Goal: Task Accomplishment & Management: Complete application form

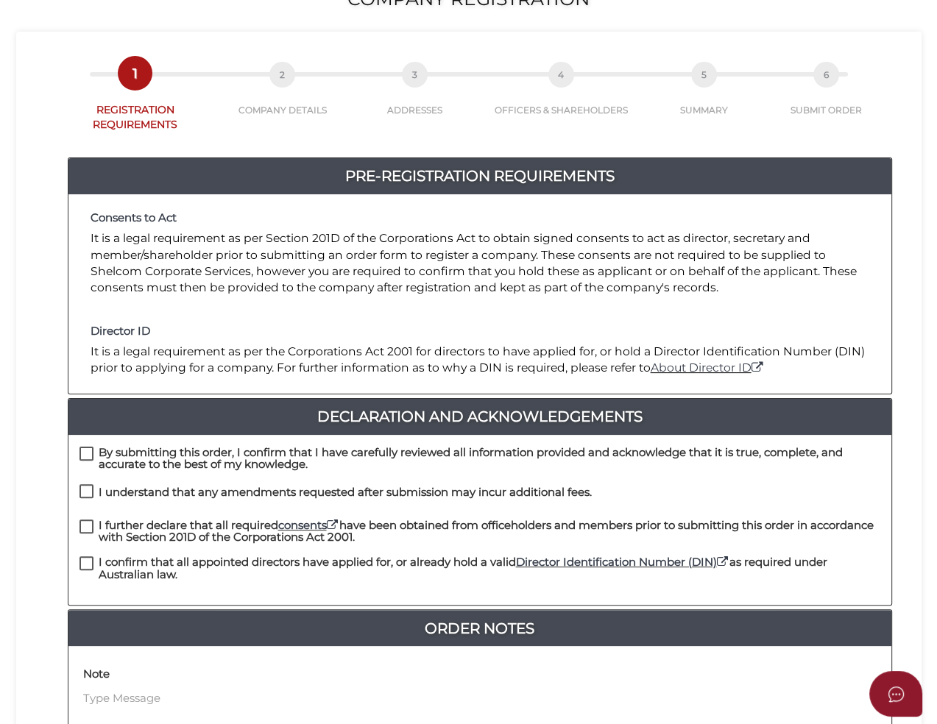
scroll to position [221, 0]
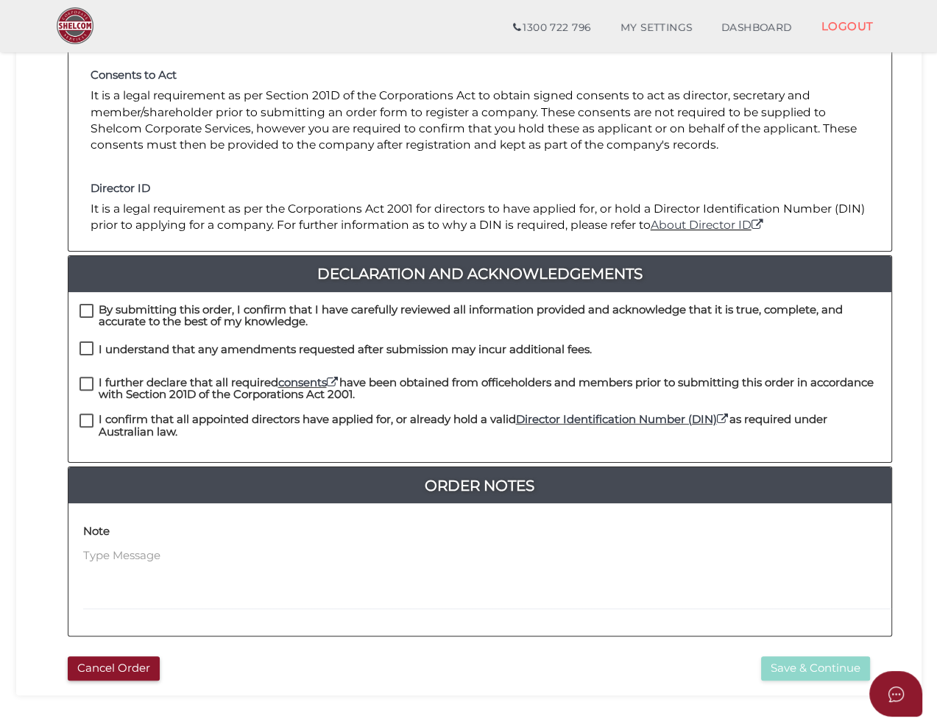
click at [85, 344] on label "I understand that any amendments requested after submission may incur additiona…" at bounding box center [335, 353] width 512 height 18
checkbox input "true"
click at [85, 304] on label "By submitting this order, I confirm that I have carefully reviewed all informat…" at bounding box center [479, 313] width 801 height 18
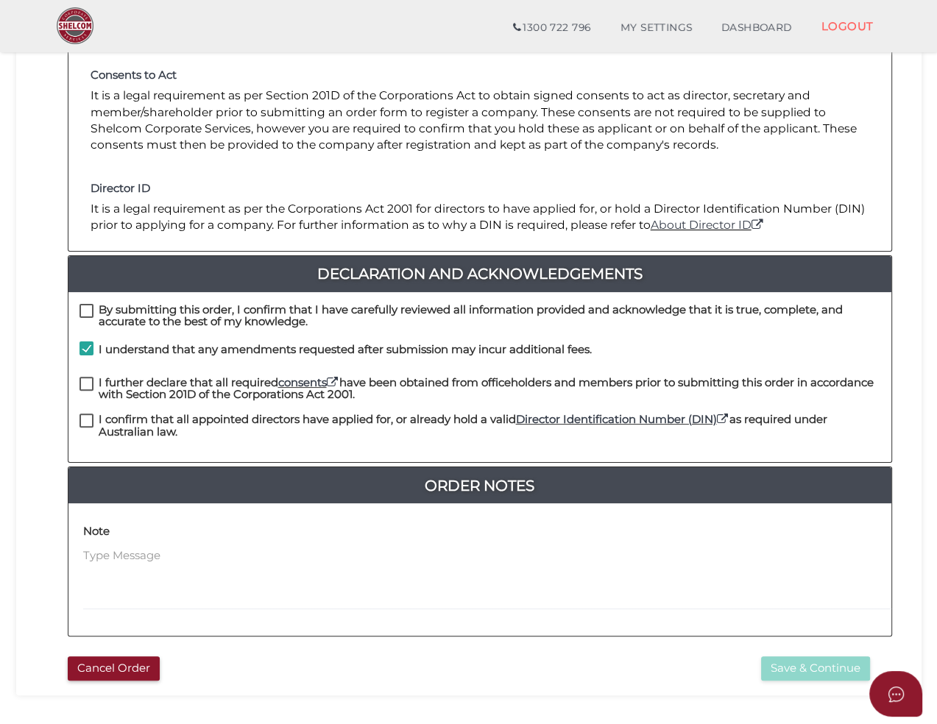
checkbox input "true"
click at [85, 377] on label "I further declare that all required consents have been obtained from officehold…" at bounding box center [479, 386] width 801 height 18
checkbox input "true"
click at [84, 414] on label "I confirm that all appointed directors have applied for, or already hold a vali…" at bounding box center [479, 423] width 801 height 18
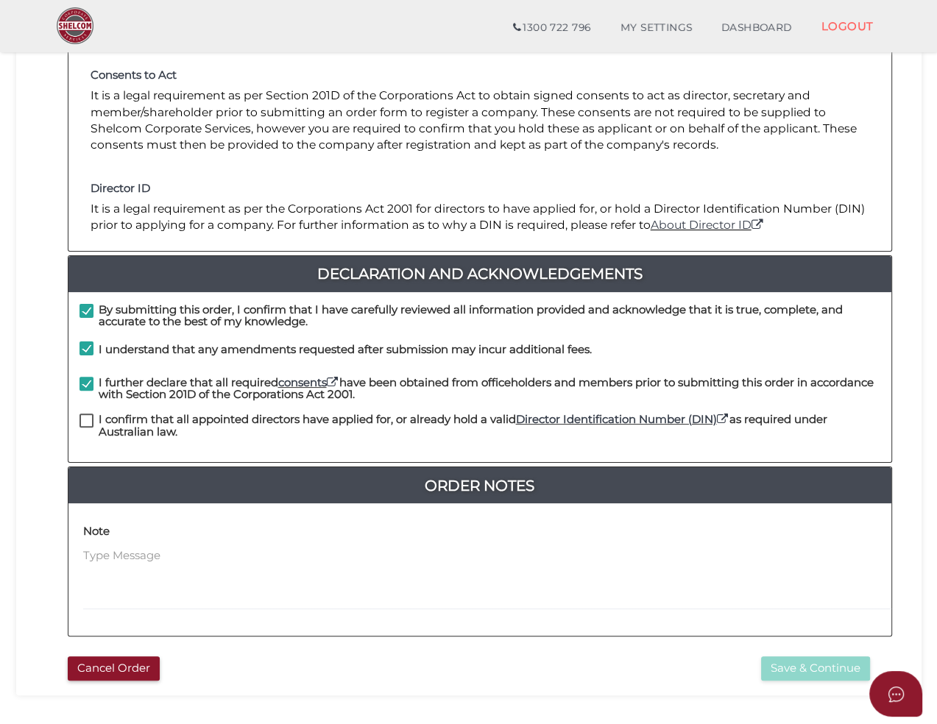
checkbox input "true"
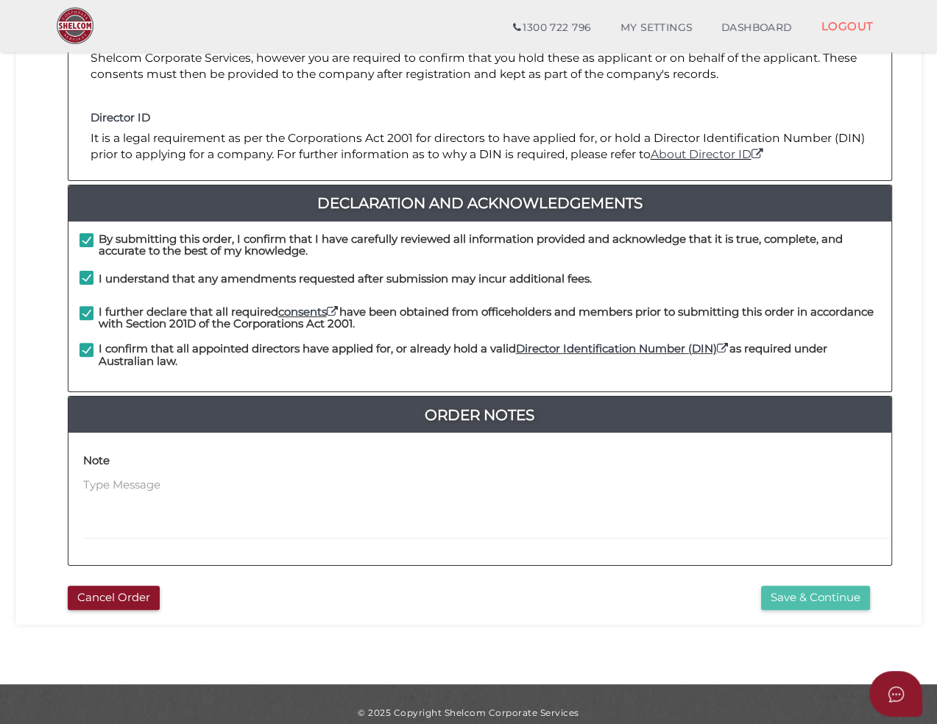
click at [798, 586] on button "Save & Continue" at bounding box center [815, 598] width 109 height 24
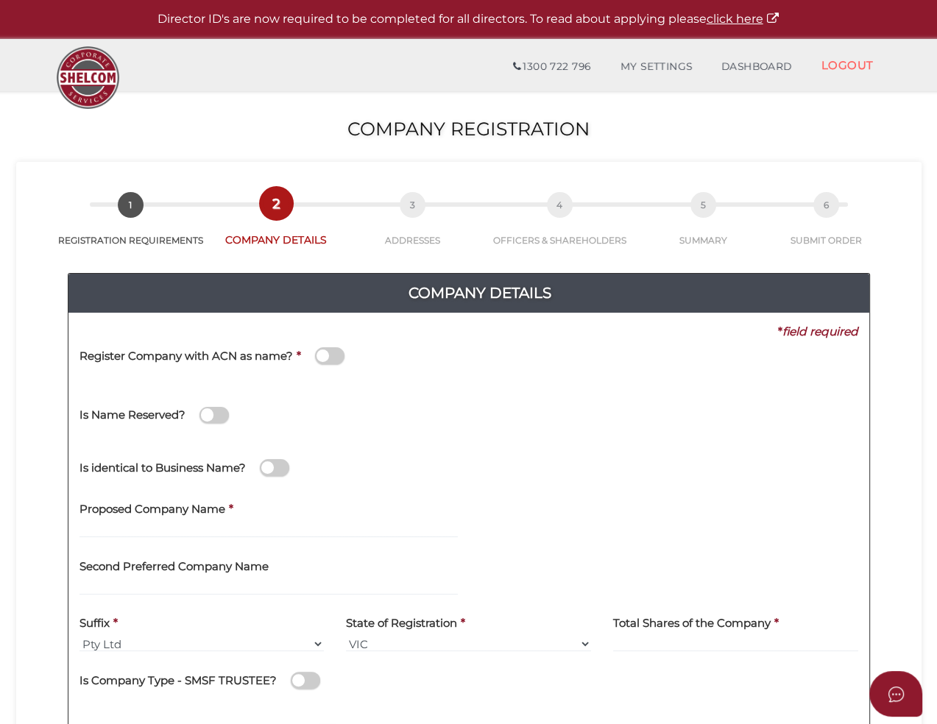
click at [574, 186] on div "8e394c47fe7b4db67736e8555ce44996 1 REGISTRATION REQUIREMENTS 2 COMPANY DETAILS …" at bounding box center [468, 208] width 883 height 78
click at [297, 353] on b "*" at bounding box center [299, 356] width 4 height 14
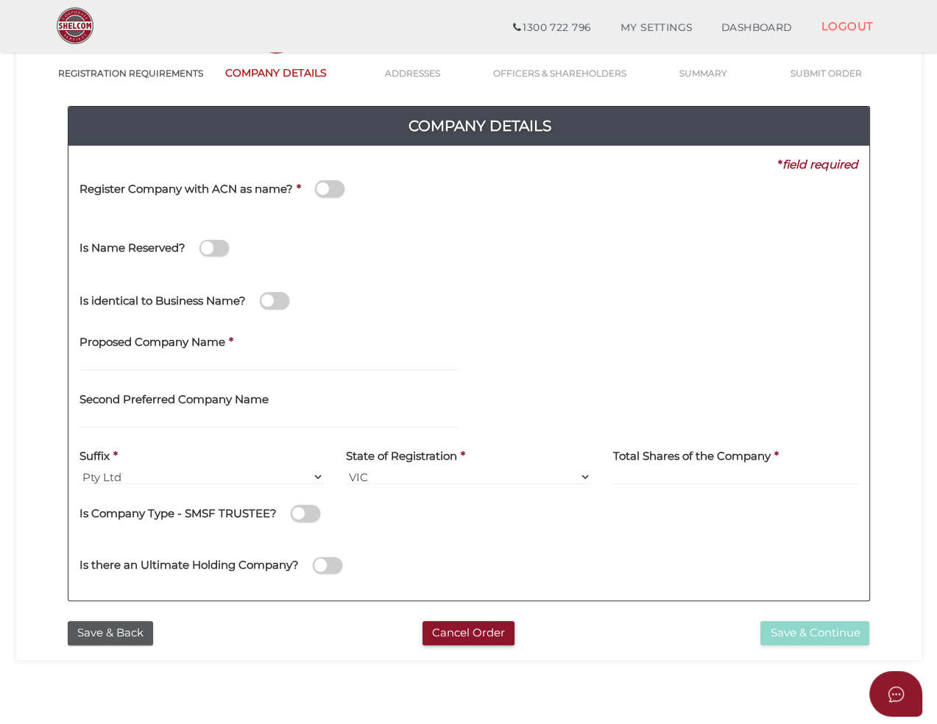
scroll to position [147, 0]
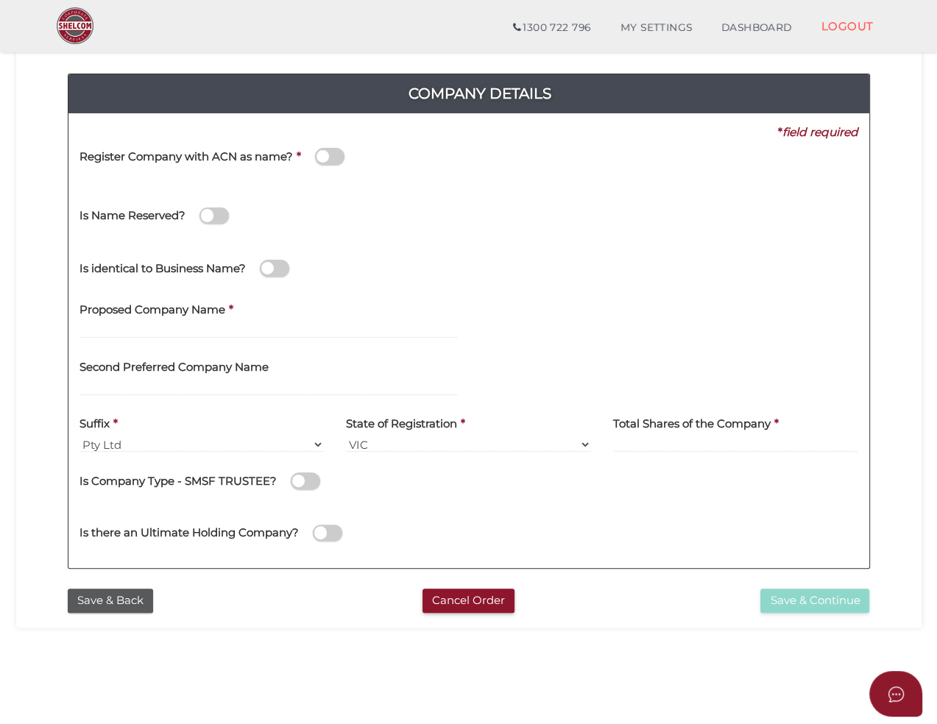
click at [110, 433] on div "Suffix * Pty Ltd Pty Ltd Pty. Ltd. Pty Limited Proprietary Limited Proprietary …" at bounding box center [201, 430] width 245 height 46
click at [109, 442] on select "Pty Ltd Pty Ltd Pty. Ltd. Pty Limited Proprietary Limited Proprietary Ltd" at bounding box center [201, 444] width 245 height 16
click at [316, 420] on div "Suffix * Pty Ltd Pty Ltd Pty. Ltd. Pty Limited Proprietary Limited Proprietary …" at bounding box center [201, 430] width 245 height 46
click at [330, 155] on span at bounding box center [329, 156] width 29 height 17
click at [0, 0] on input "checkbox" at bounding box center [0, 0] width 0 height 0
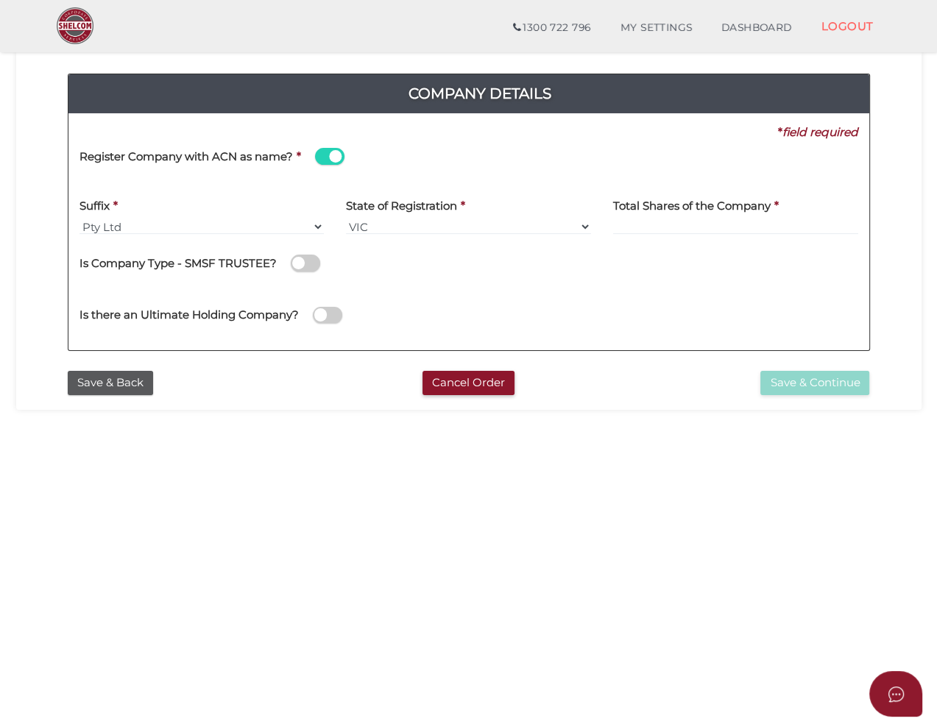
click at [330, 155] on span at bounding box center [329, 156] width 29 height 17
click at [0, 0] on input "checkbox" at bounding box center [0, 0] width 0 height 0
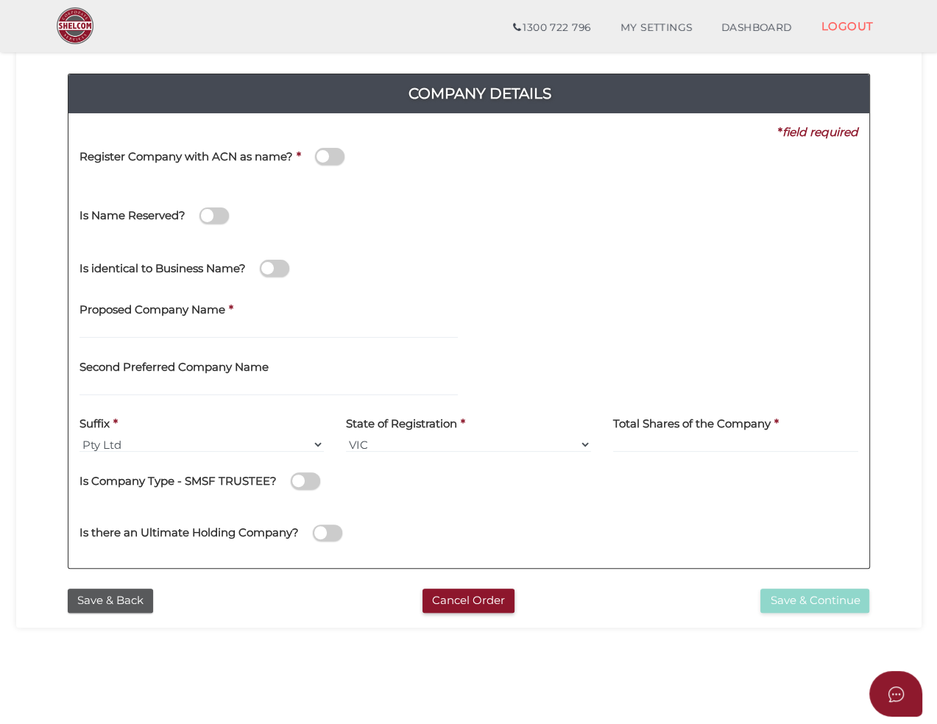
click at [536, 240] on div "Is identical to Business Name?" at bounding box center [468, 266] width 801 height 52
click at [262, 266] on span at bounding box center [274, 268] width 29 height 17
click at [0, 0] on input "checkbox" at bounding box center [0, 0] width 0 height 0
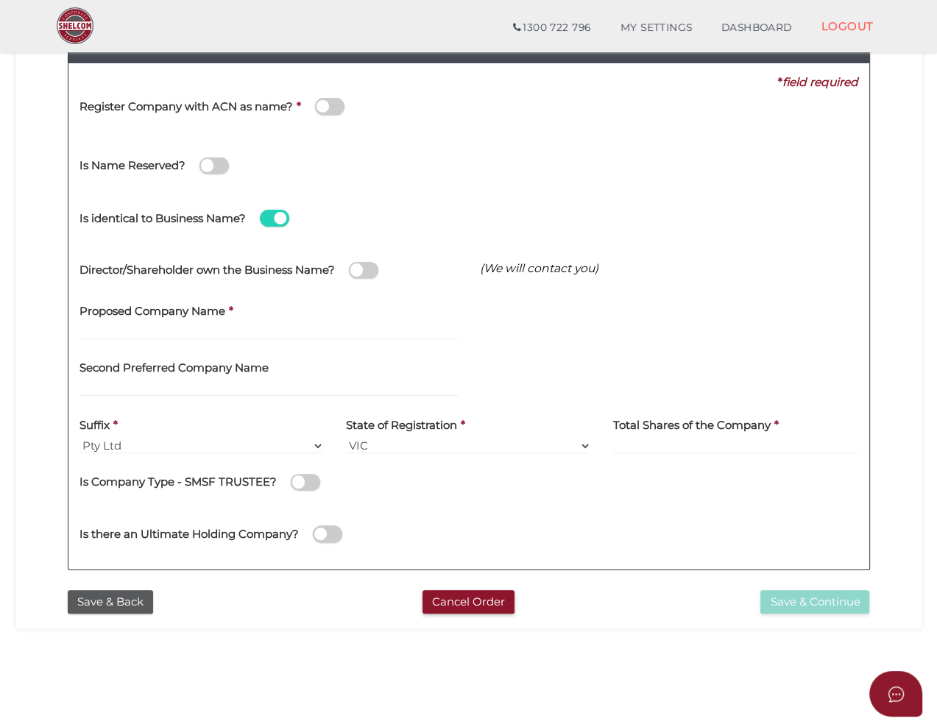
scroll to position [221, 0]
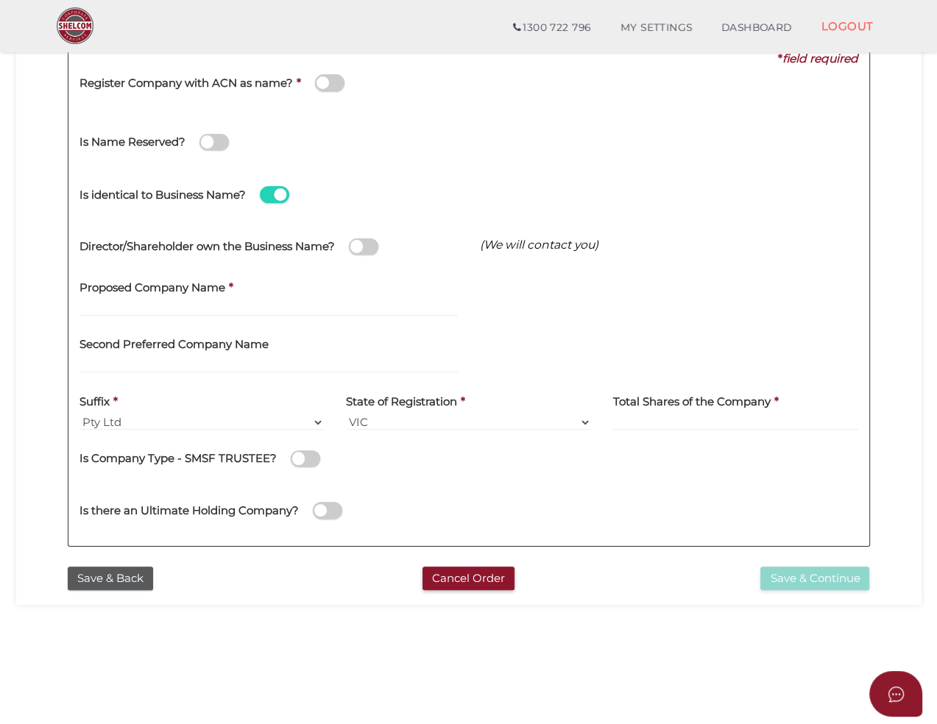
click at [365, 251] on span at bounding box center [363, 246] width 29 height 17
click at [0, 0] on input "checkbox" at bounding box center [0, 0] width 0 height 0
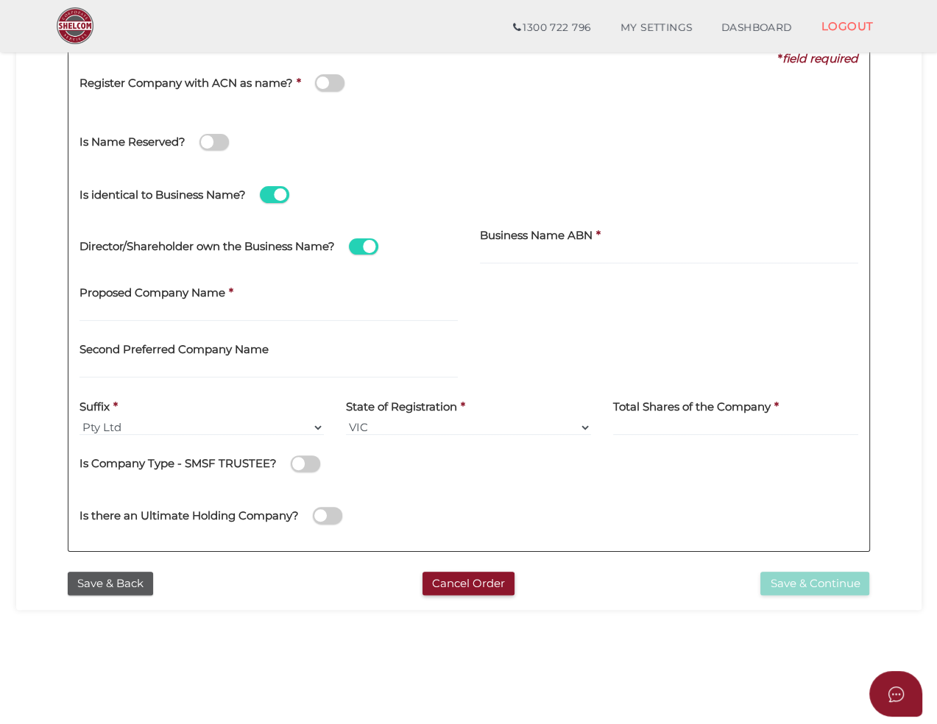
click at [380, 244] on div "Director/Shareholder own the Business Name?" at bounding box center [268, 239] width 378 height 41
click at [368, 237] on div "Director/Shareholder own the Business Name?" at bounding box center [268, 239] width 378 height 41
click at [283, 188] on span at bounding box center [274, 194] width 29 height 17
click at [0, 0] on input "checkbox" at bounding box center [0, 0] width 0 height 0
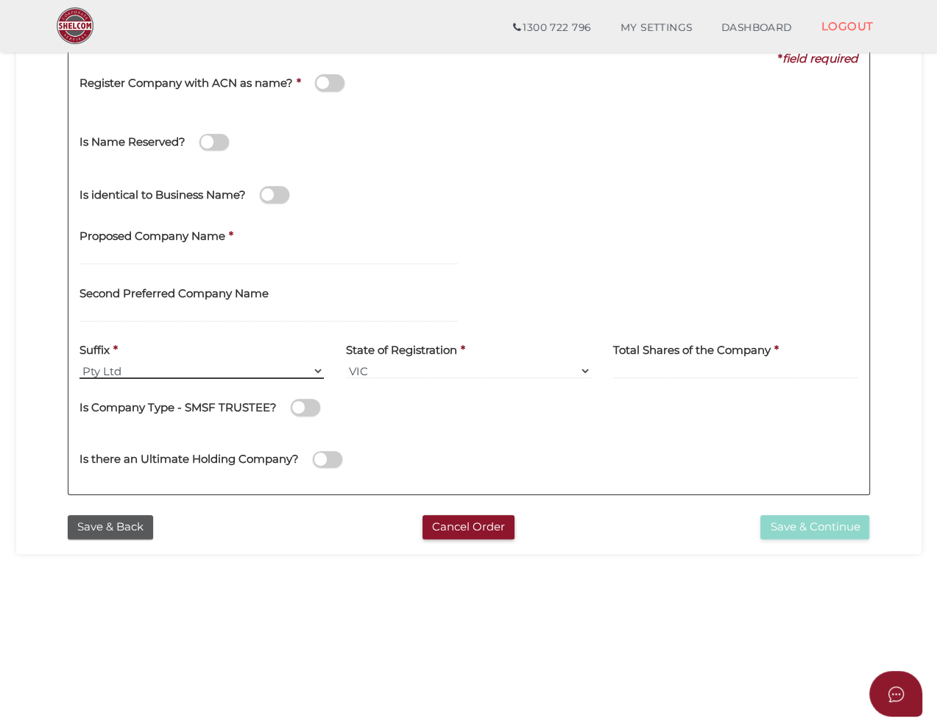
click at [155, 372] on select "Pty Ltd Pty Ltd Pty. Ltd. Pty Limited Proprietary Limited Proprietary Ltd" at bounding box center [201, 371] width 245 height 16
click at [442, 427] on div "Is Company Type - SMSF TRUSTEE?" at bounding box center [468, 410] width 779 height 41
click at [185, 257] on input "text" at bounding box center [268, 257] width 378 height 16
paste input "Bev Marks Properties"
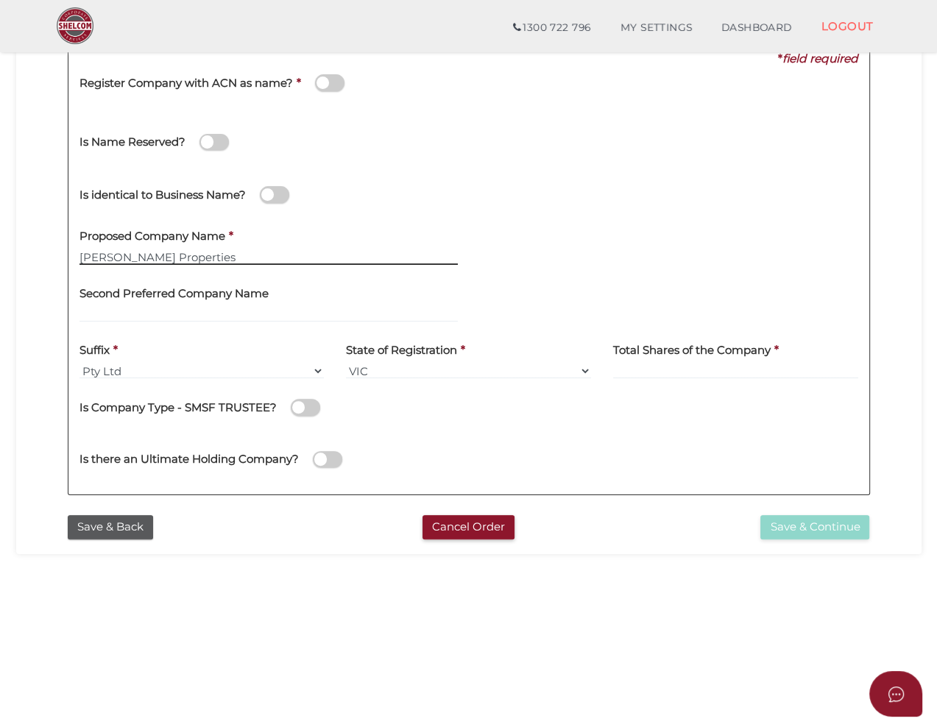
type input "Bev Marks Properties"
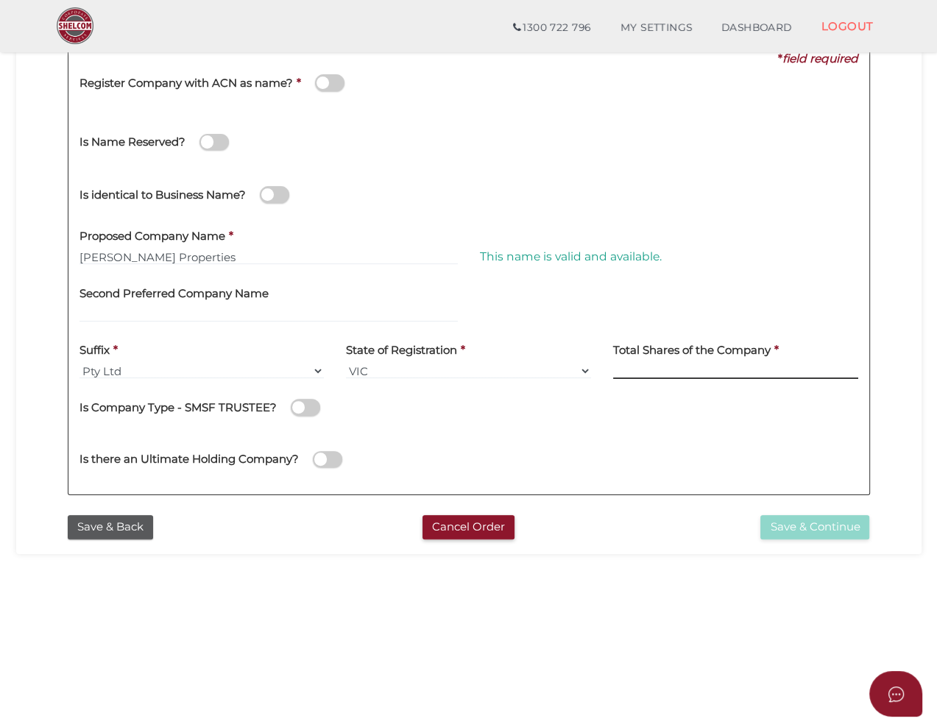
click at [665, 372] on input at bounding box center [735, 371] width 245 height 16
click at [643, 375] on input at bounding box center [735, 371] width 245 height 16
type input "100"
click at [813, 527] on button "Save & Continue" at bounding box center [814, 527] width 109 height 24
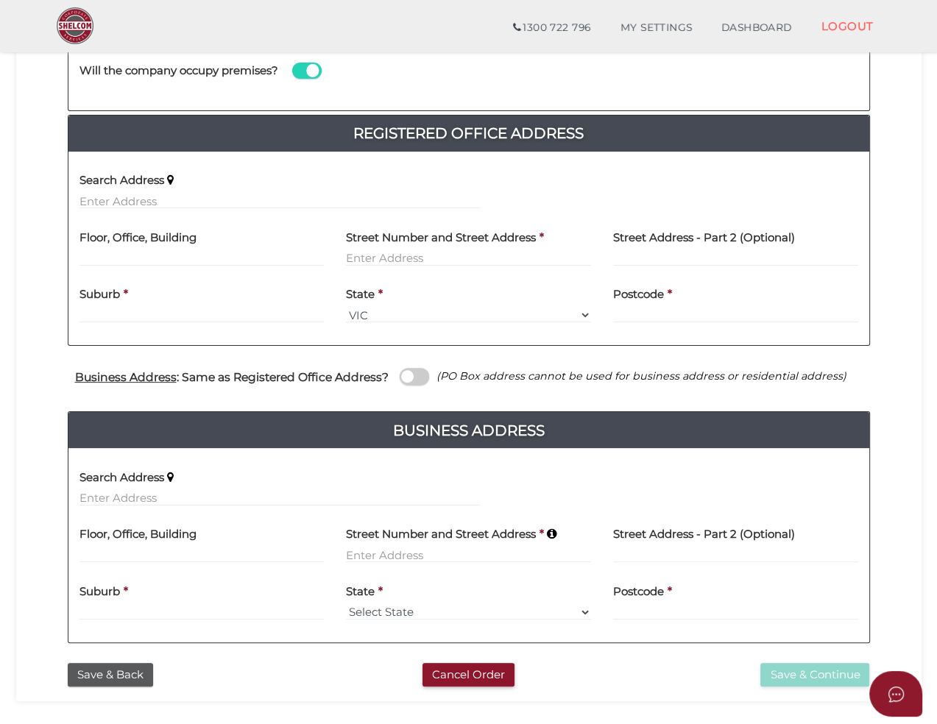
scroll to position [363, 0]
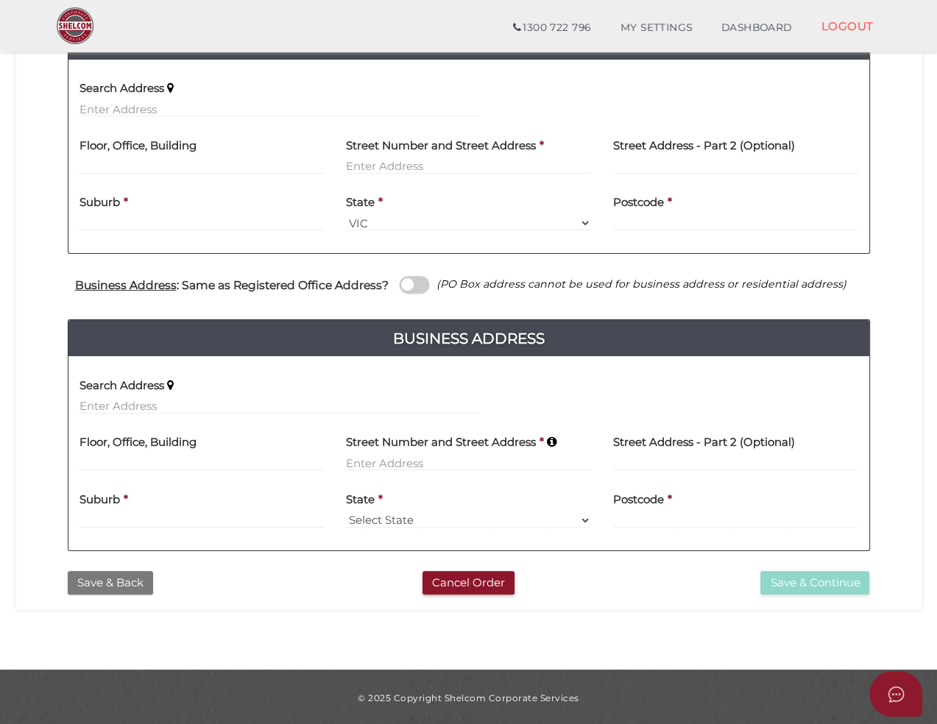
click at [116, 581] on button "Save & Back" at bounding box center [110, 583] width 85 height 24
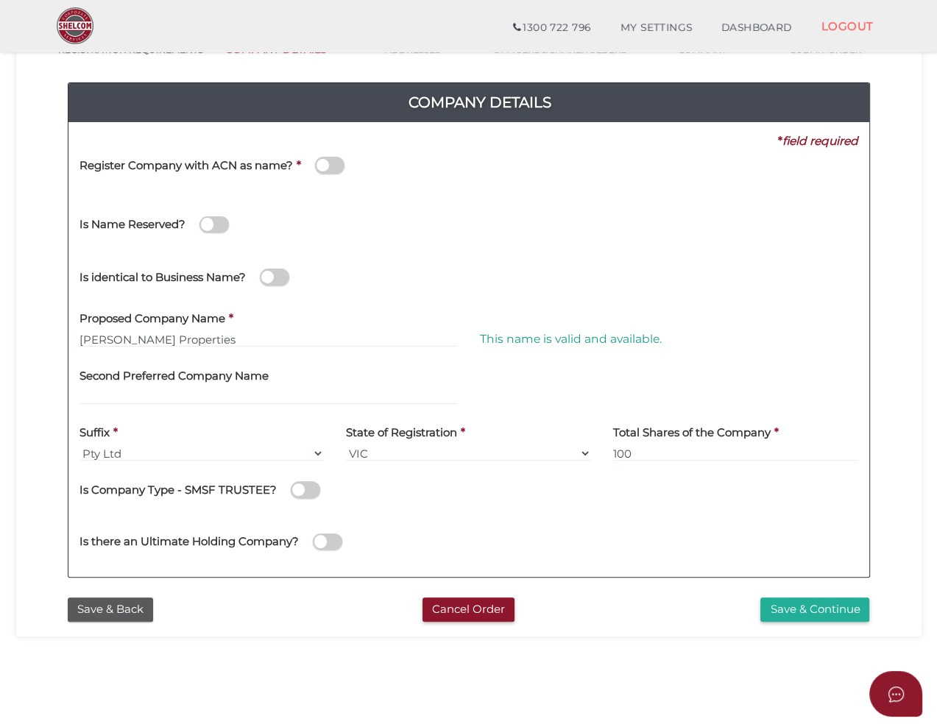
scroll to position [286, 0]
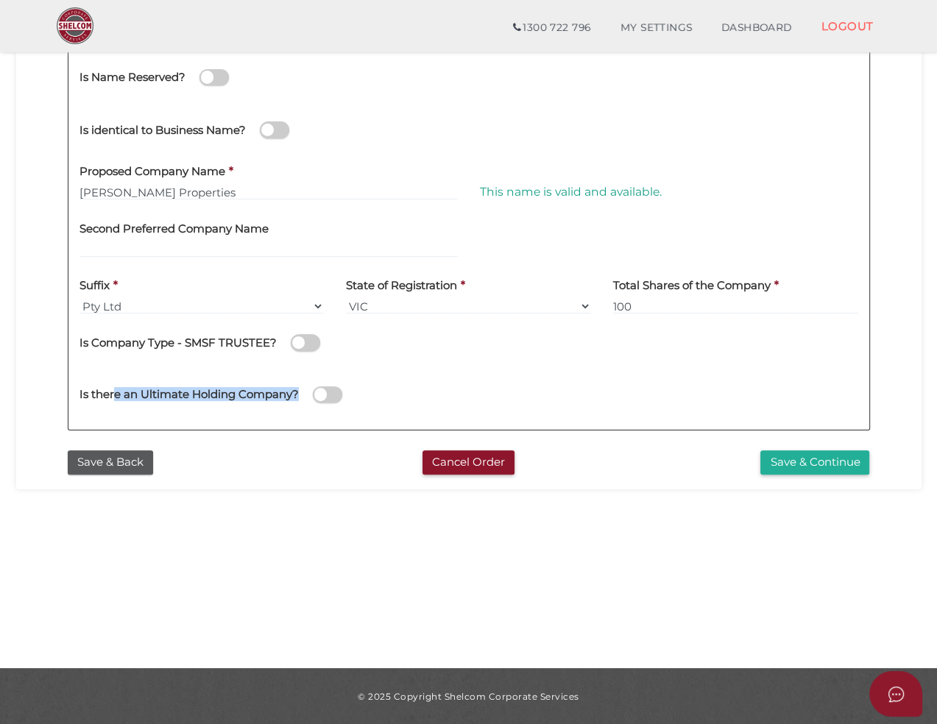
drag, startPoint x: 138, startPoint y: 396, endPoint x: 296, endPoint y: 393, distance: 157.5
click at [296, 393] on h4 "Is there an Ultimate Holding Company?" at bounding box center [188, 395] width 219 height 13
click at [283, 414] on div "Is there an Ultimate Holding Company?" at bounding box center [279, 393] width 422 height 52
click at [778, 451] on button "Save & Continue" at bounding box center [814, 462] width 109 height 24
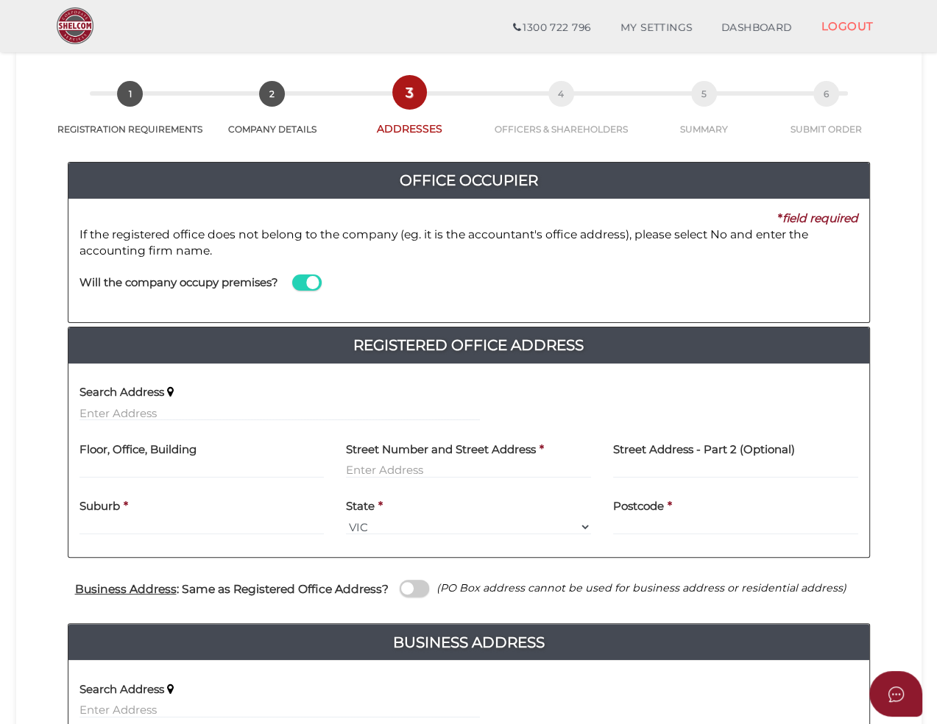
scroll to position [147, 0]
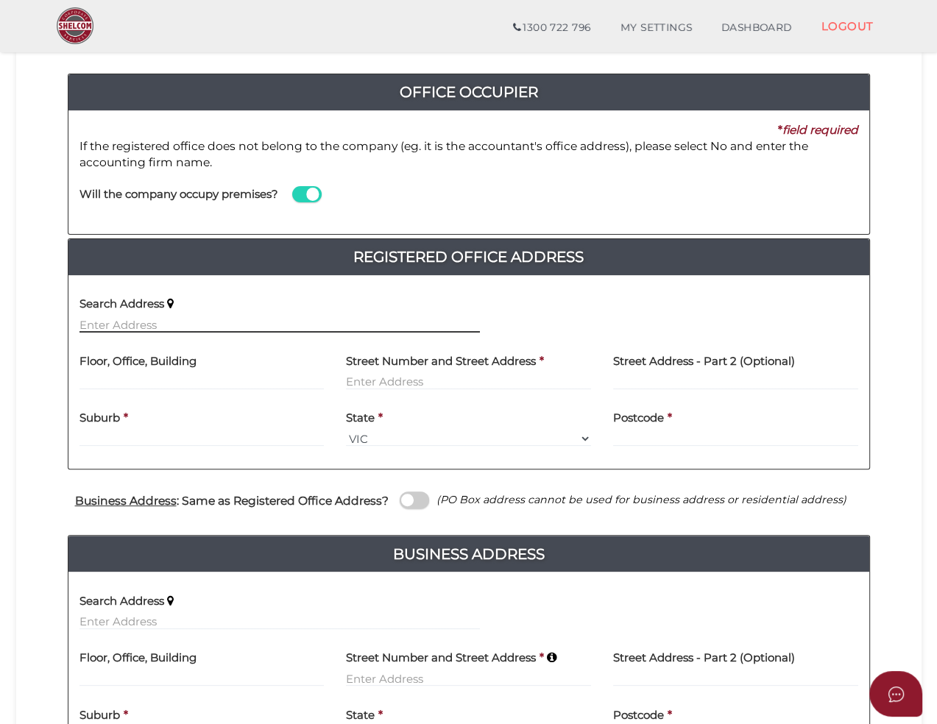
click at [379, 319] on input "text" at bounding box center [279, 324] width 400 height 16
paste input "93 Colemans Road, DANDENONG SOUTH VIC 3175"
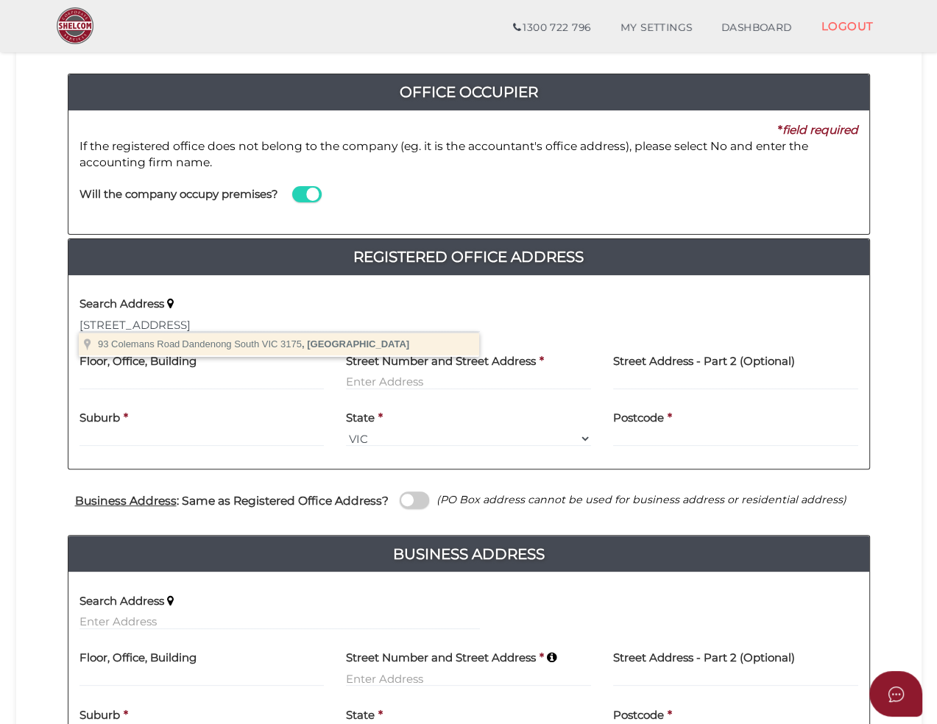
type input "93 Colemans Road, Dandenong South VIC 3175, Australia"
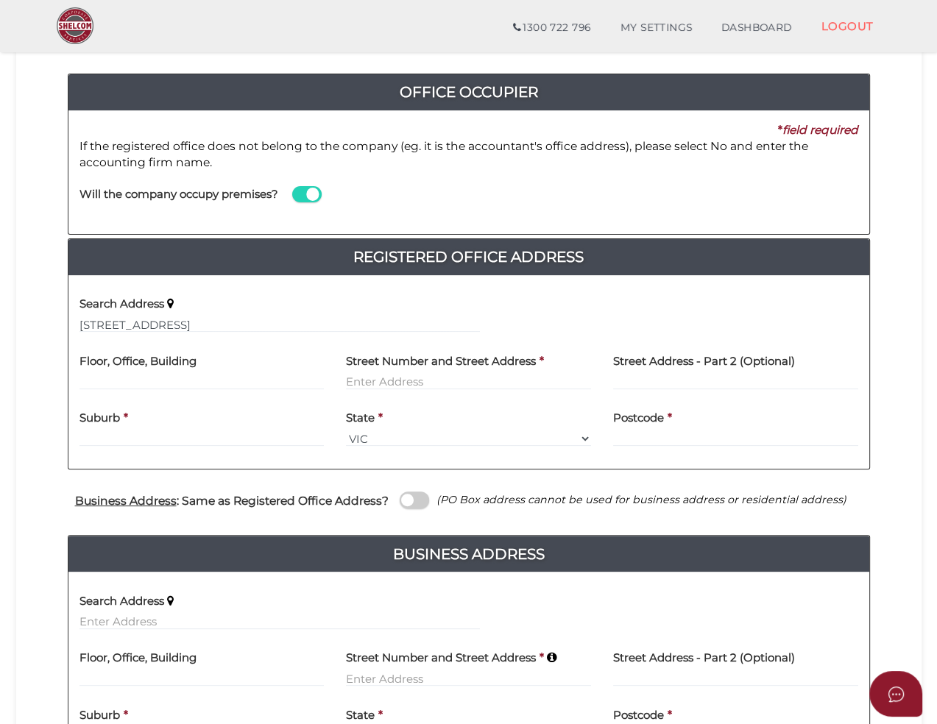
type input "93 Colemans Road"
type input "Dandenong South"
select select "VIC"
type input "3175"
click at [306, 189] on span at bounding box center [306, 194] width 29 height 17
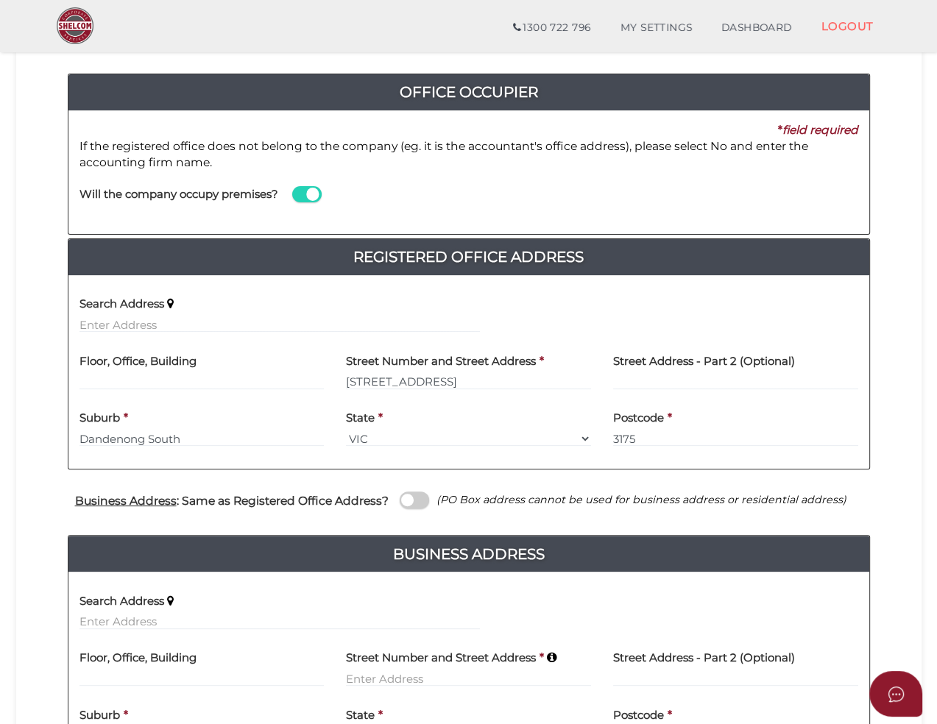
click at [0, 0] on input "checkbox" at bounding box center [0, 0] width 0 height 0
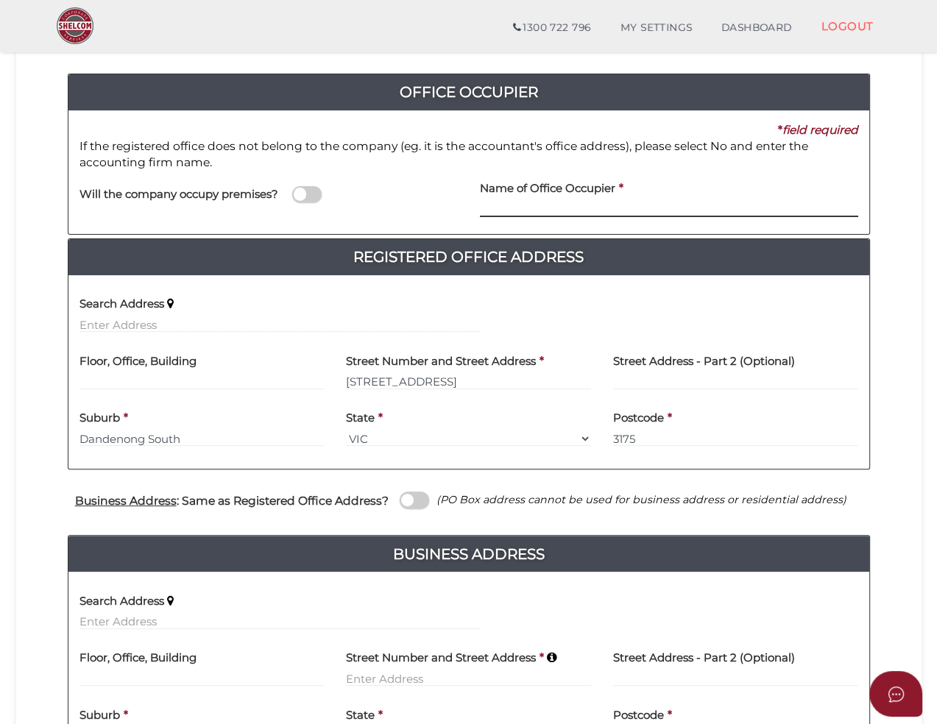
click at [587, 210] on input at bounding box center [669, 209] width 378 height 16
type input "Michelle Bian"
click at [302, 195] on span at bounding box center [306, 194] width 29 height 17
click at [0, 0] on input "checkbox" at bounding box center [0, 0] width 0 height 0
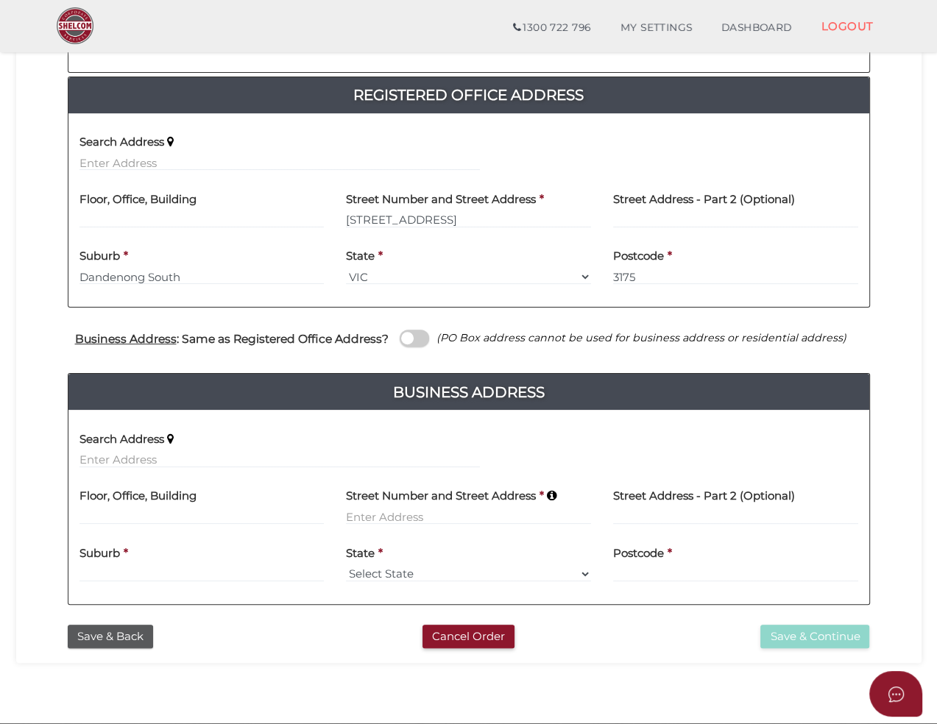
scroll to position [363, 0]
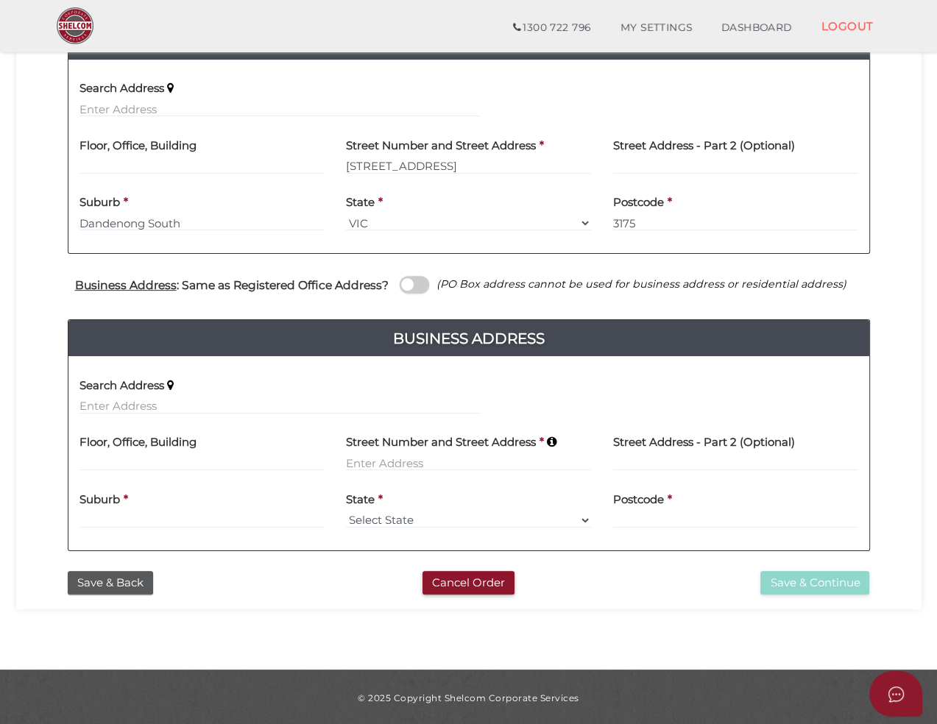
click at [406, 286] on span at bounding box center [414, 284] width 29 height 17
click at [0, 0] on input "checkbox" at bounding box center [0, 0] width 0 height 0
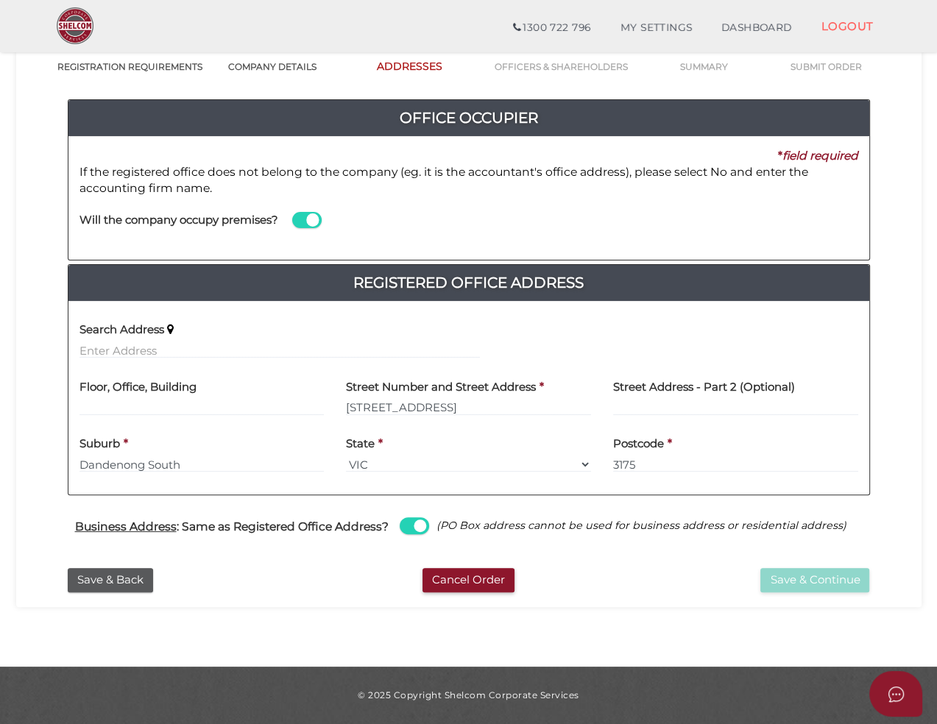
scroll to position [120, 0]
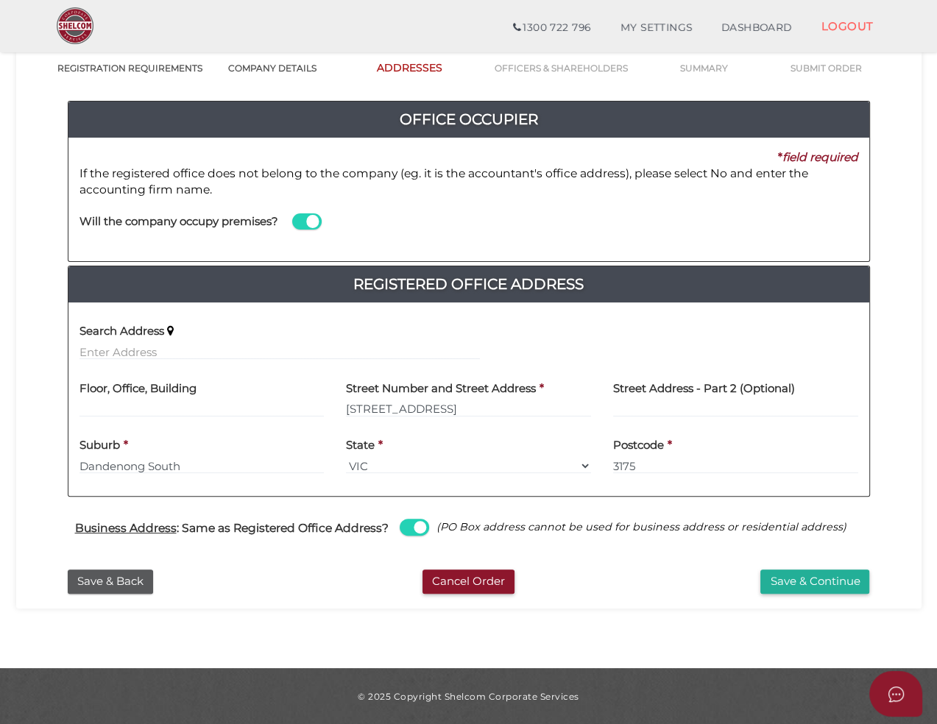
click at [411, 528] on span at bounding box center [414, 527] width 29 height 17
click at [0, 0] on input "checkbox" at bounding box center [0, 0] width 0 height 0
select select
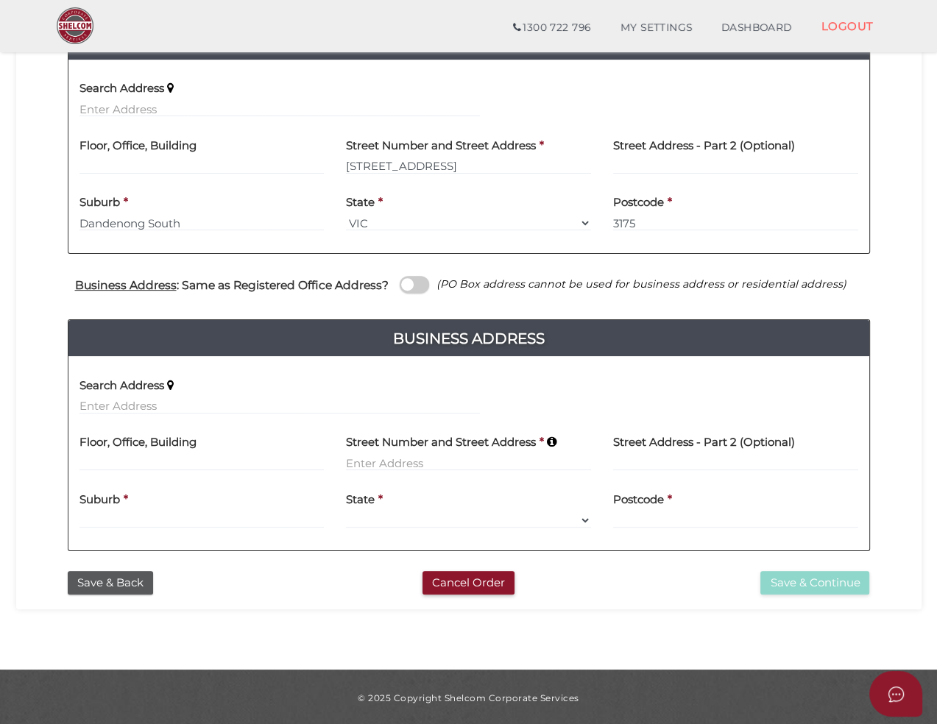
click at [283, 394] on div "Search Address" at bounding box center [279, 391] width 400 height 46
click at [283, 398] on input "text" at bounding box center [279, 406] width 400 height 16
paste input "PRECINCT 2, UNIT 5, 650 Hume Highway,"
click at [325, 402] on input "PRECINCT 2, UNIT 5, 650 Hume Highway," at bounding box center [279, 406] width 400 height 16
drag, startPoint x: 148, startPoint y: 406, endPoint x: 34, endPoint y: 408, distance: 114.1
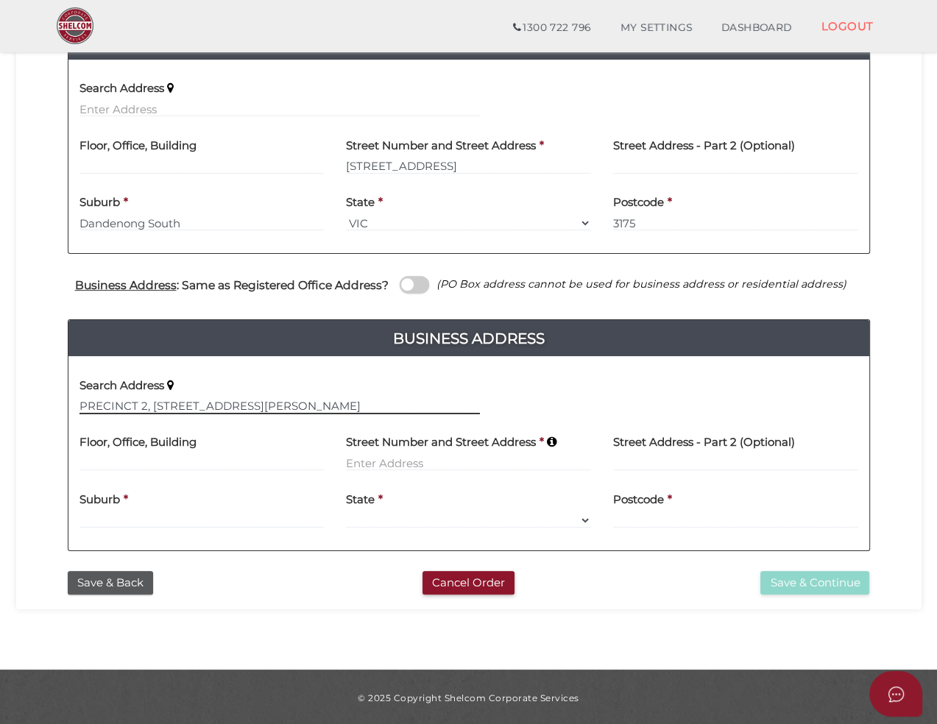
click at [34, 408] on div "Office Occupier Yes * field required If the registered office does not belong t…" at bounding box center [468, 198] width 883 height 732
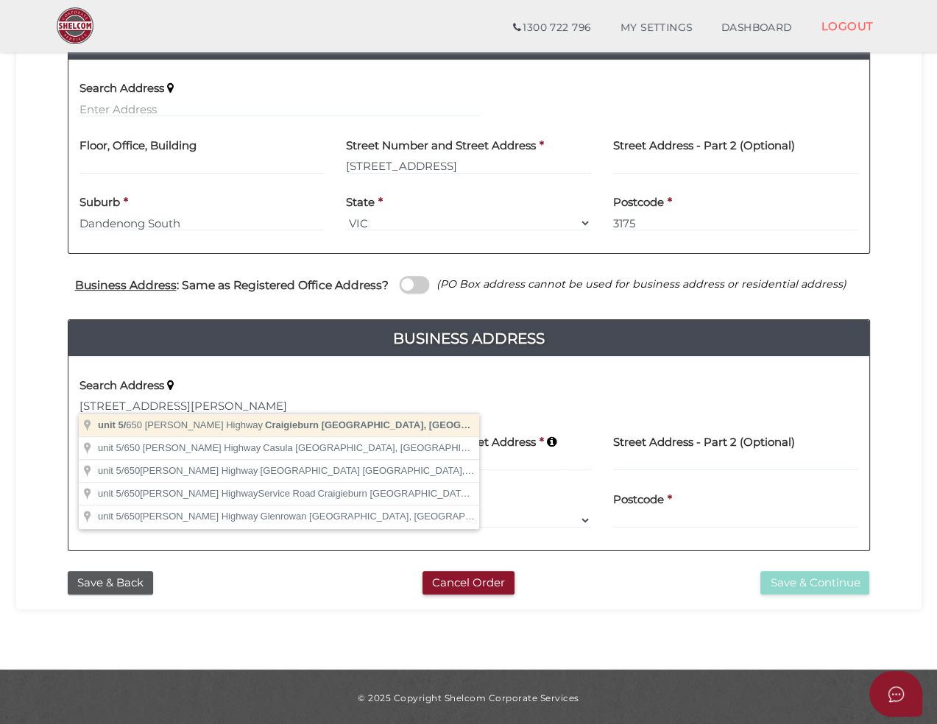
type input "unit 5/650 Hume Highway, Craigieburn VIC, Australia"
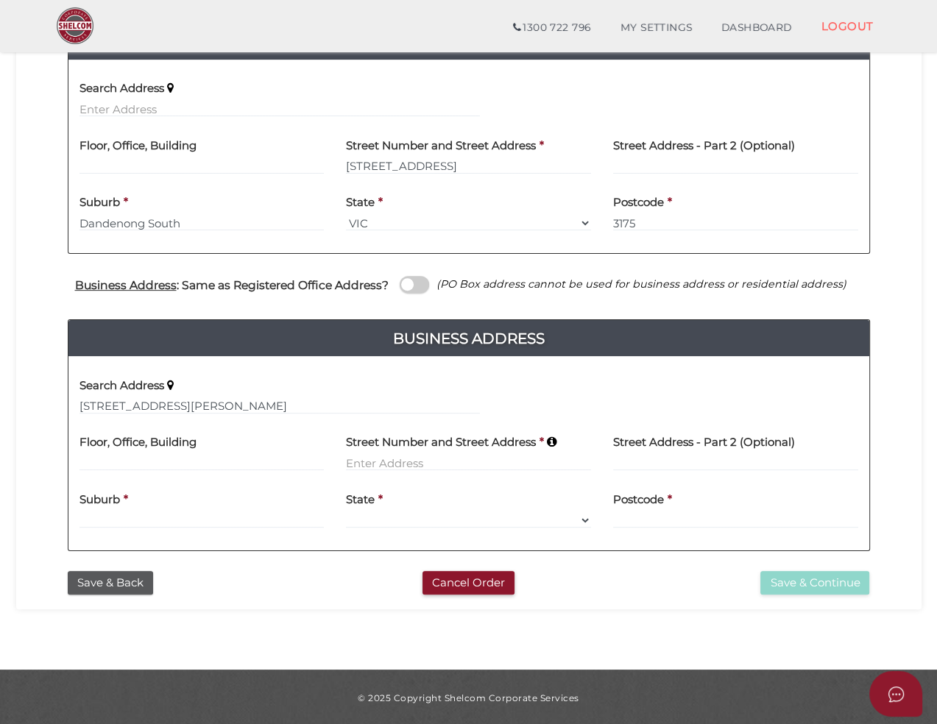
type input "unit 5"
type input "650 Hume Highway"
type input "Craigieburn"
select select "VIC"
type input "3064"
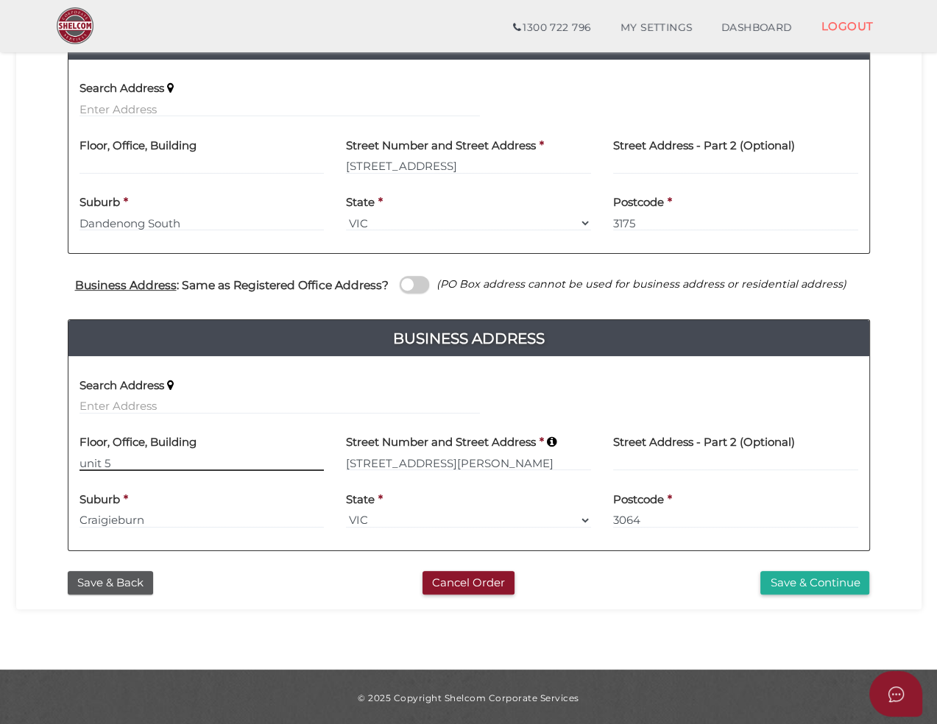
click at [85, 460] on input "unit 5" at bounding box center [201, 463] width 245 height 16
click at [79, 461] on input "unit 5" at bounding box center [201, 463] width 245 height 16
paste input "PRECINCT 2, UNIT 5, 650 Hume Highway,"
drag, startPoint x: 188, startPoint y: 460, endPoint x: 483, endPoint y: 459, distance: 295.1
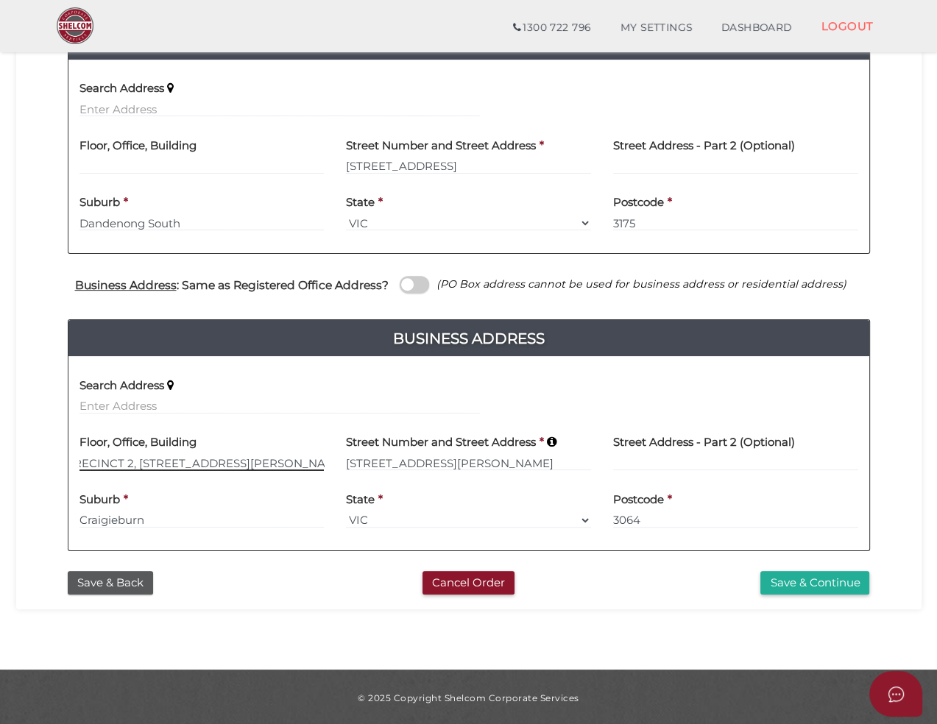
click at [483, 459] on div "Floor, Office, Building PRECINCT 2, UNIT 5, 650 Hume Highway, unit 5 Street Num…" at bounding box center [468, 453] width 801 height 57
type input "PRECINCT 2, UNIT 5"
click at [800, 577] on button "Save & Continue" at bounding box center [814, 583] width 109 height 24
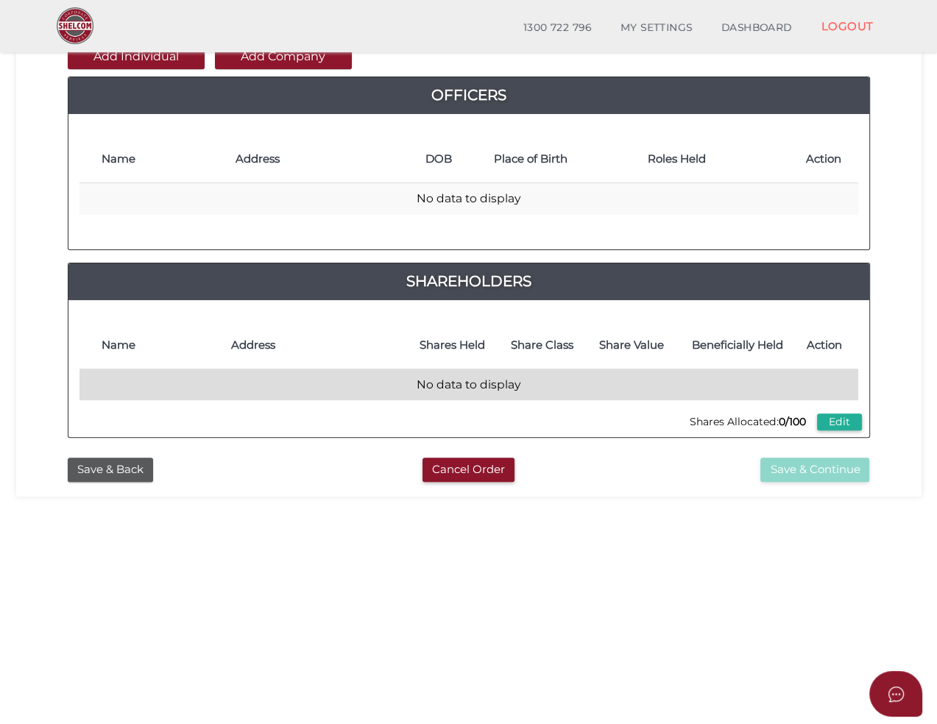
scroll to position [65, 0]
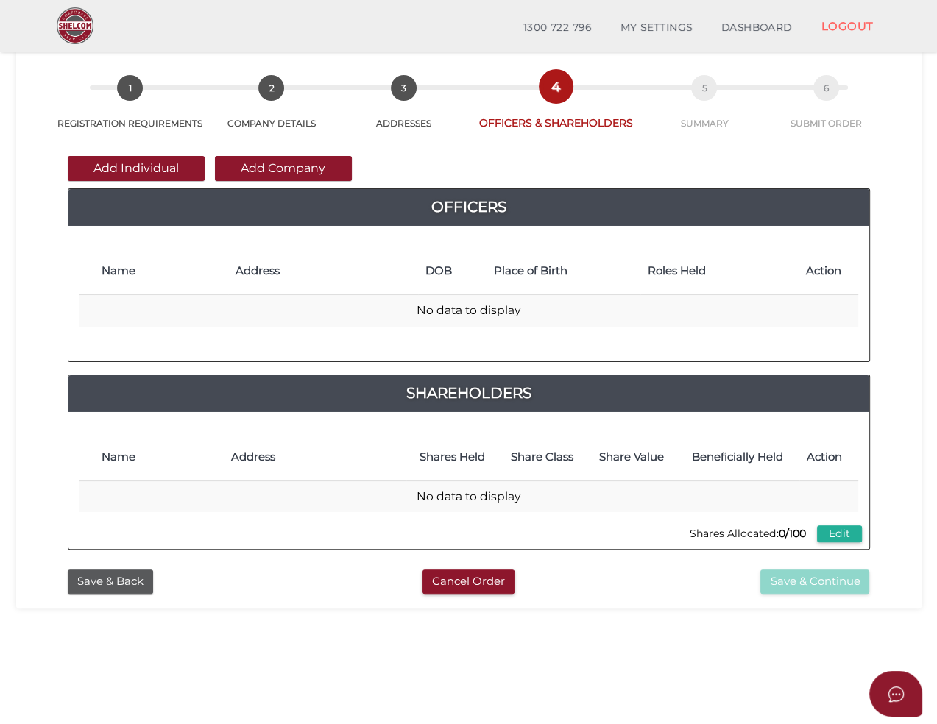
click at [105, 158] on button "Add Individual" at bounding box center [136, 168] width 137 height 25
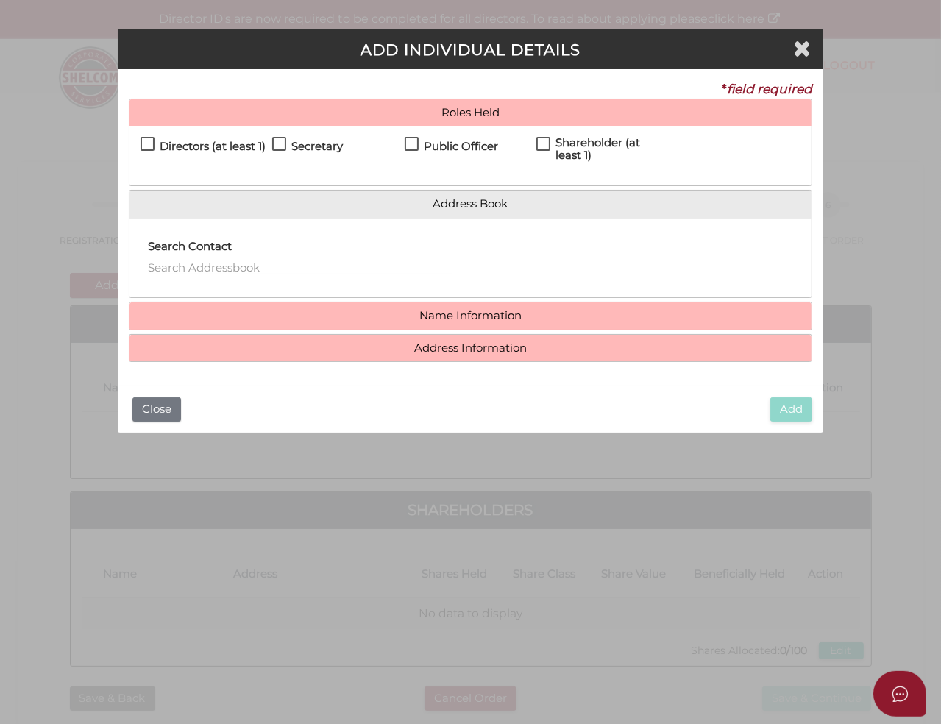
click at [153, 141] on label "Directors (at least 1)" at bounding box center [203, 150] width 125 height 18
checkbox input "true"
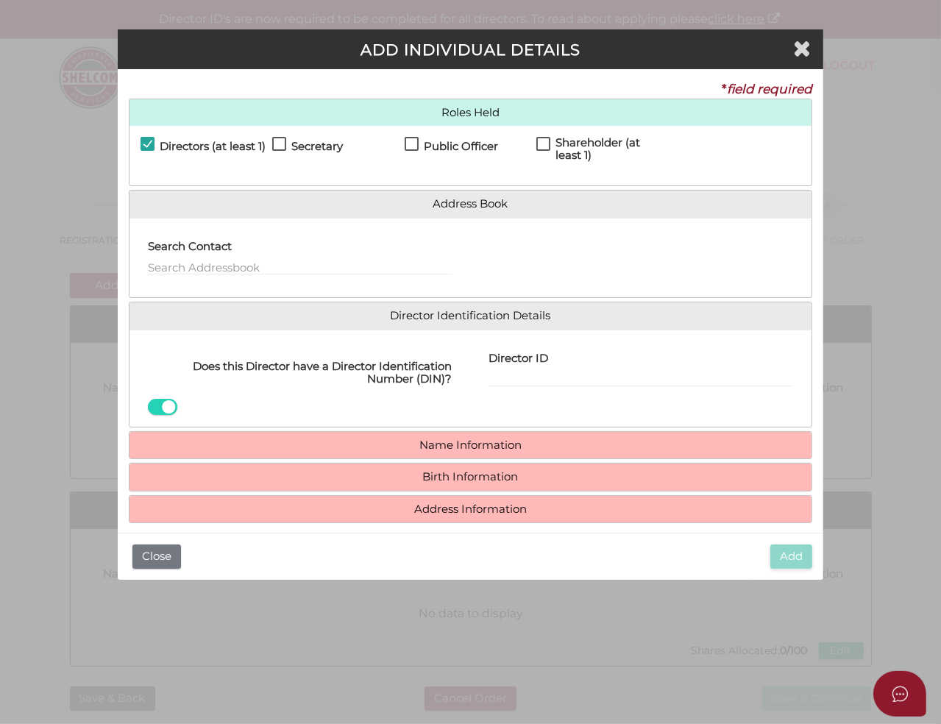
click at [280, 141] on label "Secretary" at bounding box center [307, 150] width 71 height 18
checkbox input "true"
click at [409, 141] on label "Public Officer" at bounding box center [451, 150] width 93 height 18
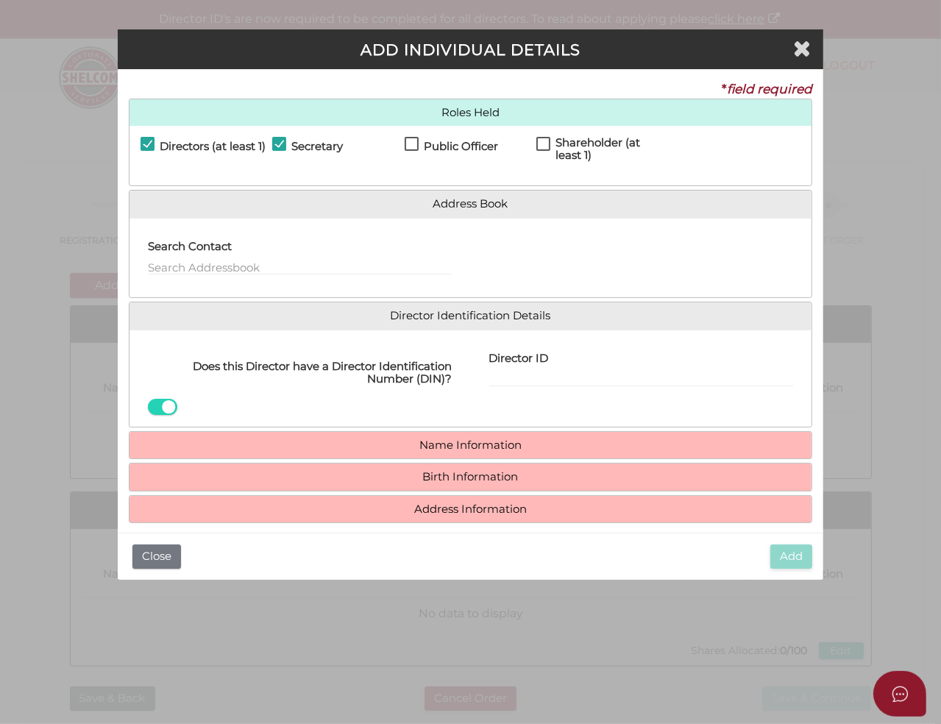
checkbox input "true"
click at [545, 142] on label "Shareholder (at least 1)" at bounding box center [603, 146] width 132 height 18
checkbox input "true"
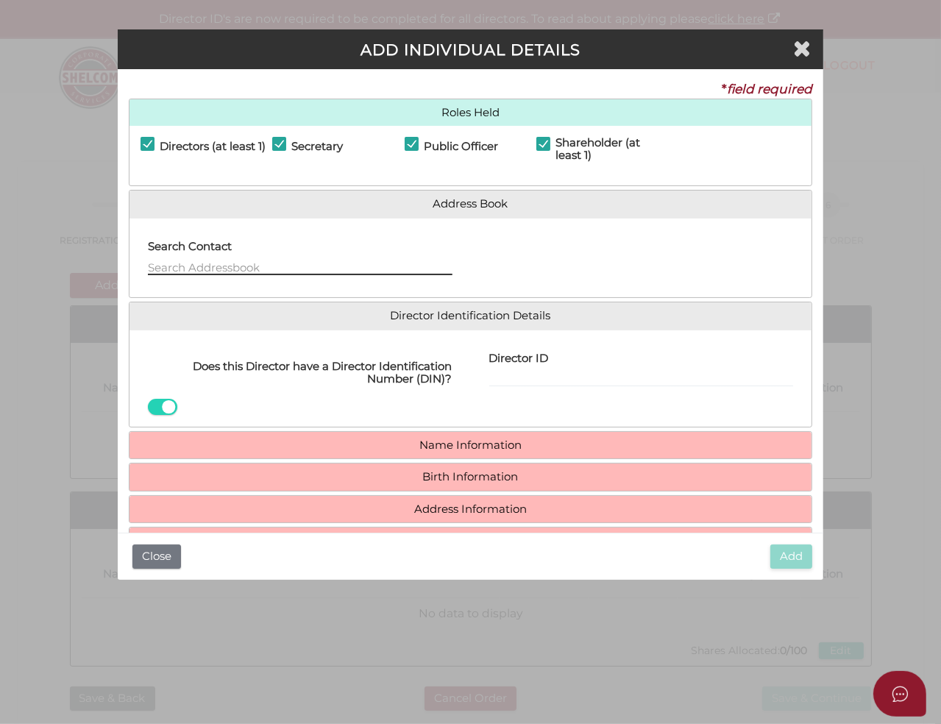
click at [189, 266] on input "text" at bounding box center [300, 267] width 305 height 16
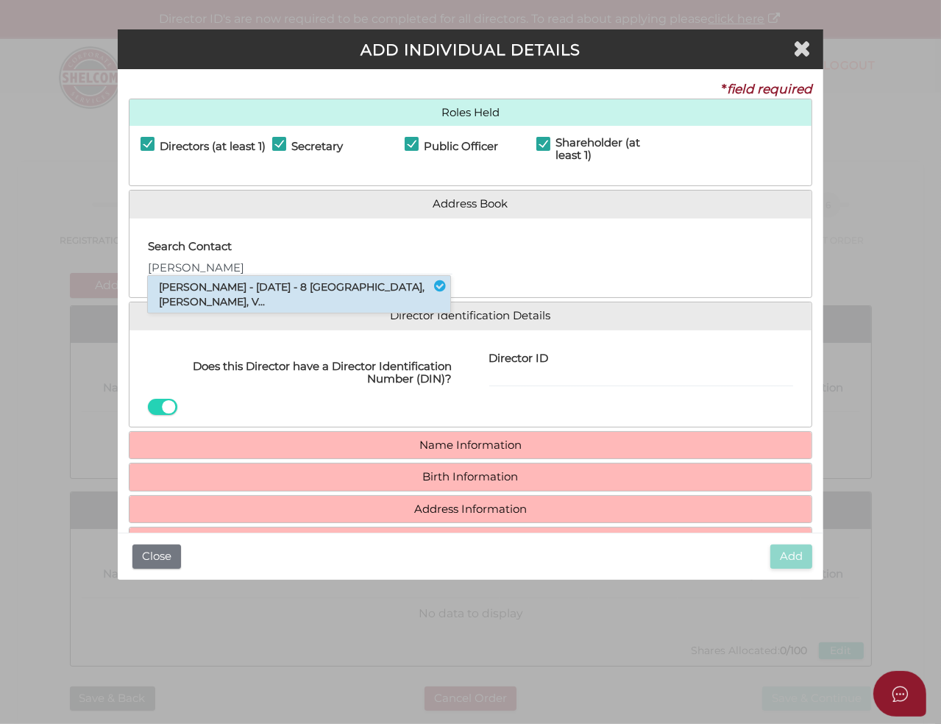
click at [221, 306] on li "Zina Ellen Langworthy - 07/02/1975 - 8 Hilltop Close, Narre Warren South, V..." at bounding box center [299, 294] width 302 height 37
type input "Zina"
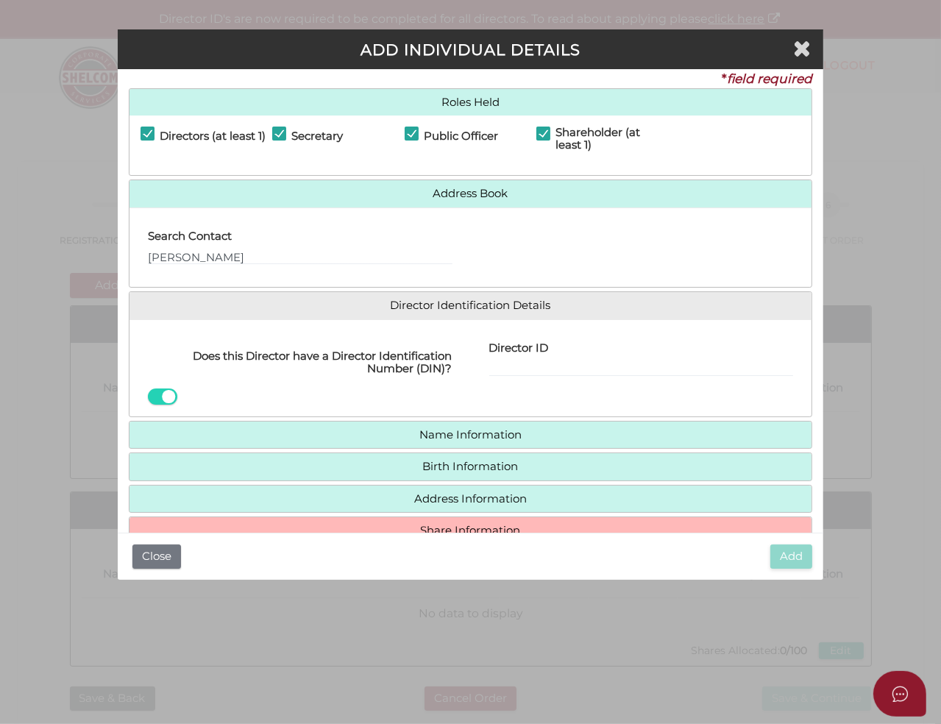
scroll to position [43, 0]
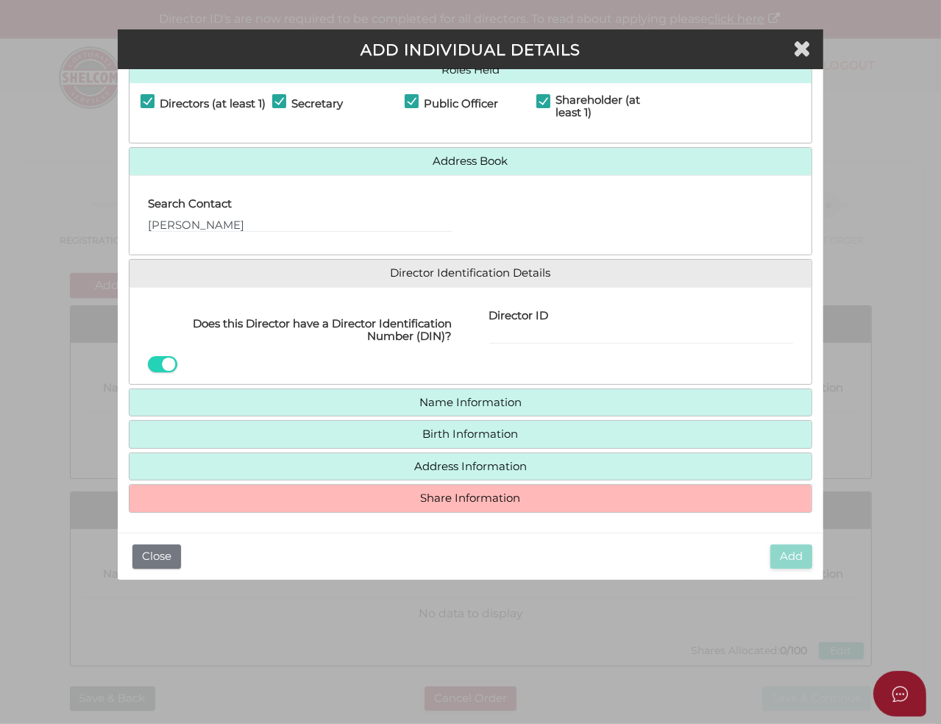
click at [483, 503] on h4 "Share Information" at bounding box center [471, 498] width 682 height 27
click at [553, 333] on input "Director ID" at bounding box center [641, 336] width 305 height 16
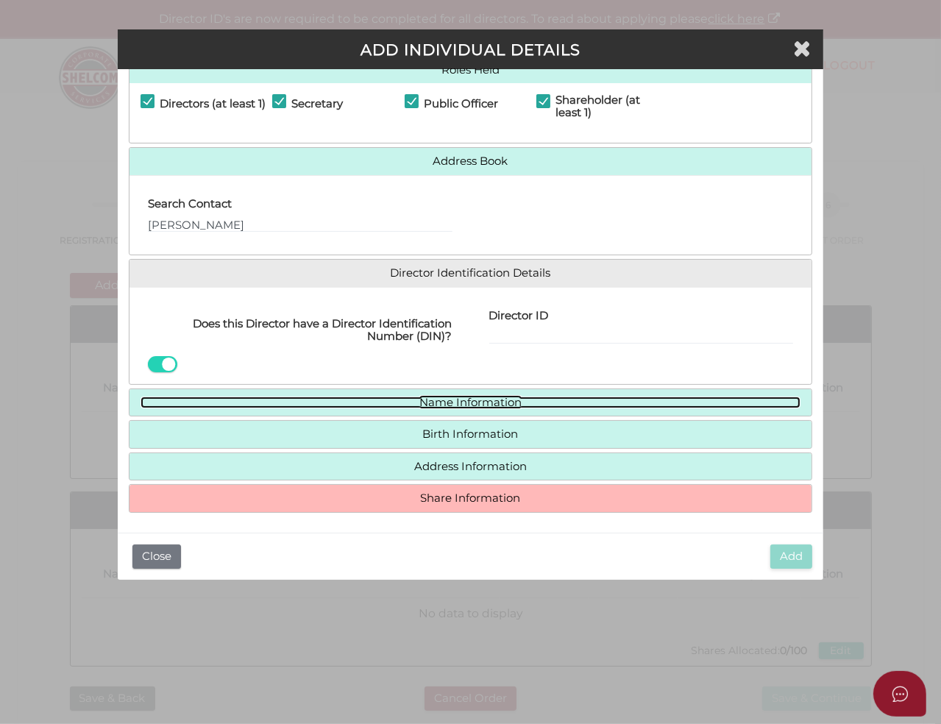
click at [468, 403] on link "Name Information" at bounding box center [471, 403] width 660 height 13
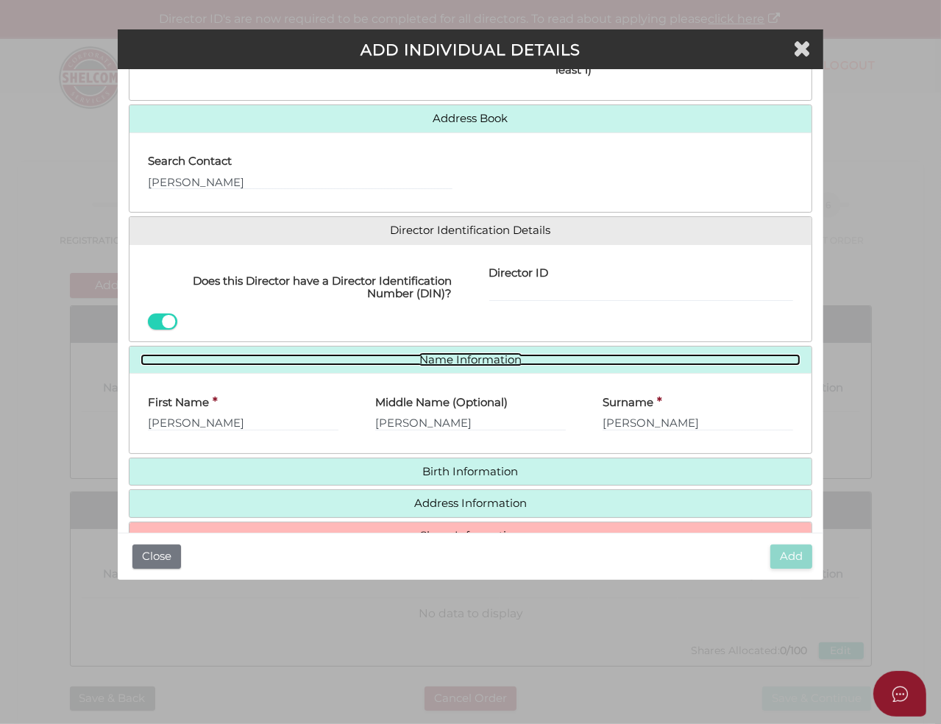
scroll to position [122, 0]
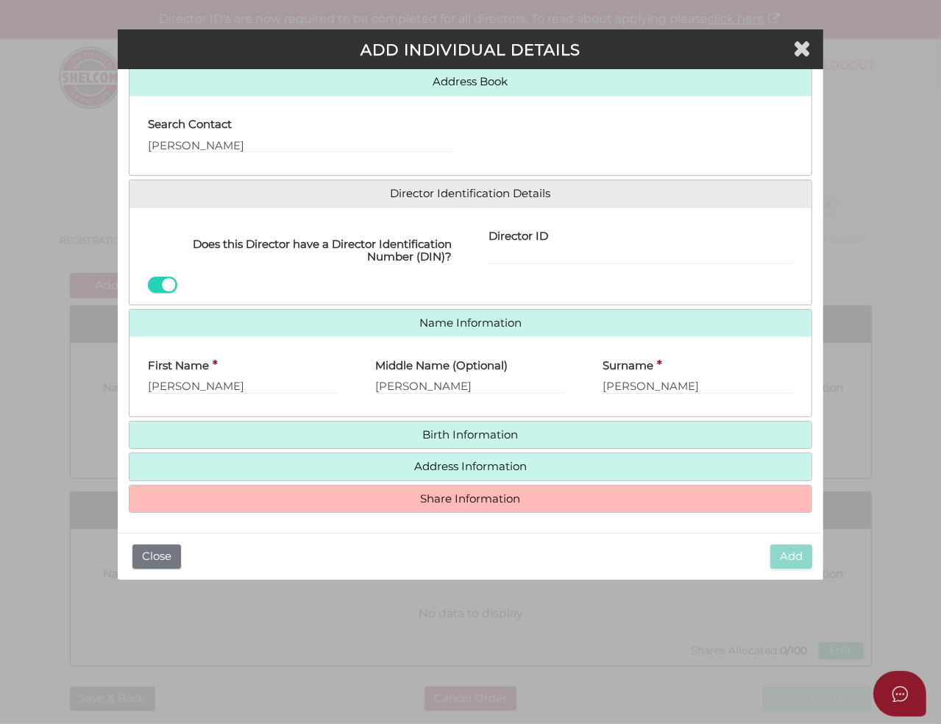
click at [550, 440] on h4 "Birth Information" at bounding box center [471, 435] width 682 height 27
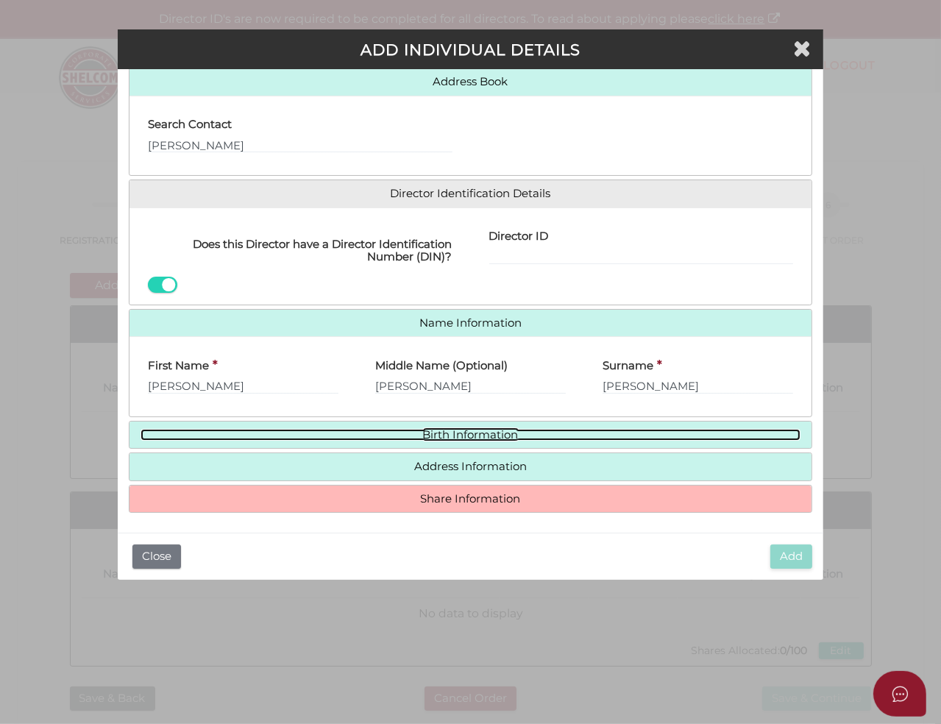
click at [491, 430] on link "Birth Information" at bounding box center [471, 435] width 660 height 13
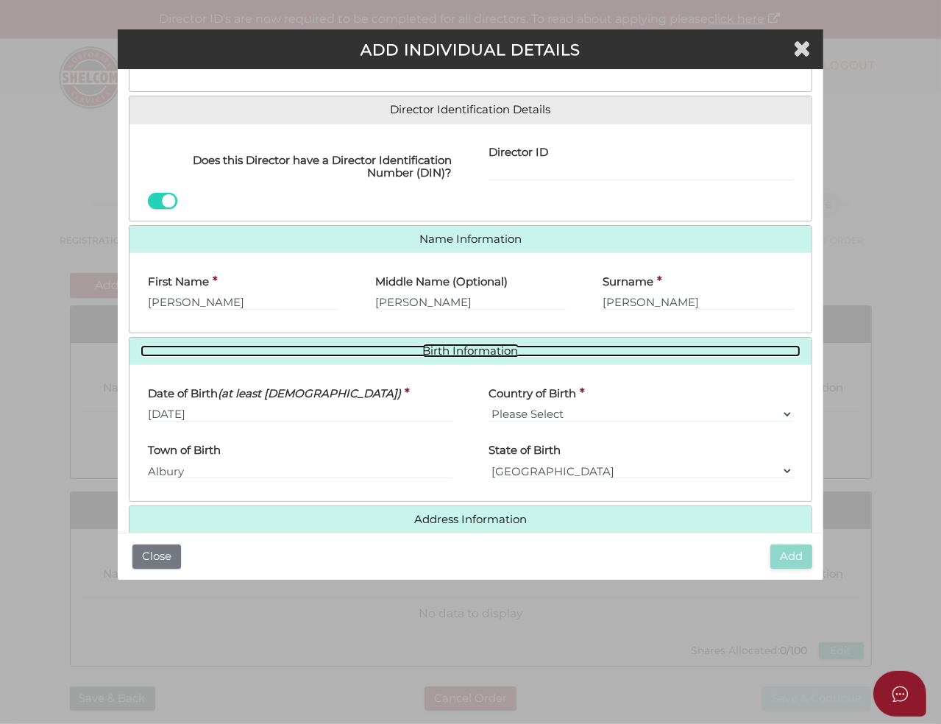
scroll to position [259, 0]
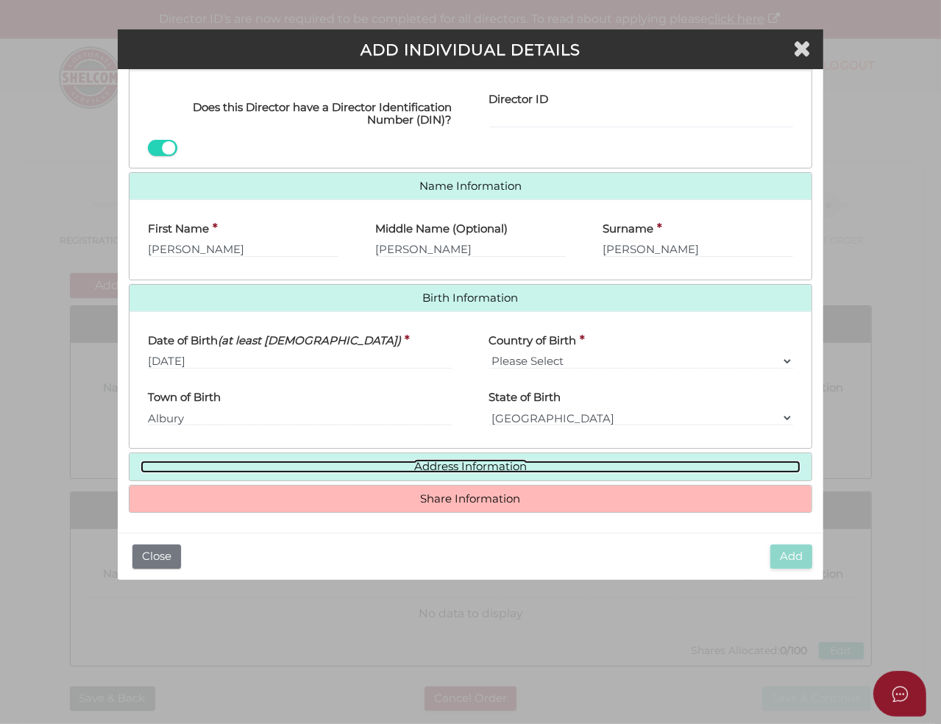
click at [488, 461] on link "Address Information" at bounding box center [471, 467] width 660 height 13
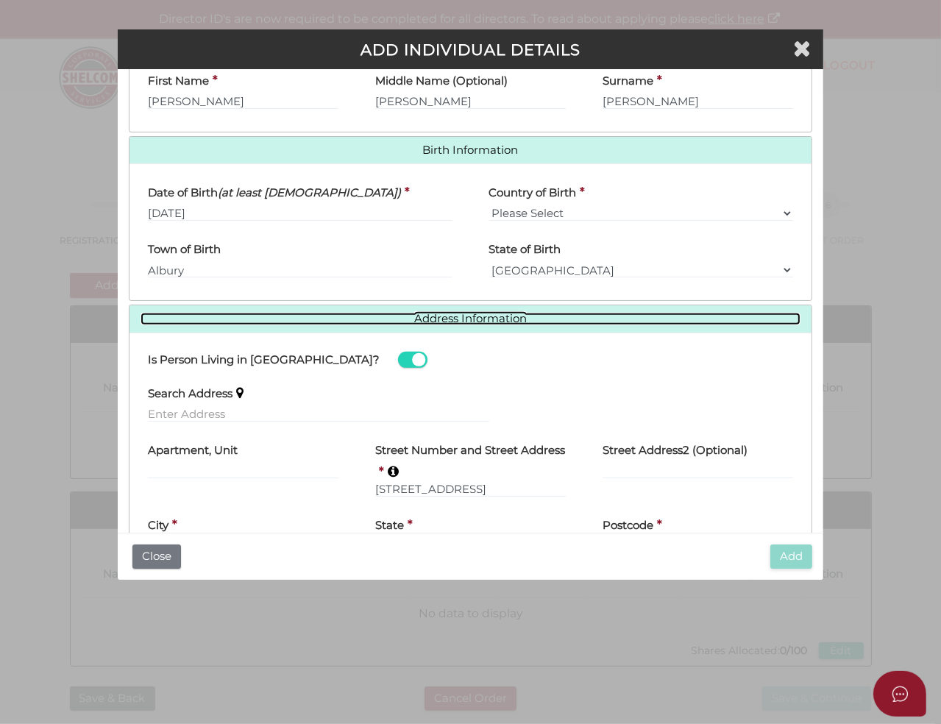
scroll to position [515, 0]
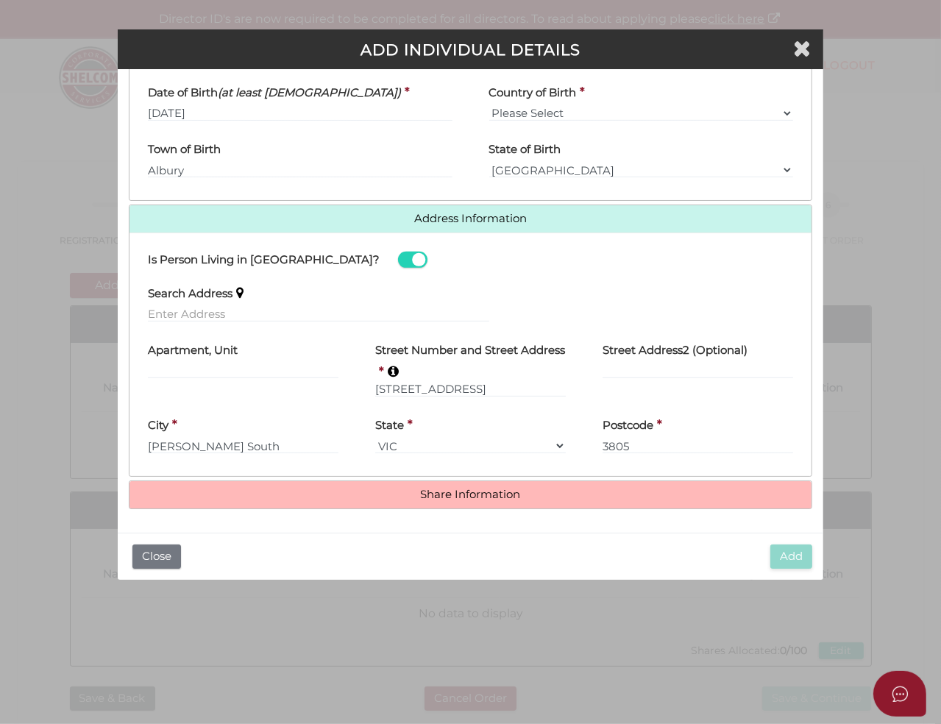
click at [498, 487] on h4 "Share Information" at bounding box center [471, 494] width 682 height 27
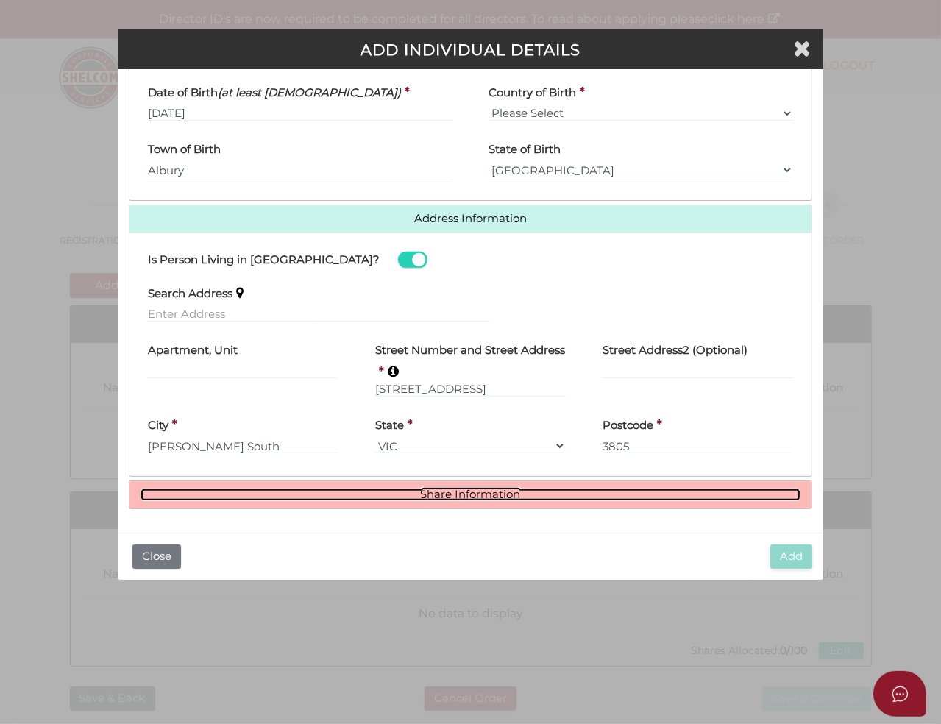
click at [480, 490] on link "Share Information" at bounding box center [471, 495] width 660 height 13
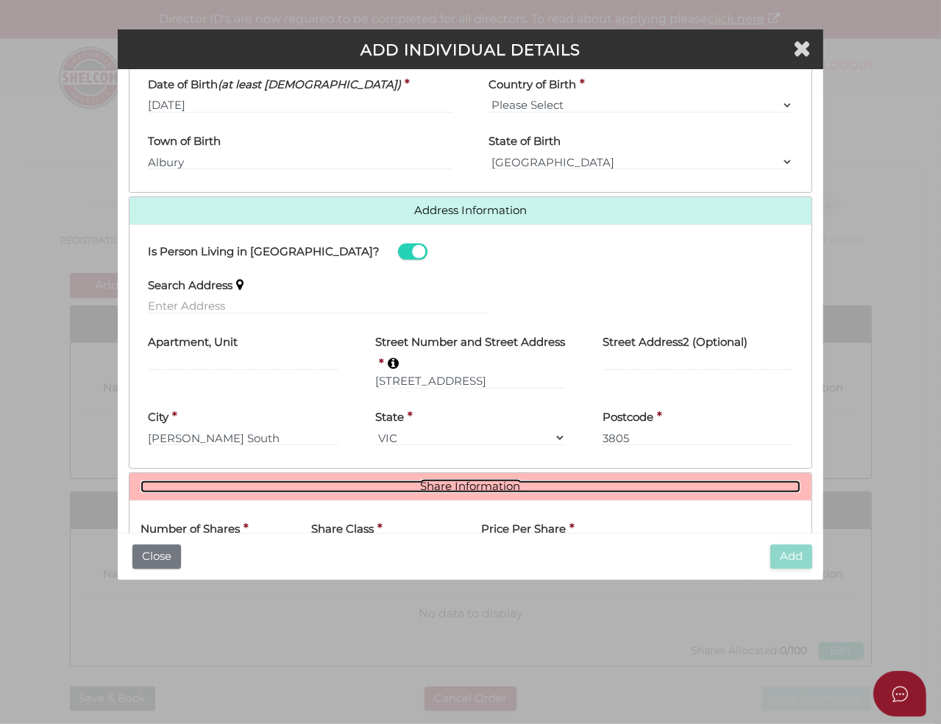
scroll to position [695, 0]
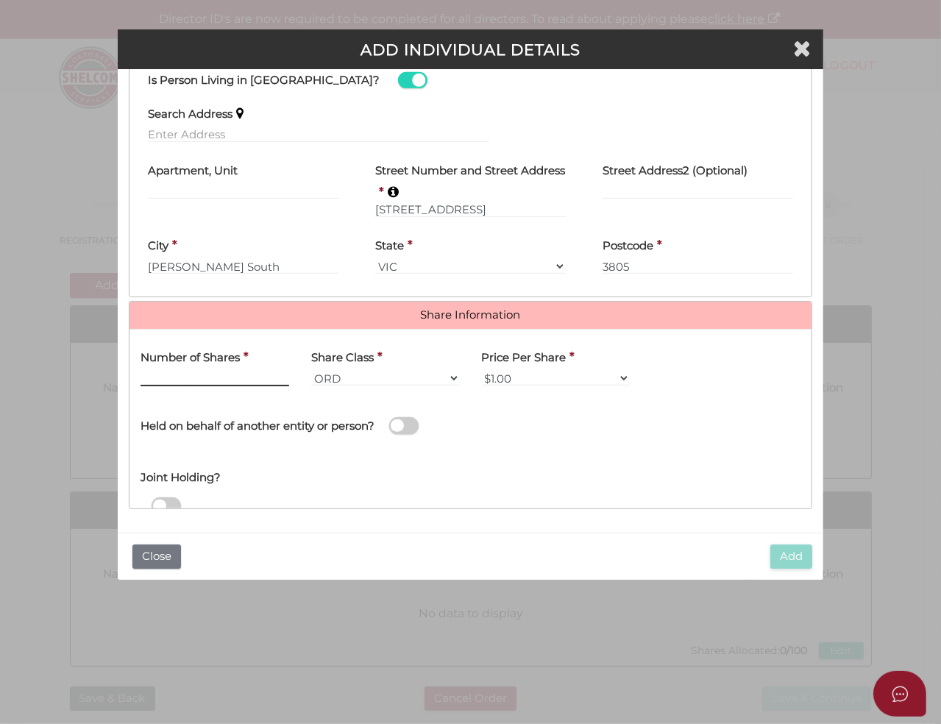
click at [193, 382] on input "text" at bounding box center [215, 378] width 149 height 16
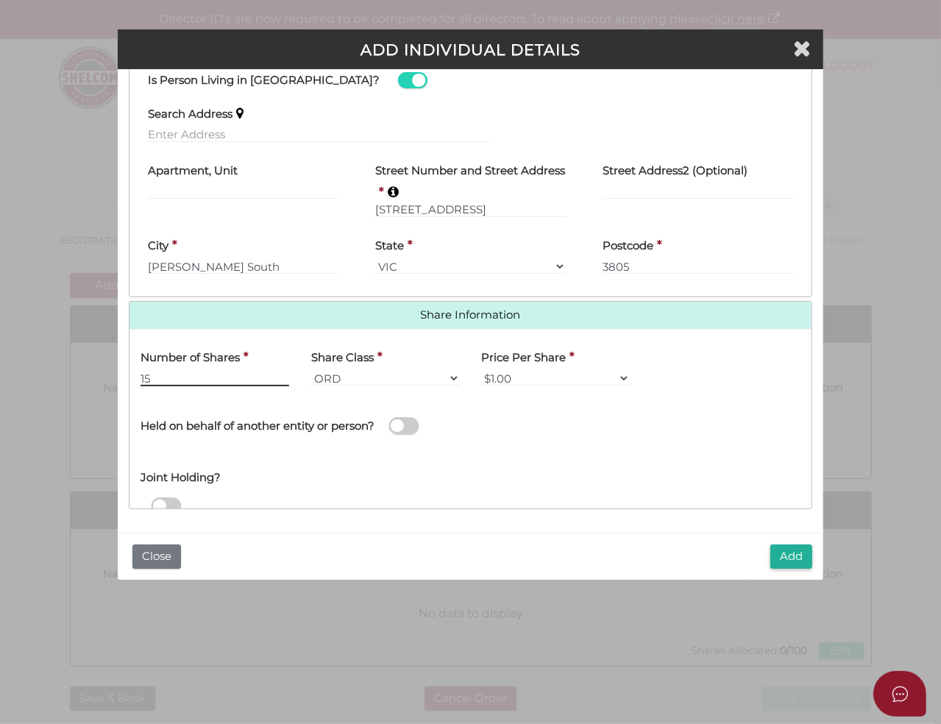
type input "1"
type input "100"
drag, startPoint x: 166, startPoint y: 429, endPoint x: 374, endPoint y: 429, distance: 207.5
click at [374, 429] on h4 "Held on behalf of another entity or person?" at bounding box center [258, 426] width 234 height 13
click at [414, 459] on div "Joint Holding?" at bounding box center [471, 474] width 682 height 48
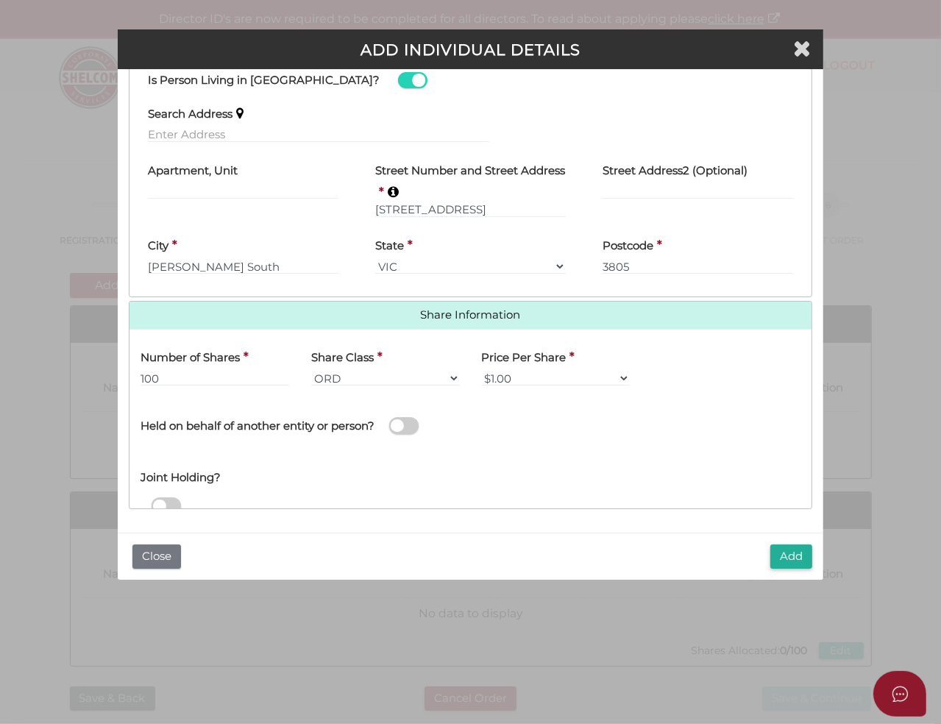
click at [413, 432] on span at bounding box center [403, 425] width 29 height 17
click at [0, 0] on input "checkbox" at bounding box center [0, 0] width 0 height 0
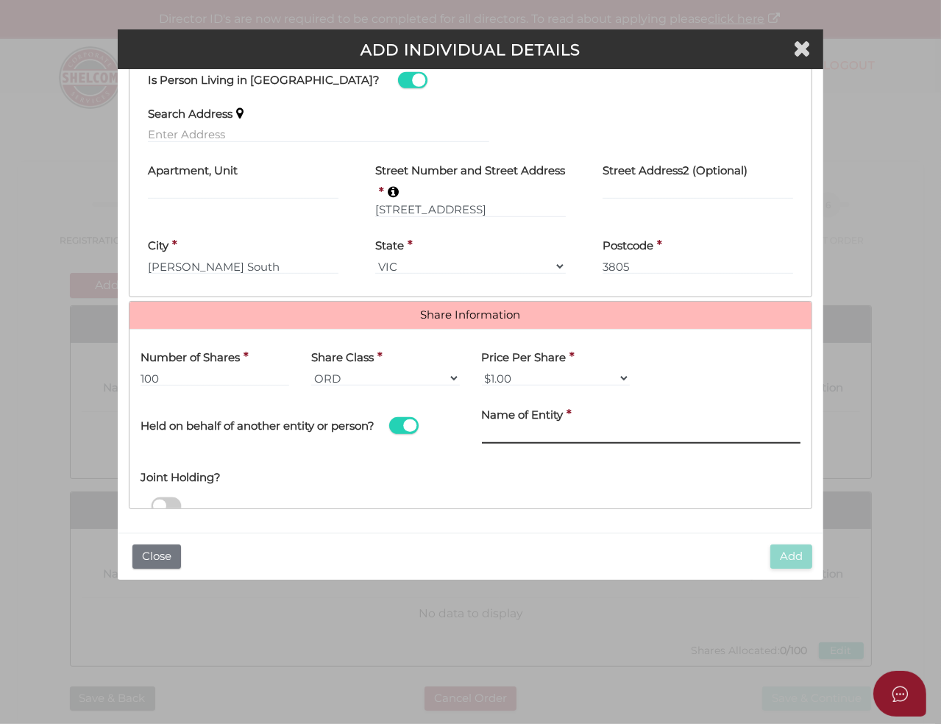
click at [523, 430] on input "Name of Entity" at bounding box center [641, 436] width 319 height 16
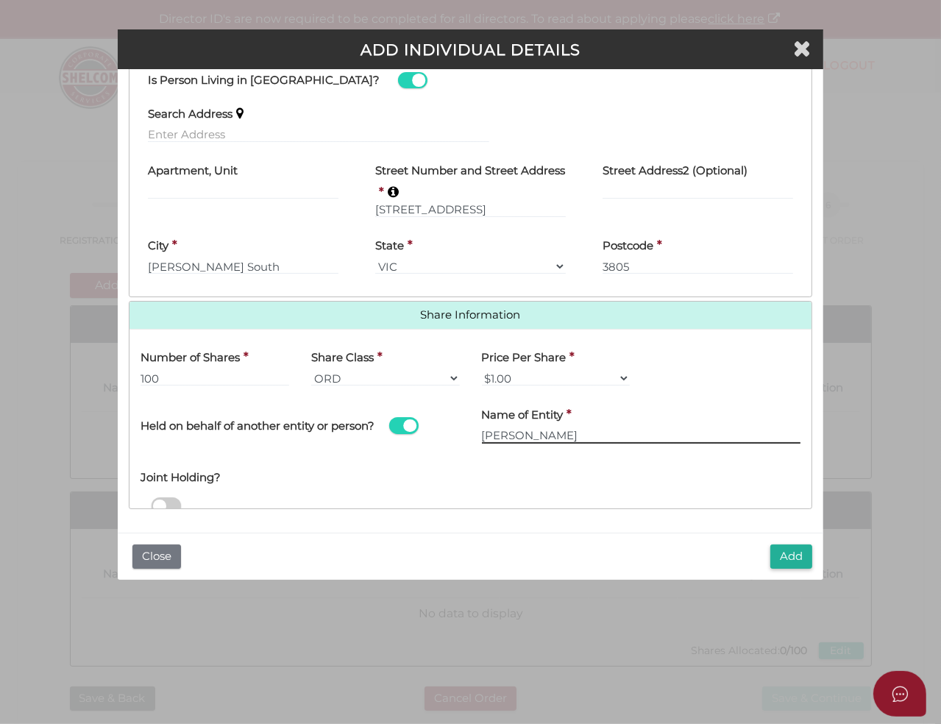
type input "Gong Zhang"
click at [424, 412] on div "Held on behalf of another entity or person?" at bounding box center [300, 417] width 319 height 41
click at [406, 424] on span at bounding box center [403, 425] width 29 height 17
click at [0, 0] on input "checkbox" at bounding box center [0, 0] width 0 height 0
click at [798, 561] on button "Add" at bounding box center [792, 557] width 42 height 24
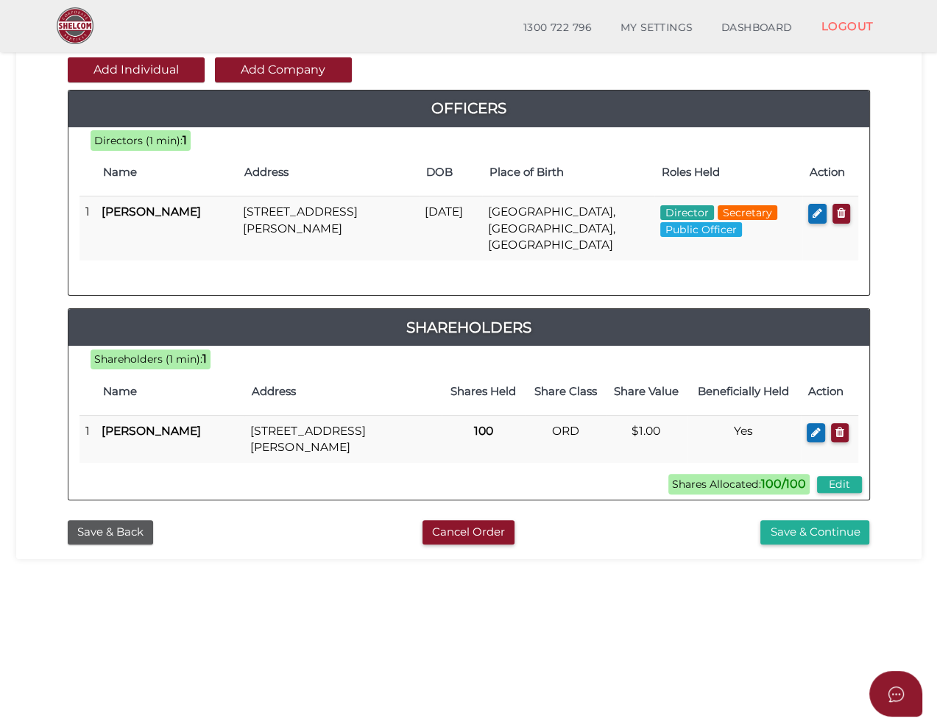
scroll to position [286, 0]
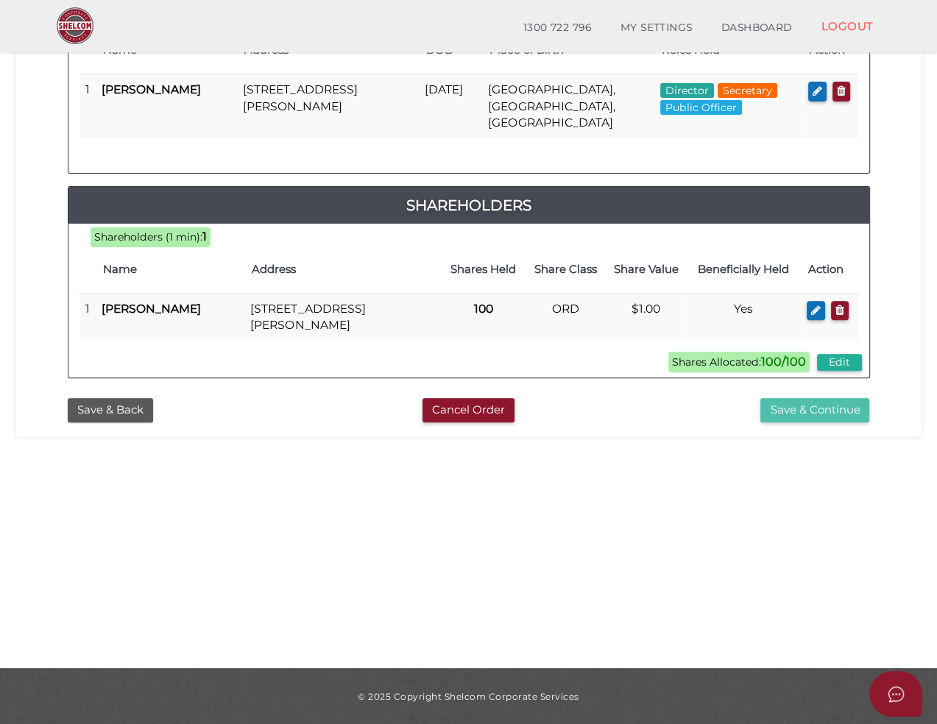
click at [804, 408] on button "Save & Continue" at bounding box center [814, 410] width 109 height 24
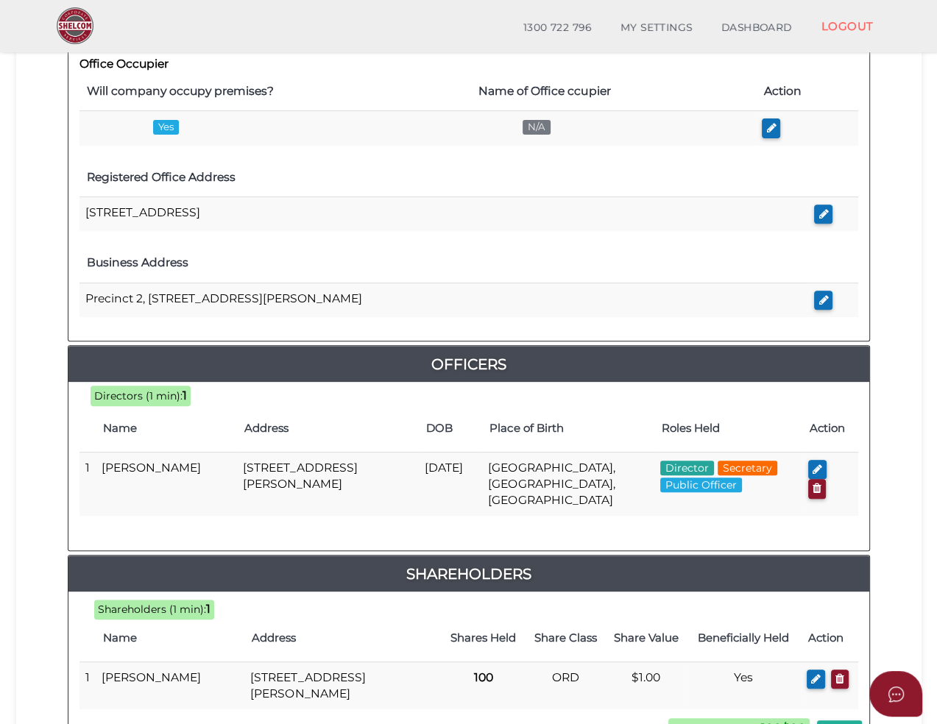
scroll to position [547, 0]
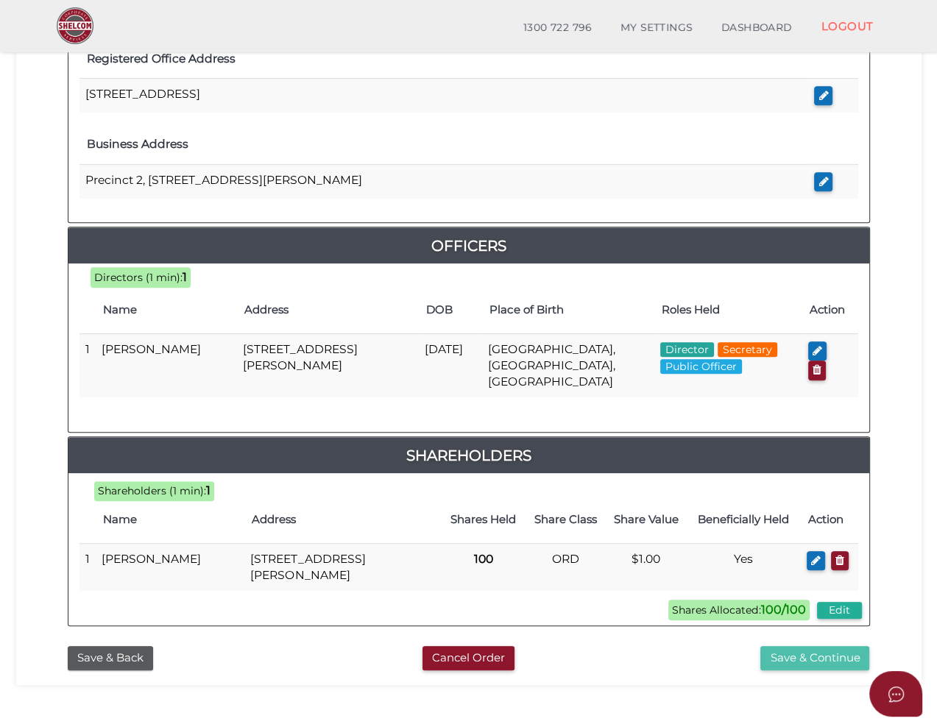
click at [829, 648] on button "Save & Continue" at bounding box center [814, 658] width 109 height 24
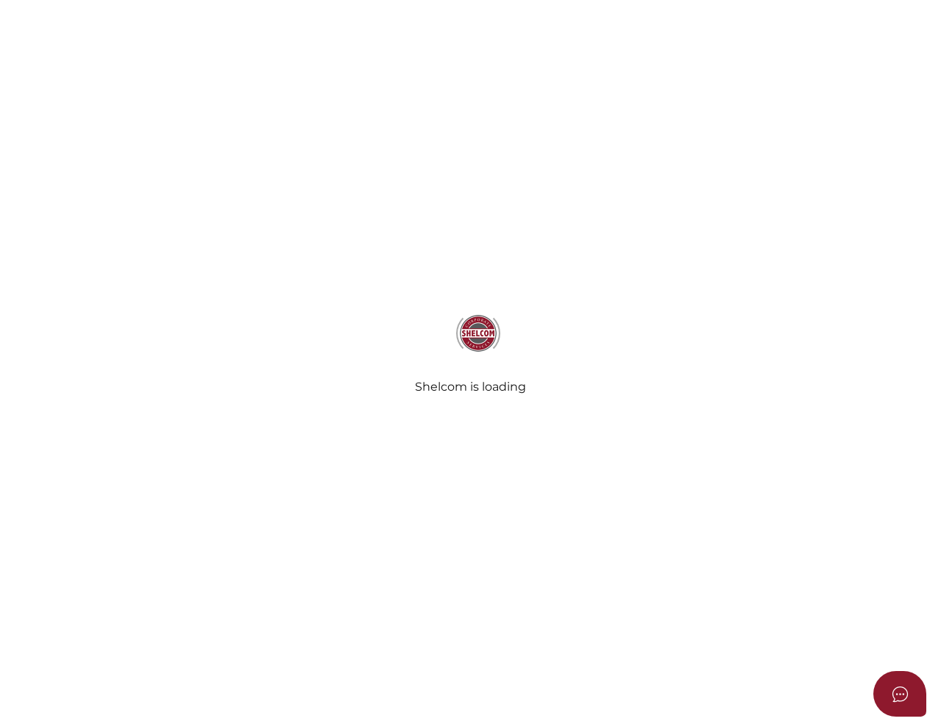
select select "Comb Binding"
radio input "true"
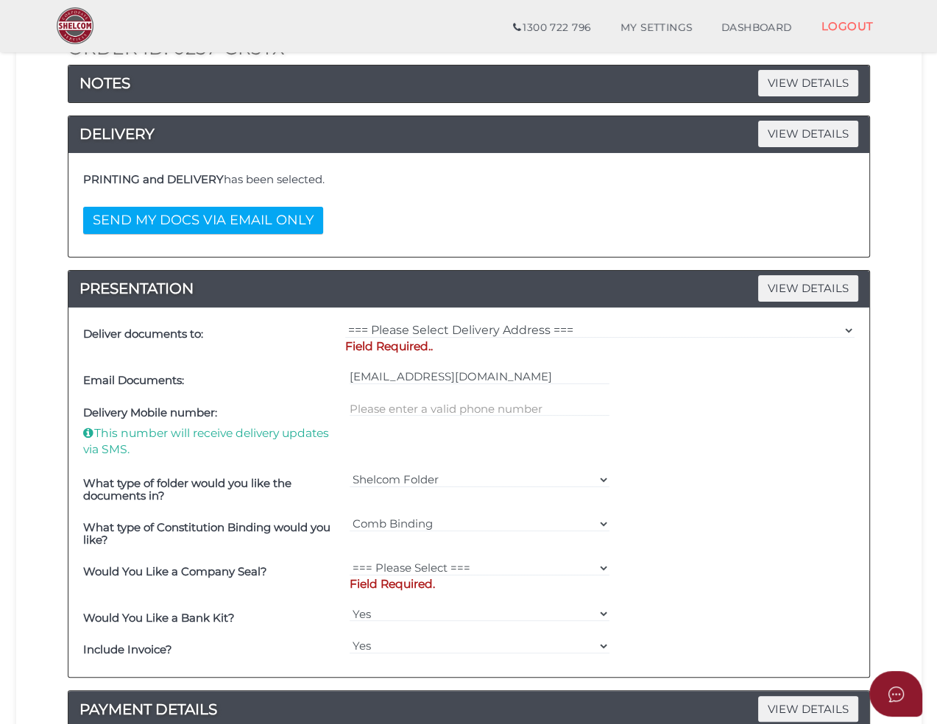
scroll to position [221, 0]
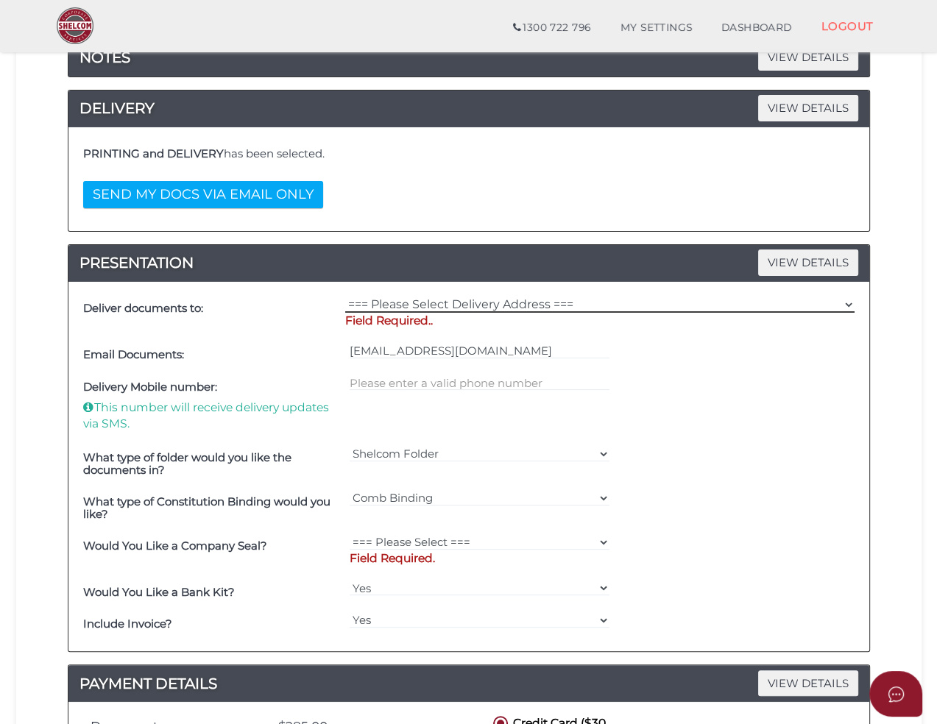
click at [509, 302] on select "=== Please Select Delivery Address === (User Address - [PERSON_NAME]) [STREET_A…" at bounding box center [599, 305] width 509 height 16
select select "0"
click at [345, 297] on select "=== Please Select Delivery Address === (User Address - [PERSON_NAME]) [STREET_A…" at bounding box center [599, 305] width 509 height 16
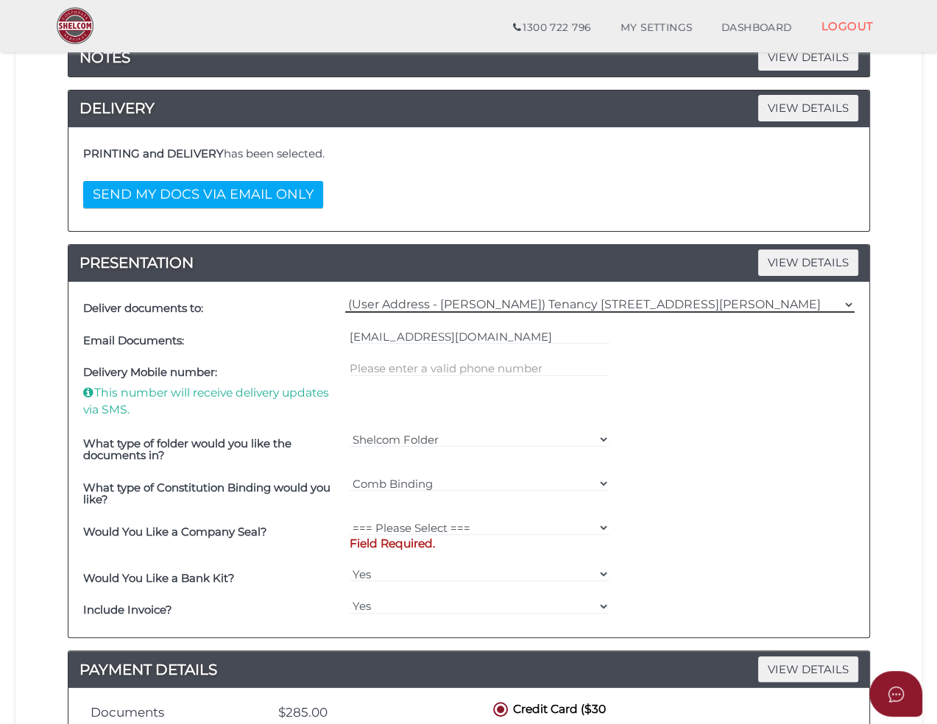
scroll to position [368, 0]
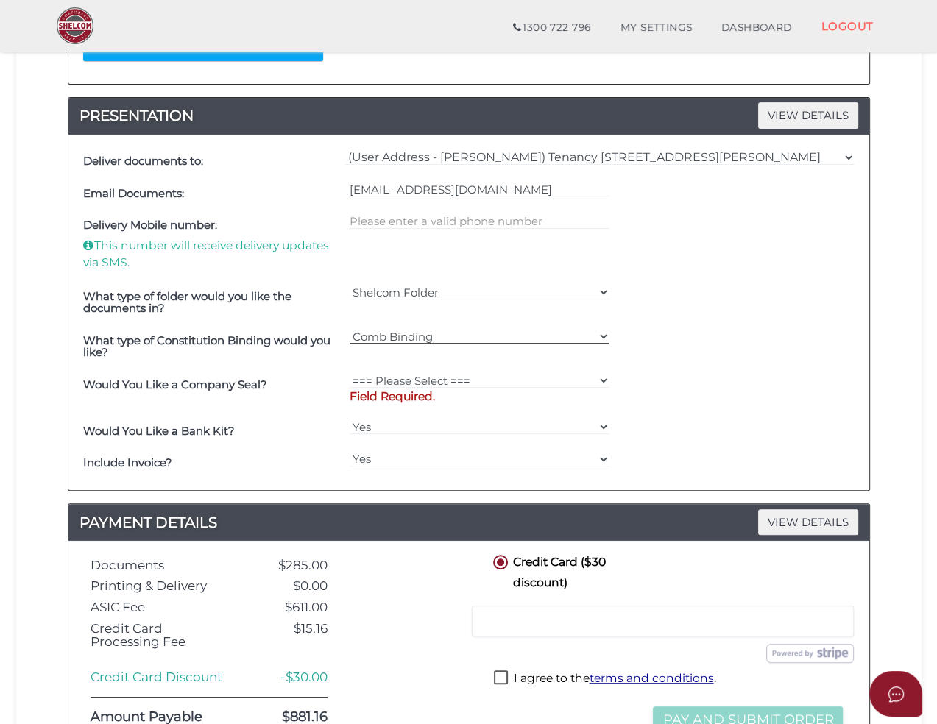
click at [445, 338] on select "=== Please Select === Comb Binding No Binding" at bounding box center [480, 336] width 260 height 16
drag, startPoint x: 726, startPoint y: 311, endPoint x: 620, endPoint y: 312, distance: 106.7
click at [726, 311] on div "What type of folder would you like the documents in? Shelcom Folder === Please …" at bounding box center [468, 302] width 779 height 44
click at [573, 339] on select "=== Please Select === Comb Binding No Binding" at bounding box center [480, 336] width 260 height 16
click at [804, 320] on div "What type of folder would you like the documents in? Shelcom Folder === Please …" at bounding box center [468, 302] width 779 height 44
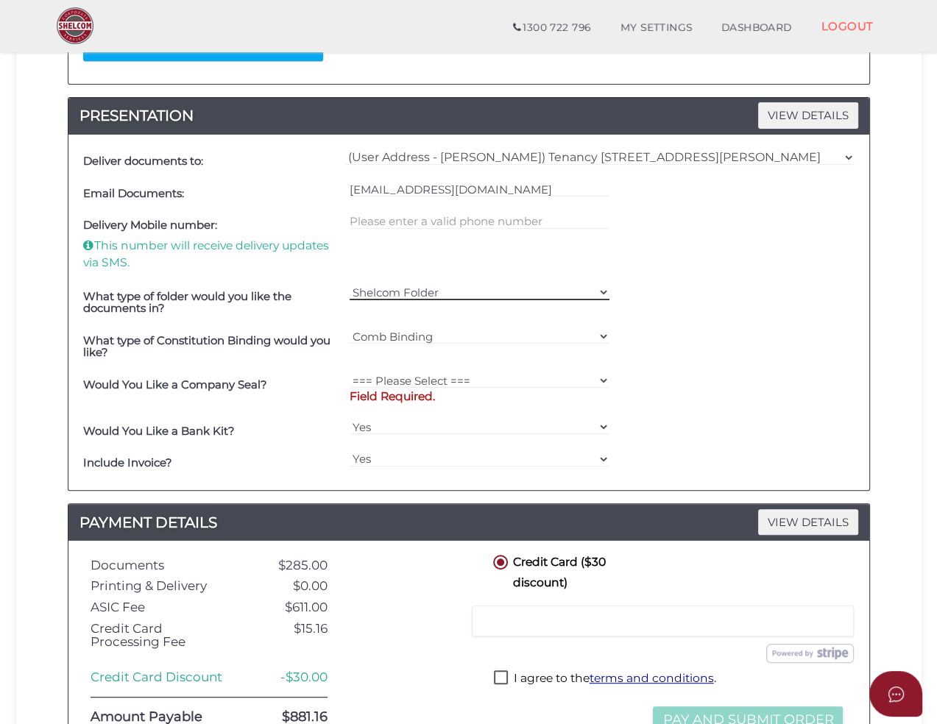
click at [585, 294] on select "Shelcom Folder === Please Select === Shelcom Folder Client Supplied Folder No F…" at bounding box center [480, 292] width 260 height 16
drag, startPoint x: 811, startPoint y: 325, endPoint x: 788, endPoint y: 329, distance: 23.1
click at [811, 325] on div "What type of Constitution Binding would you like? === Please Select === Comb Bi…" at bounding box center [468, 347] width 779 height 44
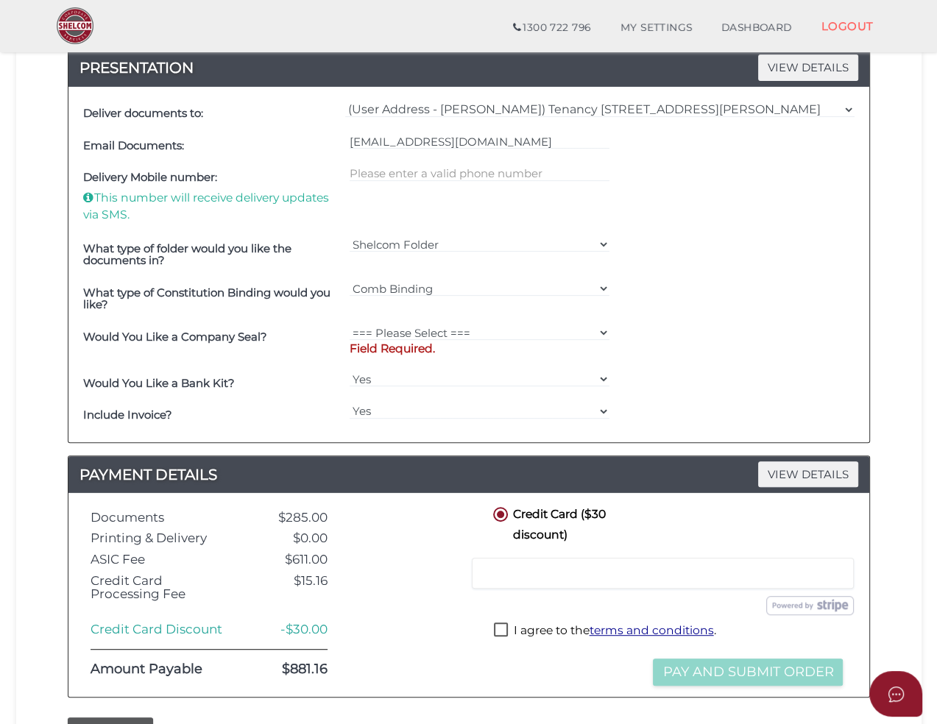
scroll to position [442, 0]
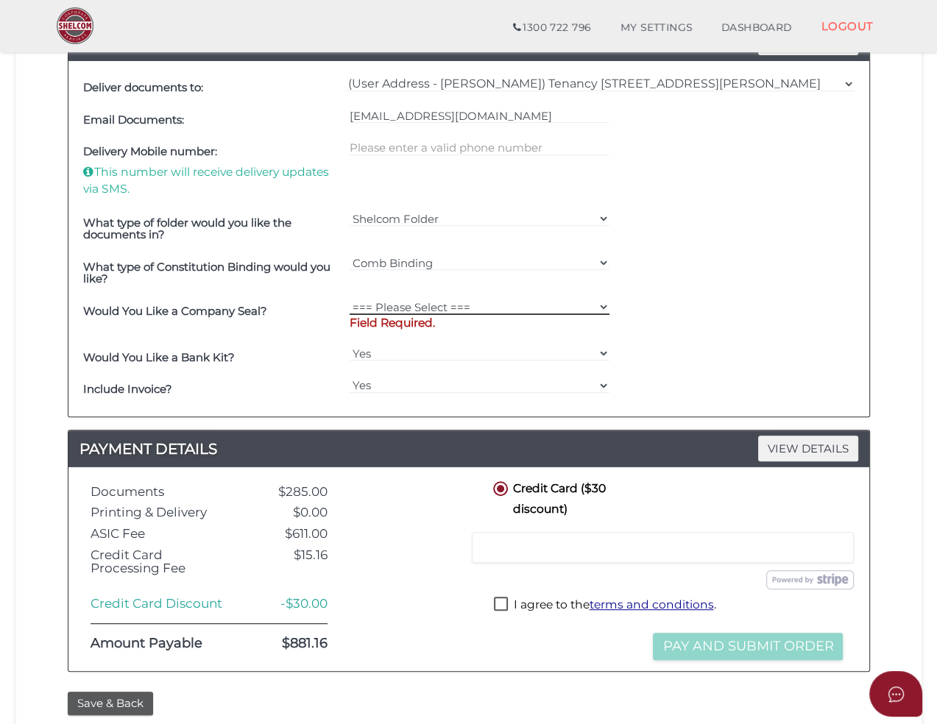
click at [489, 309] on select "=== Please Select === Fold Seal $50 No Seal" at bounding box center [480, 307] width 260 height 16
select select "0"
click at [350, 299] on select "=== Please Select === Fold Seal $50 No Seal" at bounding box center [480, 307] width 260 height 16
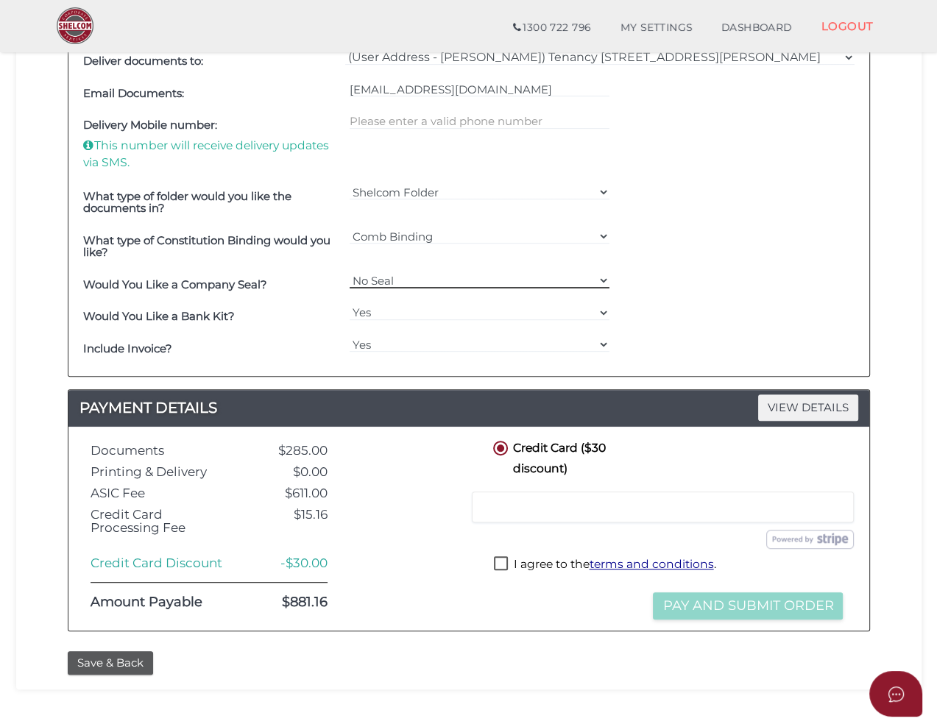
scroll to position [515, 0]
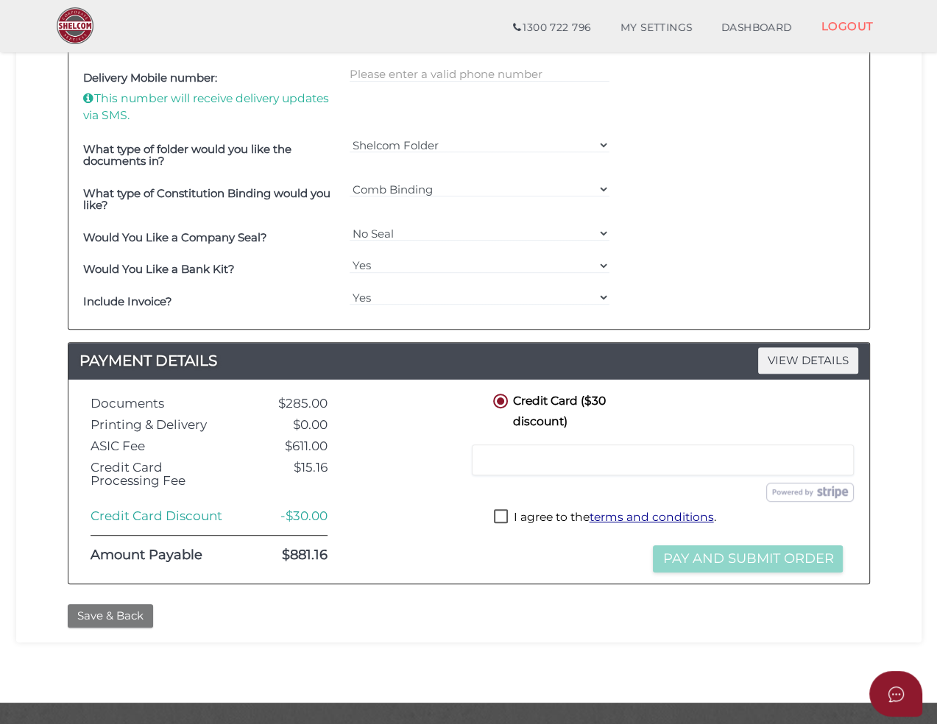
click at [127, 620] on button "Save & Back" at bounding box center [110, 616] width 85 height 24
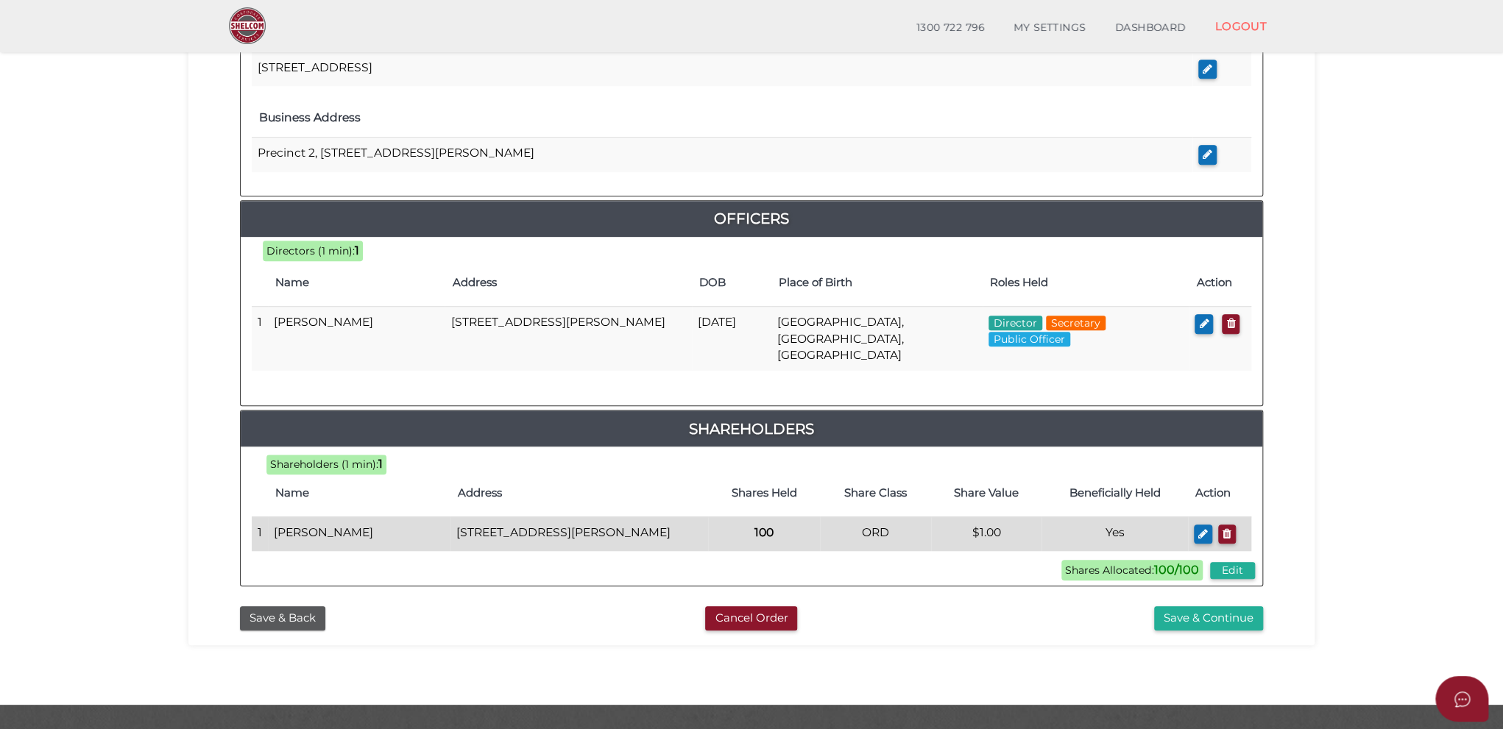
scroll to position [568, 0]
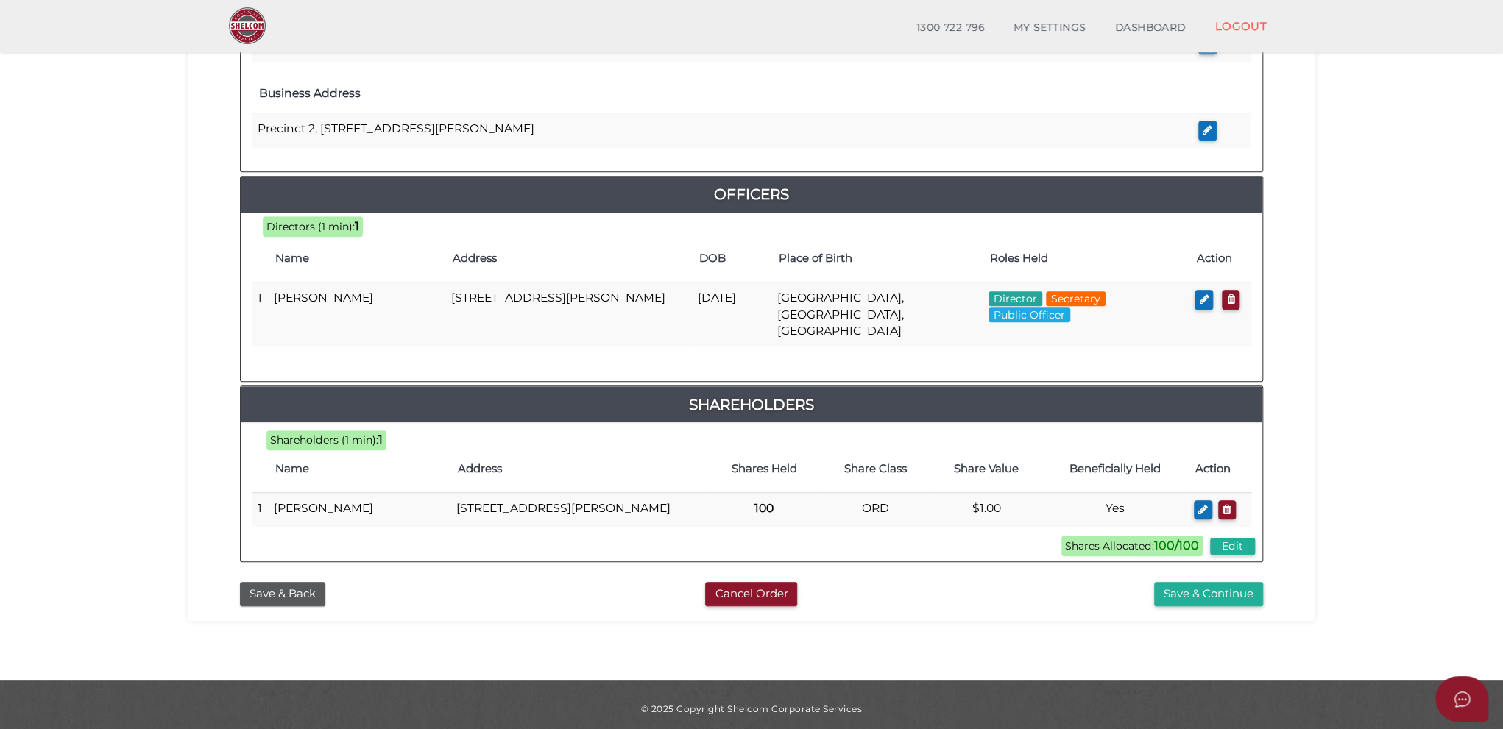
click at [941, 504] on icon "button" at bounding box center [1203, 509] width 10 height 11
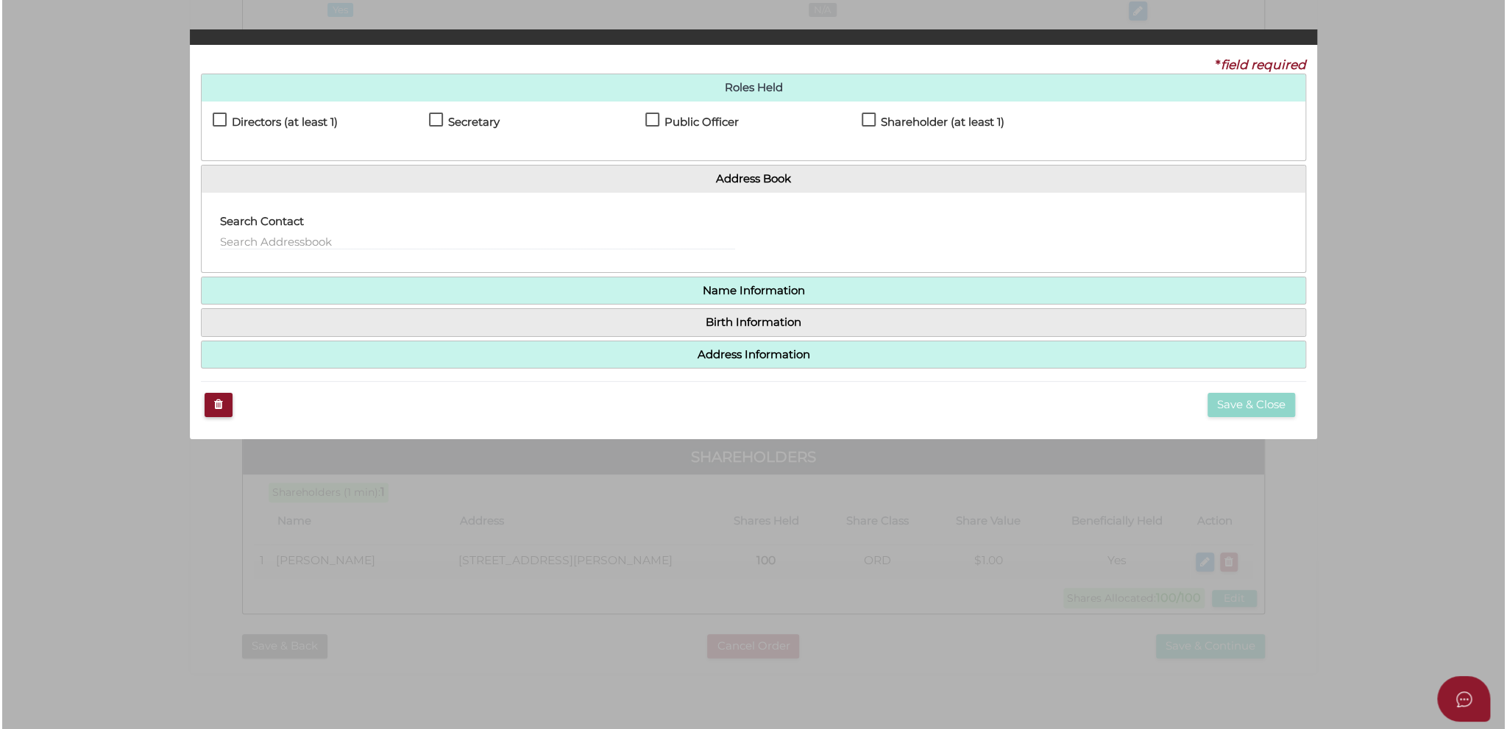
scroll to position [0, 0]
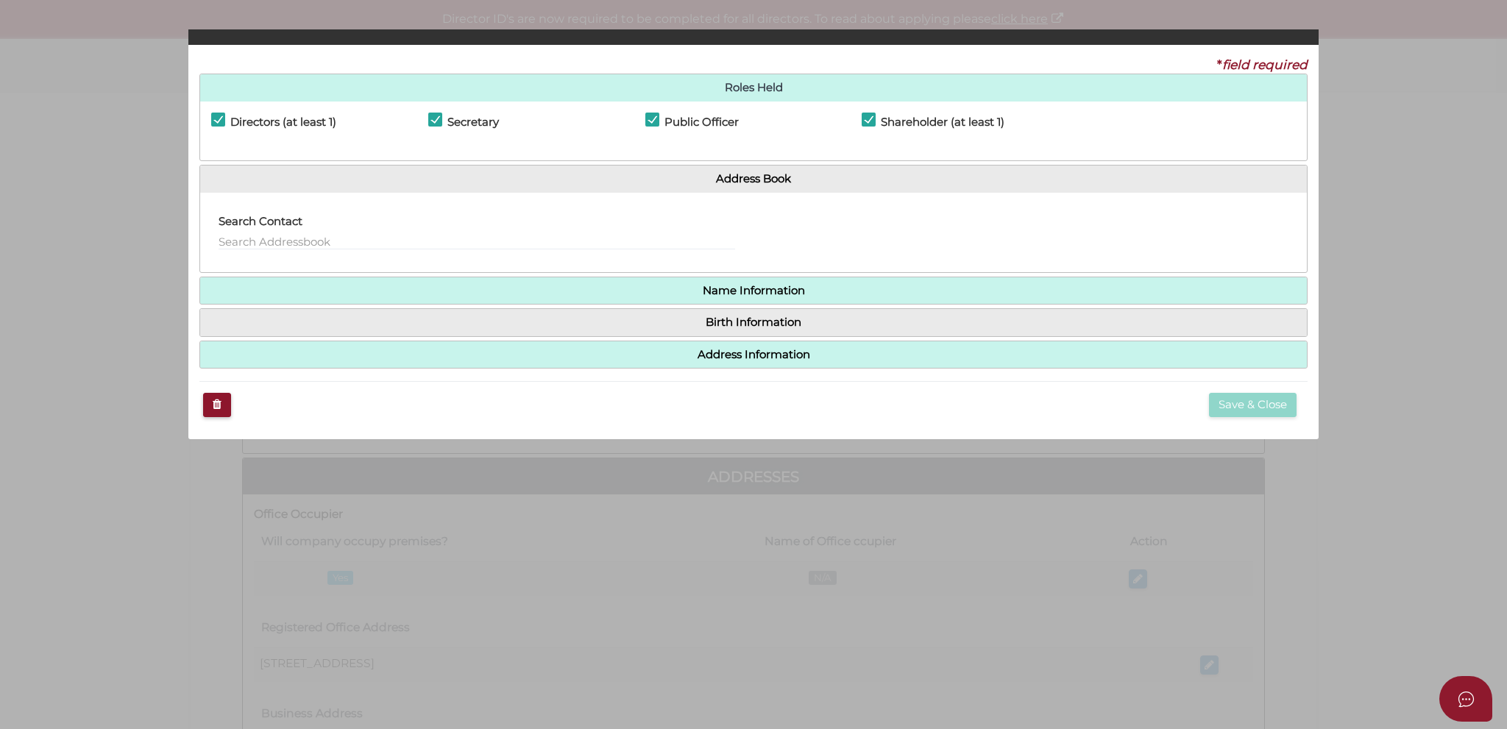
checkbox input "true"
type input "0"
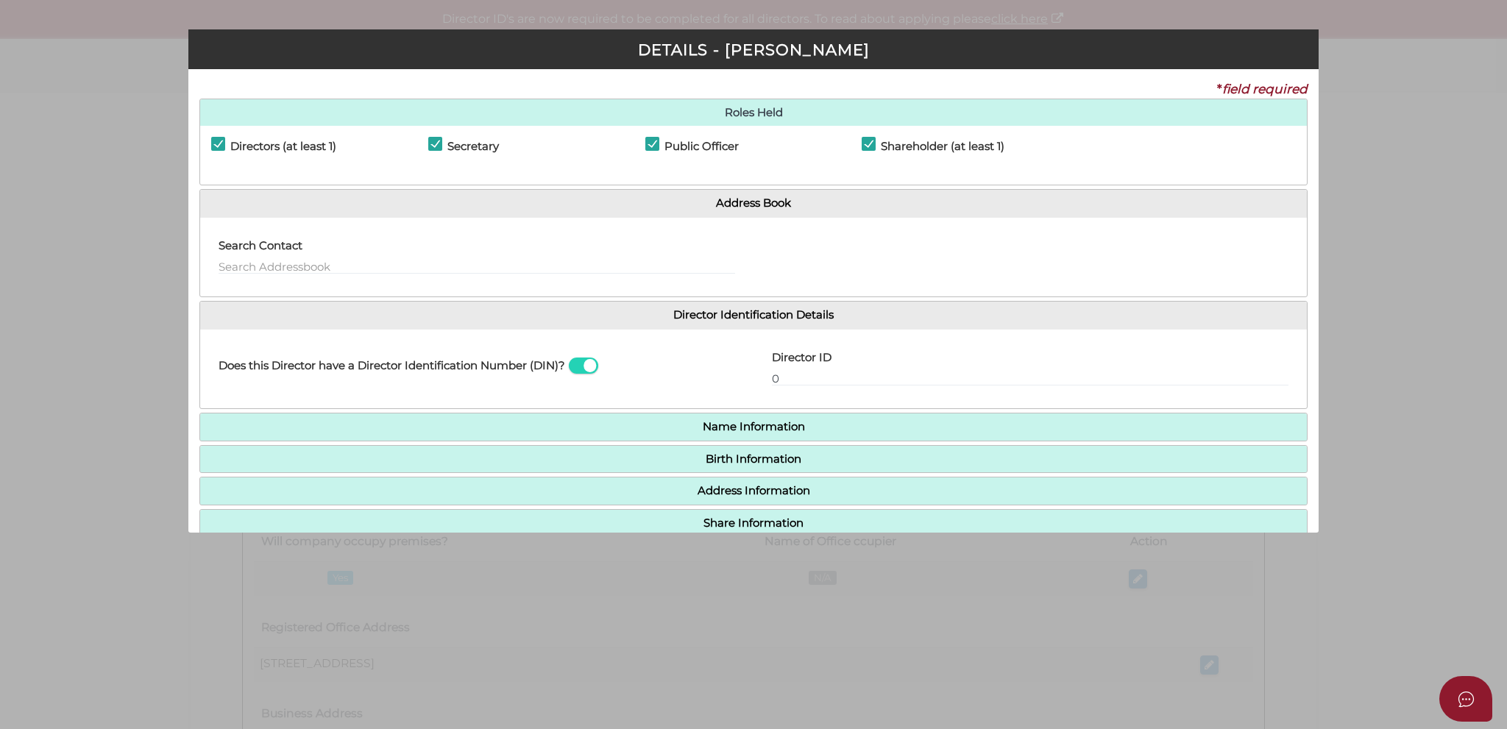
scroll to position [71, 0]
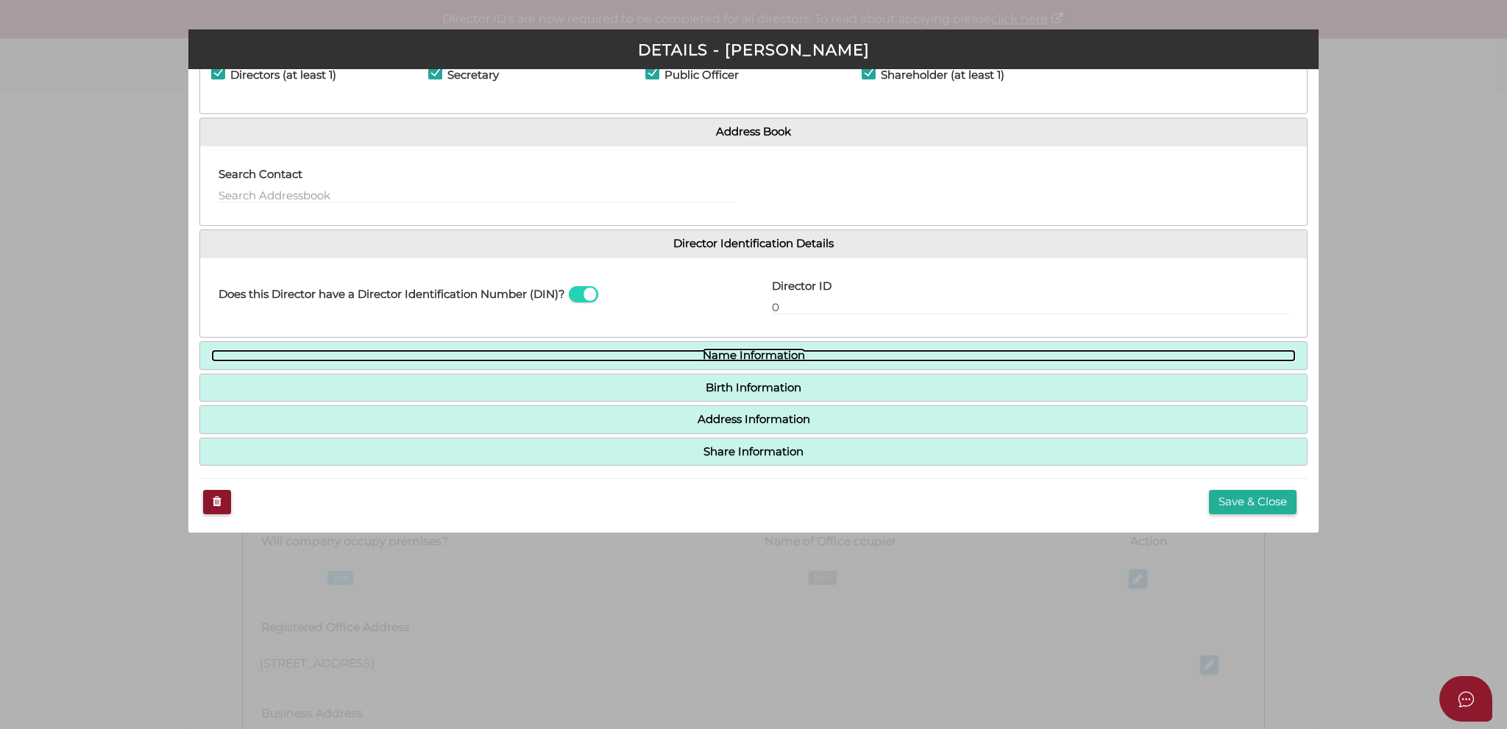
click at [637, 352] on link "Name Information" at bounding box center [753, 356] width 1085 height 13
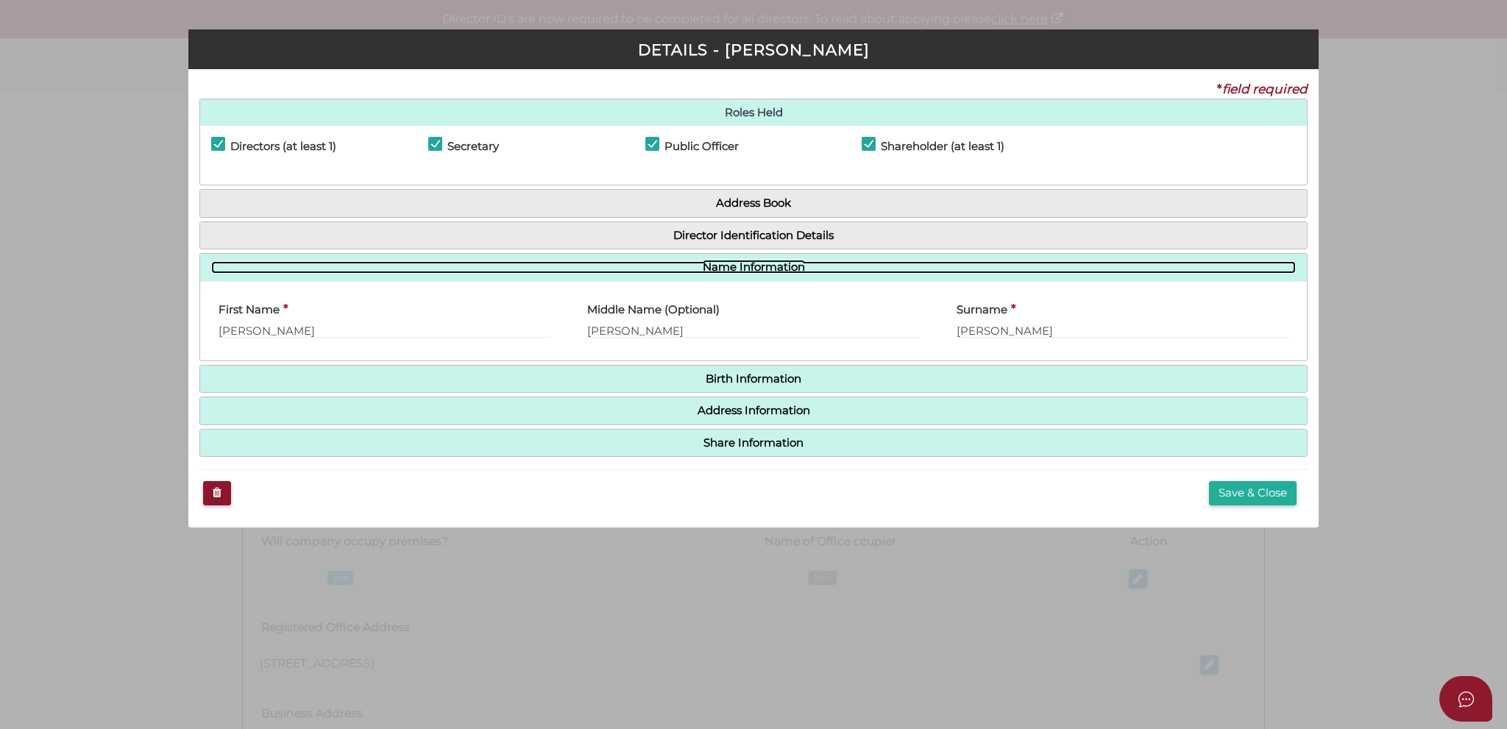
scroll to position [0, 0]
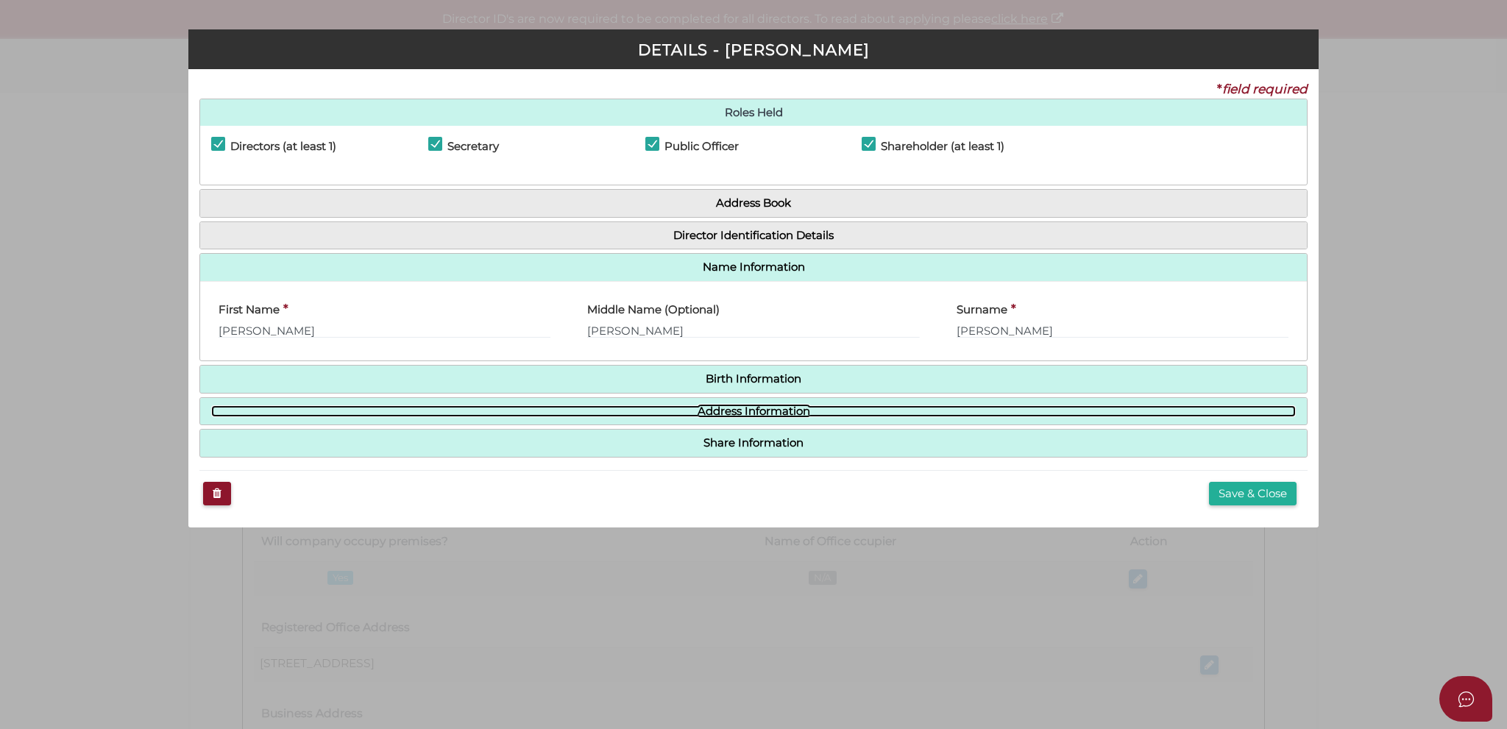
click at [648, 410] on link "Address Information" at bounding box center [753, 412] width 1085 height 13
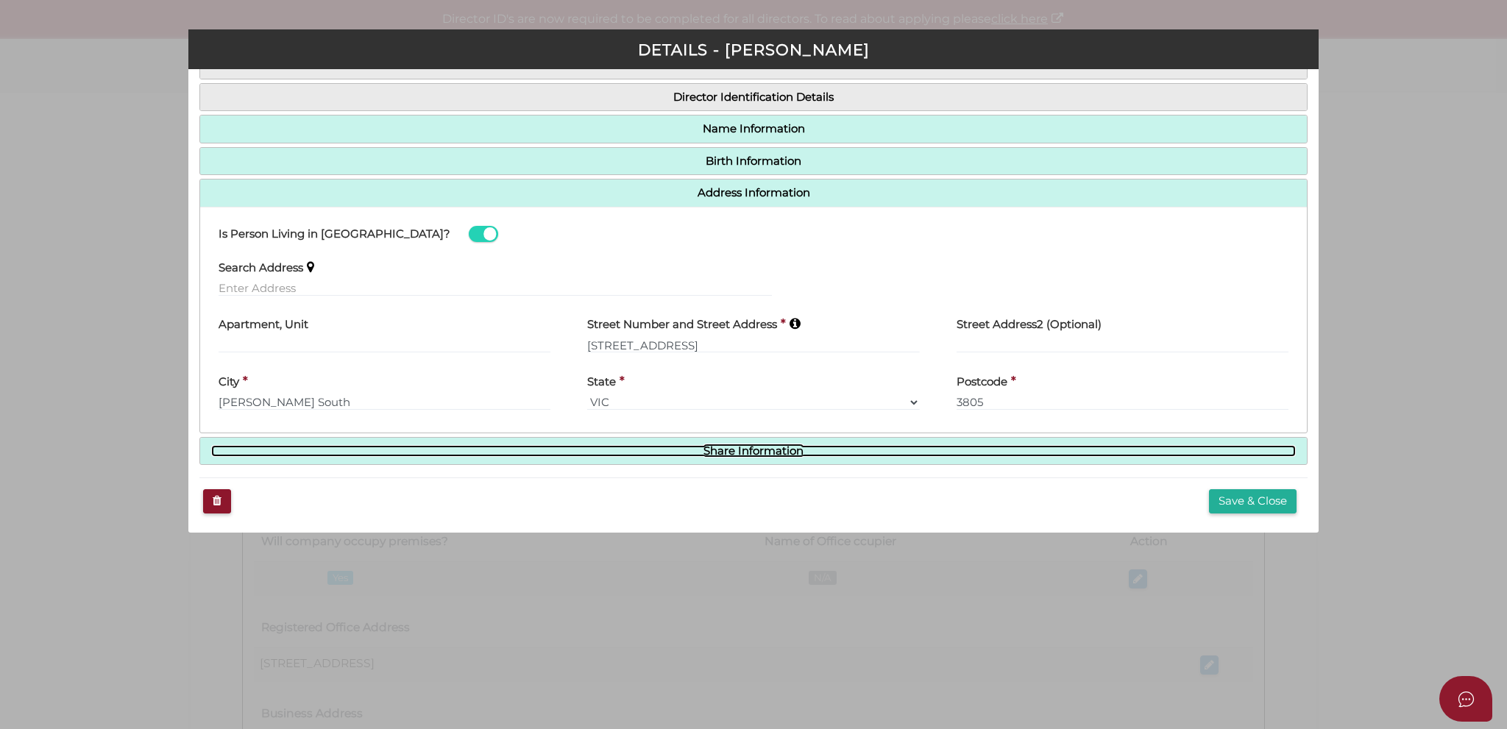
click at [662, 445] on link "Share Information" at bounding box center [753, 451] width 1085 height 13
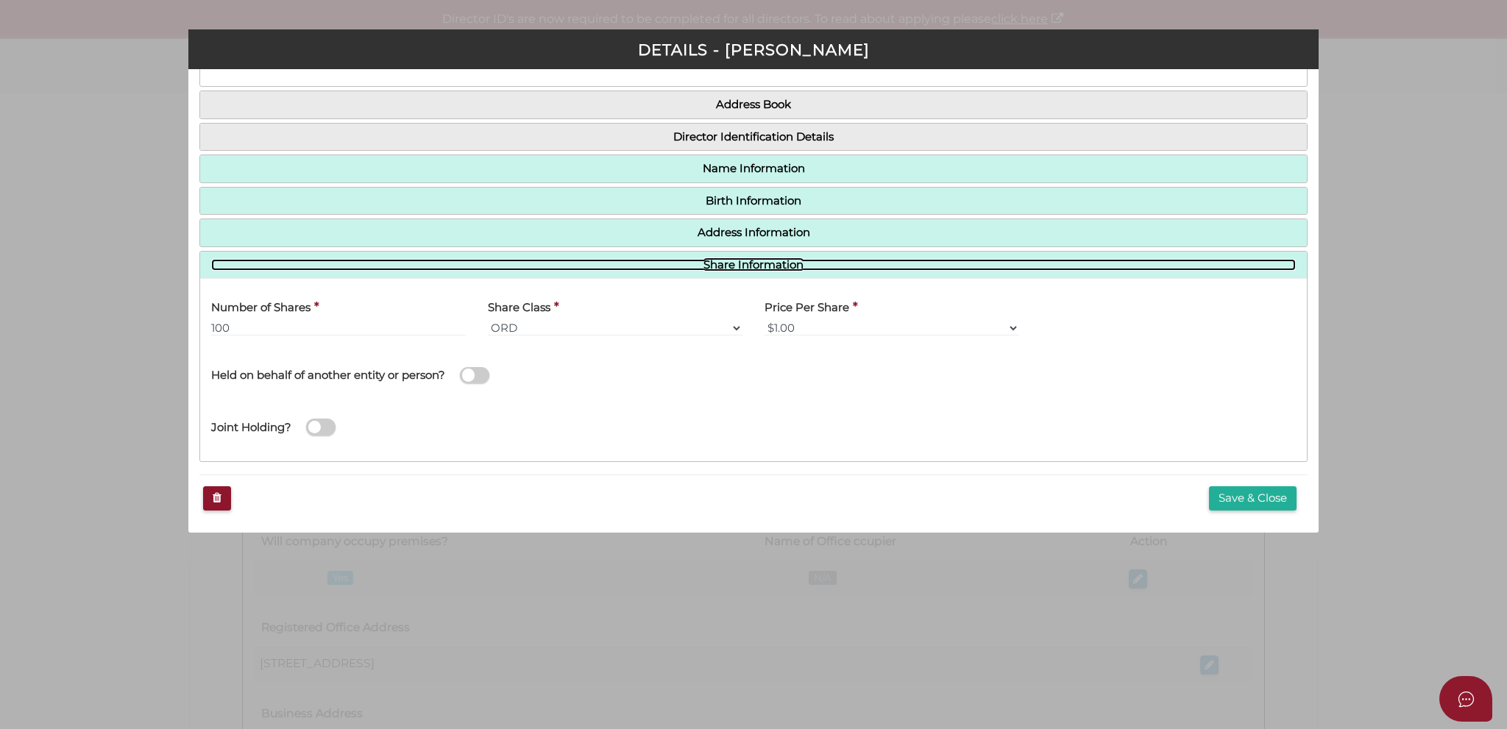
scroll to position [96, 0]
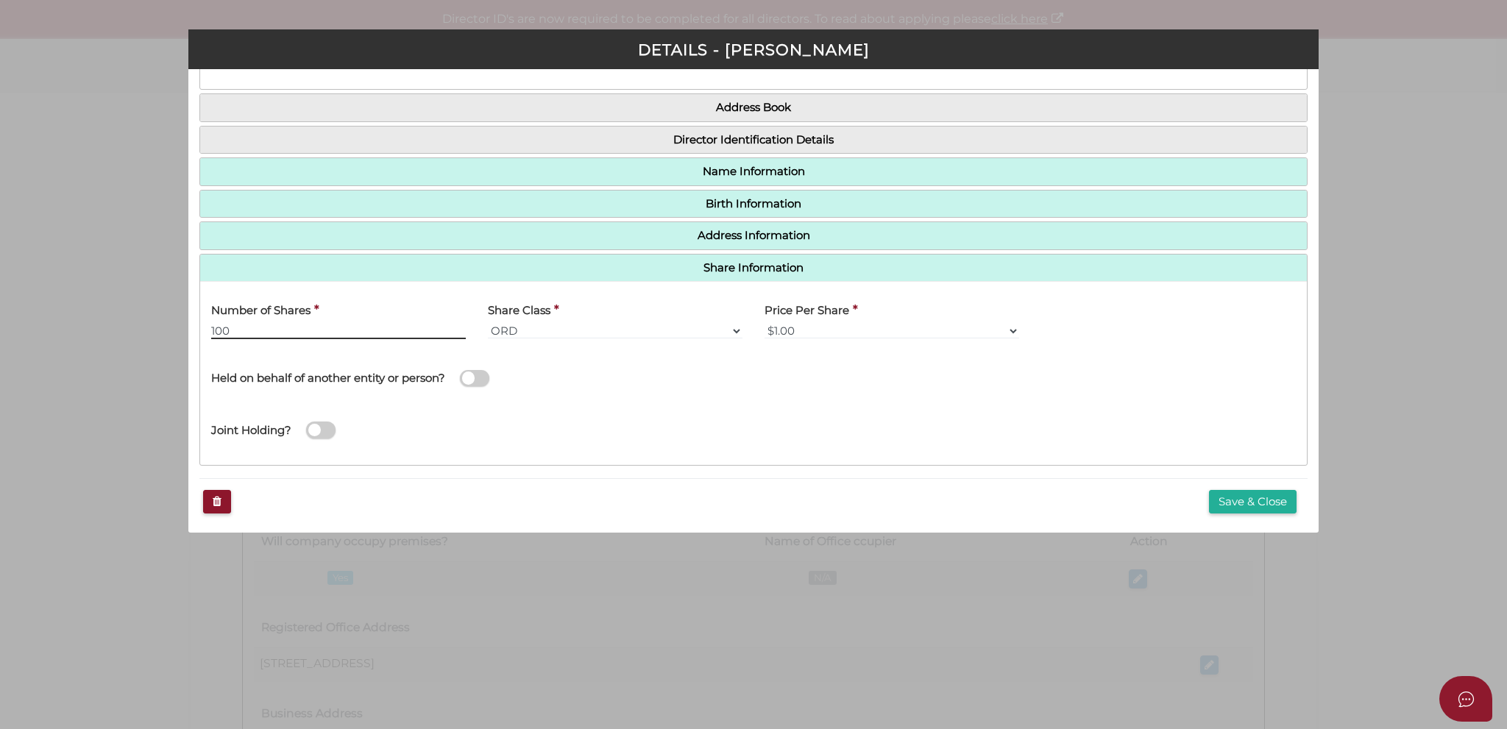
drag, startPoint x: 246, startPoint y: 328, endPoint x: 197, endPoint y: 334, distance: 49.7
click at [197, 334] on div "* field required Roles Held Directors (at least 1) Secretary Public Officer Mem…" at bounding box center [753, 301] width 1130 height 464
type input "15"
click at [670, 362] on div "Held on behalf of another entity or person?" at bounding box center [476, 370] width 531 height 41
click at [941, 495] on button "Save & Close" at bounding box center [1253, 502] width 88 height 24
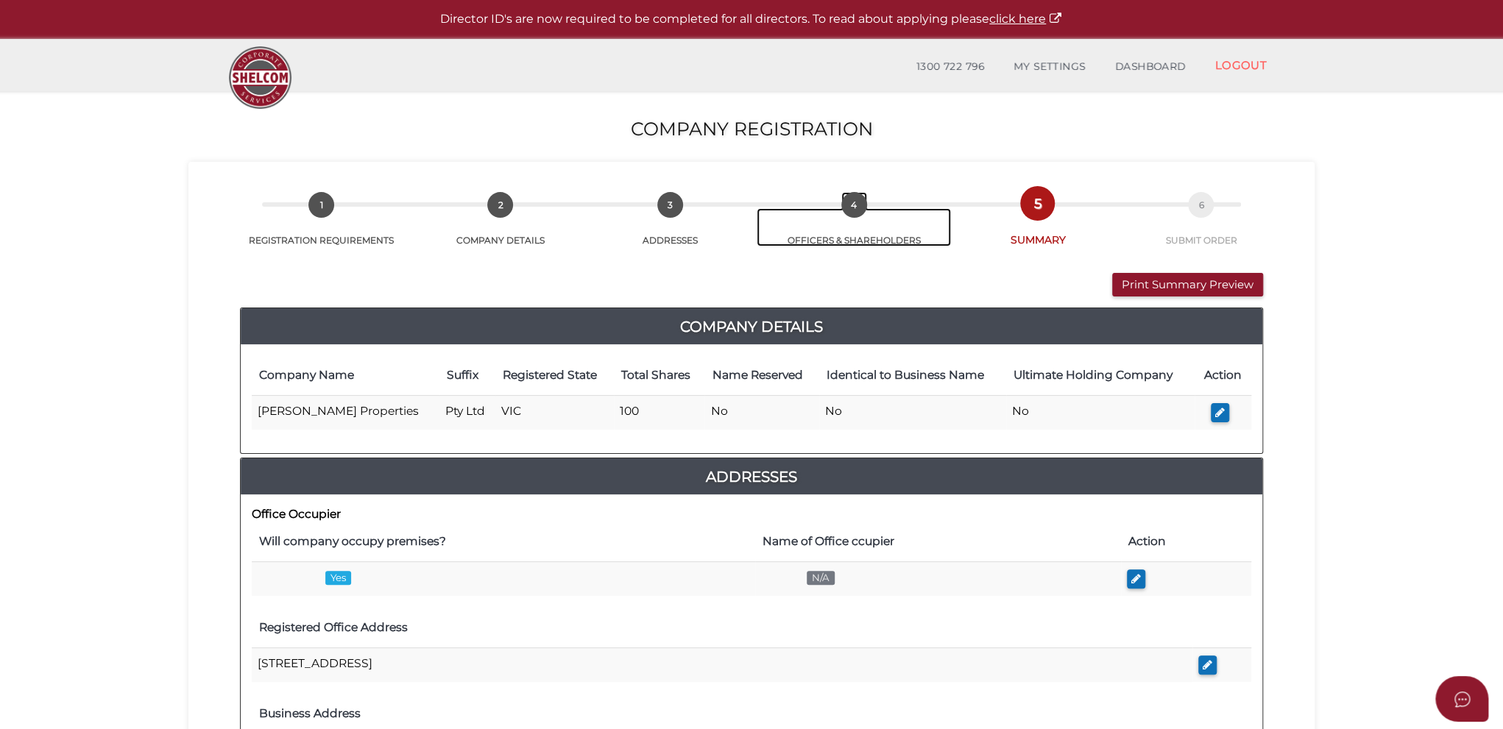
click at [852, 206] on span "4" at bounding box center [854, 205] width 26 height 26
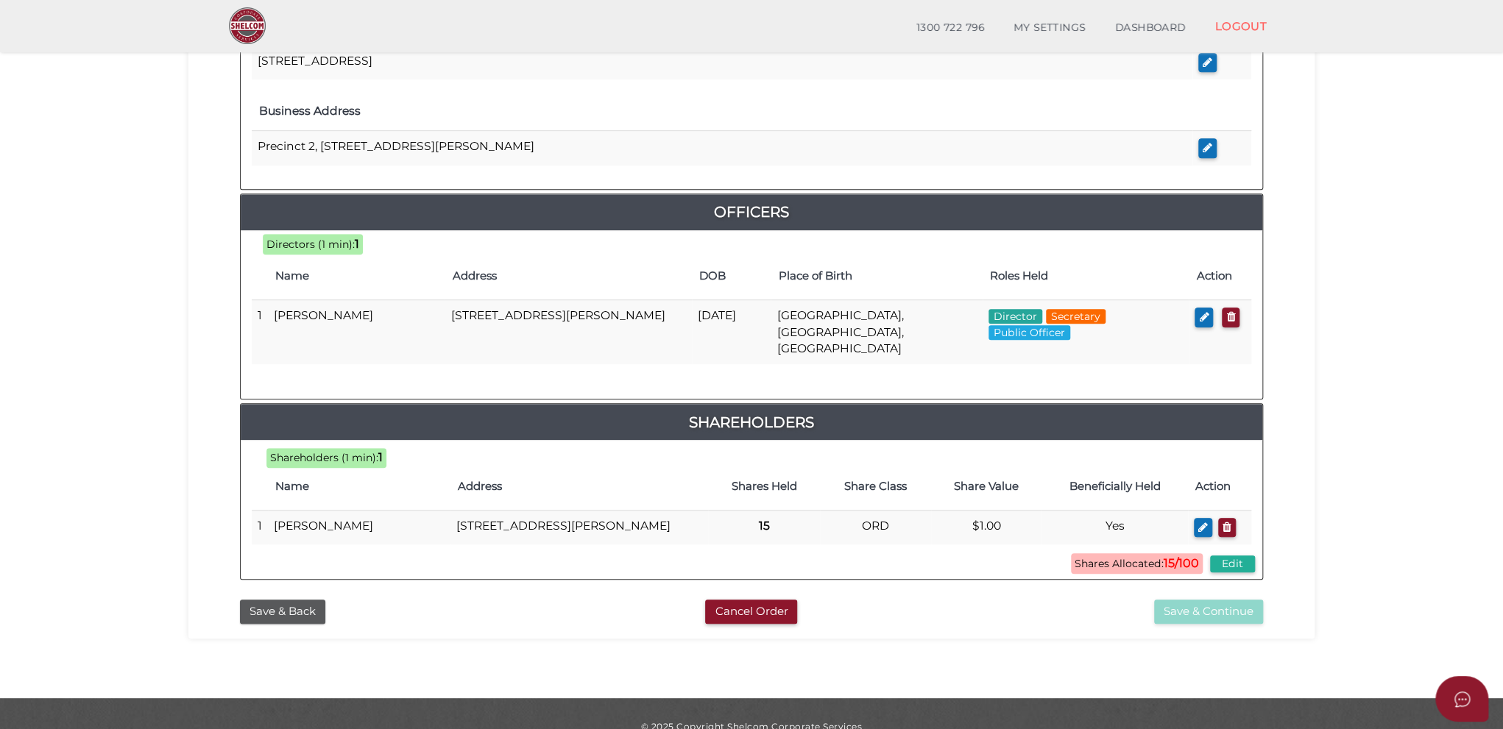
scroll to position [568, 0]
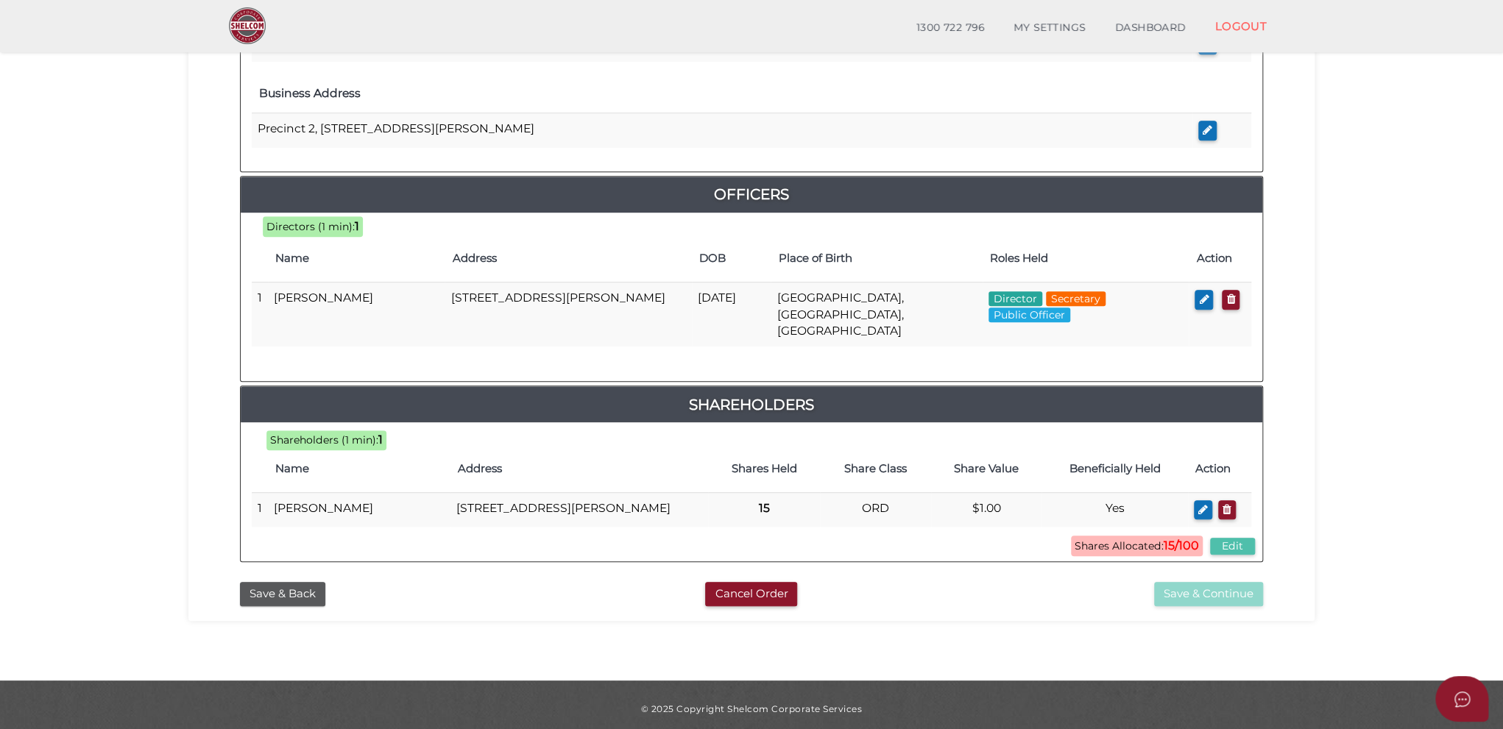
click at [1241, 539] on button "Edit" at bounding box center [1232, 546] width 45 height 17
type input "100"
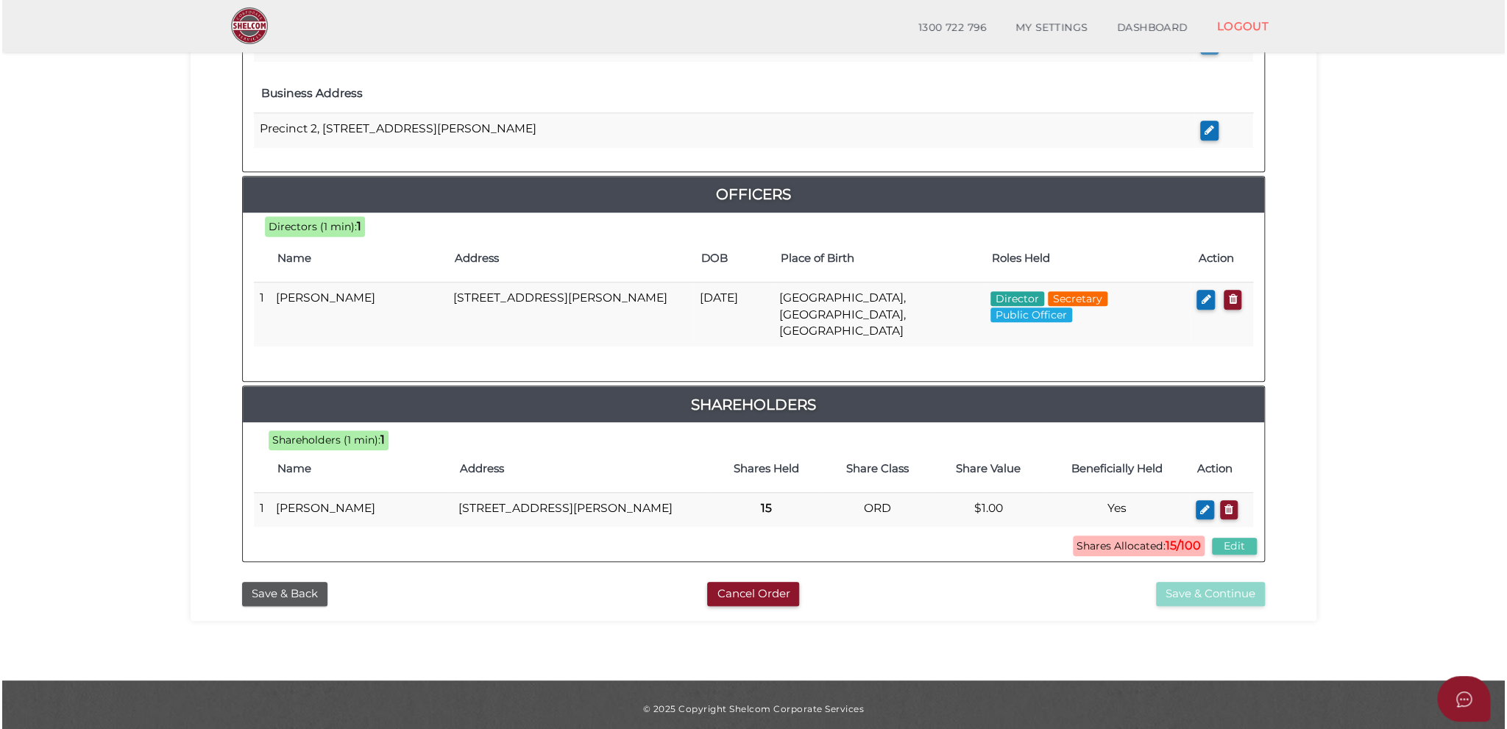
scroll to position [0, 0]
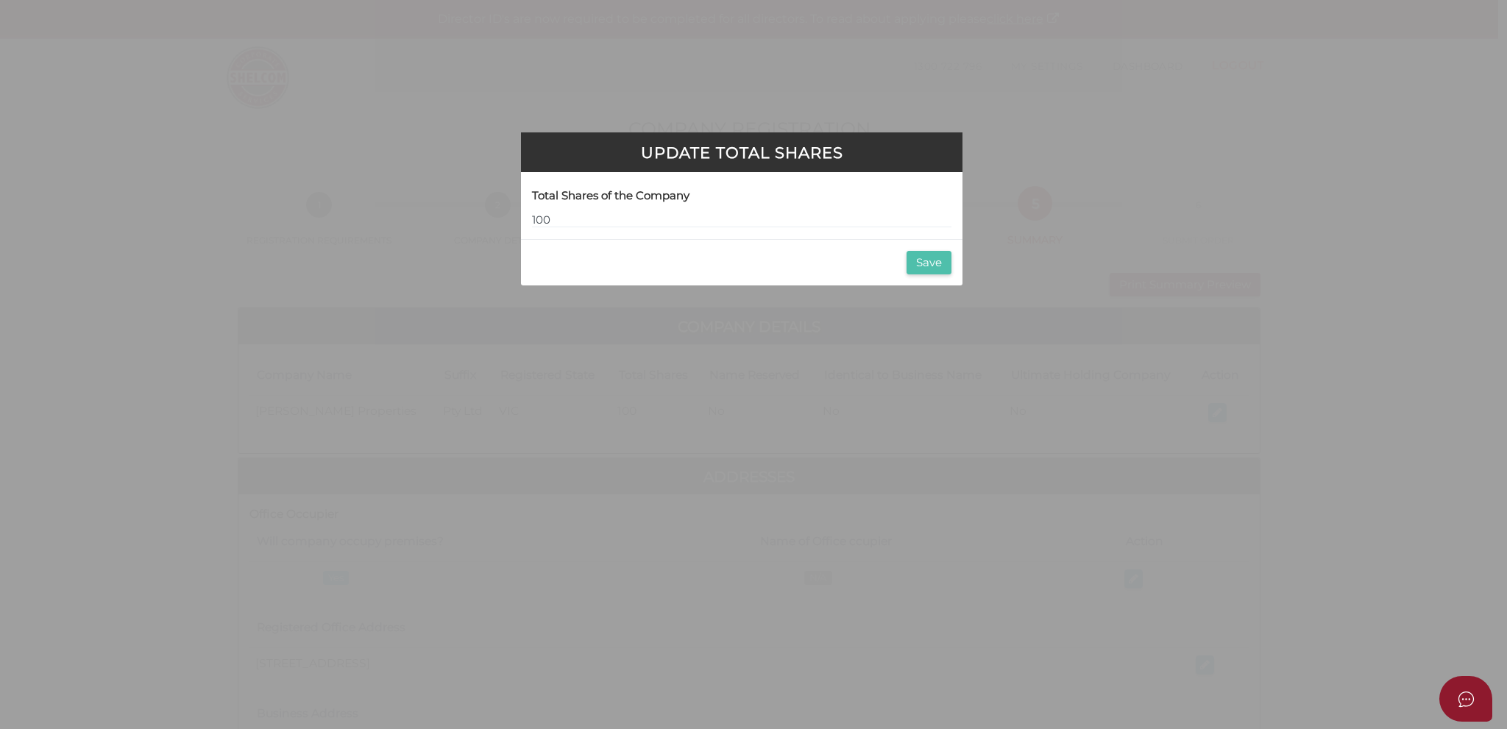
click at [923, 264] on button "Save" at bounding box center [929, 263] width 45 height 24
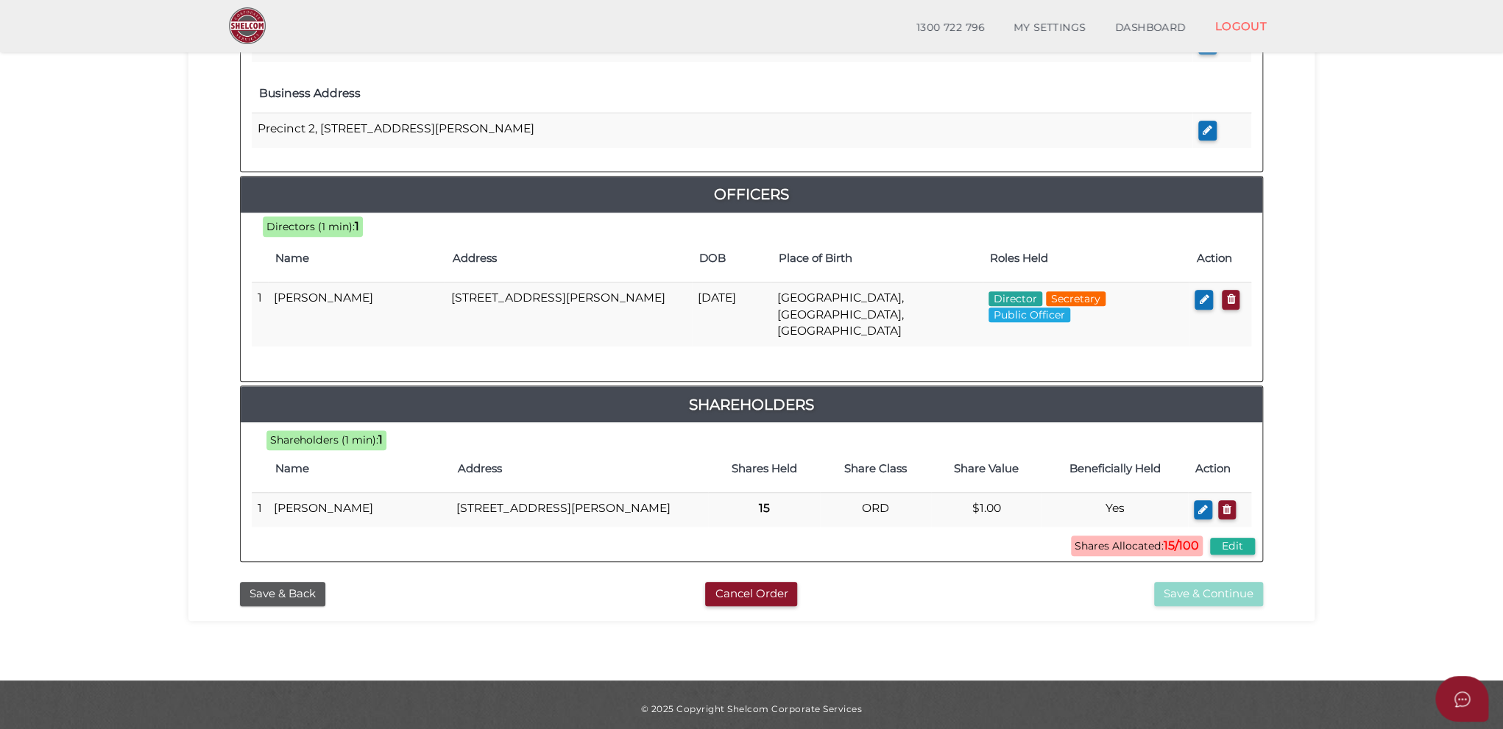
scroll to position [568, 0]
click at [276, 582] on button "Save & Back" at bounding box center [282, 594] width 85 height 24
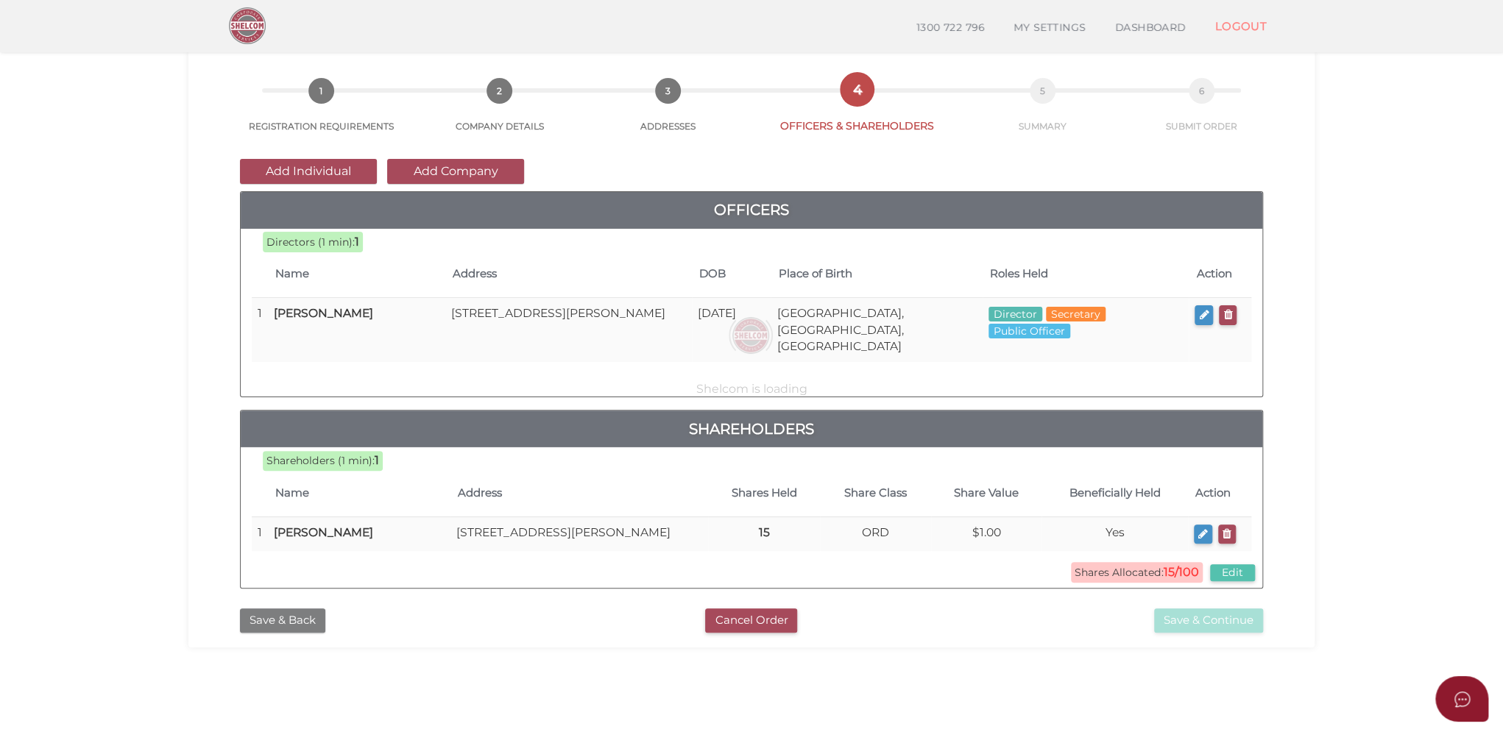
scroll to position [147, 0]
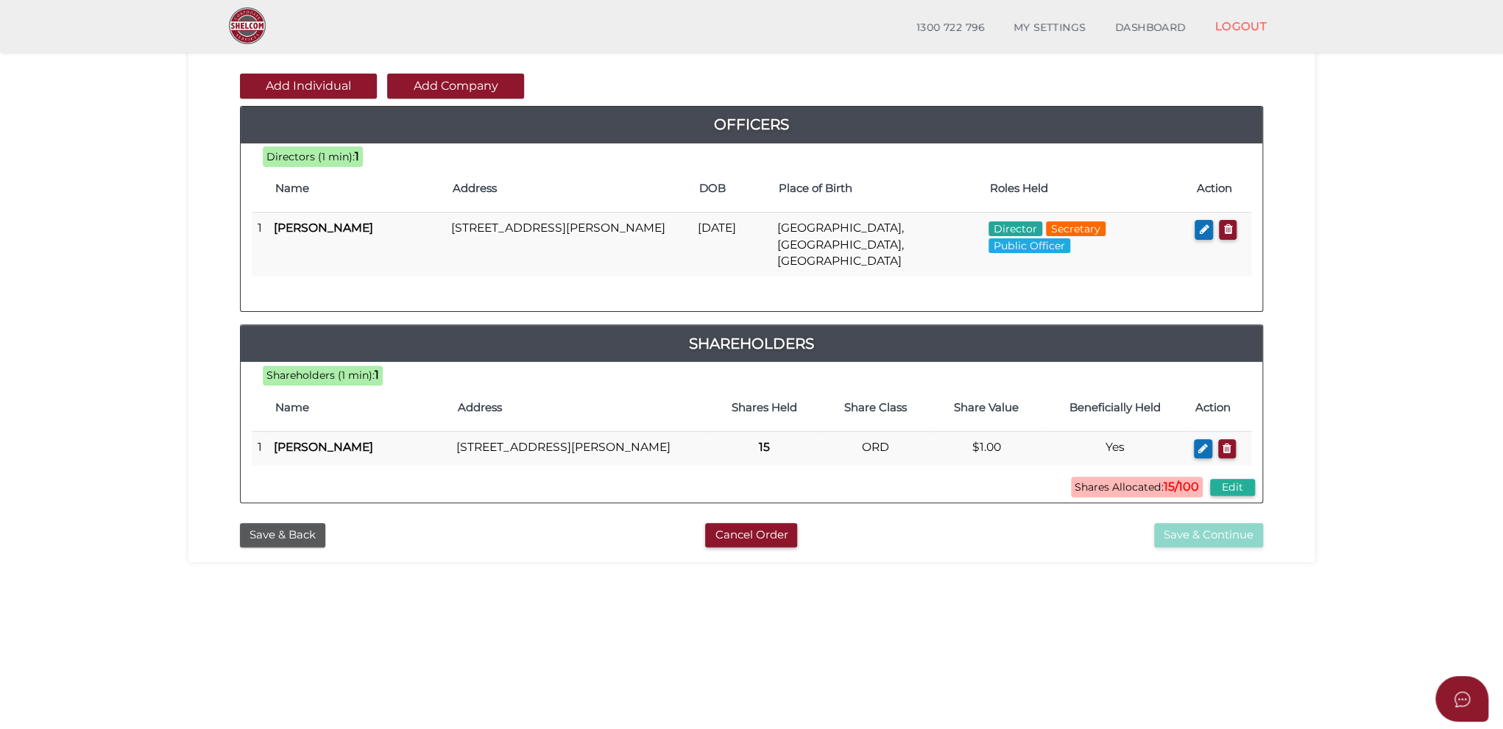
click at [1130, 484] on span "Shares Allocated: 15/100" at bounding box center [1137, 487] width 132 height 21
click at [442, 86] on button "Add Company" at bounding box center [455, 86] width 137 height 25
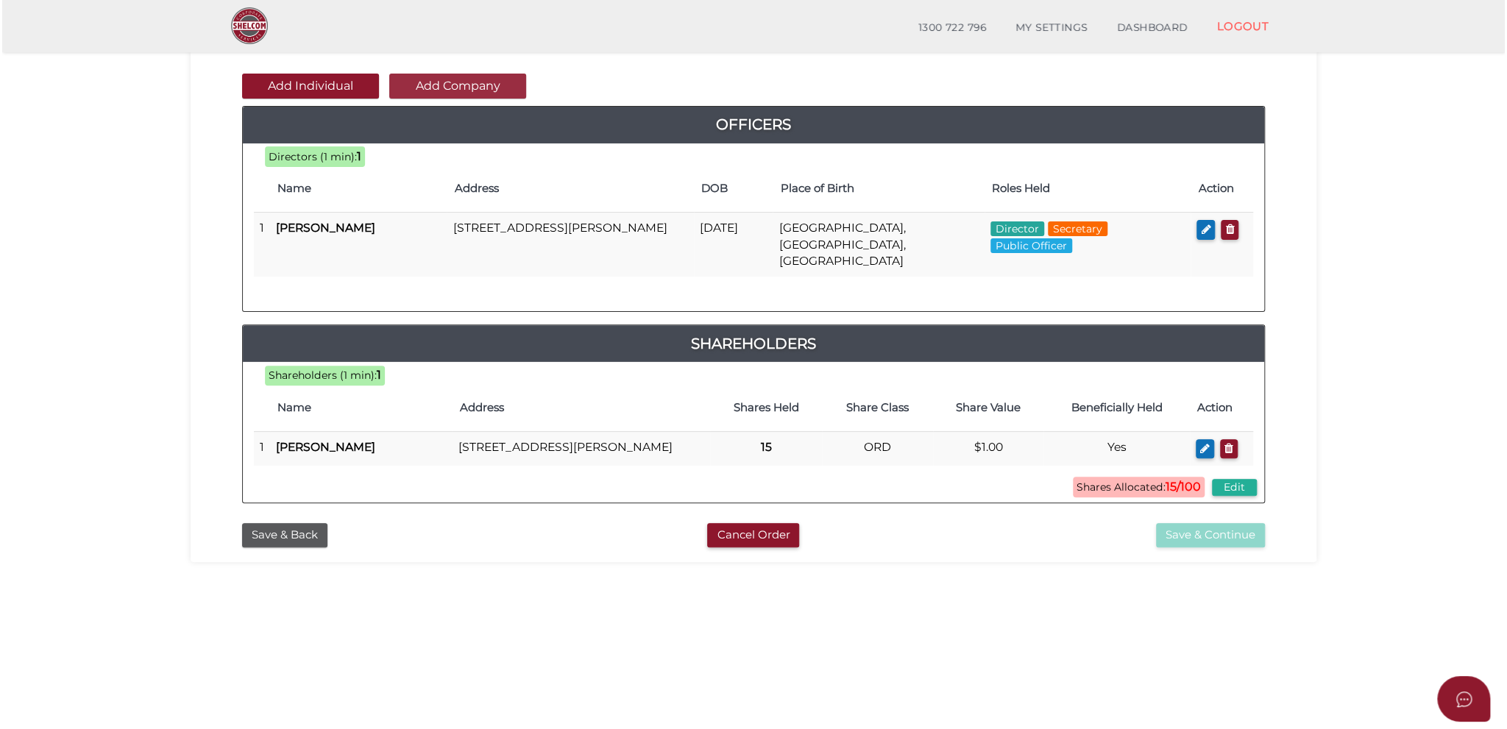
scroll to position [0, 0]
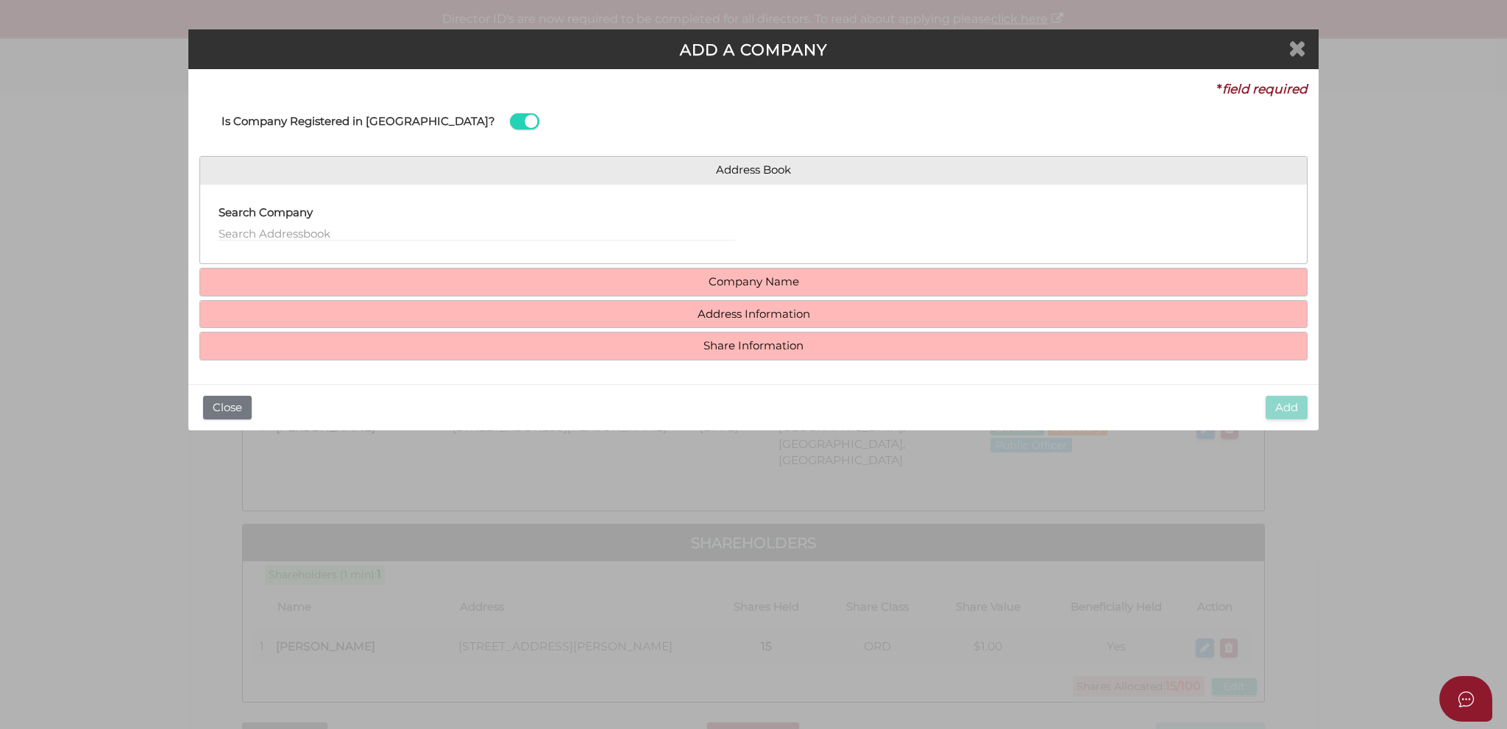
click at [1299, 52] on icon "Close" at bounding box center [1298, 48] width 18 height 22
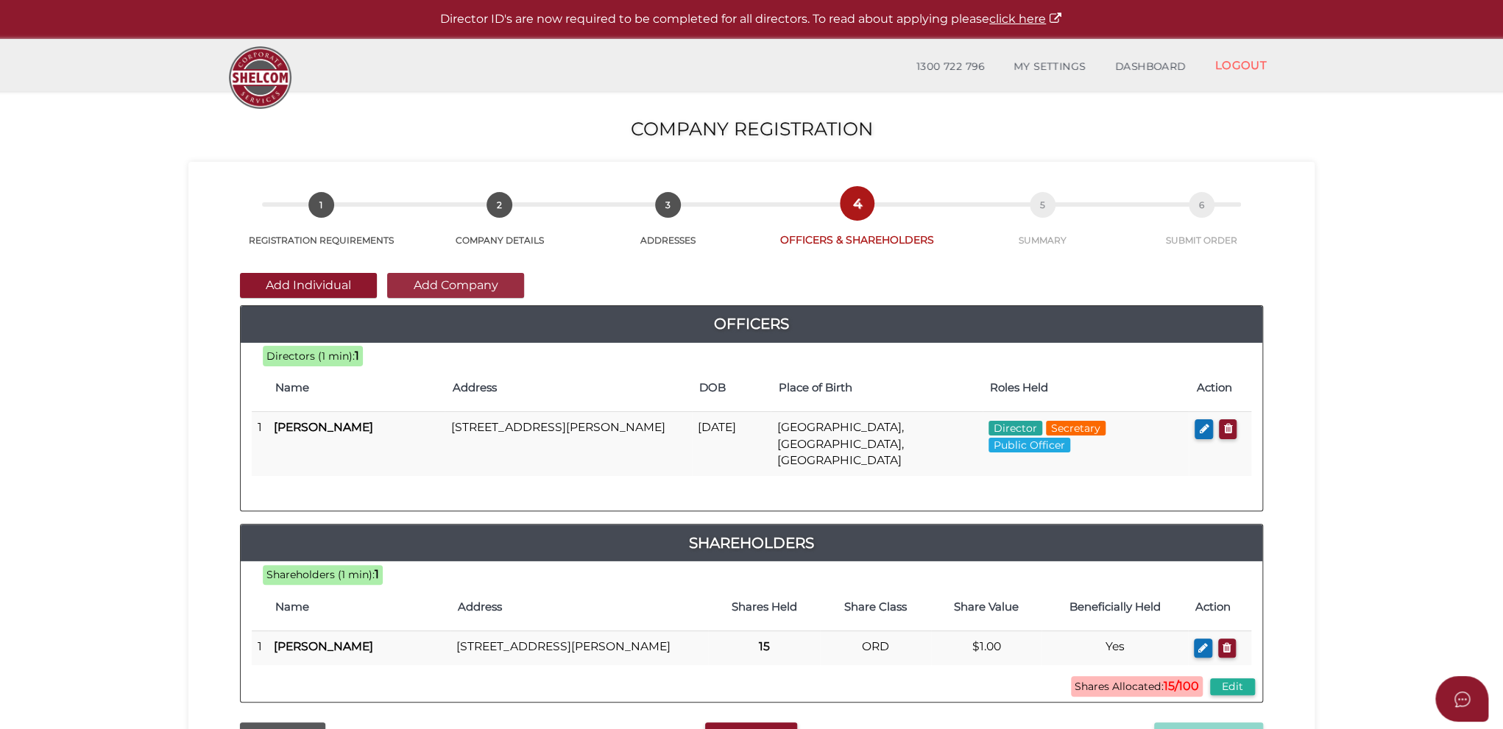
click at [420, 286] on button "Add Company" at bounding box center [455, 285] width 137 height 25
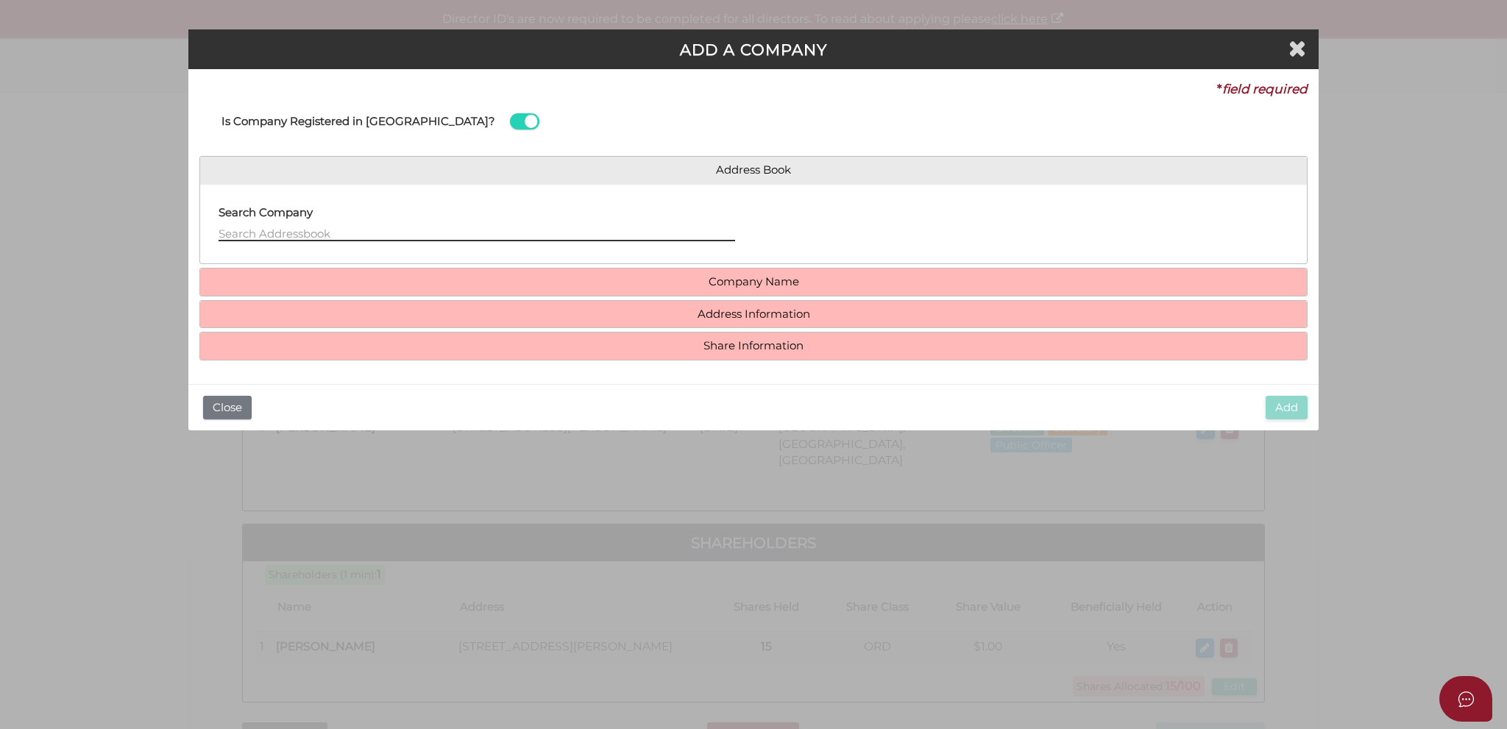
click at [362, 230] on input "text" at bounding box center [477, 233] width 517 height 16
drag, startPoint x: 470, startPoint y: 356, endPoint x: 381, endPoint y: 317, distance: 97.2
click at [390, 332] on div "Address Book Search Company stam Company Name Company ACN * Check Name (if Comp…" at bounding box center [753, 258] width 1108 height 205
click at [228, 231] on input "stam" at bounding box center [477, 233] width 517 height 16
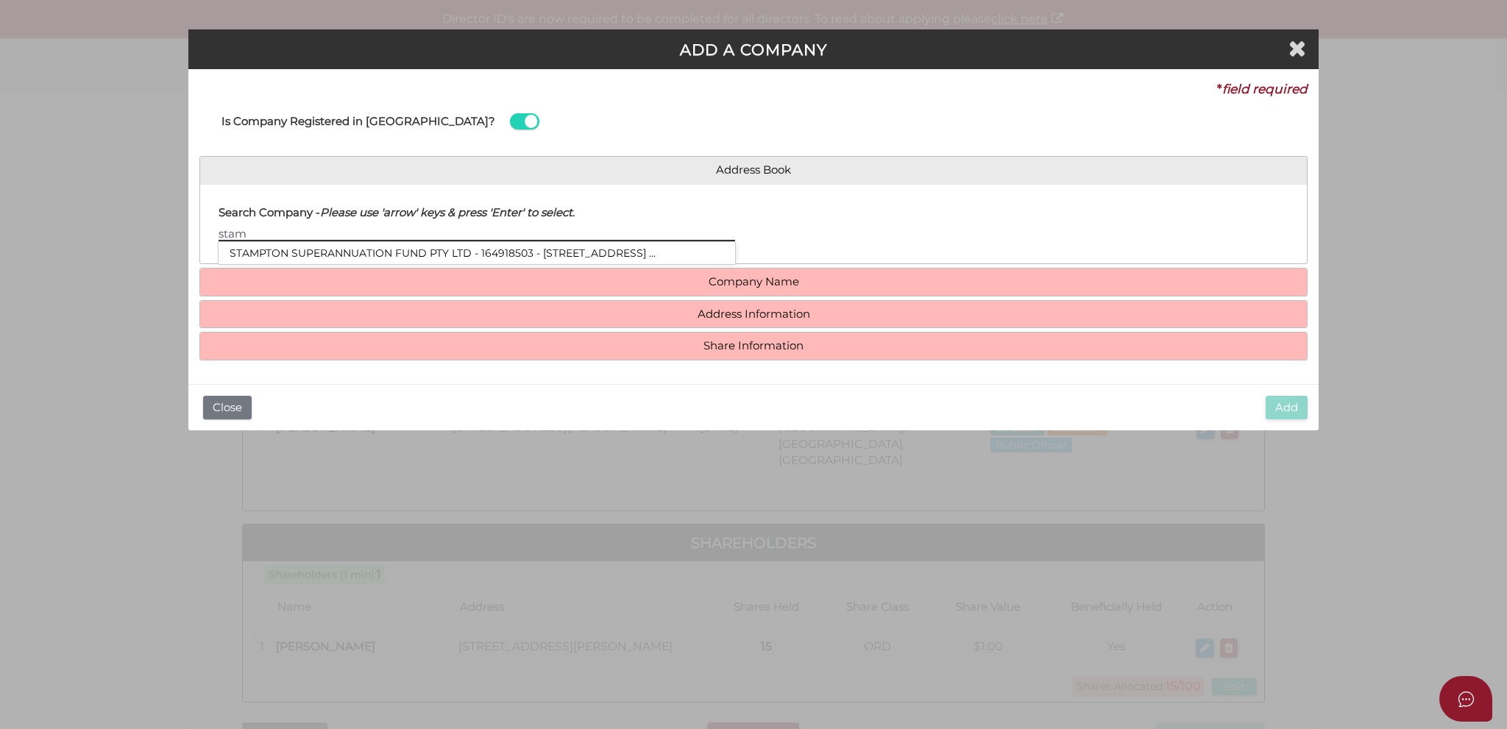
paste input "STAMPTON PTY. LTD."
type input "STAMPTON PTY. LTD."
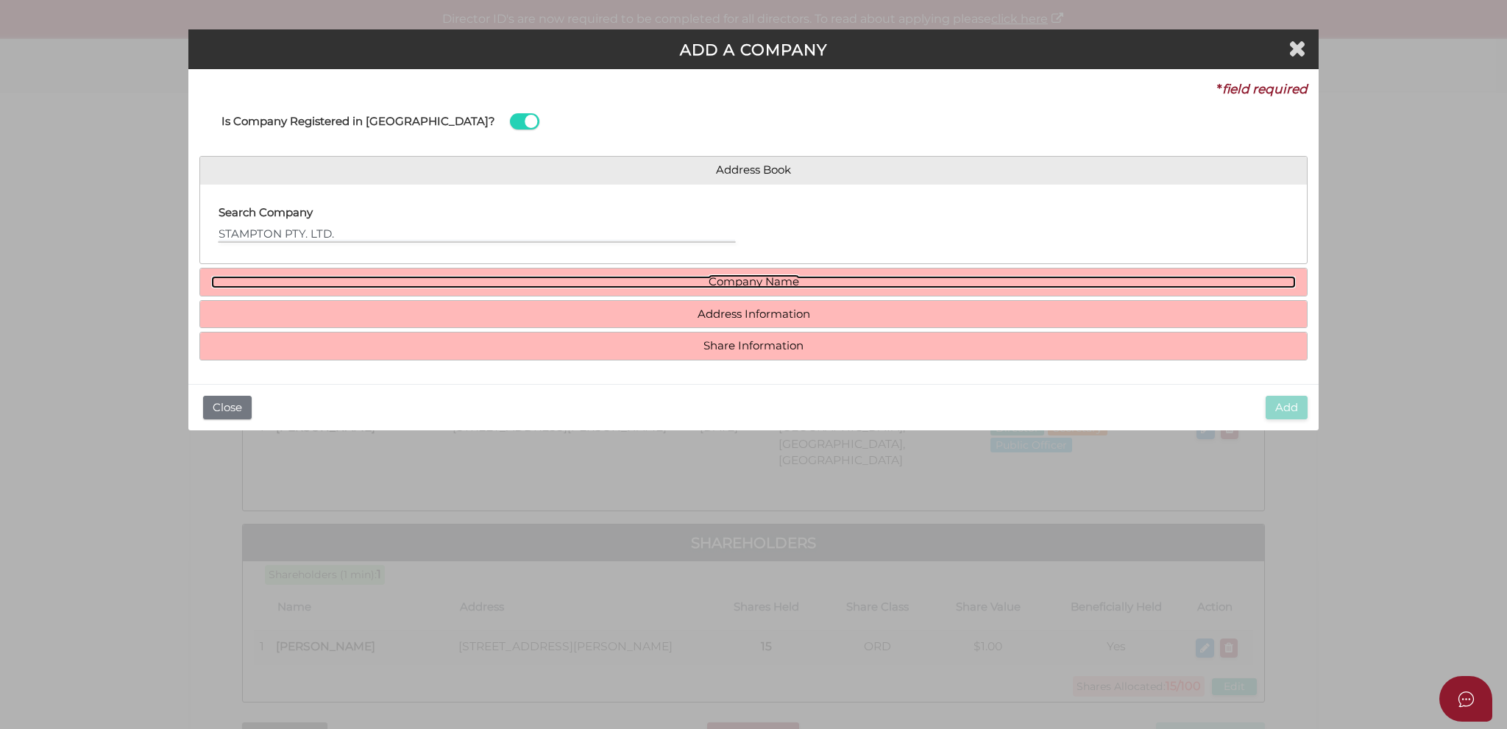
click at [738, 283] on link "Company Name" at bounding box center [753, 282] width 1085 height 13
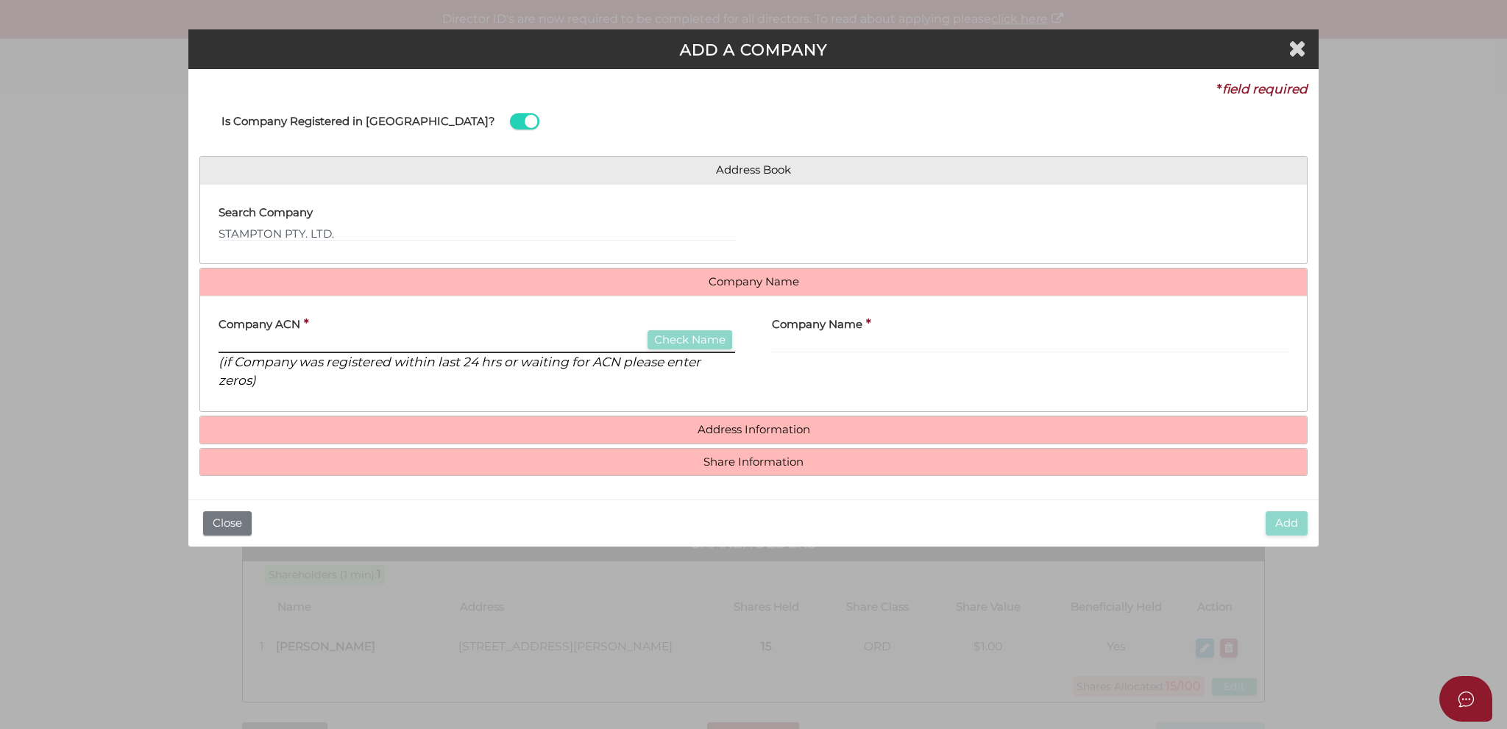
click at [476, 343] on input "text" at bounding box center [477, 345] width 517 height 16
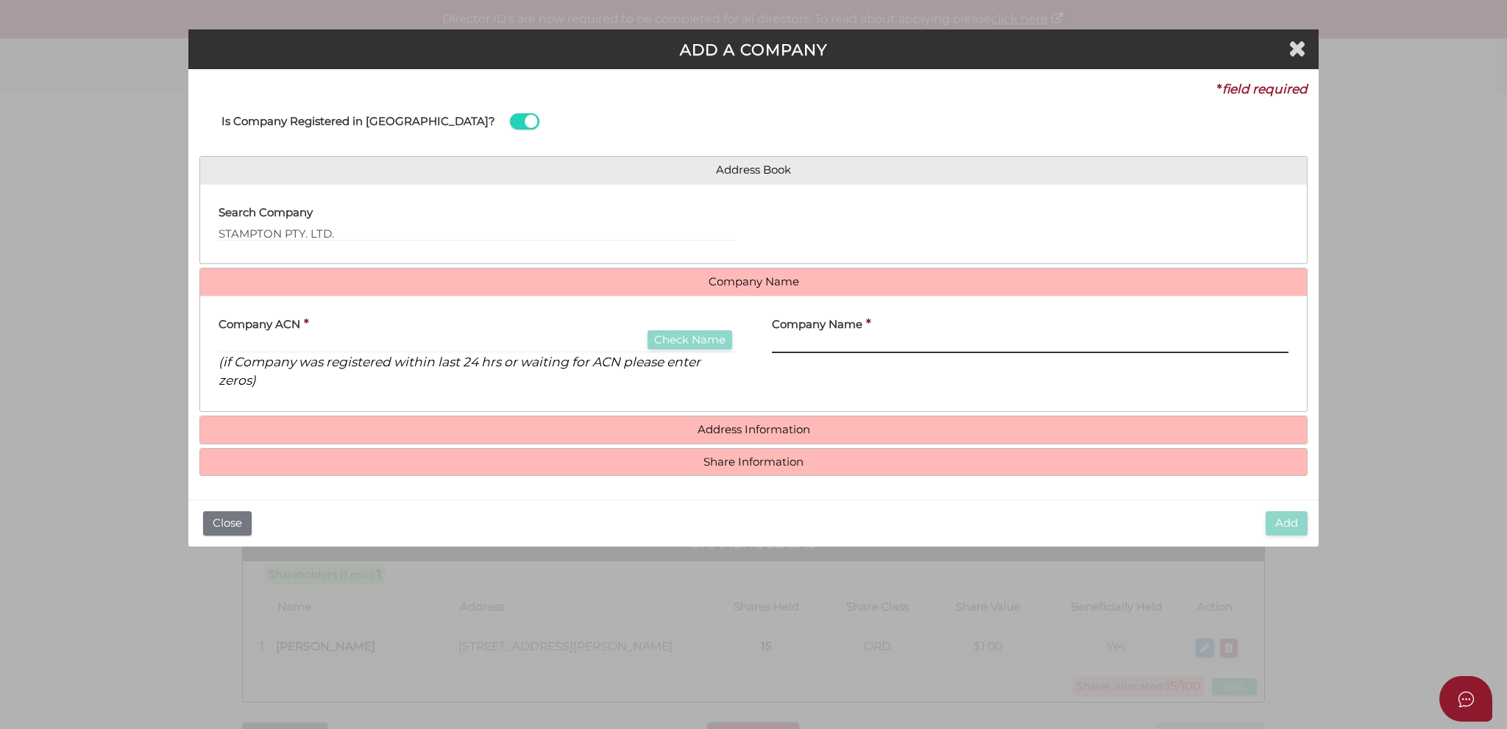
click at [815, 343] on input "text" at bounding box center [1030, 345] width 517 height 16
paste input "STAMPTON PTY. LTD."
type input "STAMPTON PTY. LTD."
click at [359, 332] on div "Company ACN * Check Name (if Company was registered within last 24 hrs or waiti…" at bounding box center [477, 349] width 517 height 82
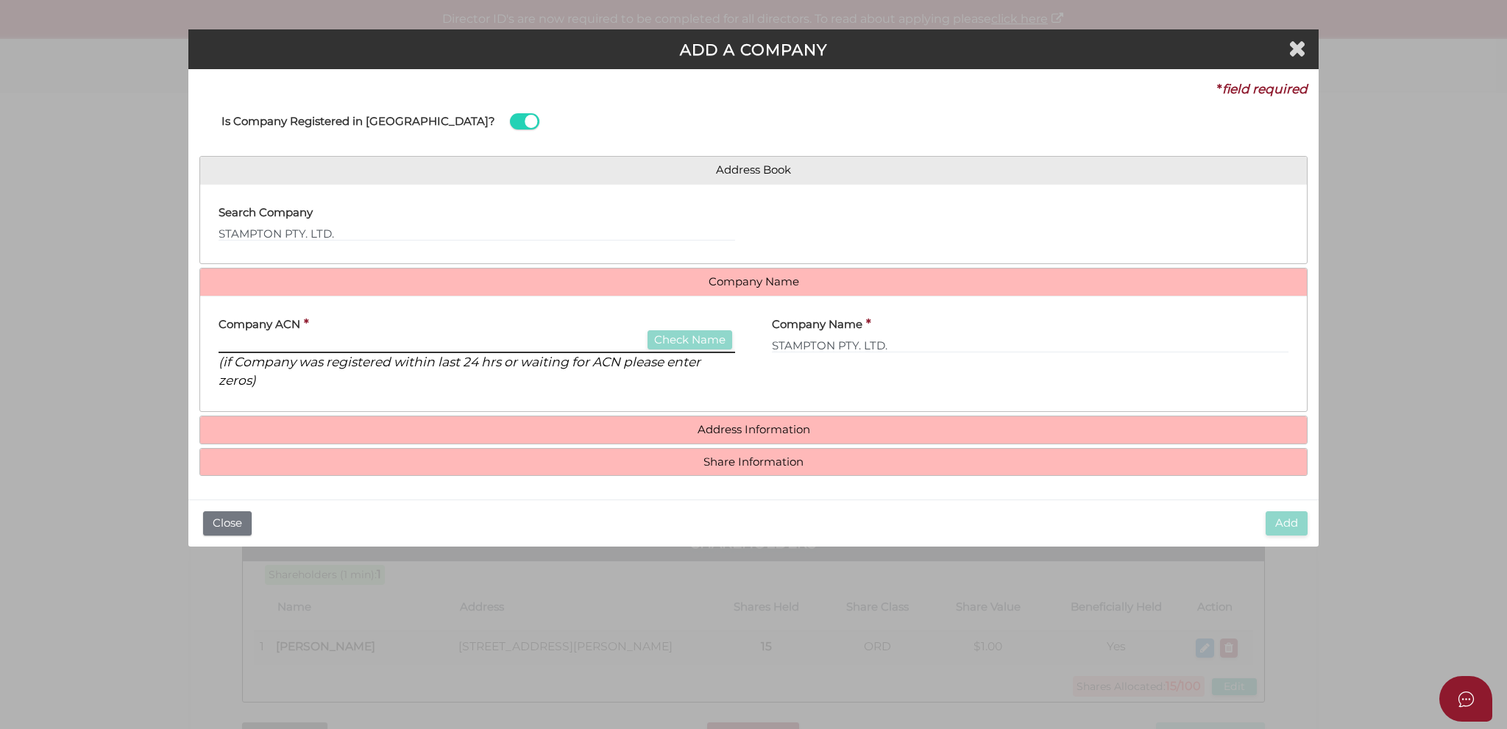
click at [360, 341] on input "text" at bounding box center [477, 345] width 517 height 16
paste input "005831854"
type input "005831854"
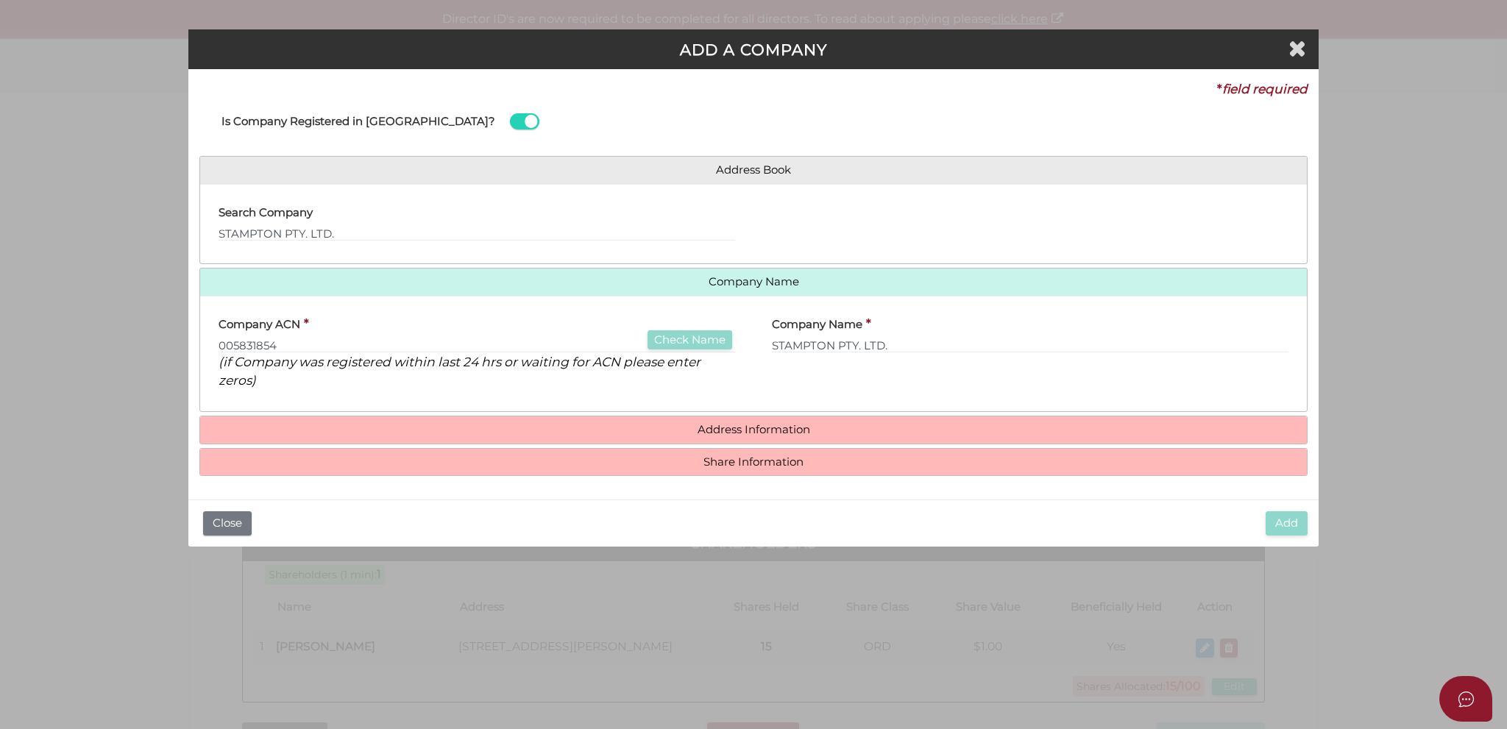
click at [477, 335] on div "Company ACN * 005831854 Check Name (if Company was registered within last 24 hr…" at bounding box center [477, 349] width 517 height 82
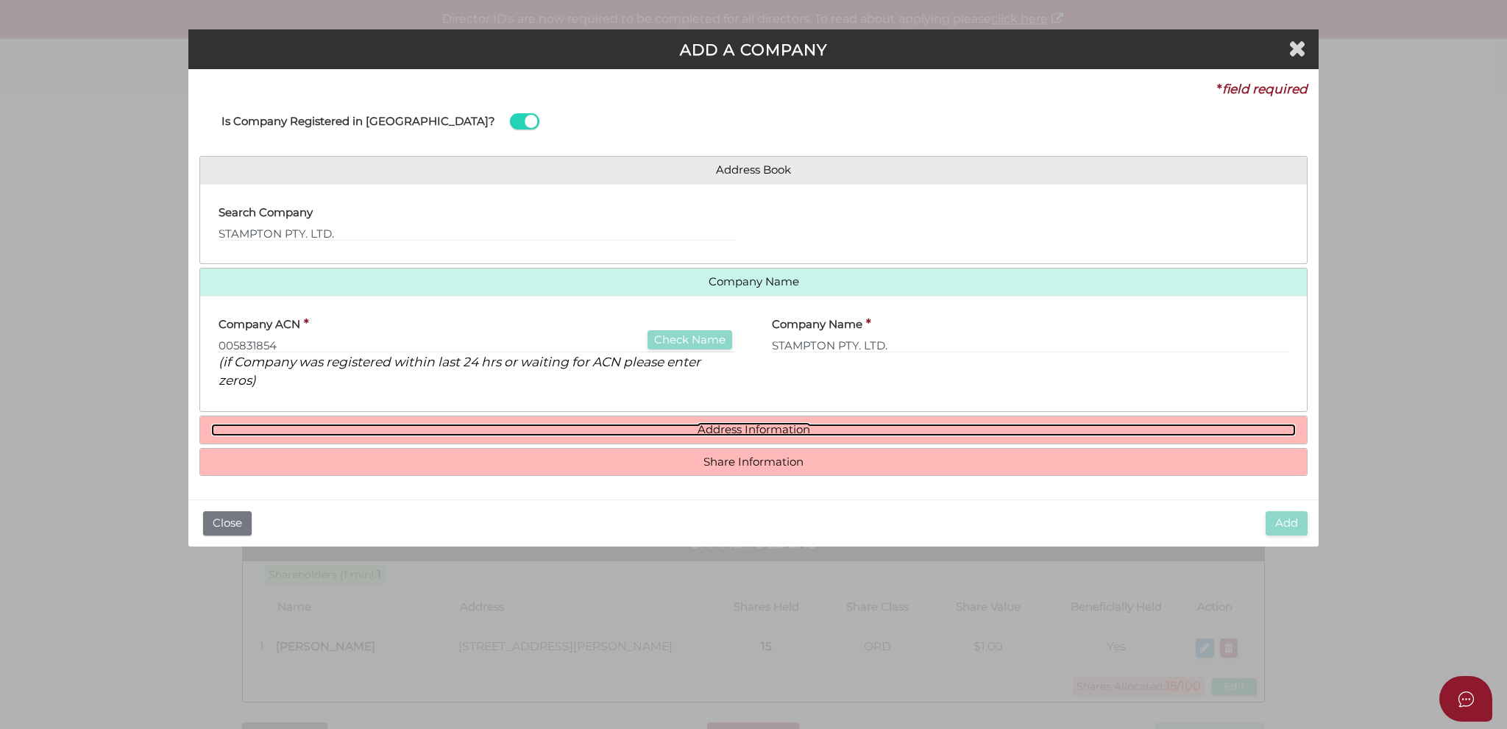
click at [464, 424] on link "Address Information" at bounding box center [753, 430] width 1085 height 13
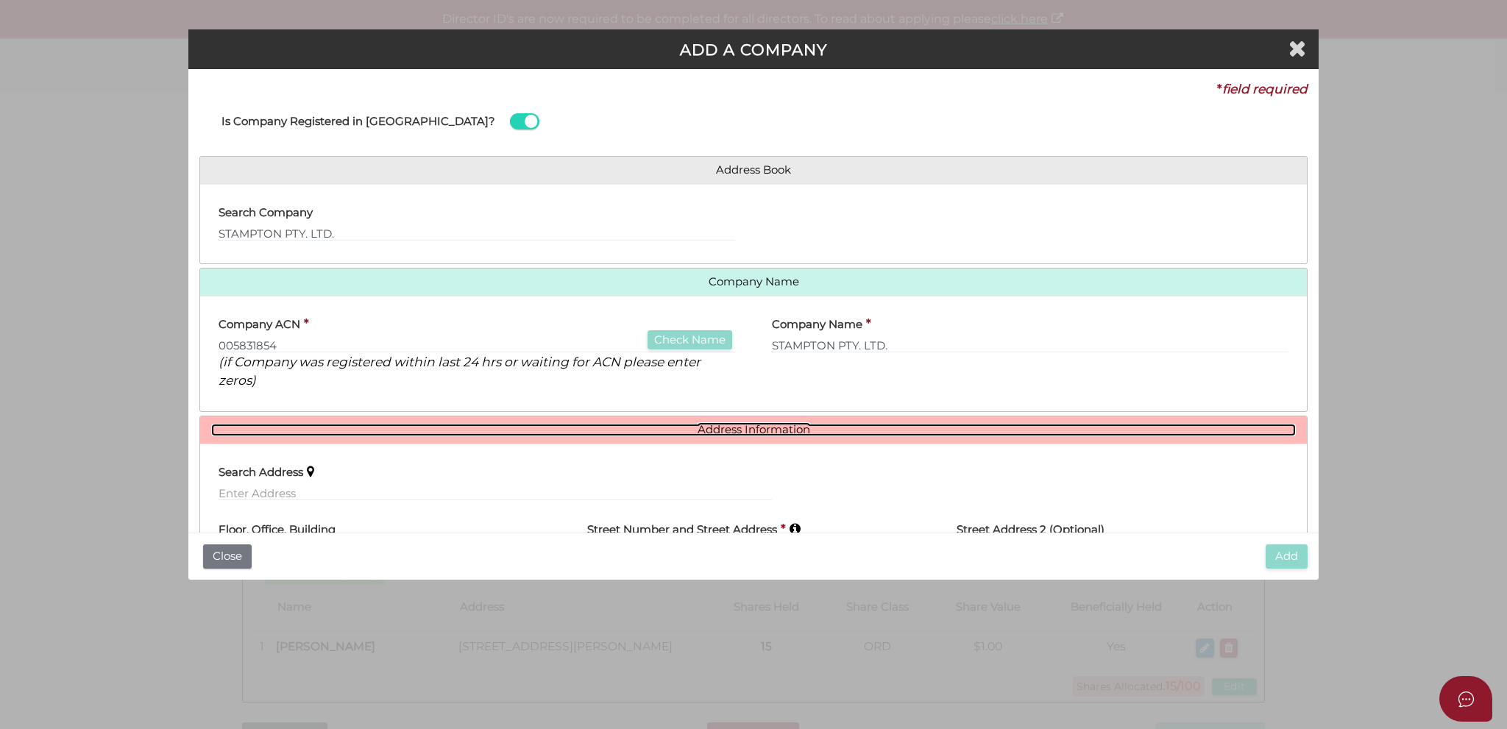
scroll to position [74, 0]
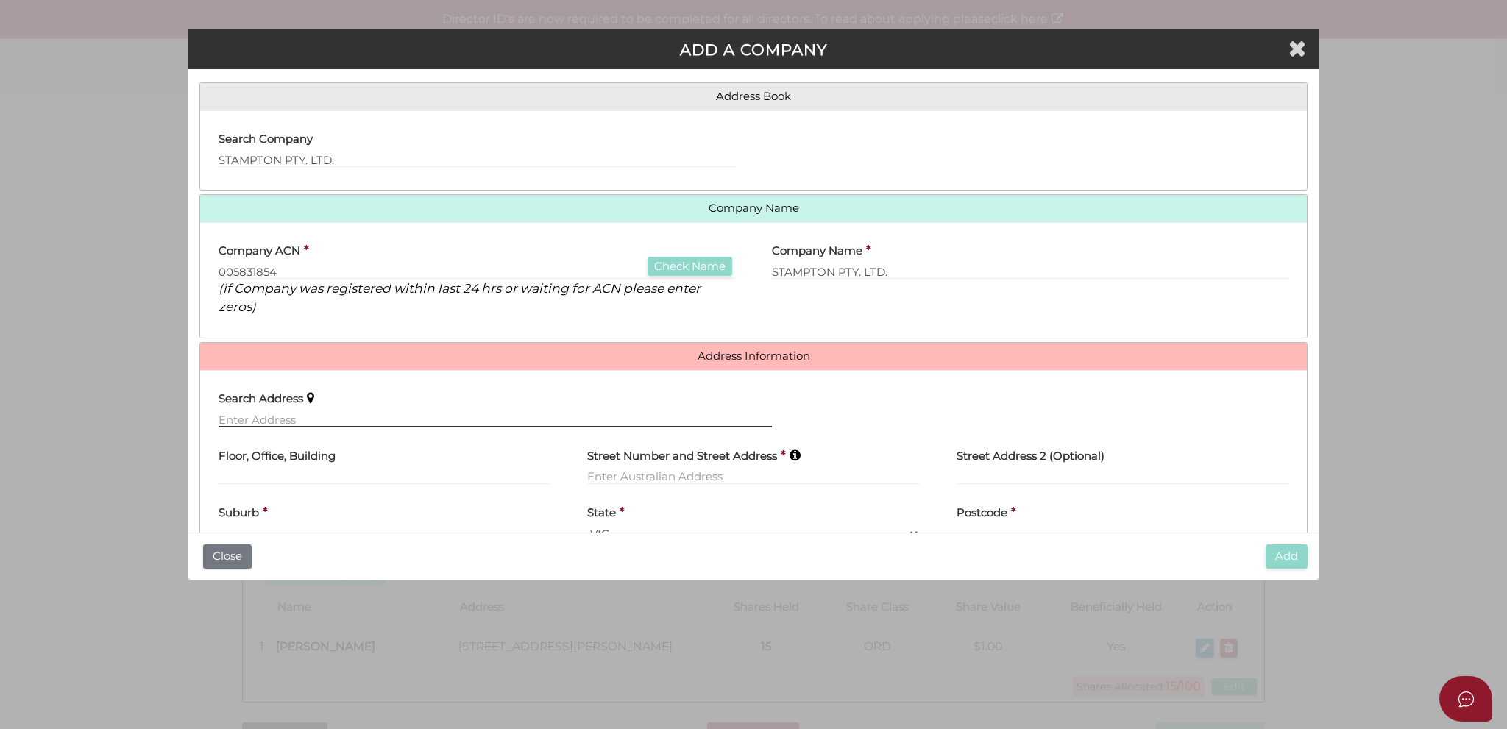
click at [445, 420] on input "text" at bounding box center [495, 419] width 553 height 16
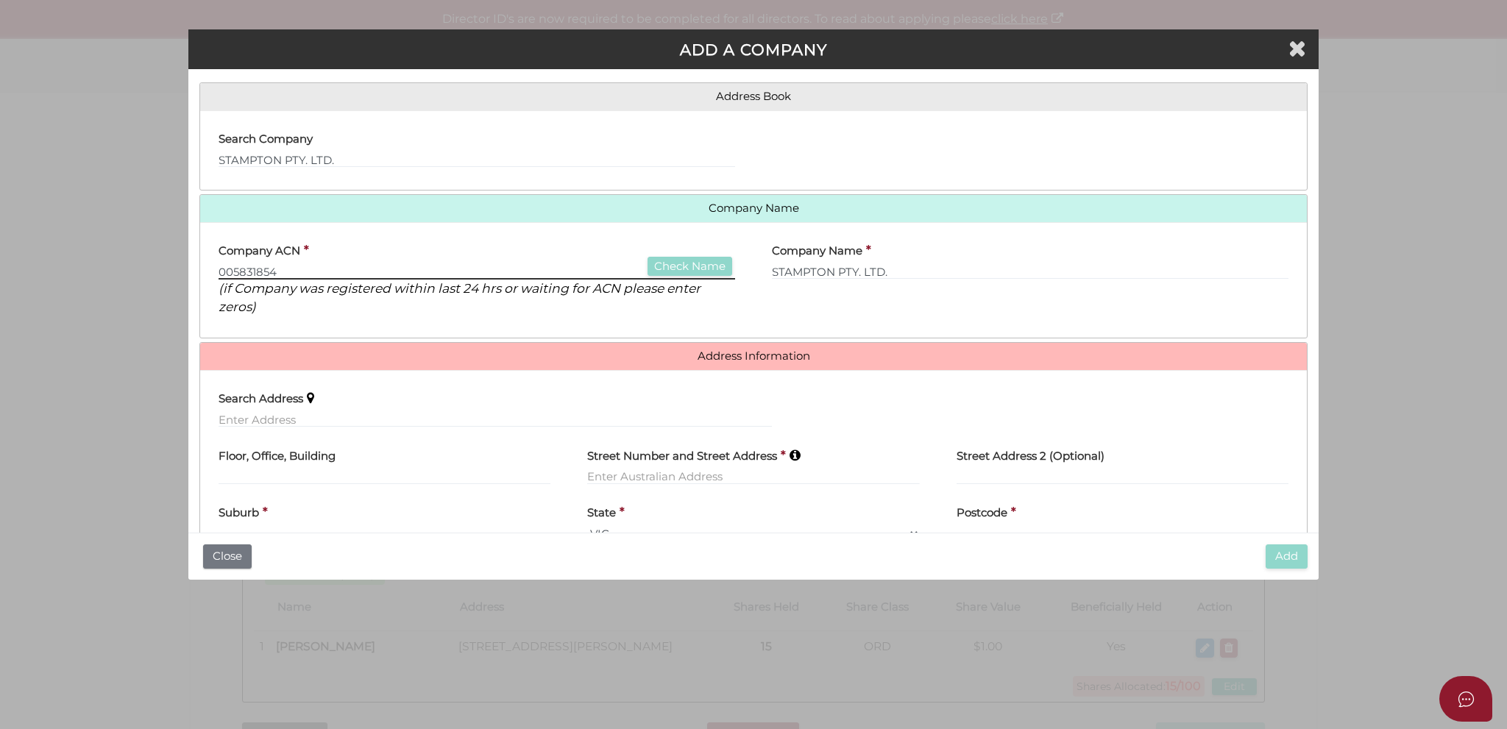
click at [244, 276] on input "005831854" at bounding box center [477, 271] width 517 height 16
click at [334, 276] on input "005831854" at bounding box center [477, 271] width 517 height 16
click at [256, 275] on input "005831854" at bounding box center [477, 271] width 517 height 16
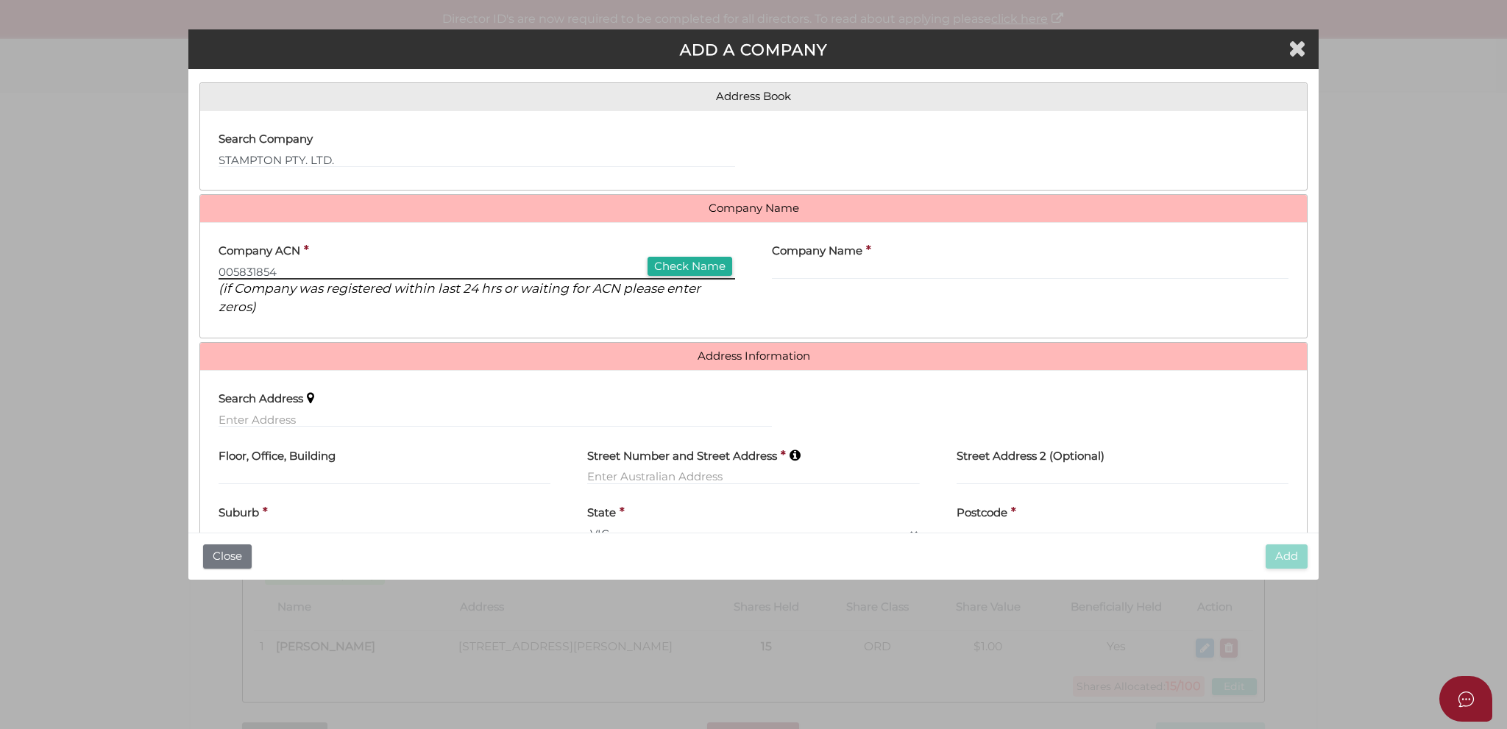
click at [240, 271] on input "005831854" at bounding box center [477, 271] width 517 height 16
click at [680, 272] on button "Check Name" at bounding box center [690, 267] width 85 height 20
type input "STAMPTON PTY. LTD."
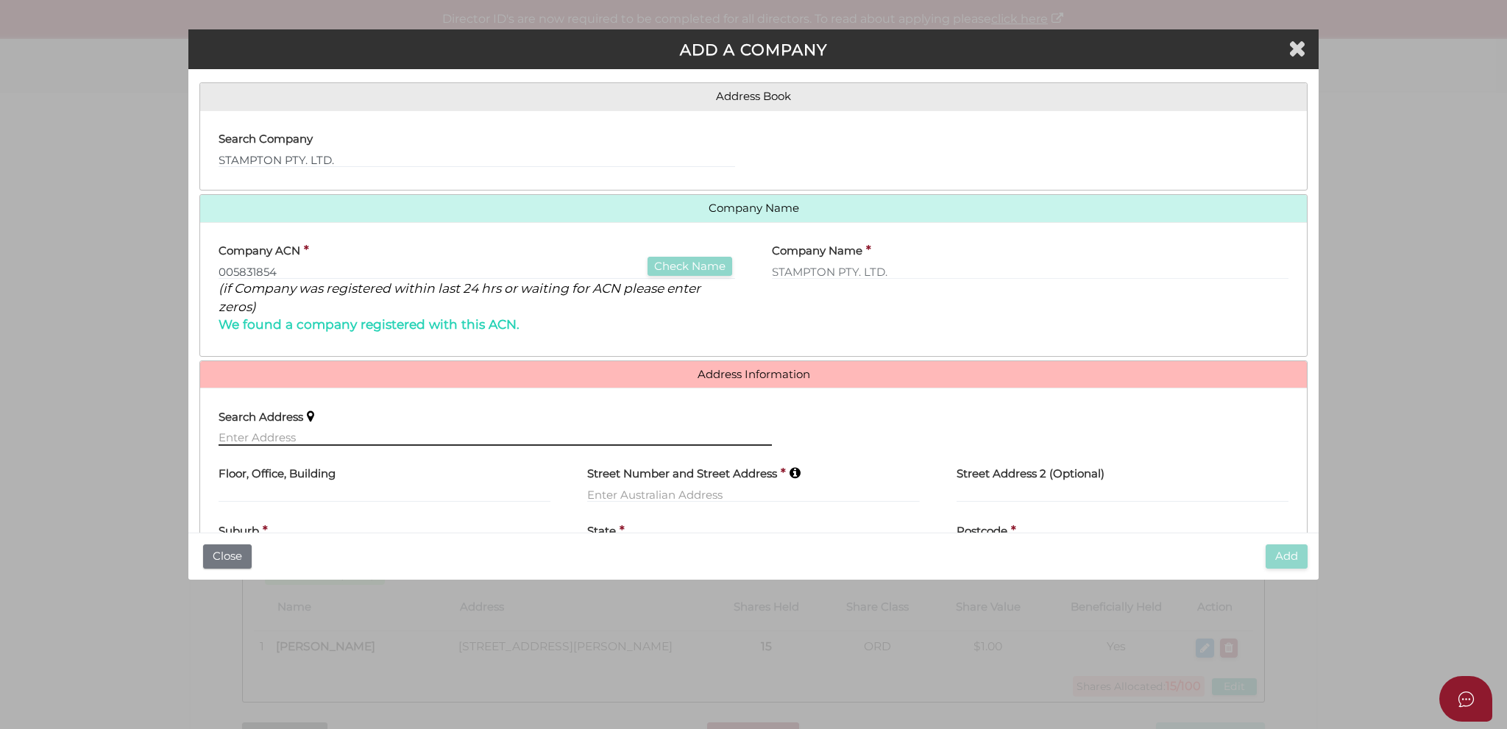
click at [415, 441] on input "text" at bounding box center [495, 438] width 553 height 16
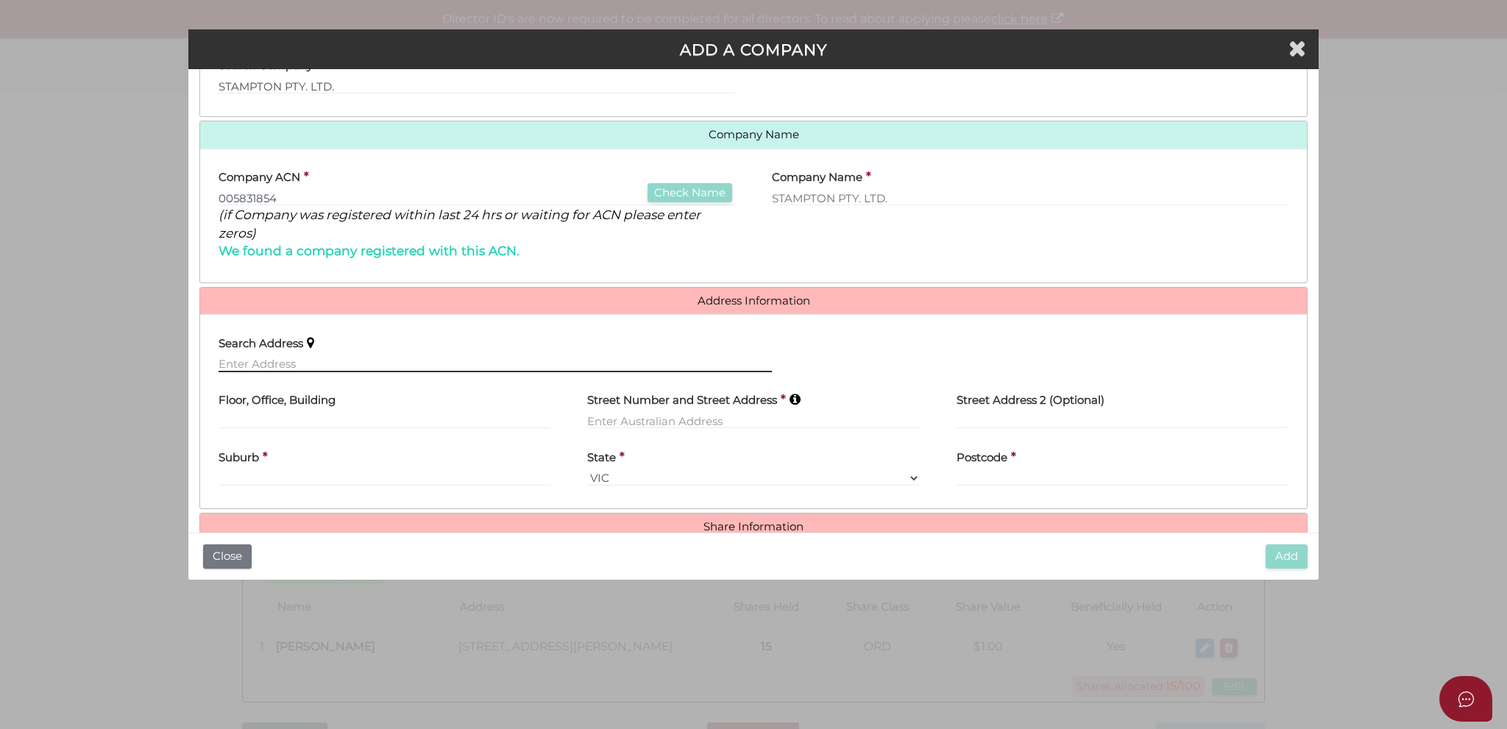
scroll to position [177, 0]
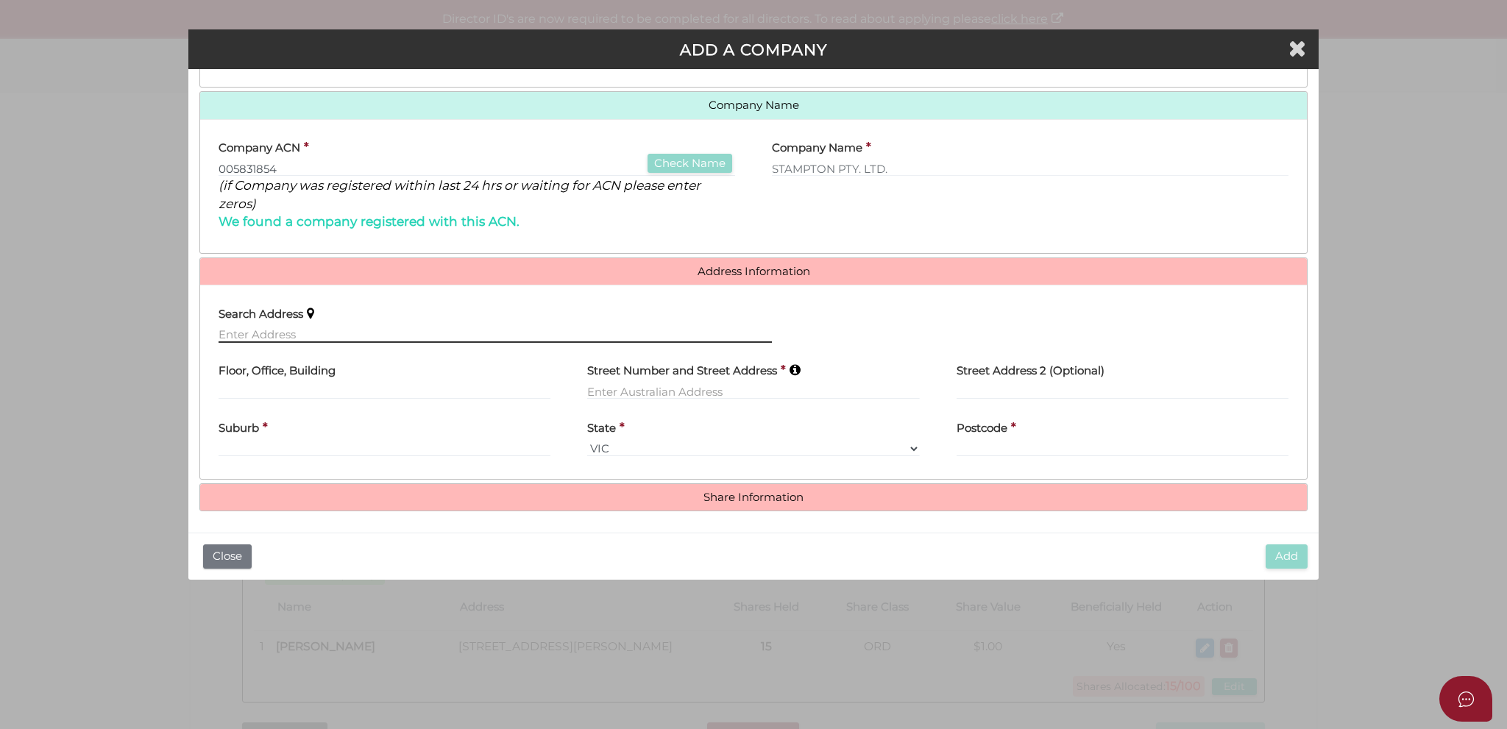
paste input "25 Fountain Drive, NARRE WARREN VIC 3805"
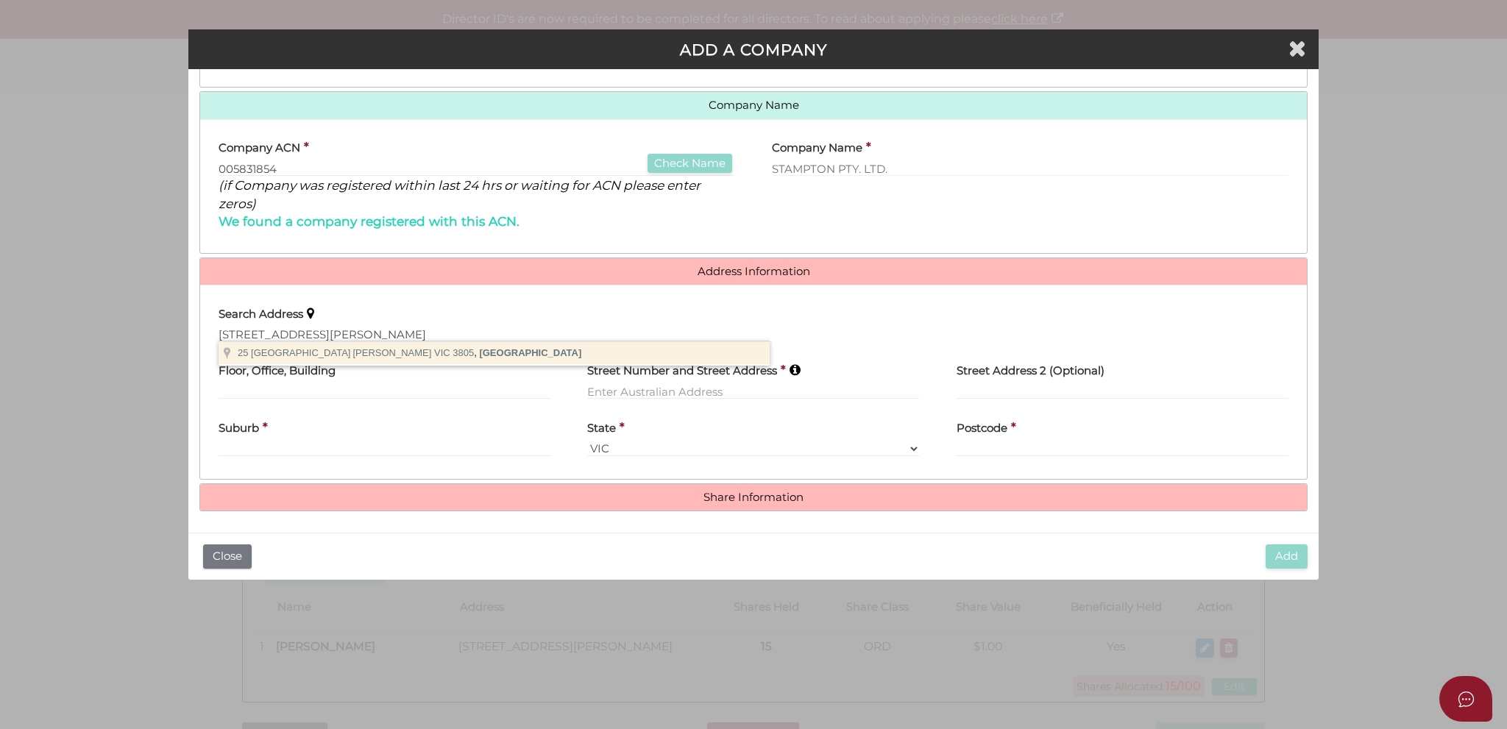
type input "25 Fountain Drive, Narre Warren VIC 3805, Australia"
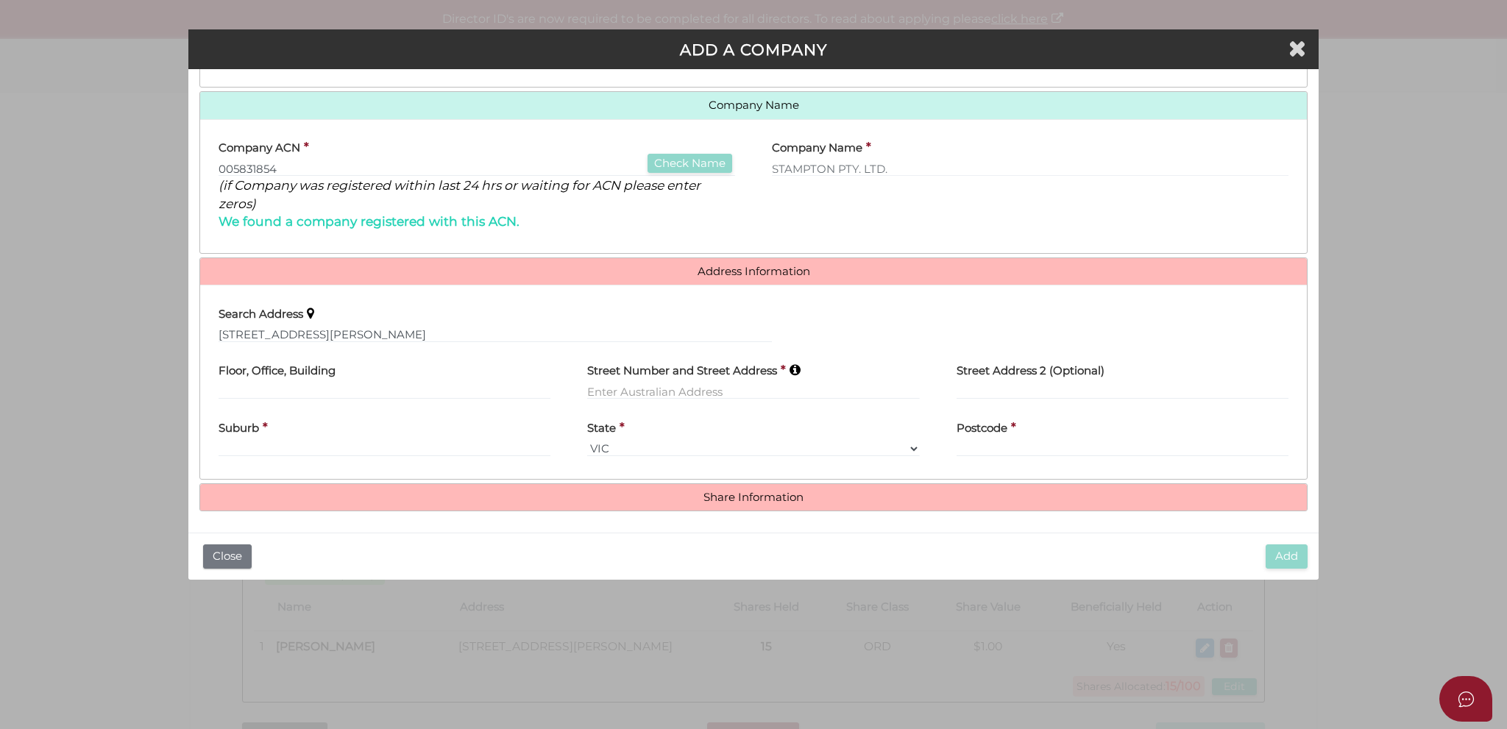
type input "25 Fountain Drive"
type input "Narre Warren"
select select "VIC"
type input "3805"
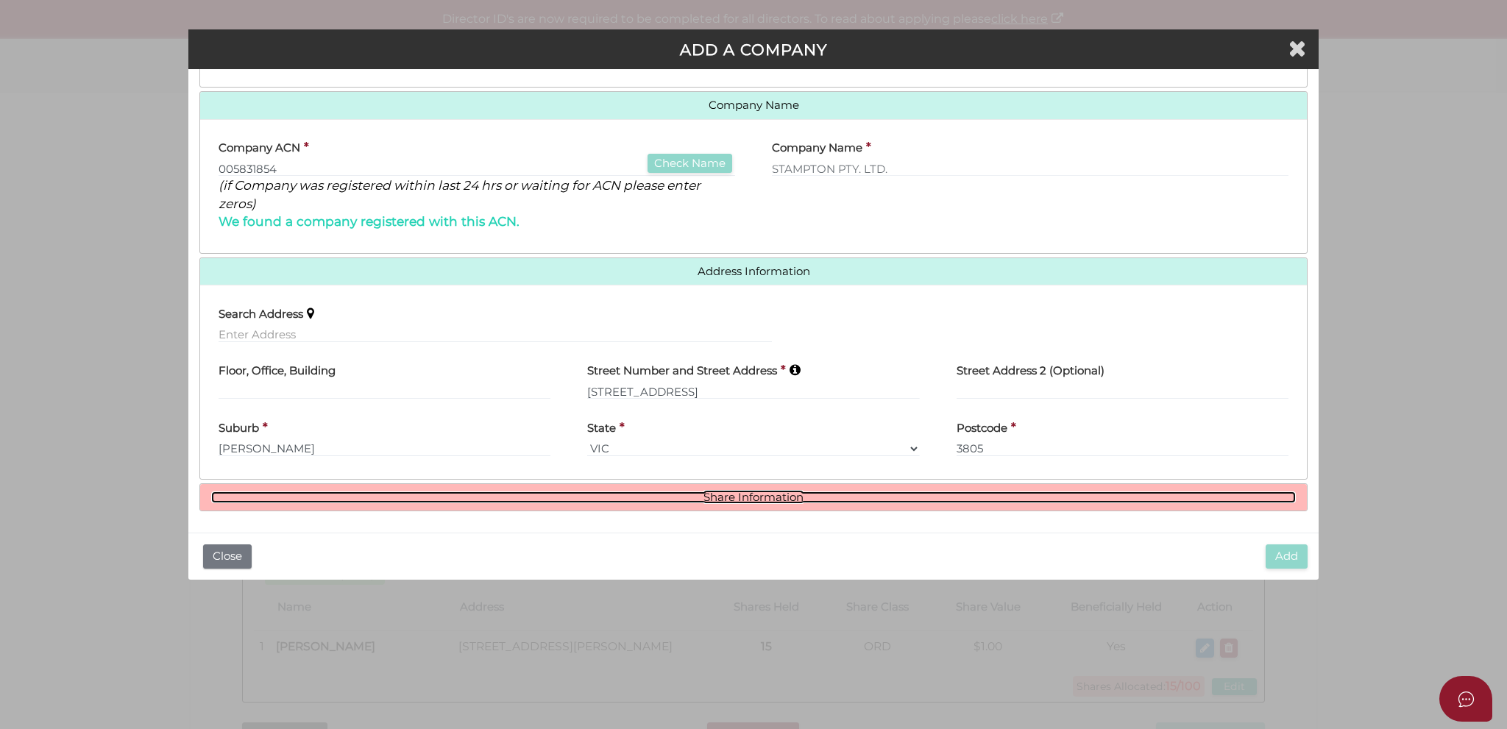
click at [721, 500] on link "Share Information" at bounding box center [753, 498] width 1085 height 13
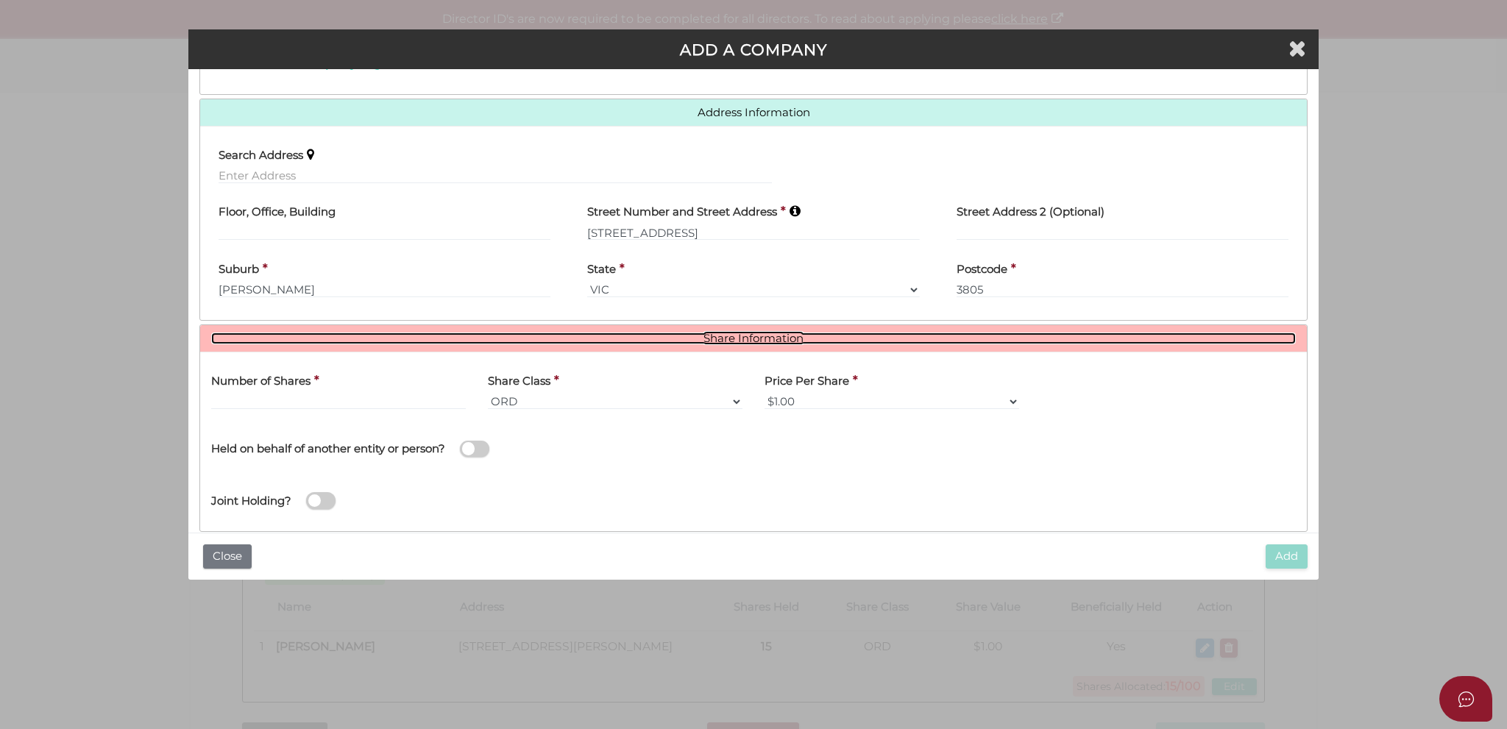
scroll to position [356, 0]
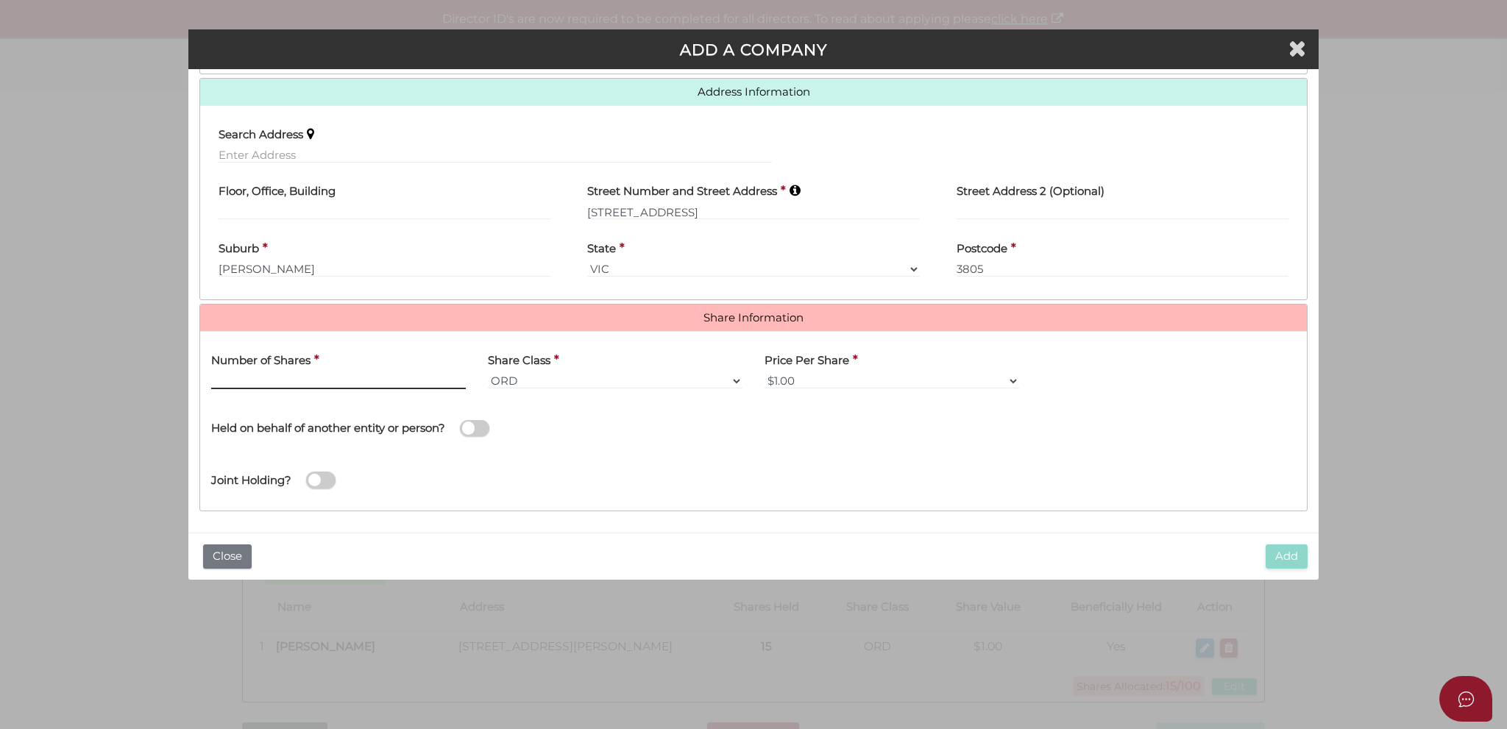
click at [286, 378] on input "text" at bounding box center [338, 381] width 255 height 16
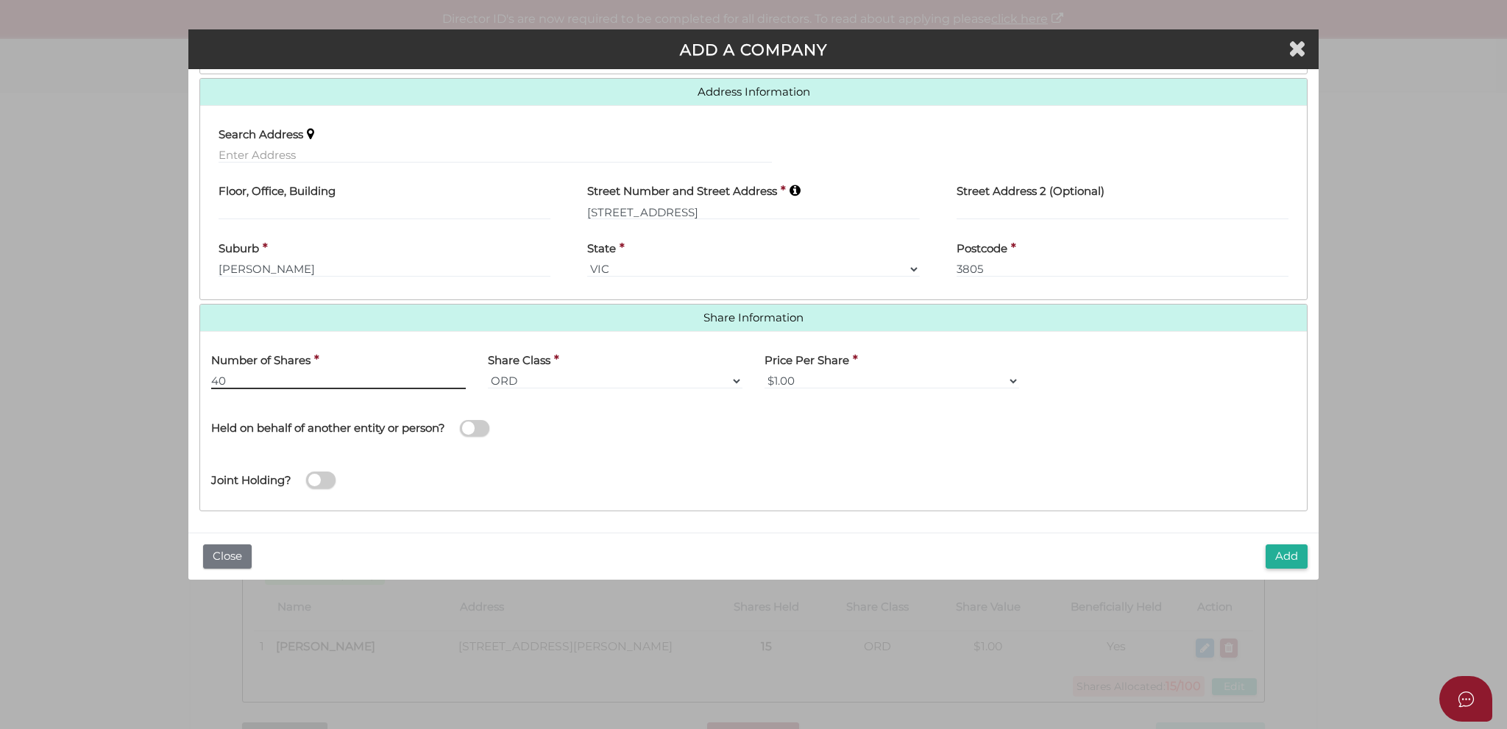
type input "40"
click at [988, 456] on div "Joint Holding?" at bounding box center [753, 476] width 1107 height 48
drag, startPoint x: 989, startPoint y: 418, endPoint x: 677, endPoint y: 447, distance: 313.4
click at [695, 447] on div "Held on behalf of another entity or person? Name of Entity *" at bounding box center [753, 426] width 1107 height 52
click at [509, 467] on div "Joint Holding?" at bounding box center [753, 476] width 1107 height 48
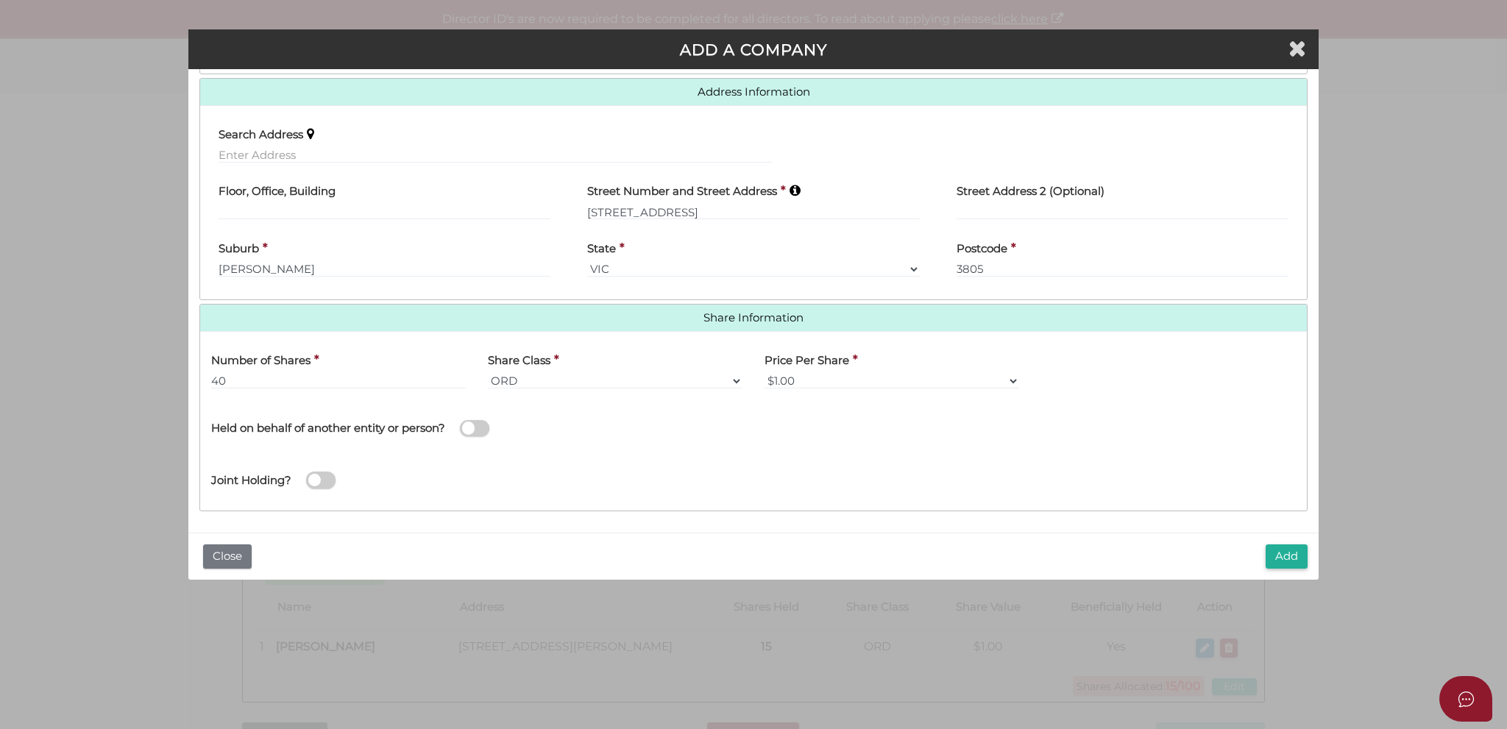
click at [479, 426] on span at bounding box center [474, 428] width 29 height 17
click at [0, 0] on input "checkbox" at bounding box center [0, 0] width 0 height 0
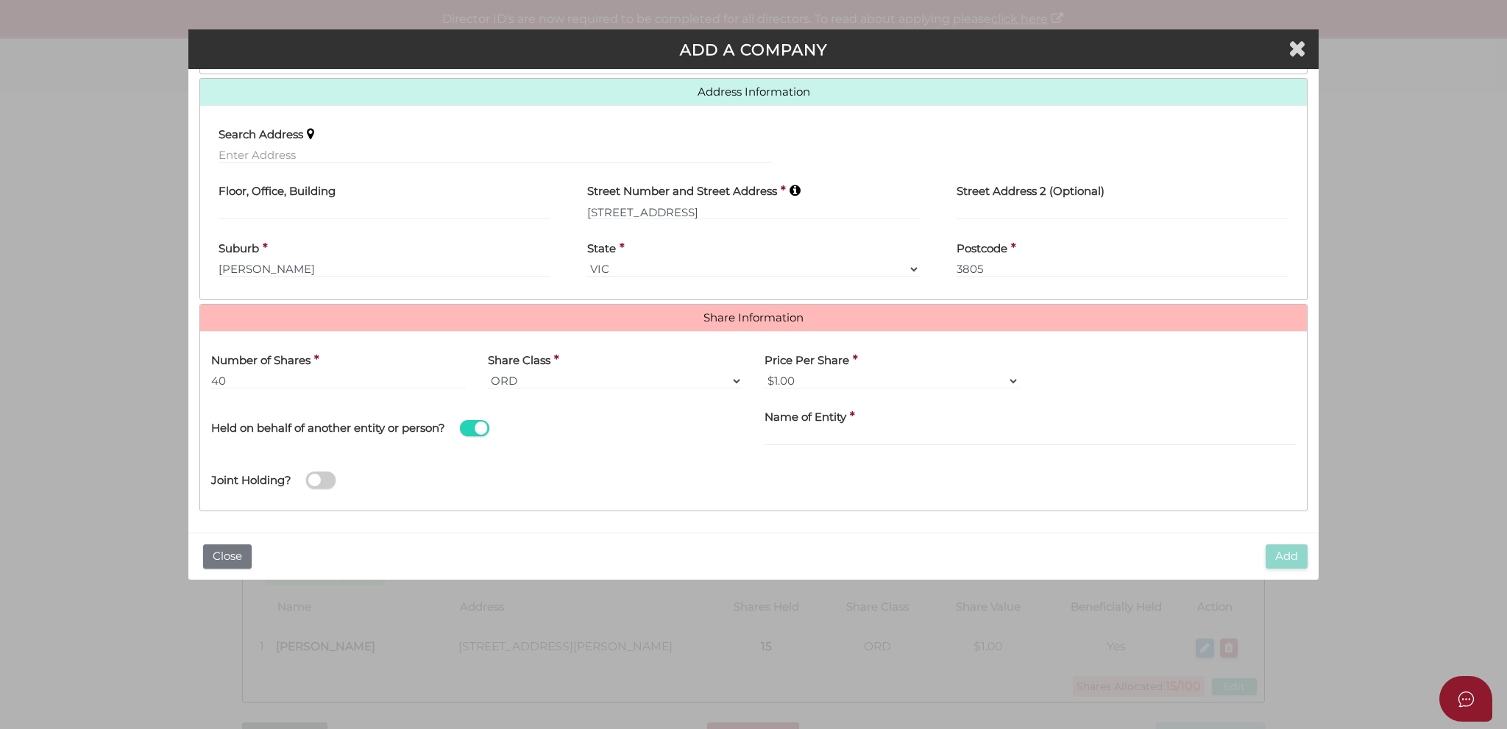
click at [479, 426] on span at bounding box center [474, 428] width 29 height 17
click at [0, 0] on input "checkbox" at bounding box center [0, 0] width 0 height 0
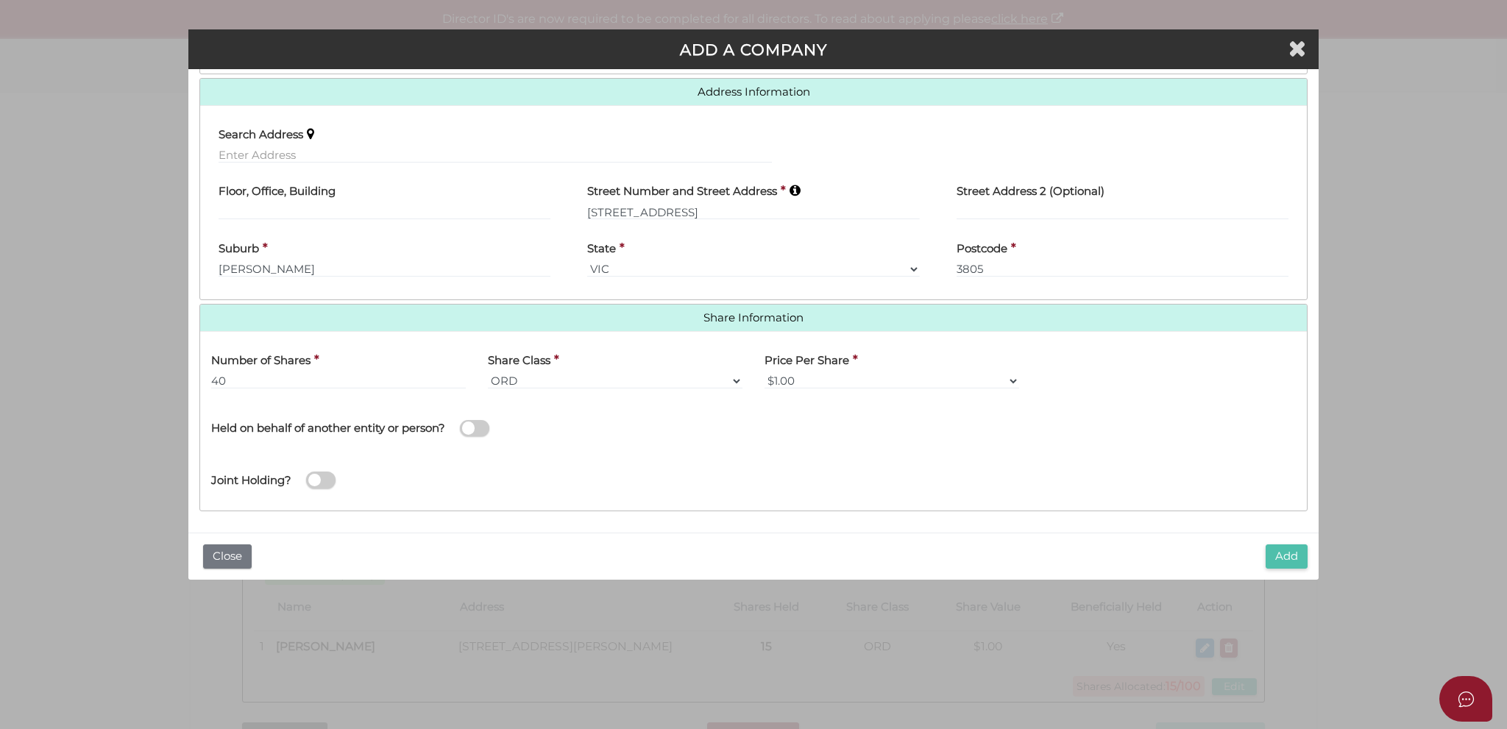
click at [1284, 559] on button "Add" at bounding box center [1287, 557] width 42 height 24
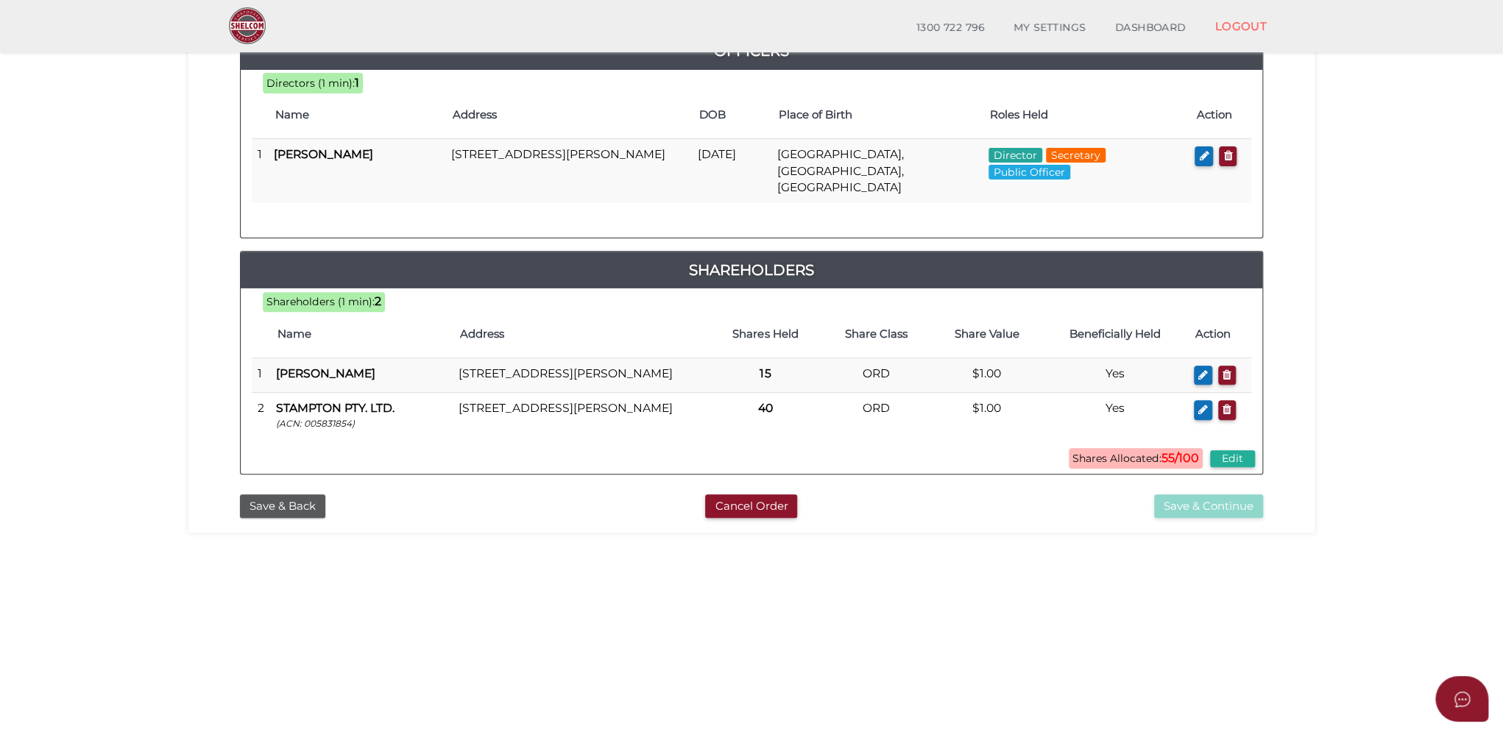
scroll to position [74, 0]
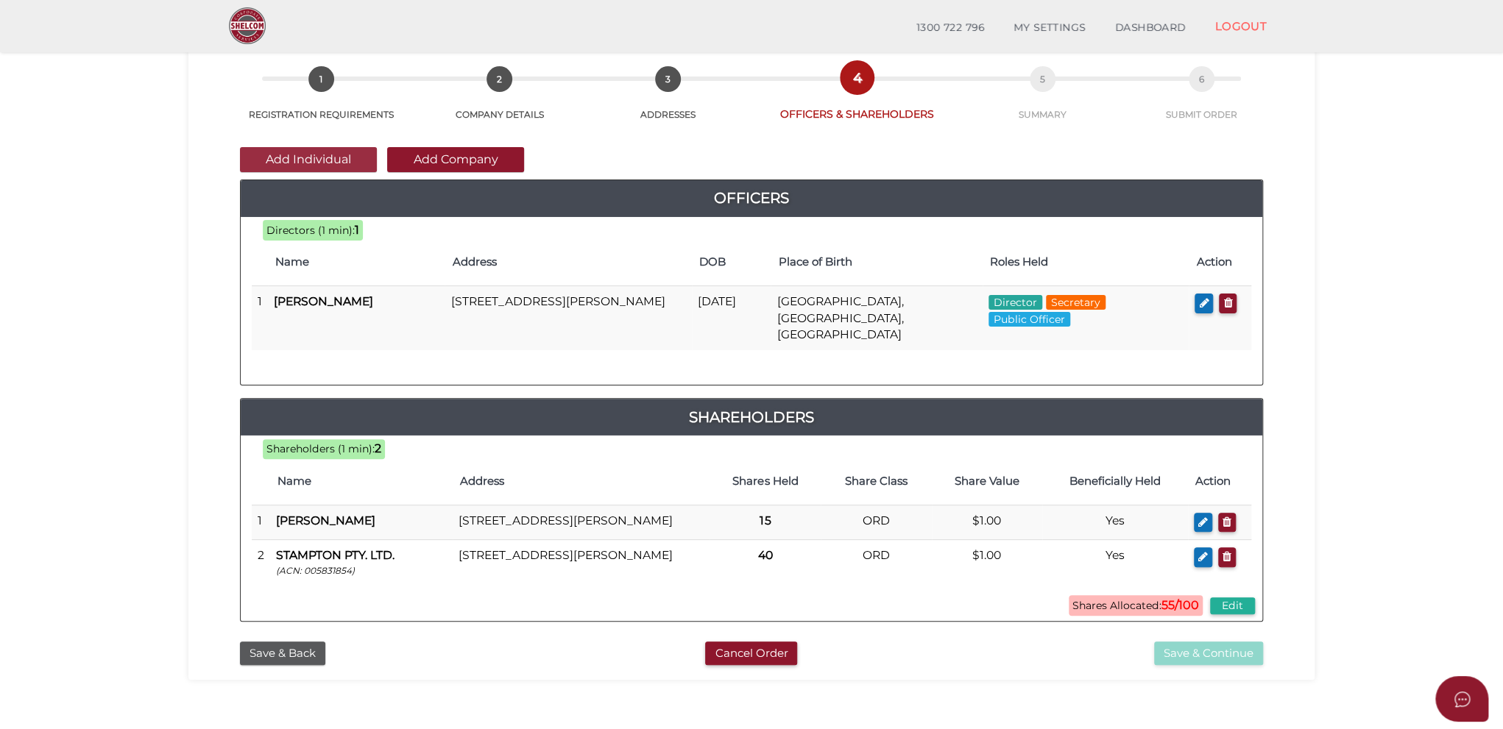
click at [319, 160] on button "Add Individual" at bounding box center [308, 159] width 137 height 25
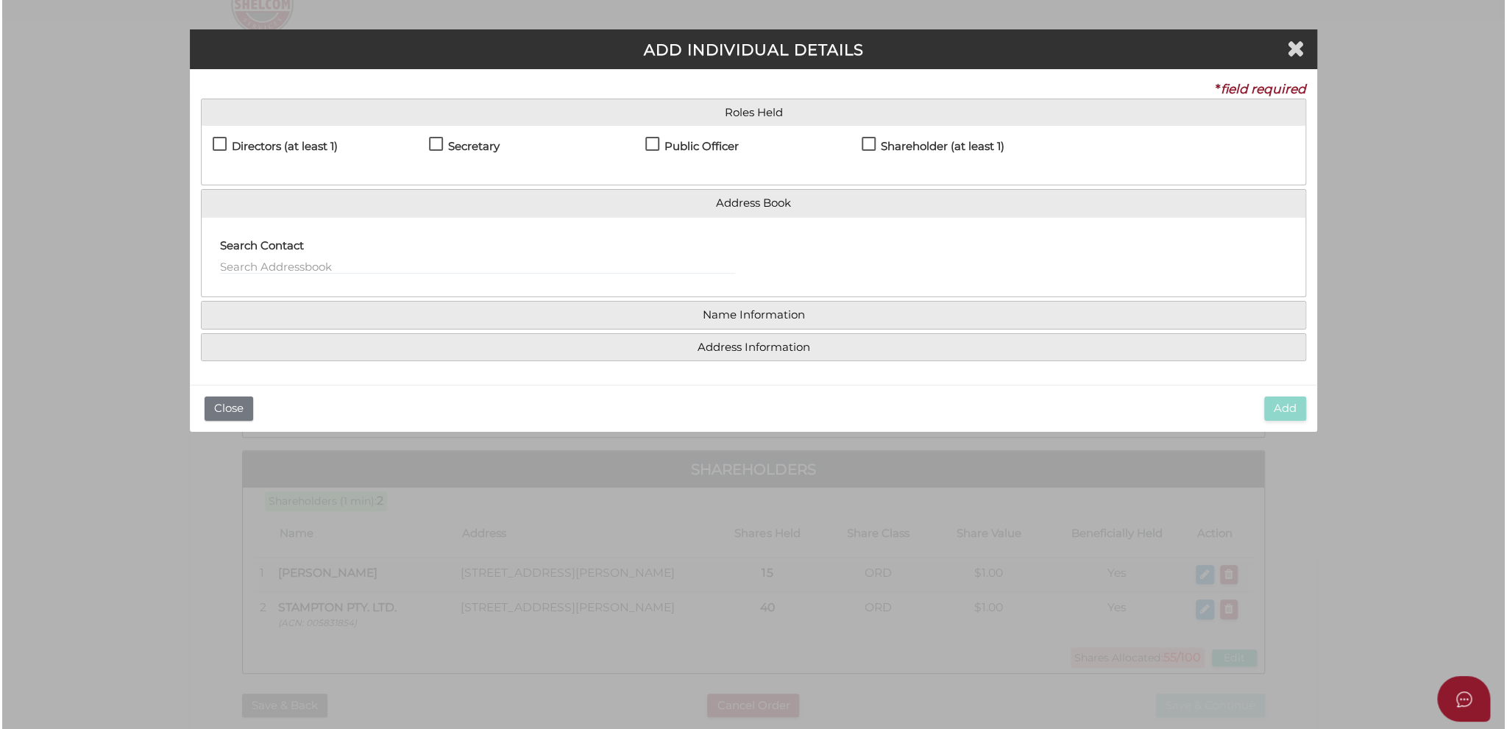
scroll to position [0, 0]
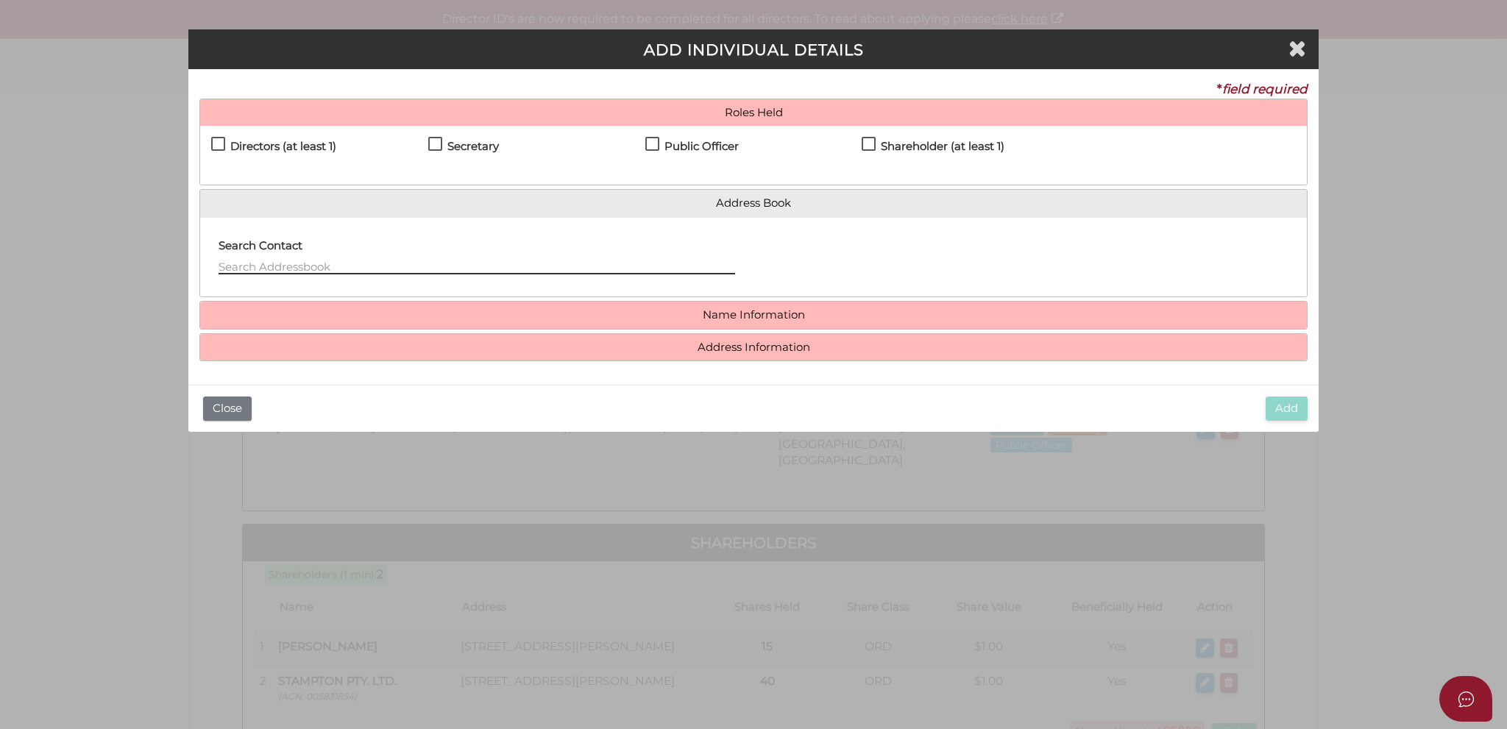
click at [528, 260] on input "text" at bounding box center [477, 266] width 517 height 16
paste input "ANGELO PETER TRAIFOROS"
type input "ANGELO PETER TRAIFOROS"
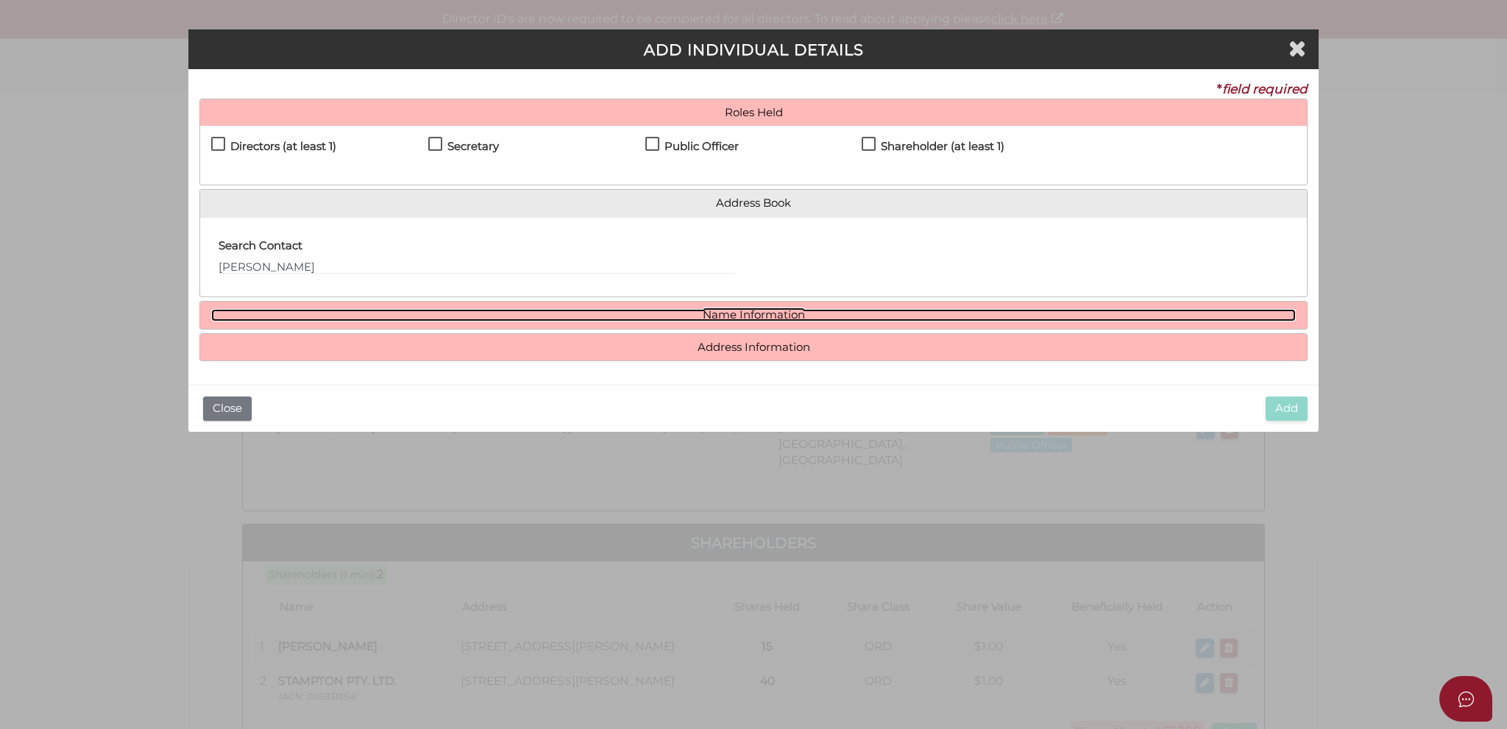
click at [556, 320] on link "Name Information" at bounding box center [753, 315] width 1085 height 13
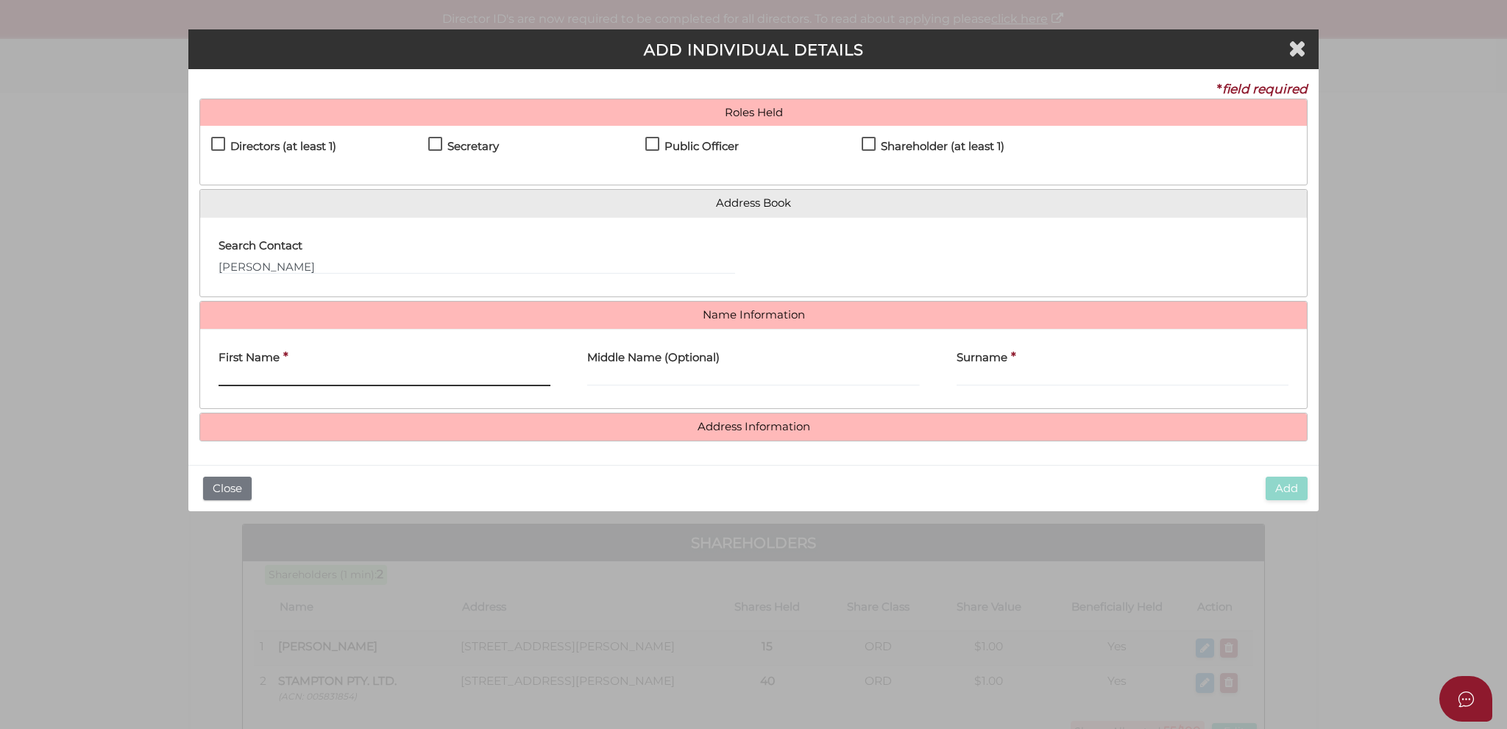
click at [411, 376] on input "First Name" at bounding box center [385, 378] width 332 height 16
paste input "ANGELO PETER TRAIFOR"
click at [280, 378] on input "ANGELO PETER TRAIFOR" at bounding box center [385, 378] width 332 height 16
drag, startPoint x: 270, startPoint y: 377, endPoint x: 392, endPoint y: 377, distance: 121.4
click at [392, 377] on input "ANGELO PETER TRAIFOR" at bounding box center [385, 378] width 332 height 16
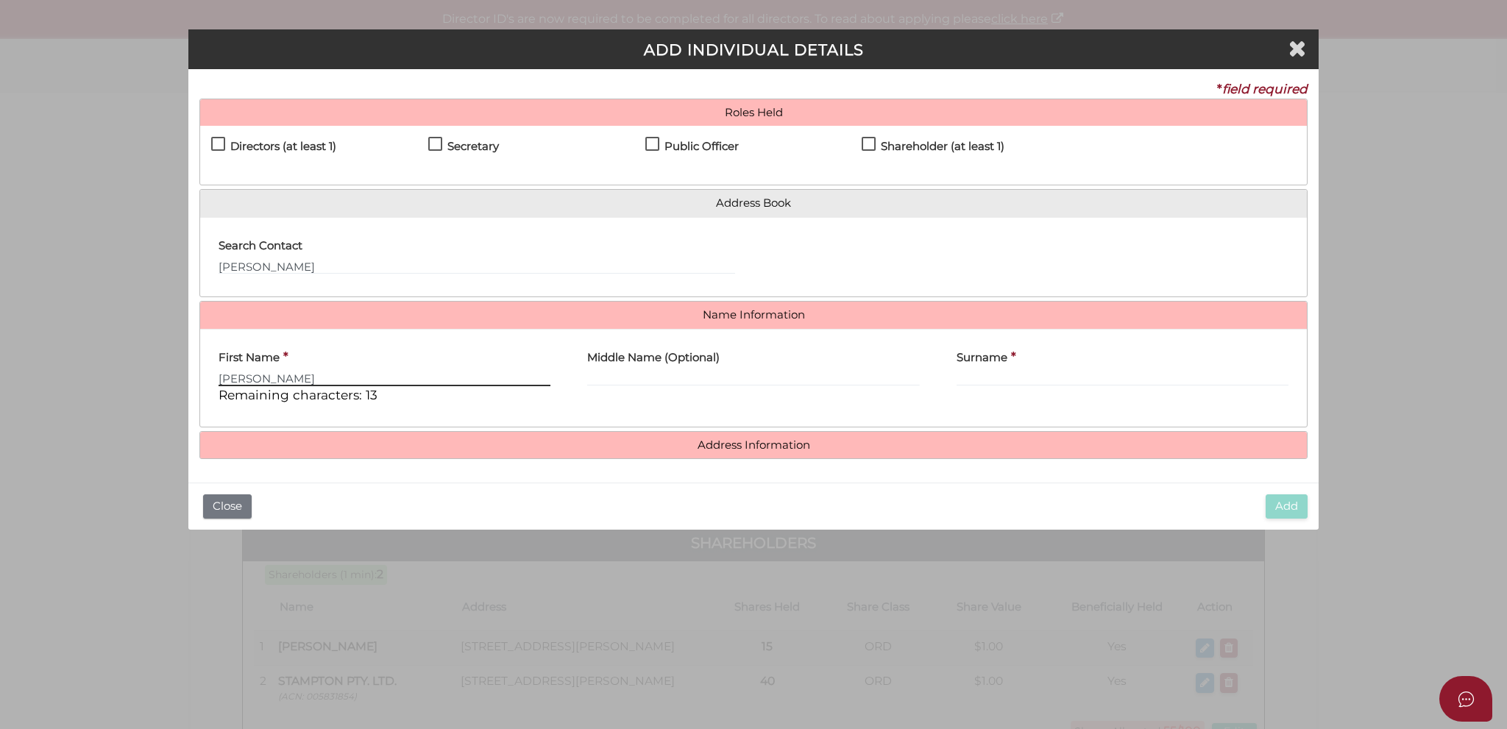
type input "ANGELO"
click at [631, 372] on input "Middle Name (Optional)" at bounding box center [753, 378] width 332 height 16
click at [653, 379] on input "Middle Name (Optional)" at bounding box center [753, 378] width 332 height 16
paste input "PETER TRAIFOR"
click at [645, 379] on input "PETER TRAIFOR" at bounding box center [753, 378] width 332 height 16
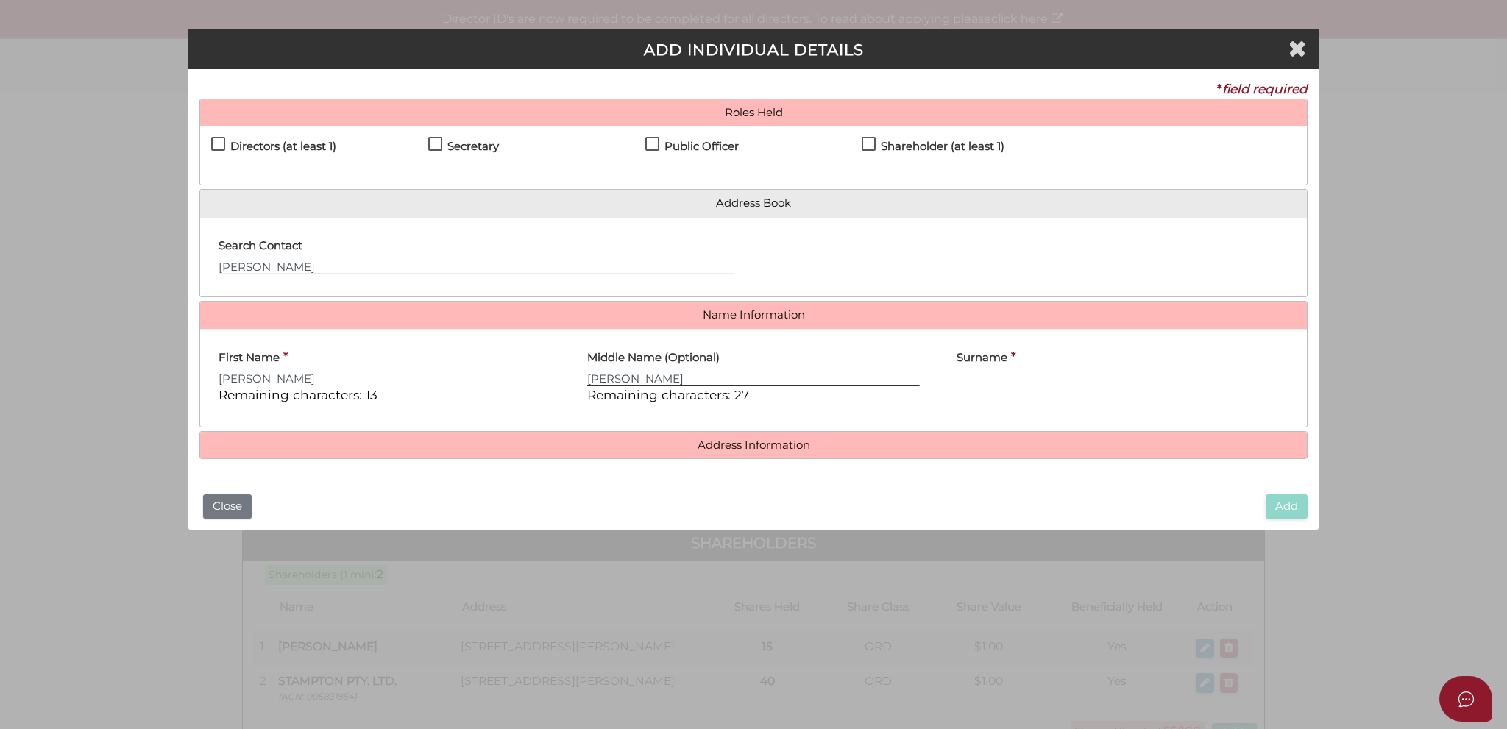
click at [645, 379] on input "PETER TRAIFOR" at bounding box center [753, 378] width 332 height 16
type input "PETER"
click at [974, 373] on input "Surname" at bounding box center [1123, 378] width 332 height 16
paste input "TRAIFOR"
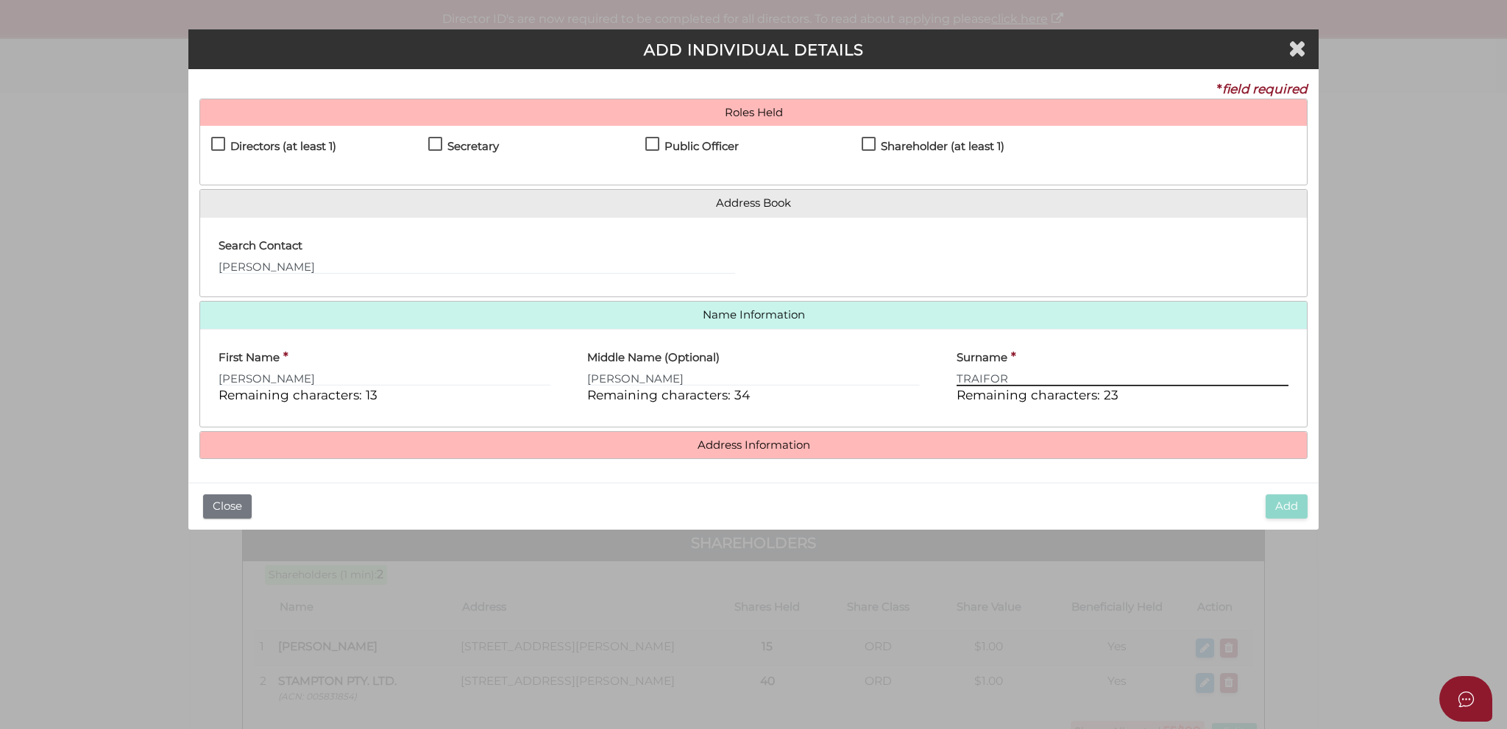
type input "TRAIFOR"
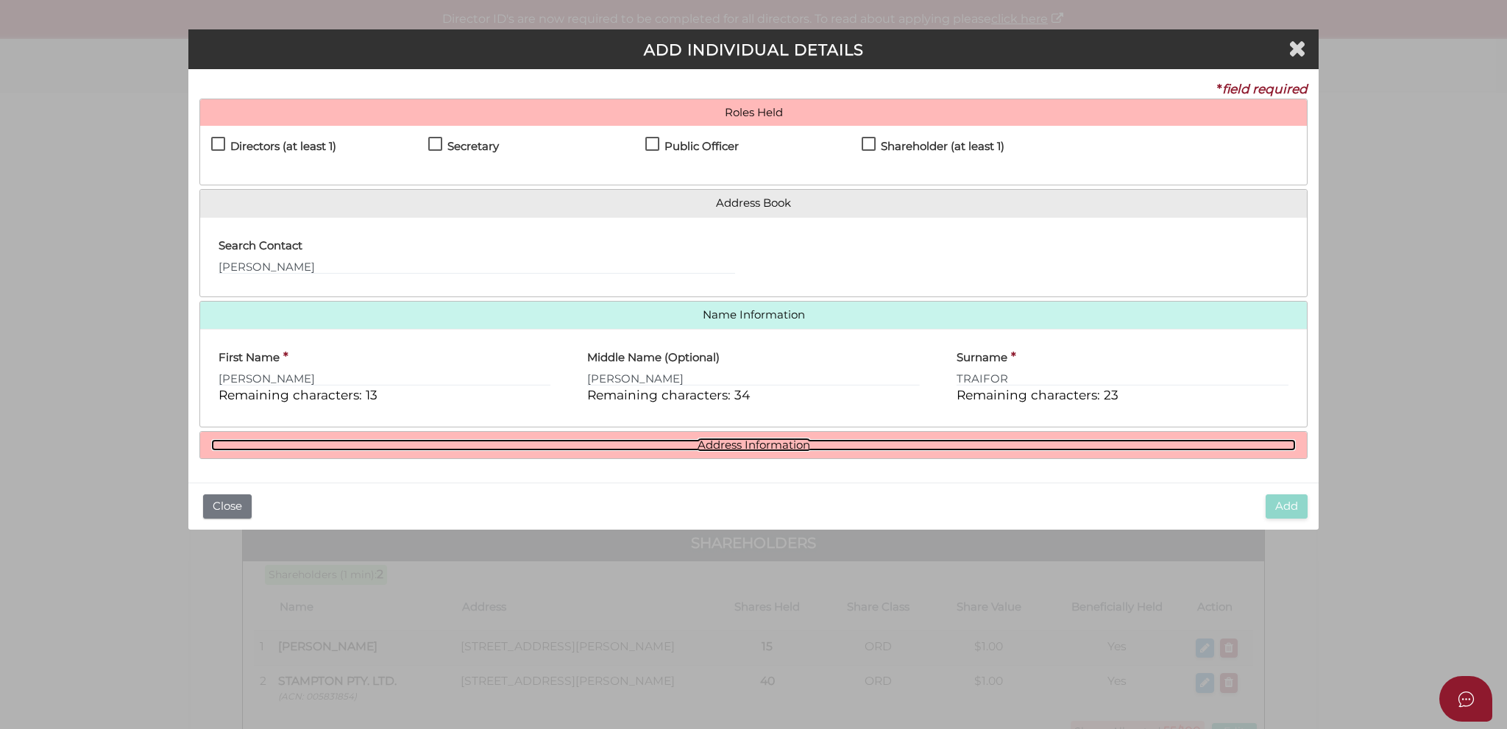
click at [764, 447] on link "Address Information" at bounding box center [753, 445] width 1085 height 13
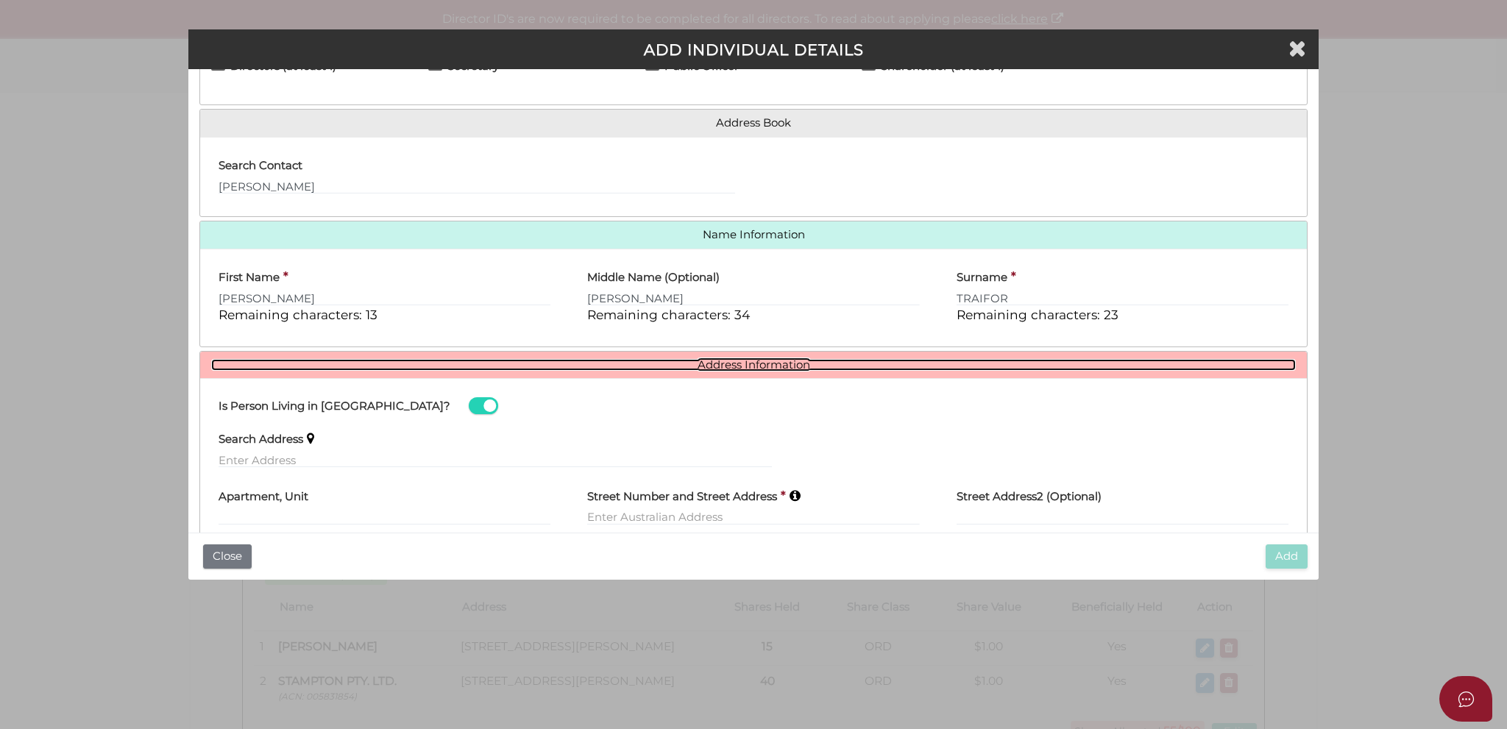
scroll to position [174, 0]
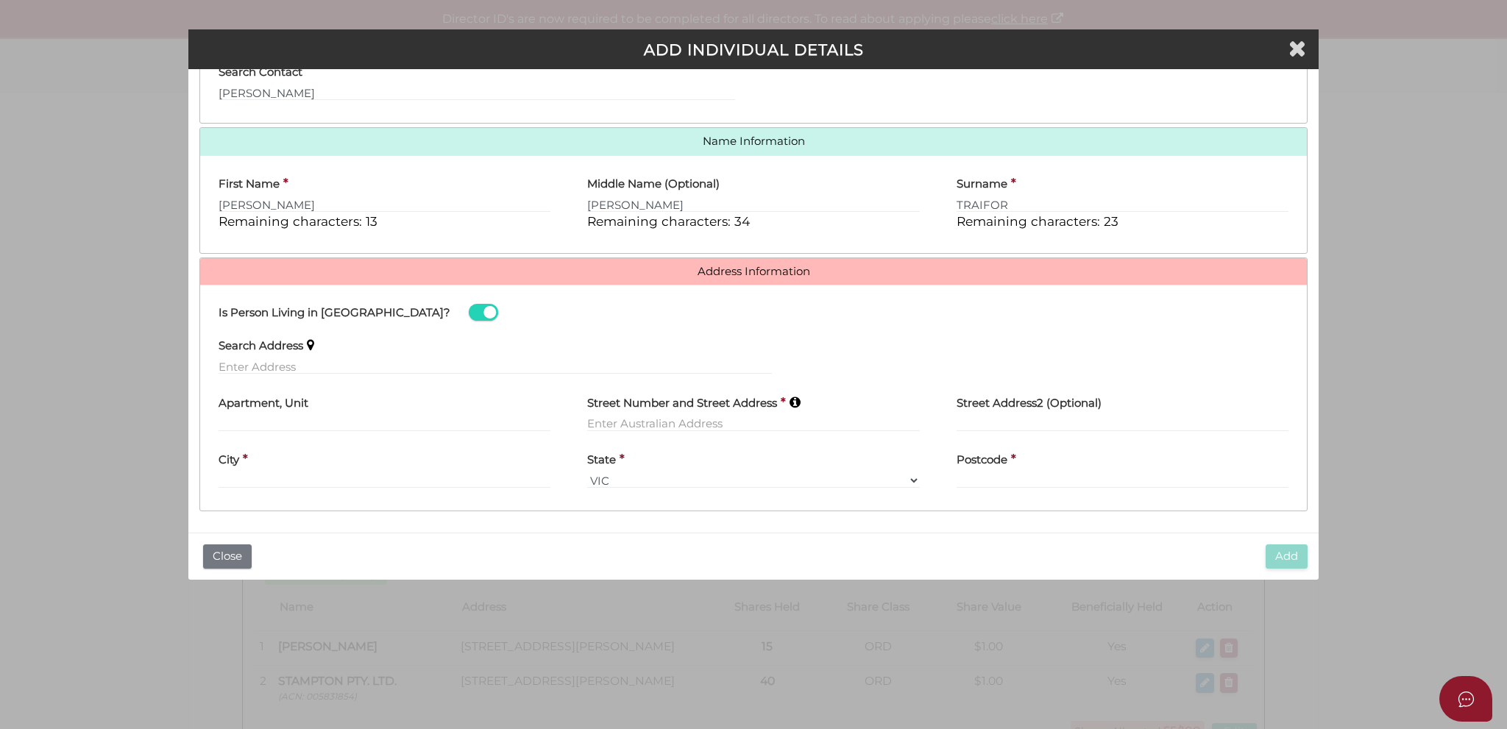
click at [283, 356] on label "Search Address" at bounding box center [261, 344] width 85 height 30
click at [274, 367] on input "text" at bounding box center [495, 366] width 553 height 16
paste input "87 Manna Gum Drive, PAKENHAM VIC 3810"
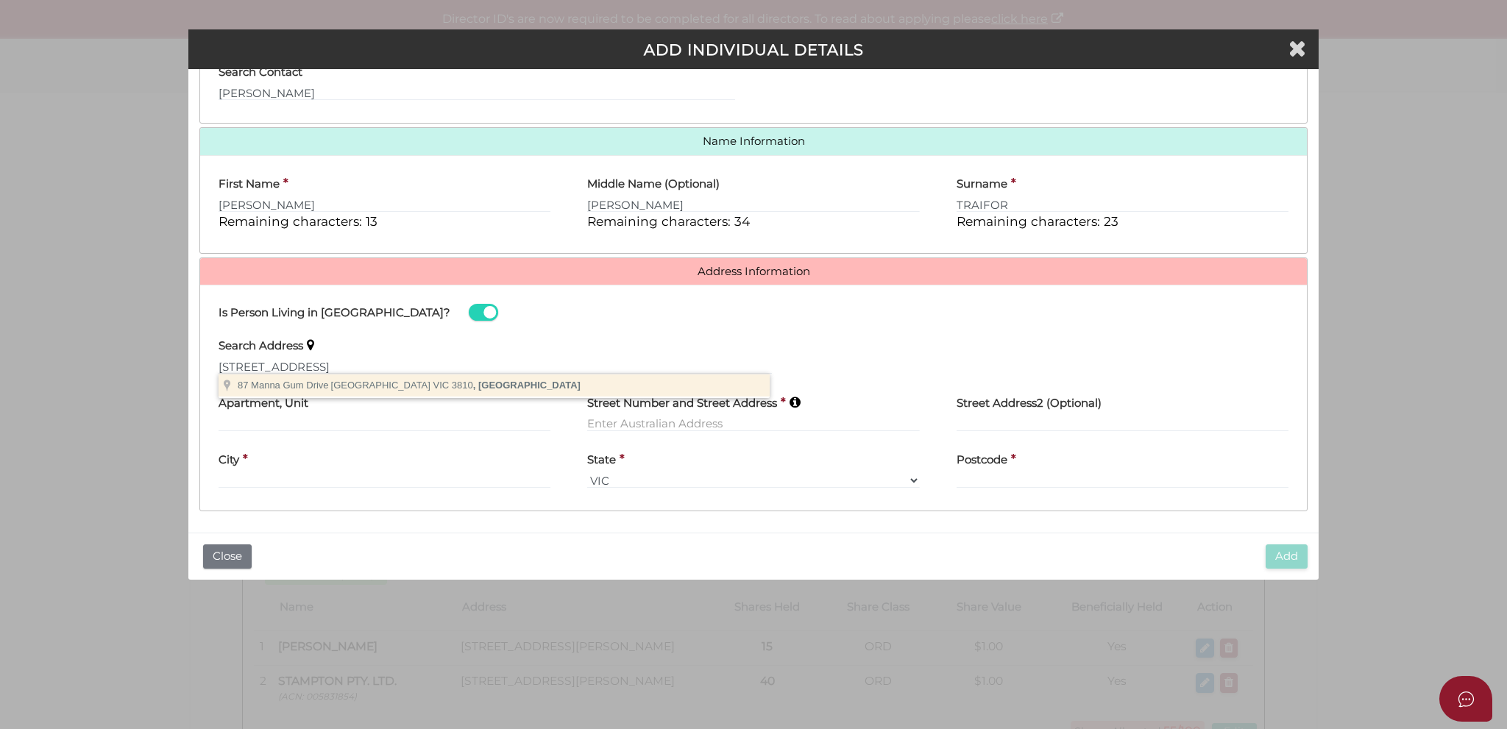
type input "87 Manna Gum Drive, Pakenham VIC 3810, Australia"
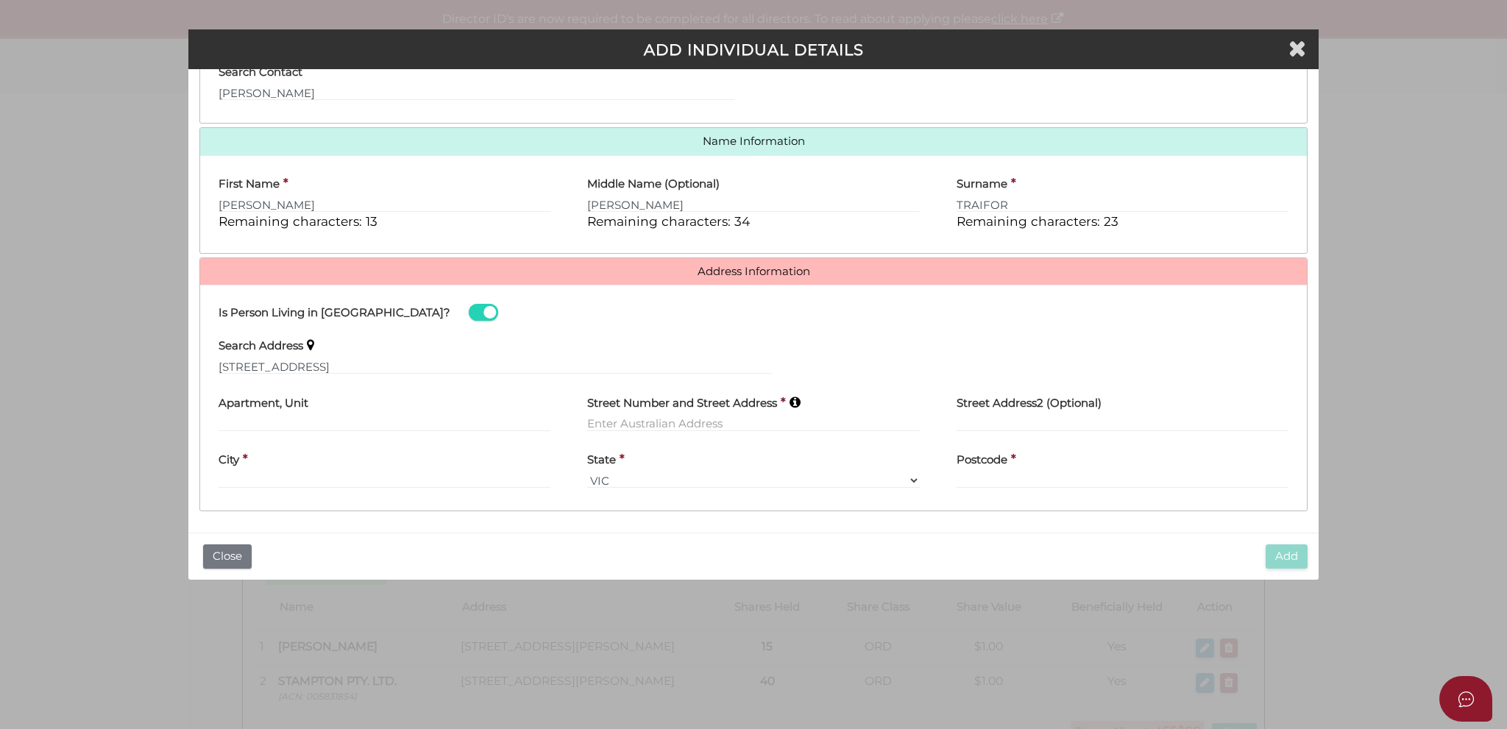
type input "[STREET_ADDRESS]"
type input "[GEOGRAPHIC_DATA]"
select select "VIC"
type input "3810"
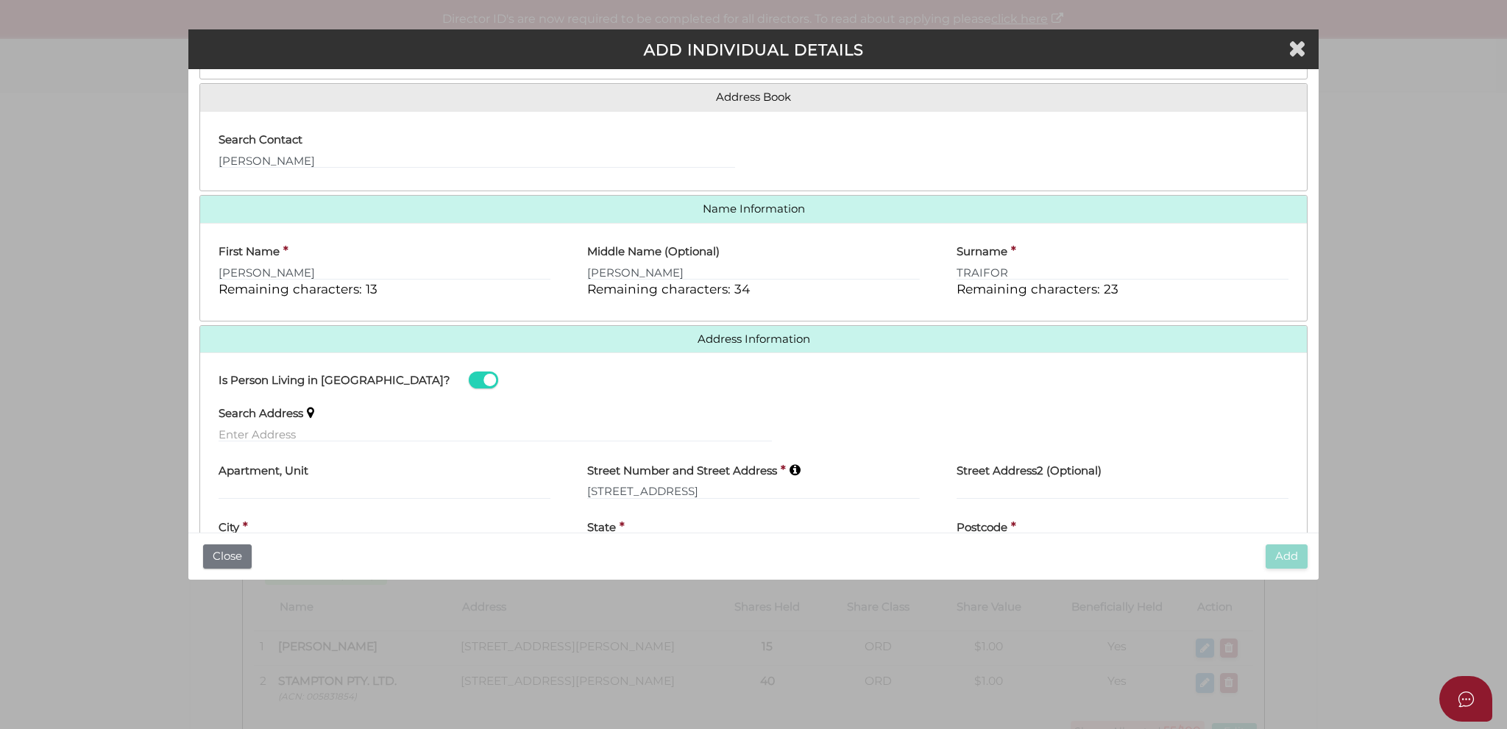
scroll to position [0, 0]
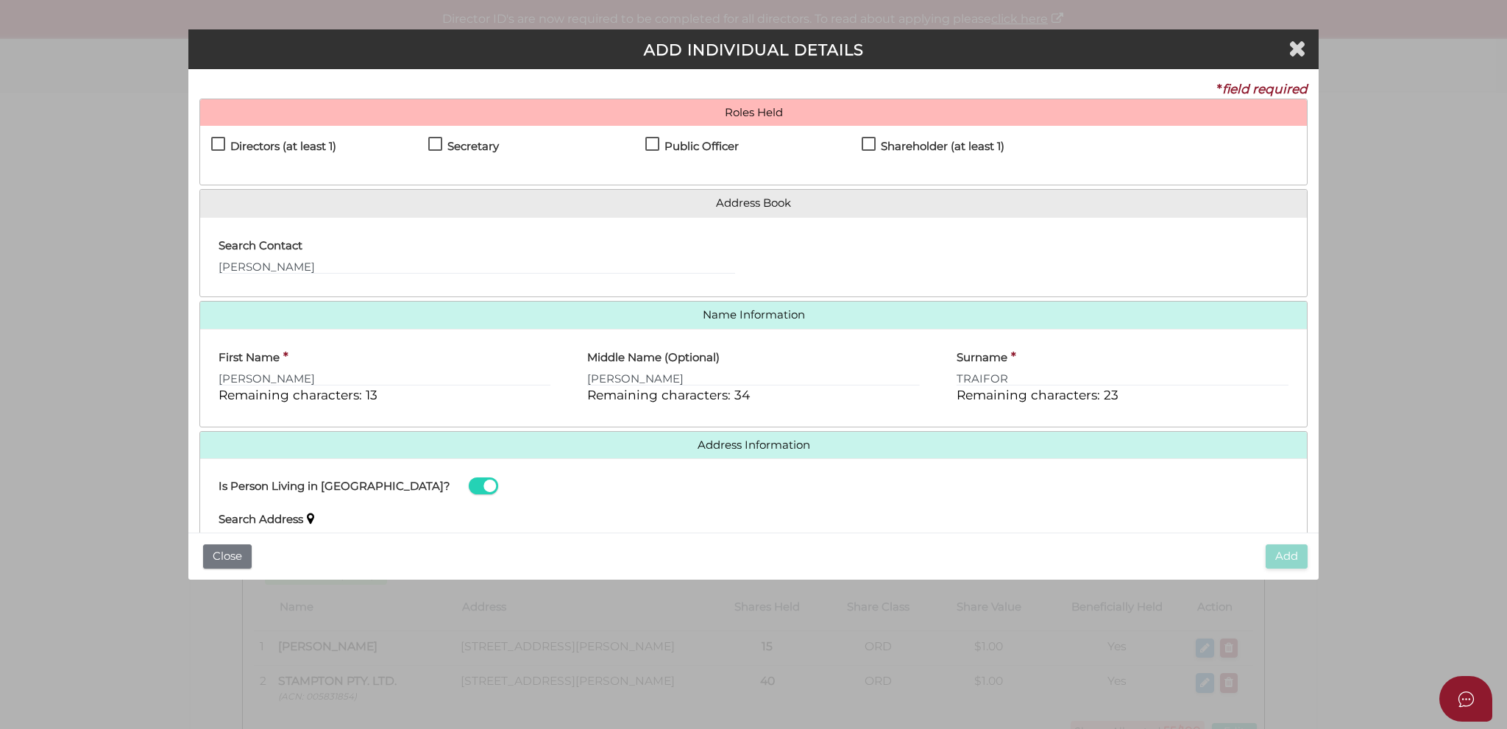
click at [475, 244] on div "Search Contact ANGELO PETER TRAIFOROS" at bounding box center [477, 252] width 517 height 46
click at [428, 267] on input "ANGELO PETER TRAIFOROS" at bounding box center [477, 266] width 517 height 16
type input "A"
click at [434, 294] on div "Search Contact - Please use 'arrow' keys & press 'Enter' to select." at bounding box center [753, 257] width 1107 height 80
click at [651, 144] on label "Public Officer" at bounding box center [691, 150] width 93 height 18
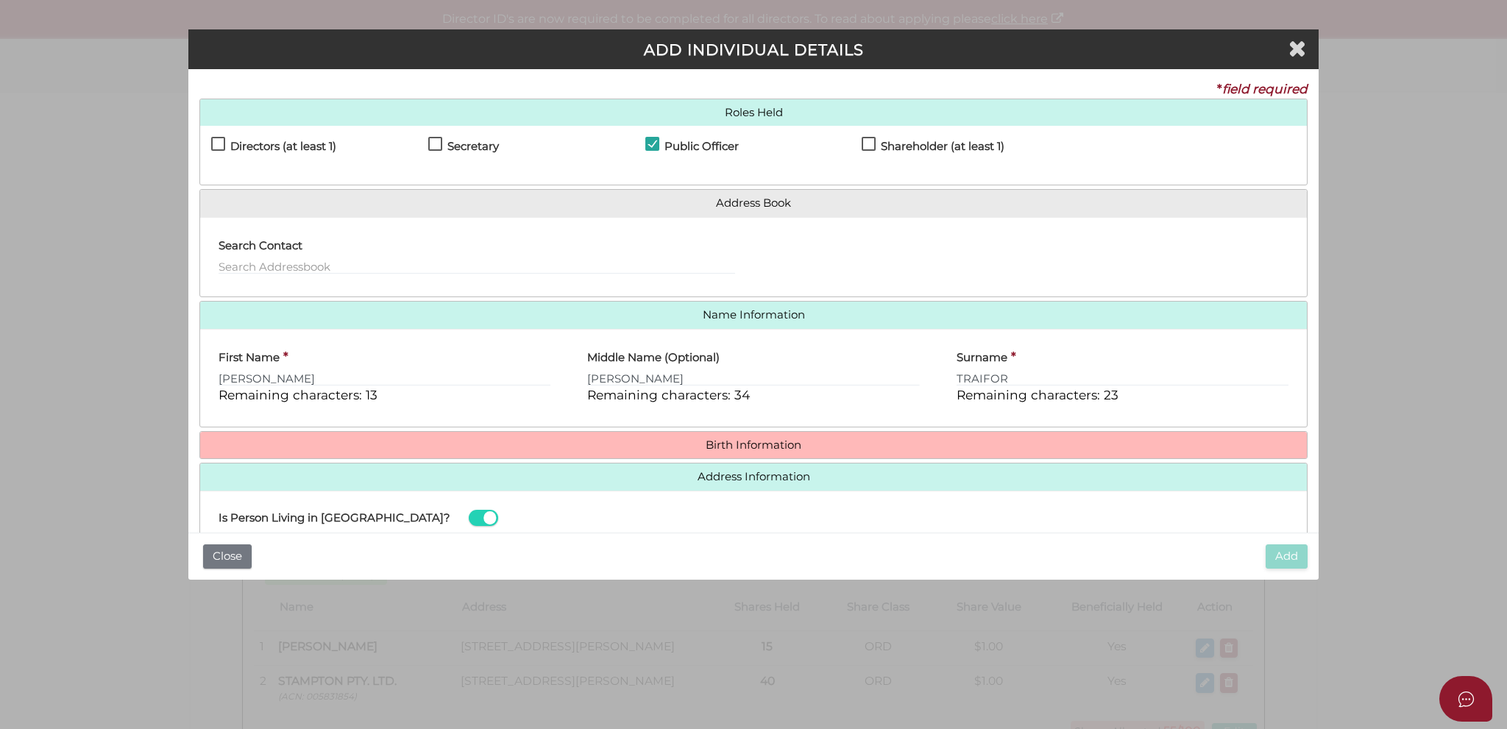
click at [641, 143] on div "Secretary" at bounding box center [536, 150] width 217 height 26
click at [648, 144] on label "Public Officer" at bounding box center [691, 150] width 93 height 18
checkbox input "false"
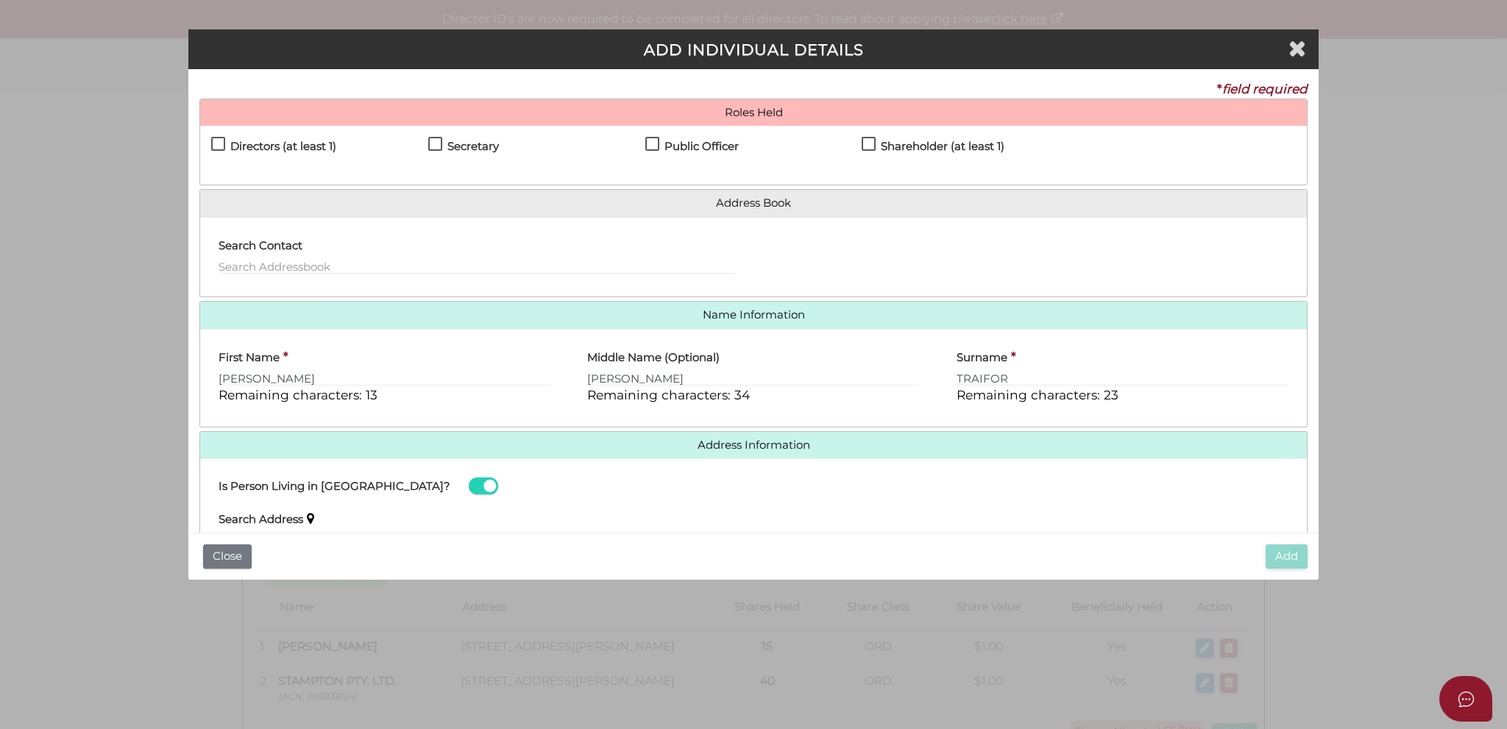
click at [749, 155] on div "Public Officer" at bounding box center [753, 150] width 217 height 26
click at [862, 141] on label "Shareholder (at least 1)" at bounding box center [933, 150] width 143 height 18
checkbox input "true"
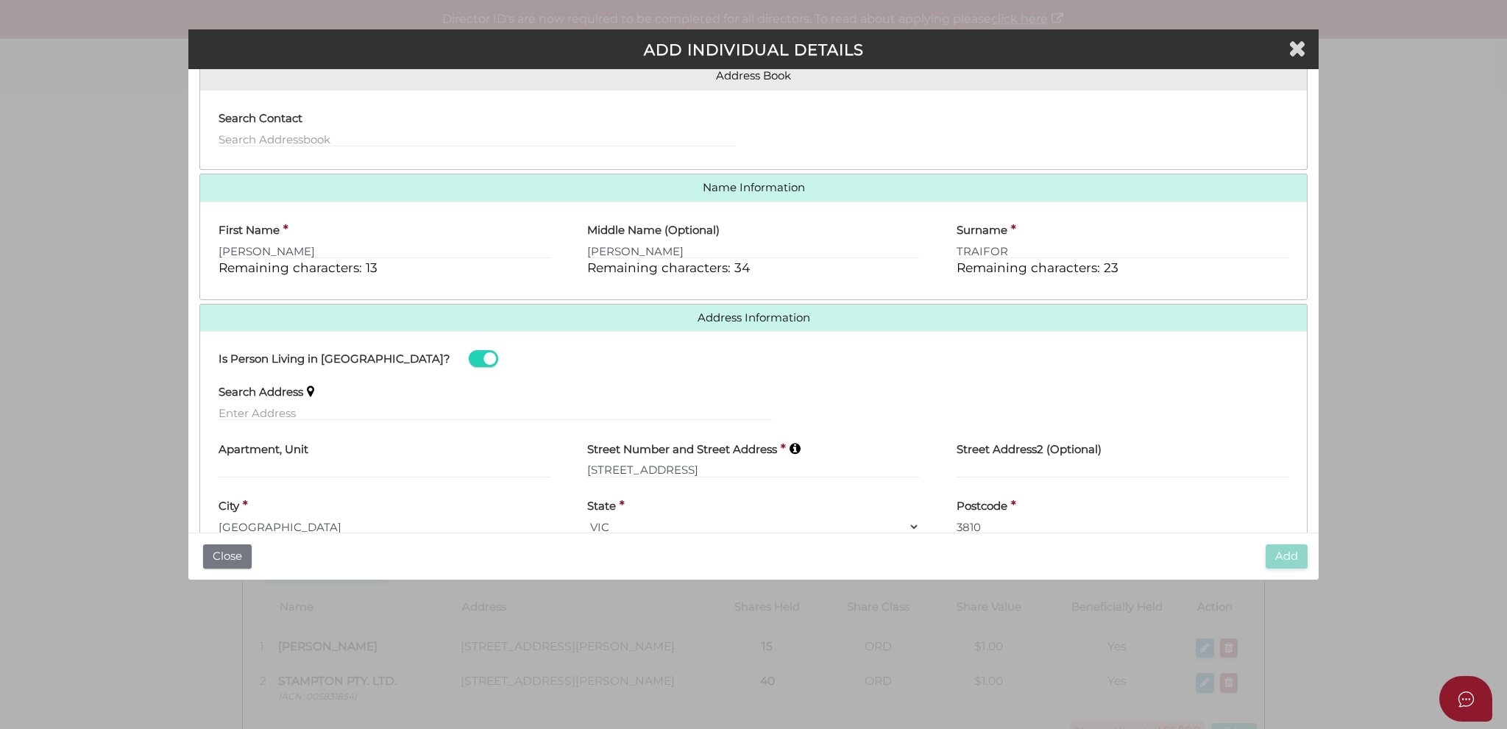
scroll to position [206, 0]
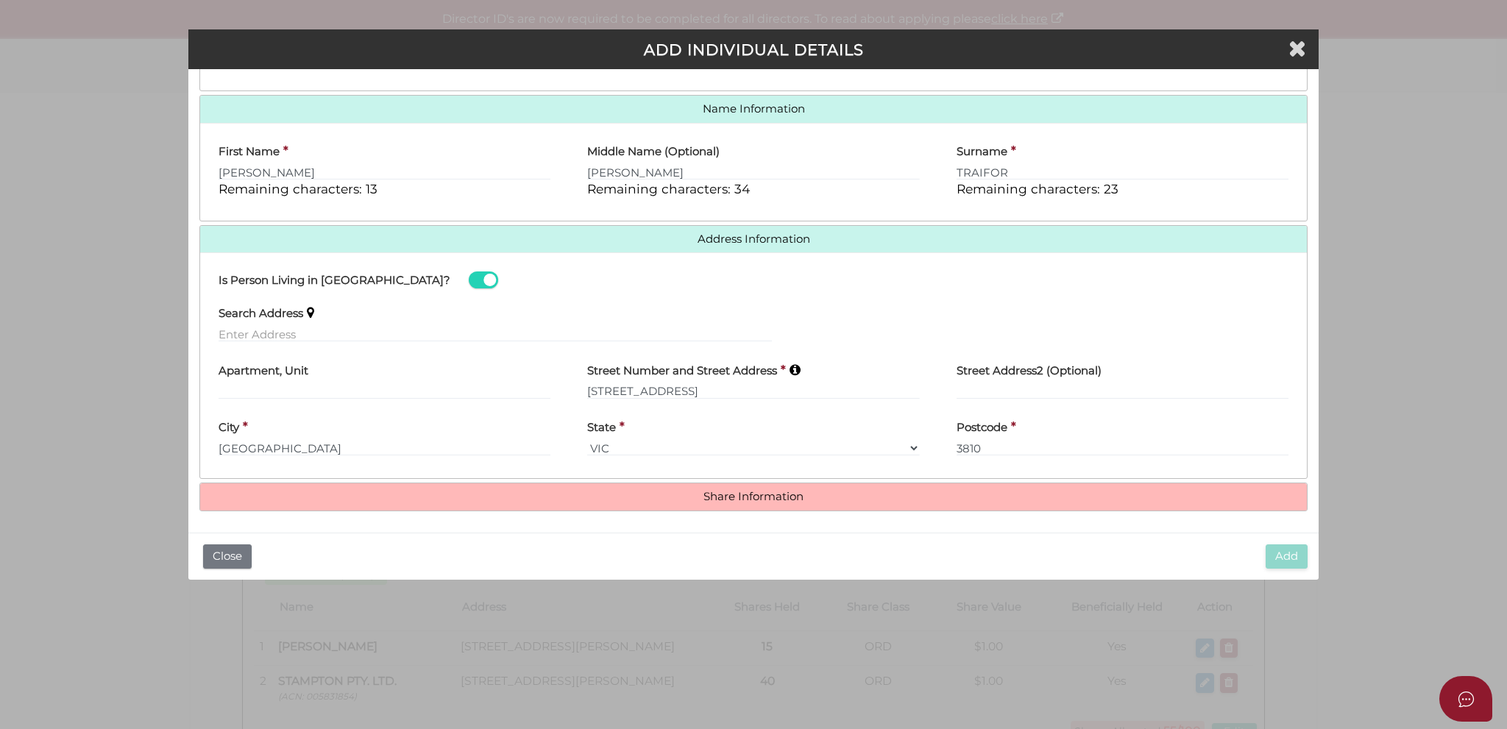
click at [886, 511] on div "* field required Roles Held Directors (at least 1) Secretary Public Officer Mem…" at bounding box center [753, 301] width 1130 height 464
click at [882, 507] on h4 "Share Information" at bounding box center [753, 497] width 1107 height 27
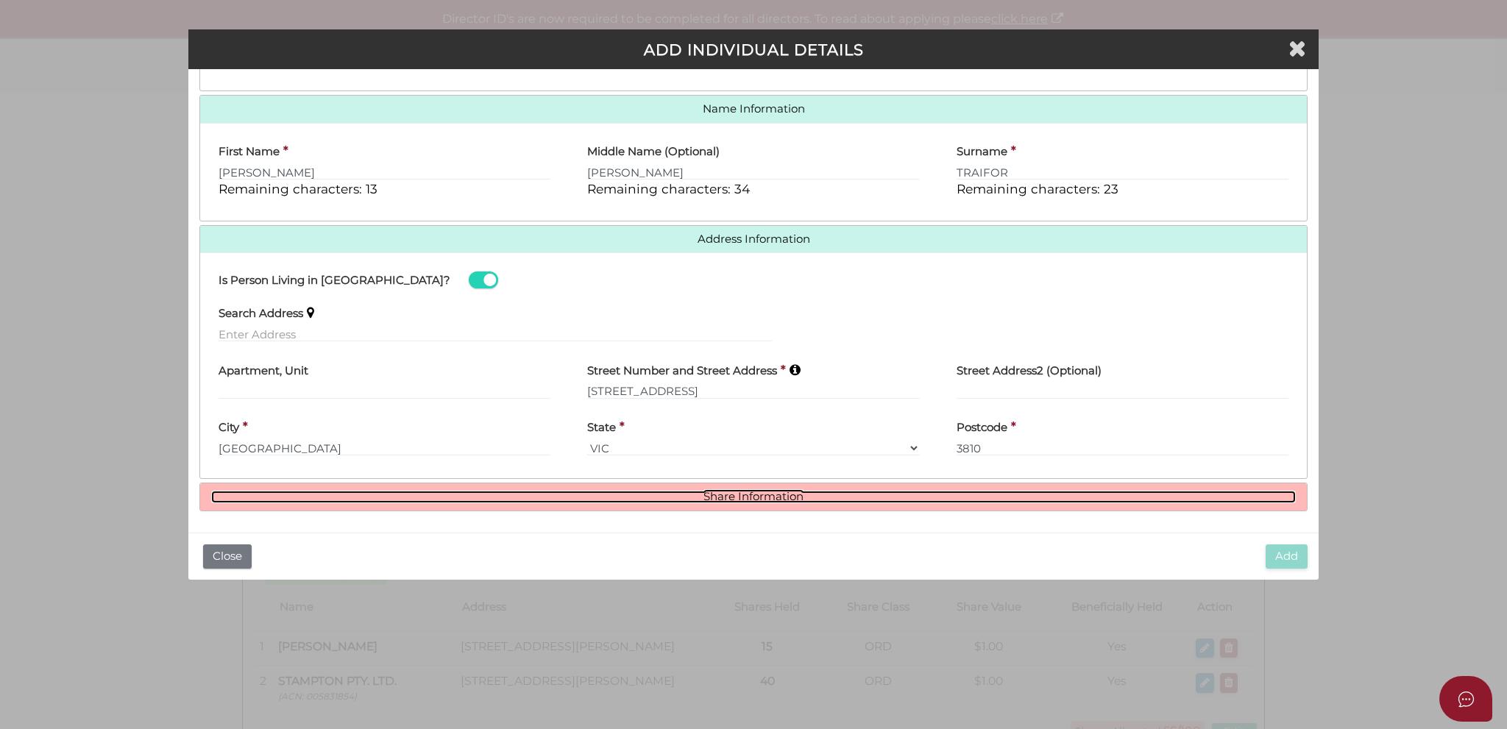
click at [837, 494] on link "Share Information" at bounding box center [753, 497] width 1085 height 13
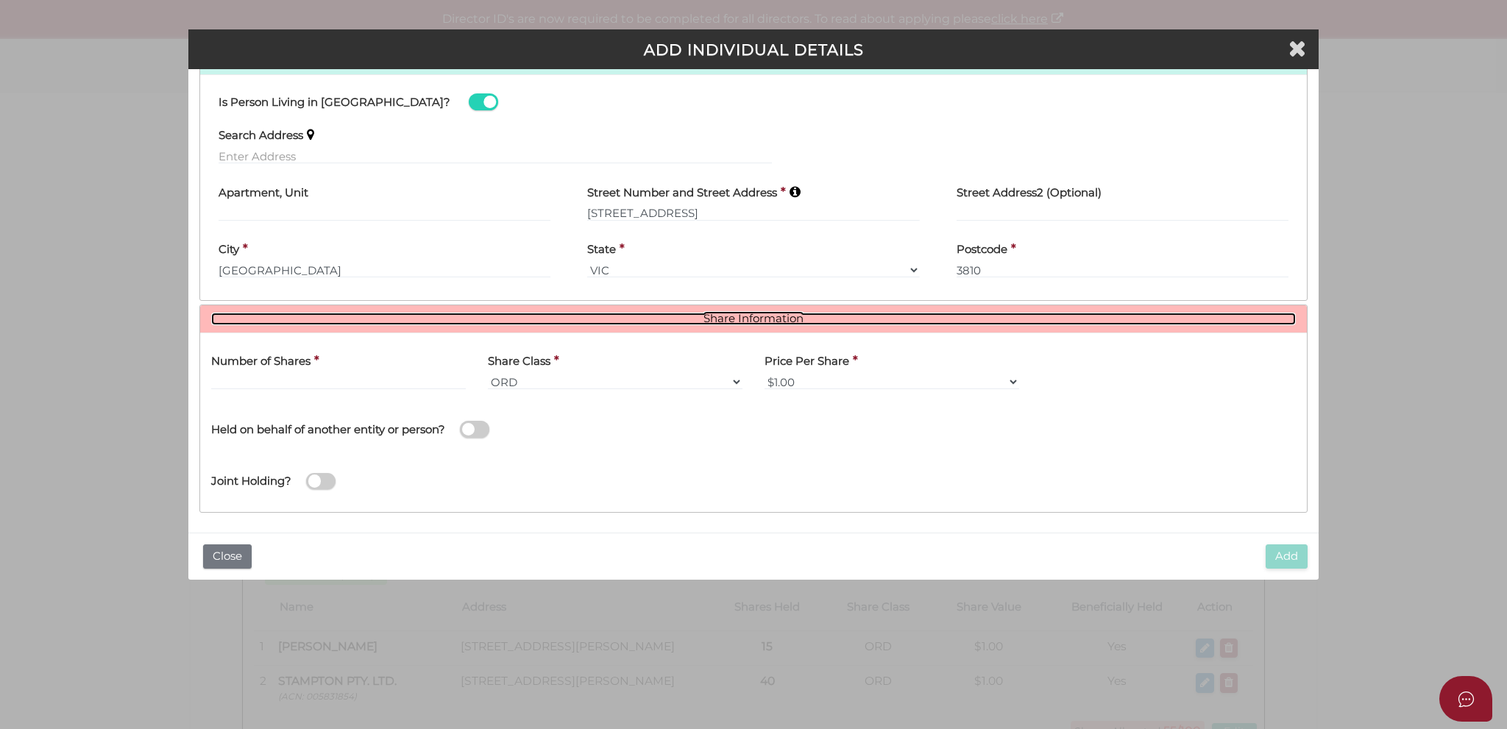
scroll to position [386, 0]
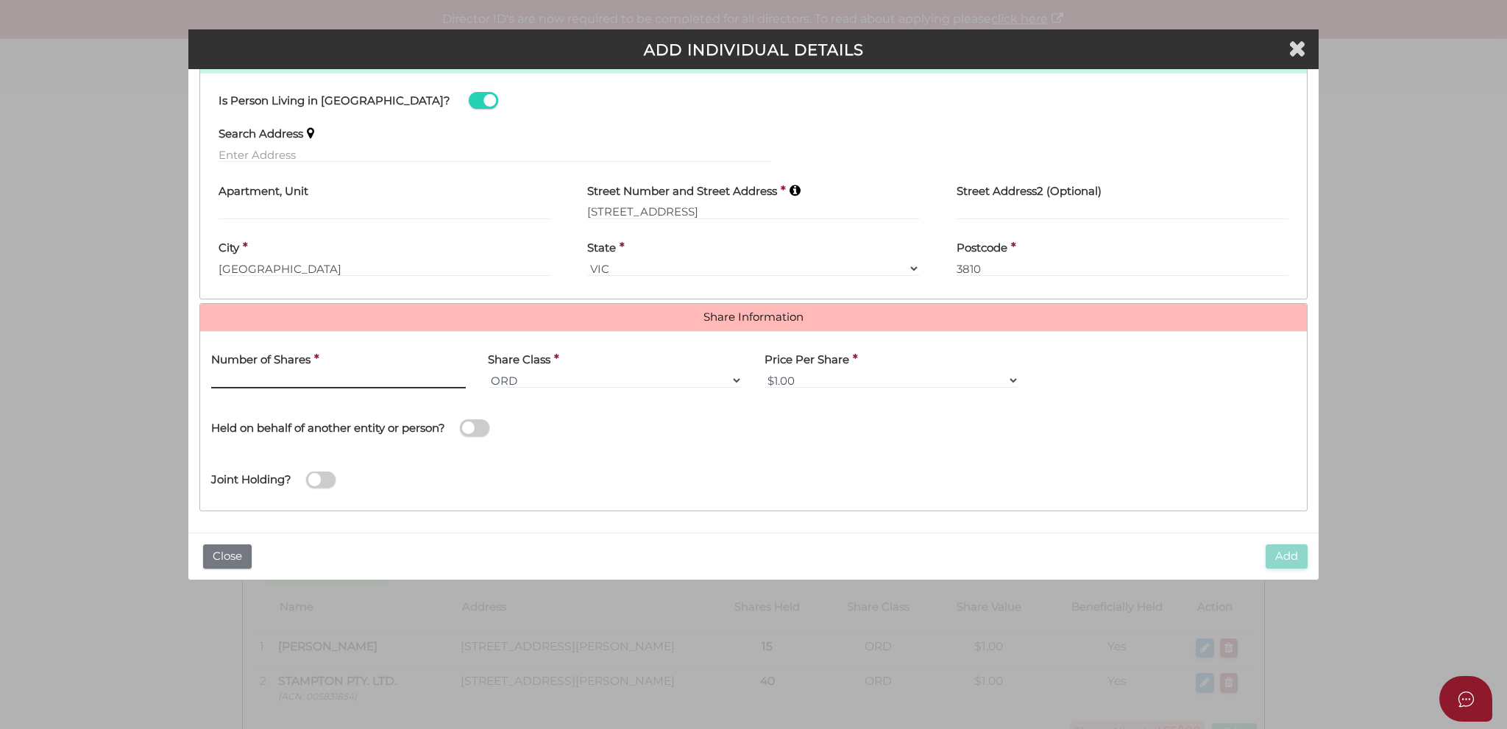
click at [306, 378] on input "text" at bounding box center [338, 380] width 255 height 16
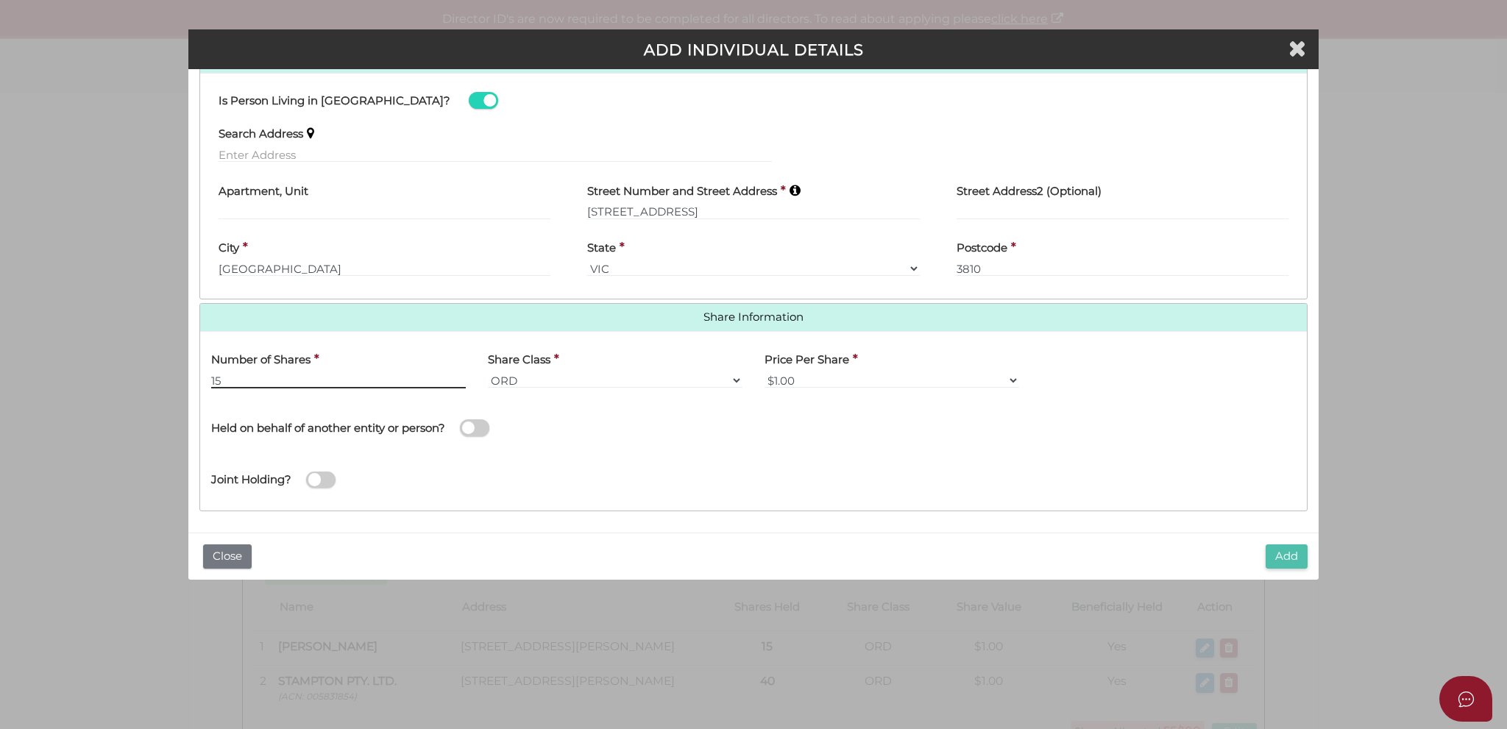
type input "15"
click at [1290, 549] on button "Add" at bounding box center [1287, 557] width 42 height 24
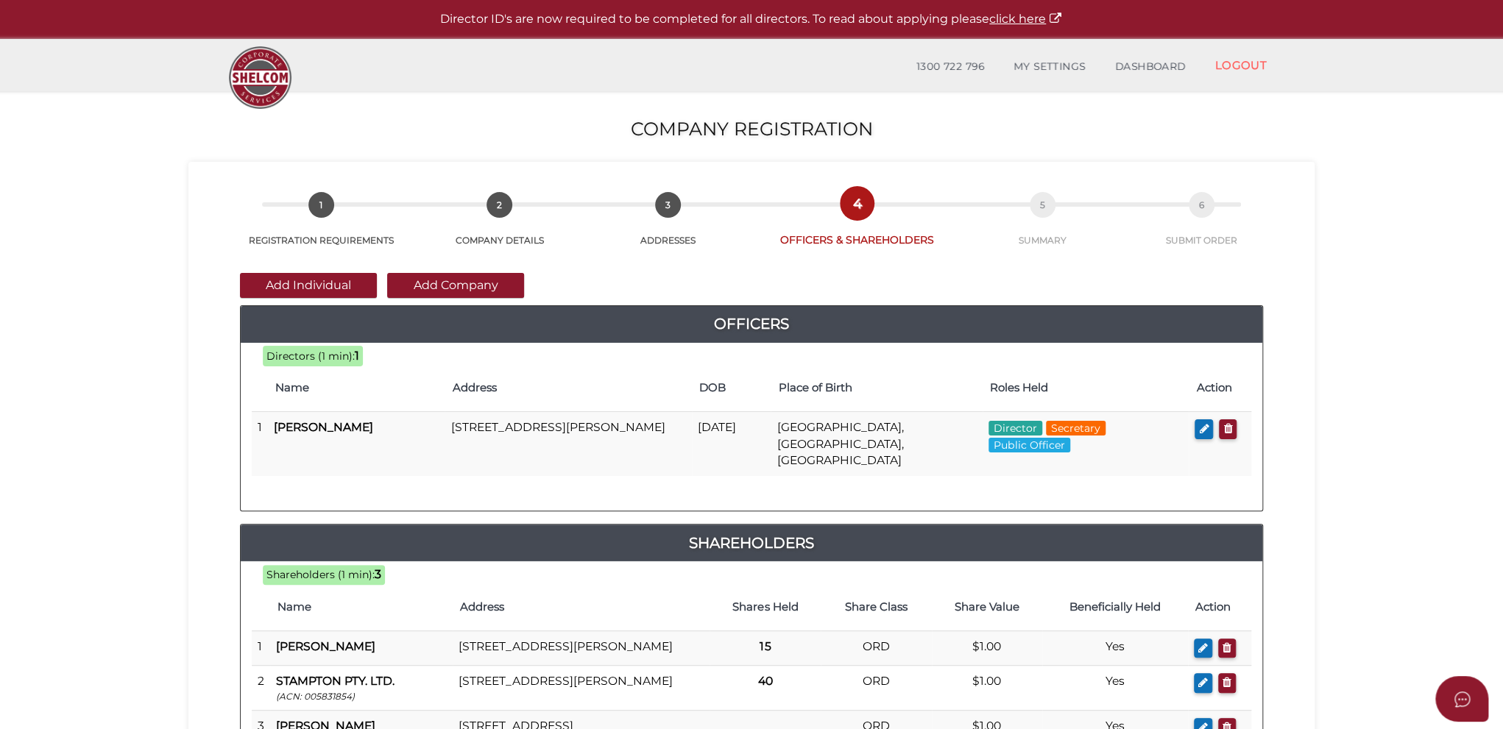
click at [215, 588] on div "Add Individual Add Company Officers 100 72c1dd7f1b06b6ed81df831cf5a01fb5 8e394c…" at bounding box center [751, 521] width 1104 height 548
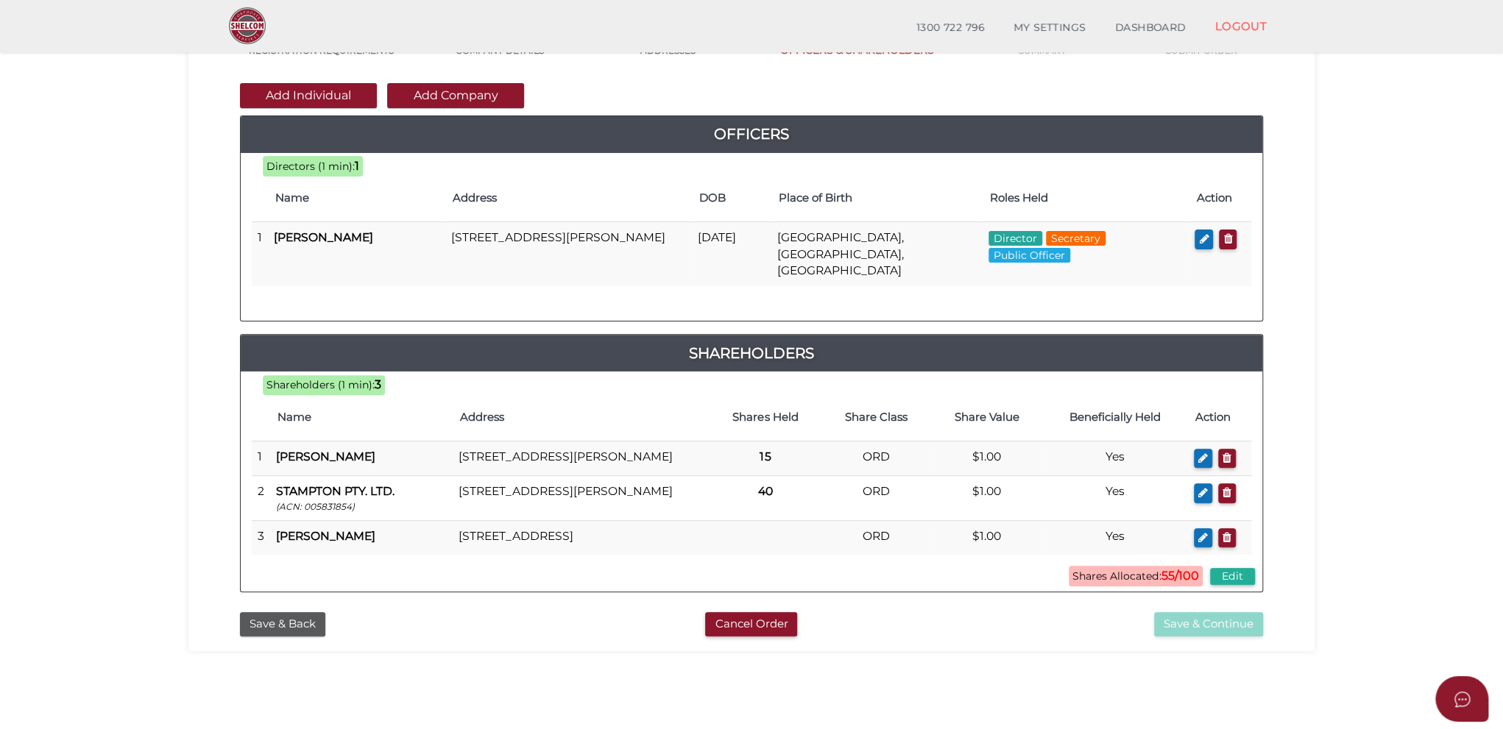
scroll to position [147, 0]
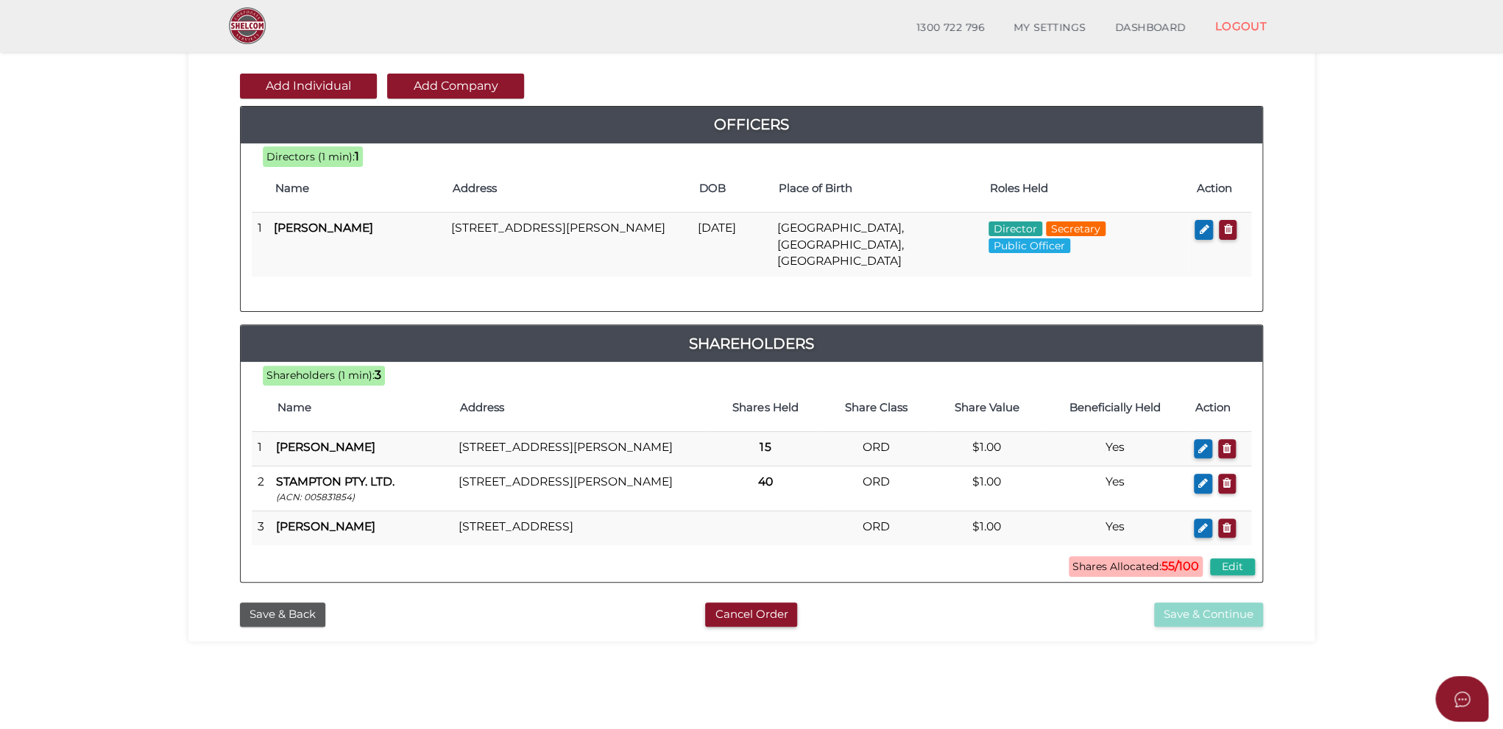
click at [1284, 400] on div "Add Individual Add Company Officers 100 72c1dd7f1b06b6ed81df831cf5a01fb5 8e394c…" at bounding box center [751, 322] width 1104 height 548
click at [986, 565] on div "Shareholders (1 min): 3 Shares Allocated: 55/100 Edit Name Address Shares Held …" at bounding box center [752, 472] width 1022 height 198
drag, startPoint x: 1251, startPoint y: 105, endPoint x: 1284, endPoint y: 102, distance: 32.6
click at [1284, 102] on div "Add Individual Add Company Officers 100 72c1dd7f1b06b6ed81df831cf5a01fb5 8e394c…" at bounding box center [751, 322] width 1104 height 548
click at [1264, 85] on div "Add Individual Add Company Officers 100 72c1dd7f1b06b6ed81df831cf5a01fb5 8e394c…" at bounding box center [751, 322] width 1104 height 548
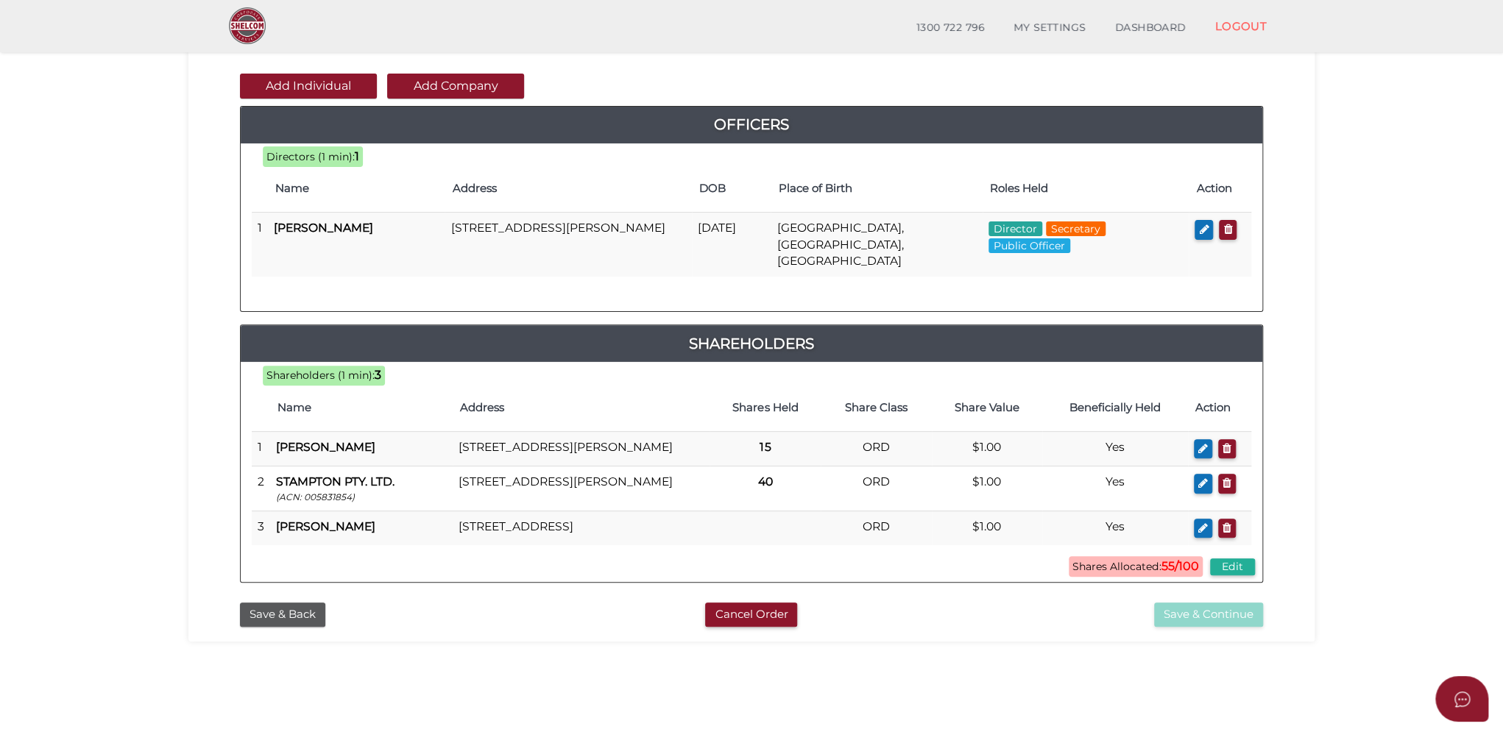
click at [1268, 102] on div "Add Individual Add Company Officers 100 72c1dd7f1b06b6ed81df831cf5a01fb5 8e394c…" at bounding box center [751, 322] width 1104 height 548
click at [1036, 67] on div "Add Individual Add Company Officers 100 72c1dd7f1b06b6ed81df831cf5a01fb5 8e394c…" at bounding box center [751, 322] width 1104 height 548
click at [1057, 69] on div "Add Individual Add Company Officers 100 72c1dd7f1b06b6ed81df831cf5a01fb5 8e394c…" at bounding box center [751, 322] width 1104 height 548
click at [1046, 80] on div "Add Individual Add Company Officers 100 72c1dd7f1b06b6ed81df831cf5a01fb5 8e394c…" at bounding box center [751, 328] width 1023 height 509
click at [972, 76] on div "Add Individual Add Company Officers 100 72c1dd7f1b06b6ed81df831cf5a01fb5 8e394c…" at bounding box center [751, 328] width 1023 height 509
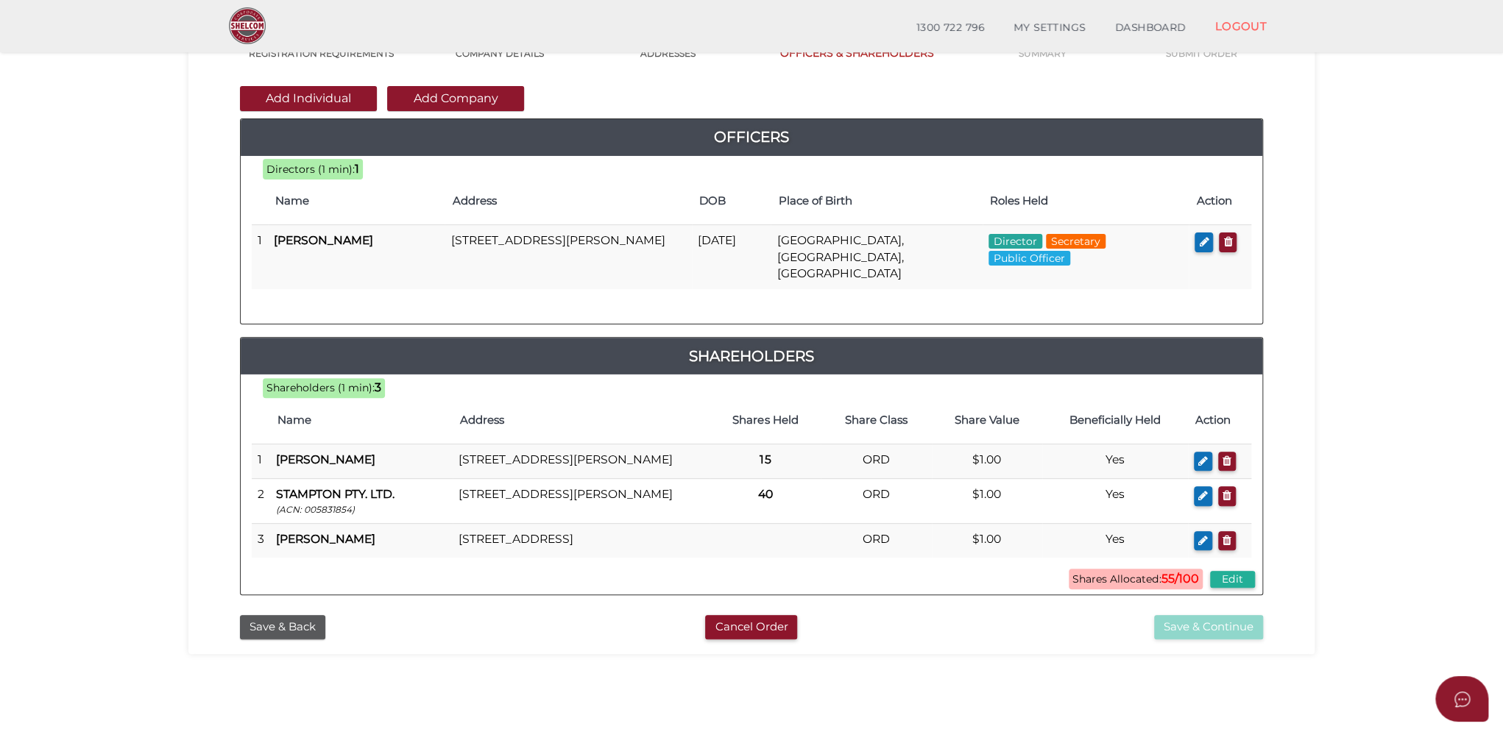
scroll to position [133, 0]
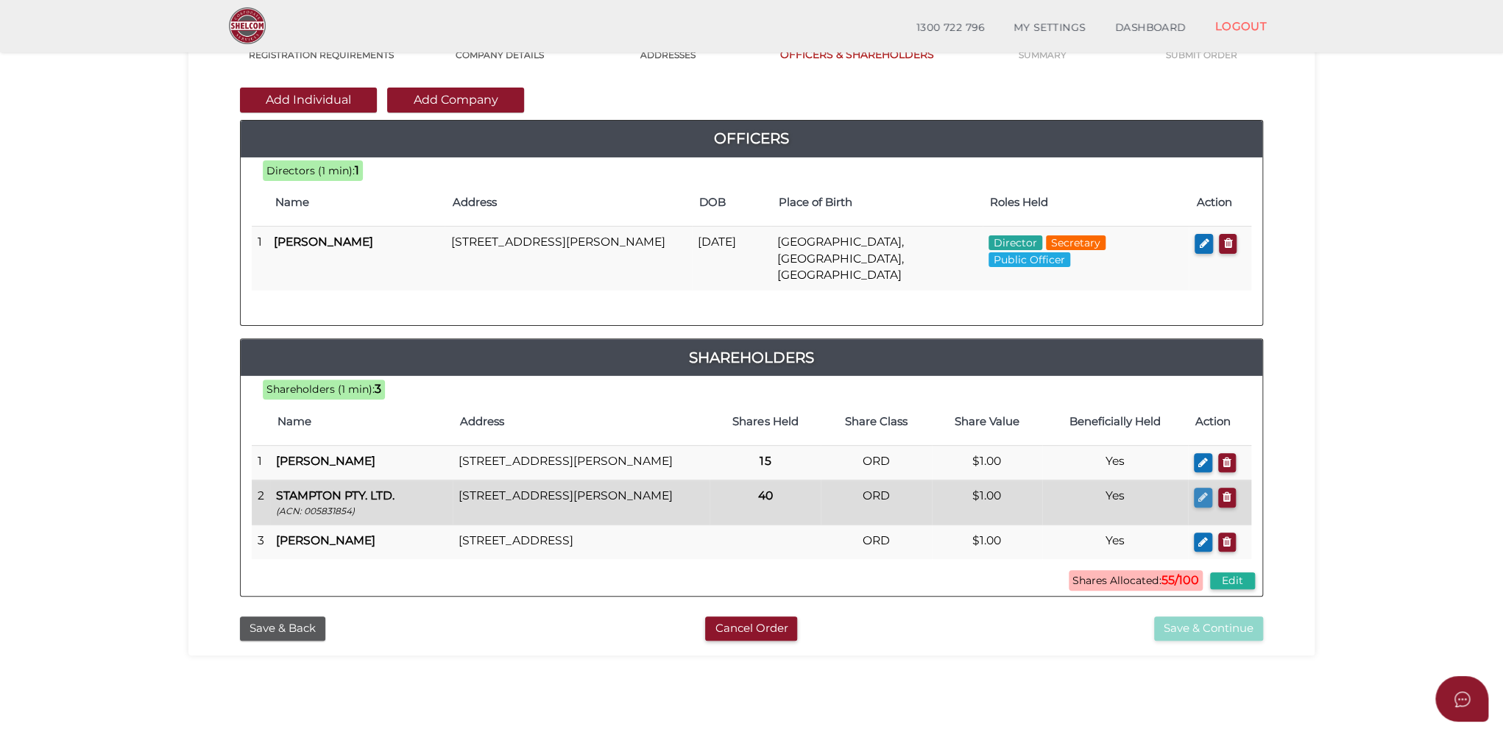
click at [1199, 492] on icon "button" at bounding box center [1203, 497] width 10 height 11
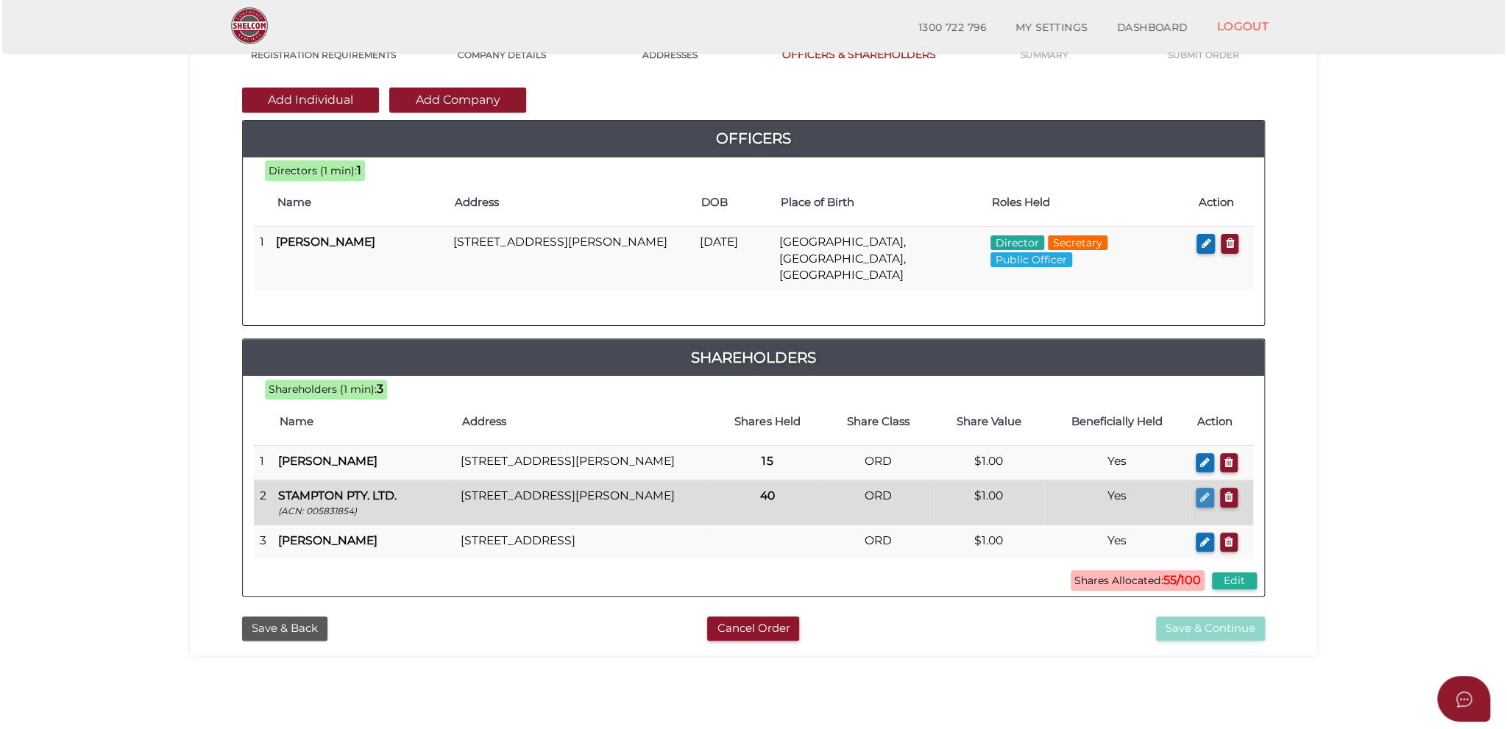
scroll to position [0, 0]
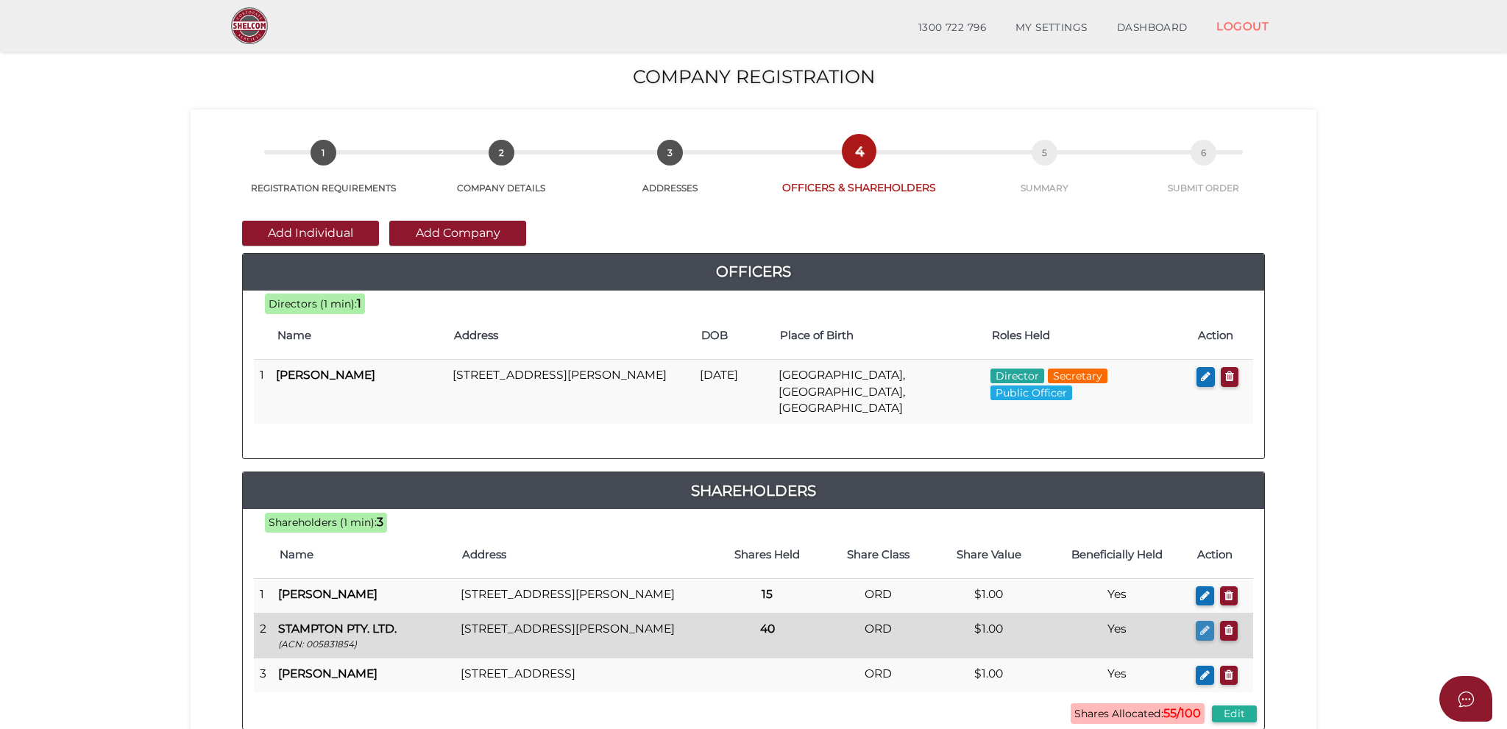
type input "[STREET_ADDRESS]"
type input "[PERSON_NAME]"
type input "3805"
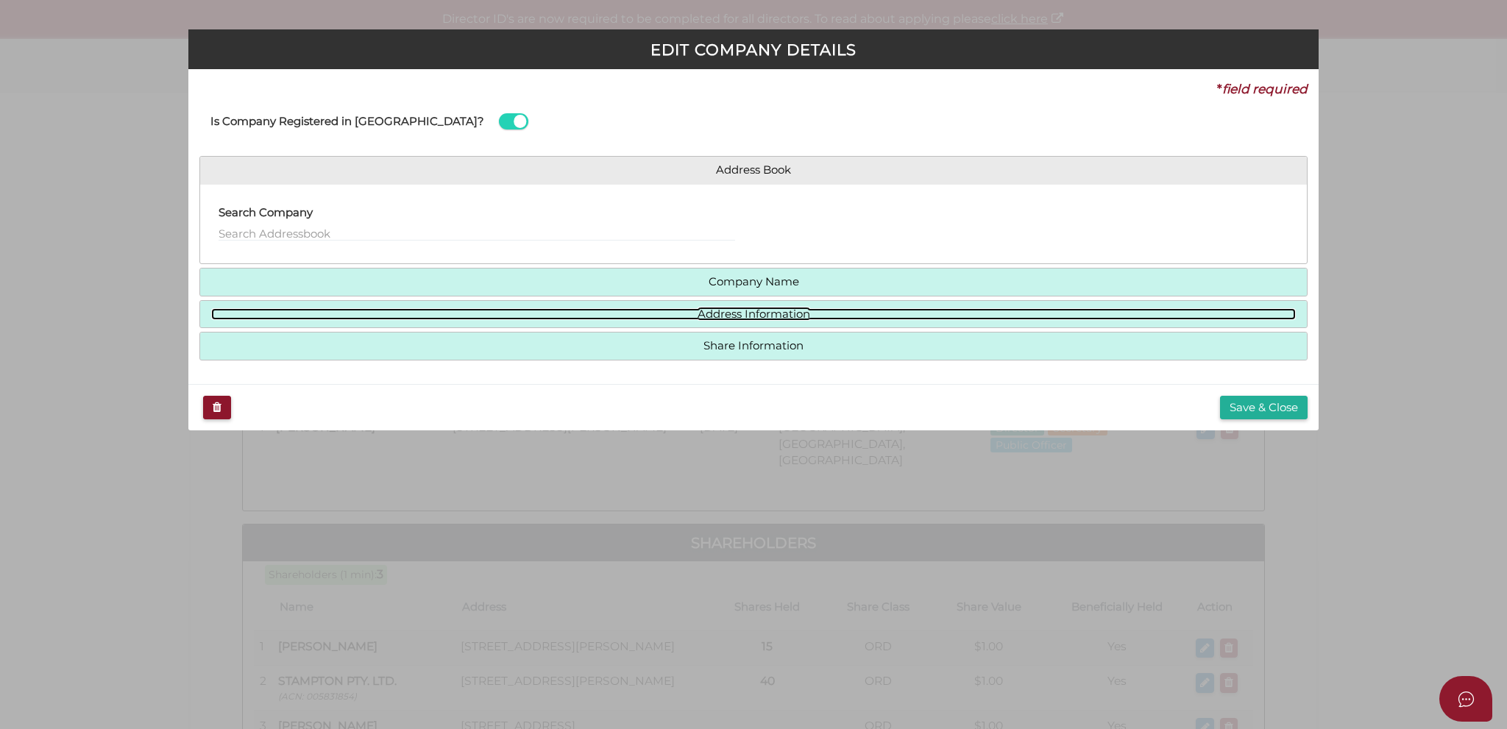
click at [710, 313] on link "Address Information" at bounding box center [753, 314] width 1085 height 13
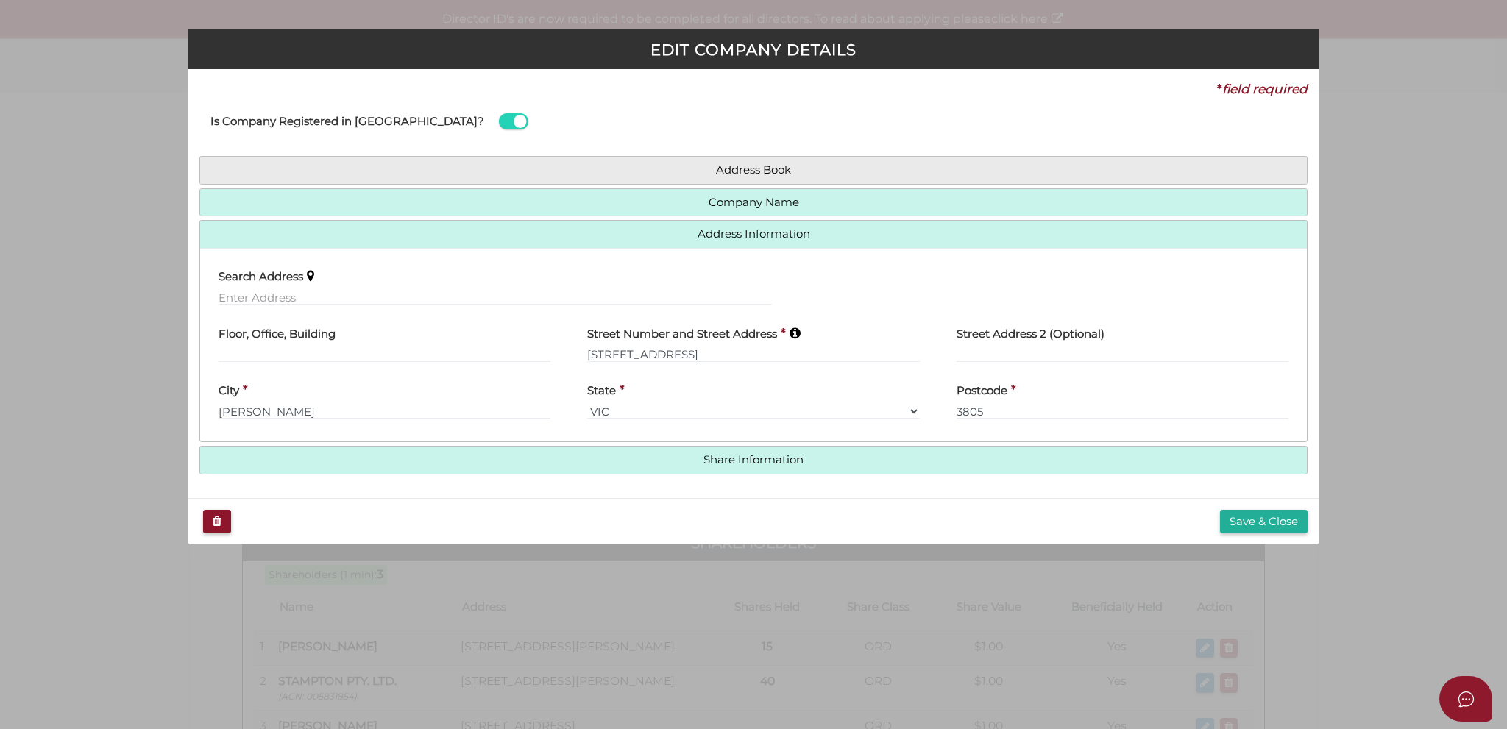
click at [749, 467] on h4 "Share Information" at bounding box center [753, 460] width 1107 height 27
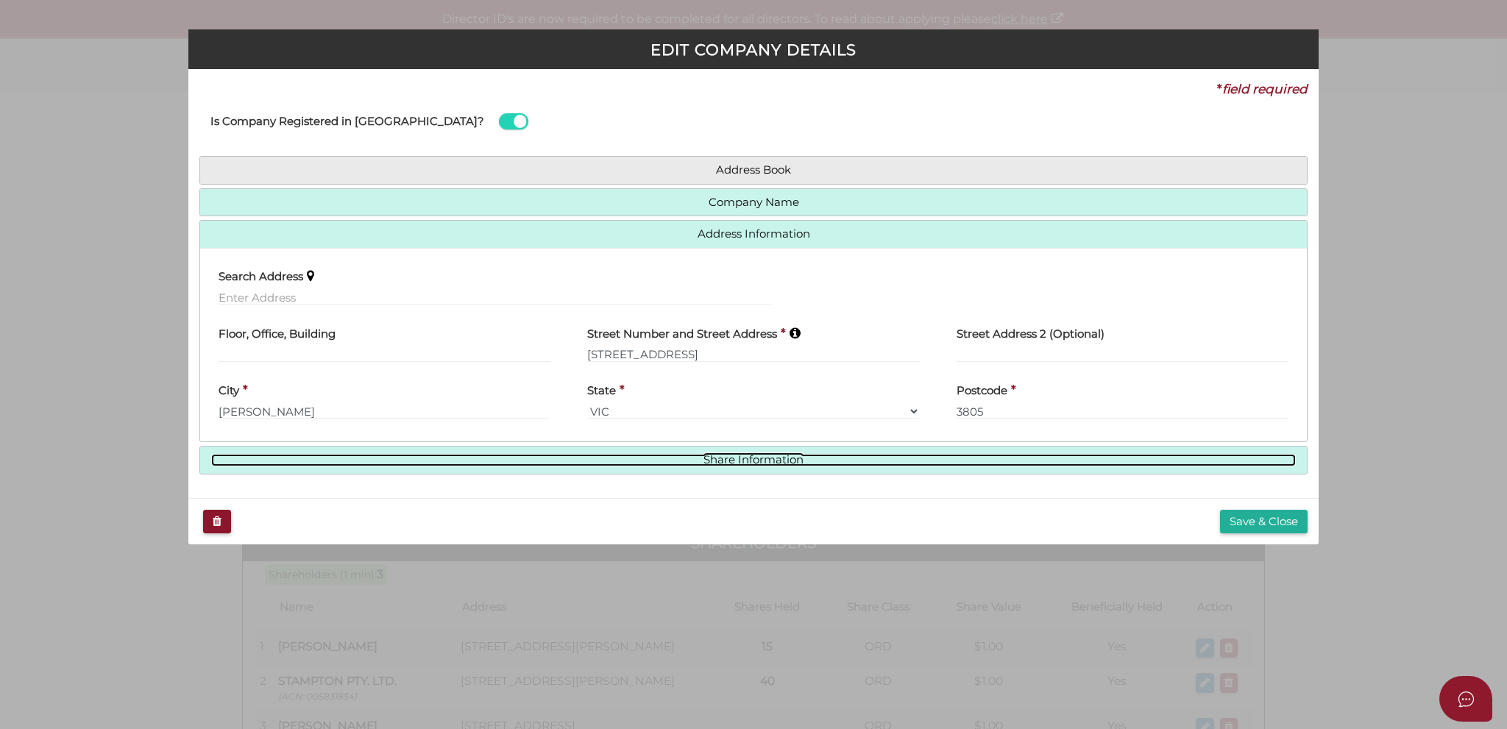
click at [748, 464] on link "Share Information" at bounding box center [753, 460] width 1085 height 13
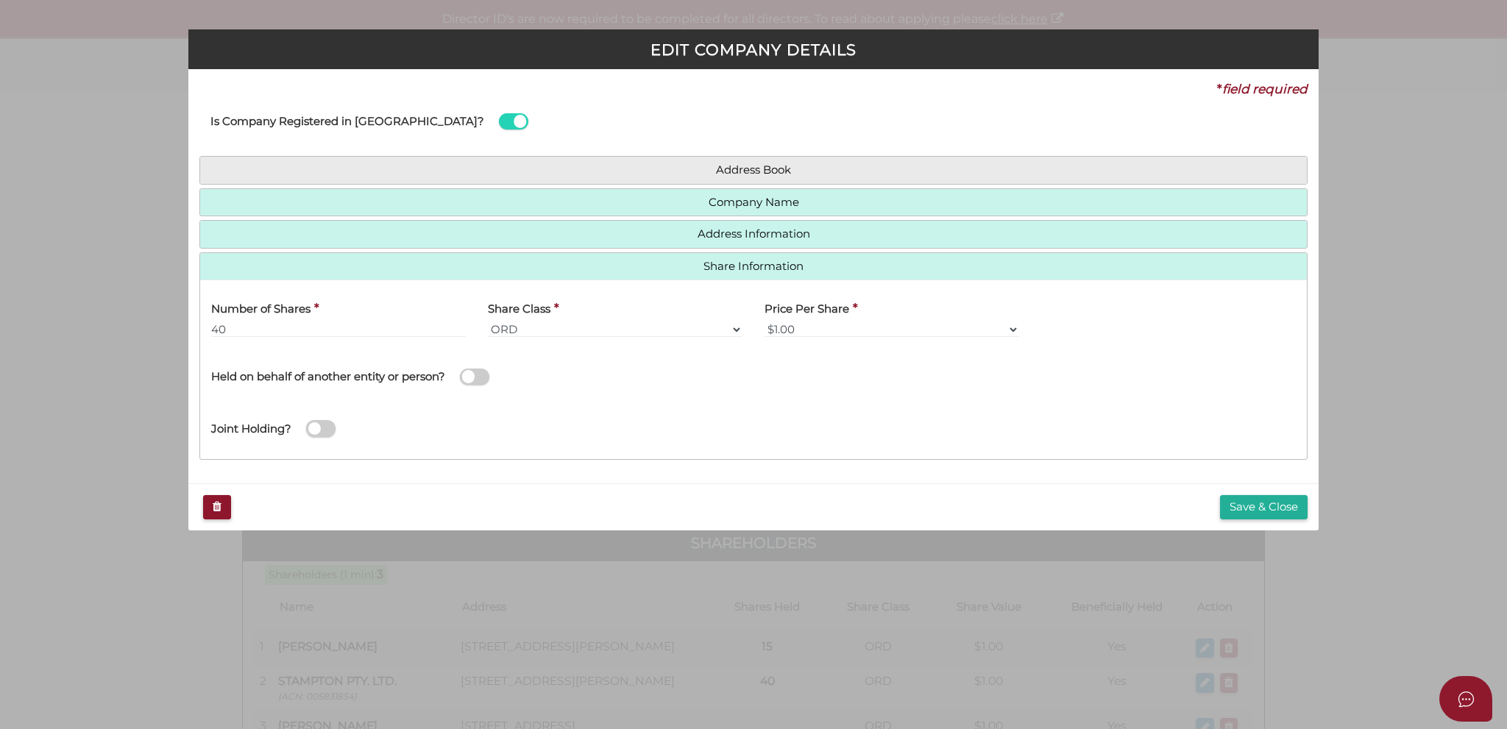
click at [480, 372] on span at bounding box center [474, 377] width 29 height 17
click at [0, 0] on input "checkbox" at bounding box center [0, 0] width 0 height 0
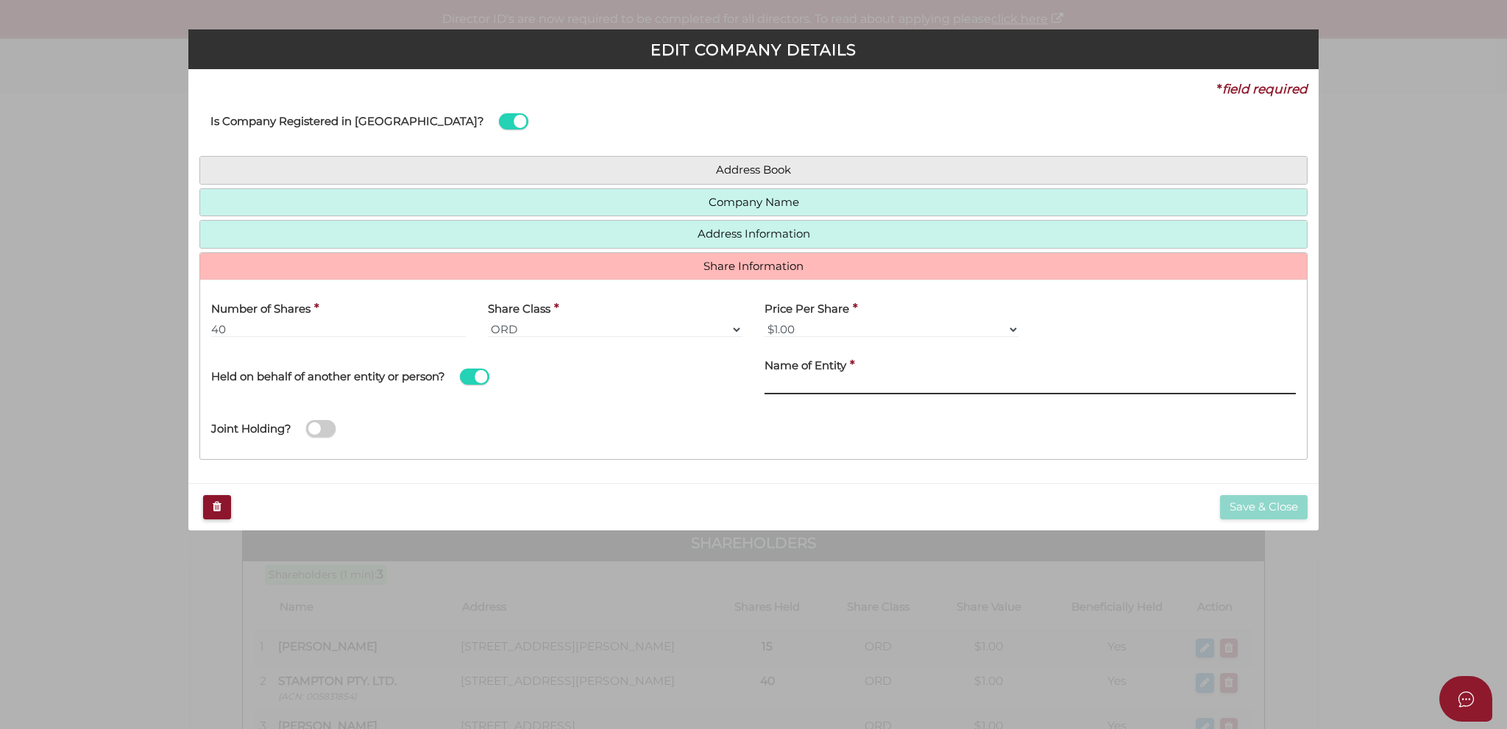
click at [807, 378] on input "text" at bounding box center [1030, 386] width 531 height 16
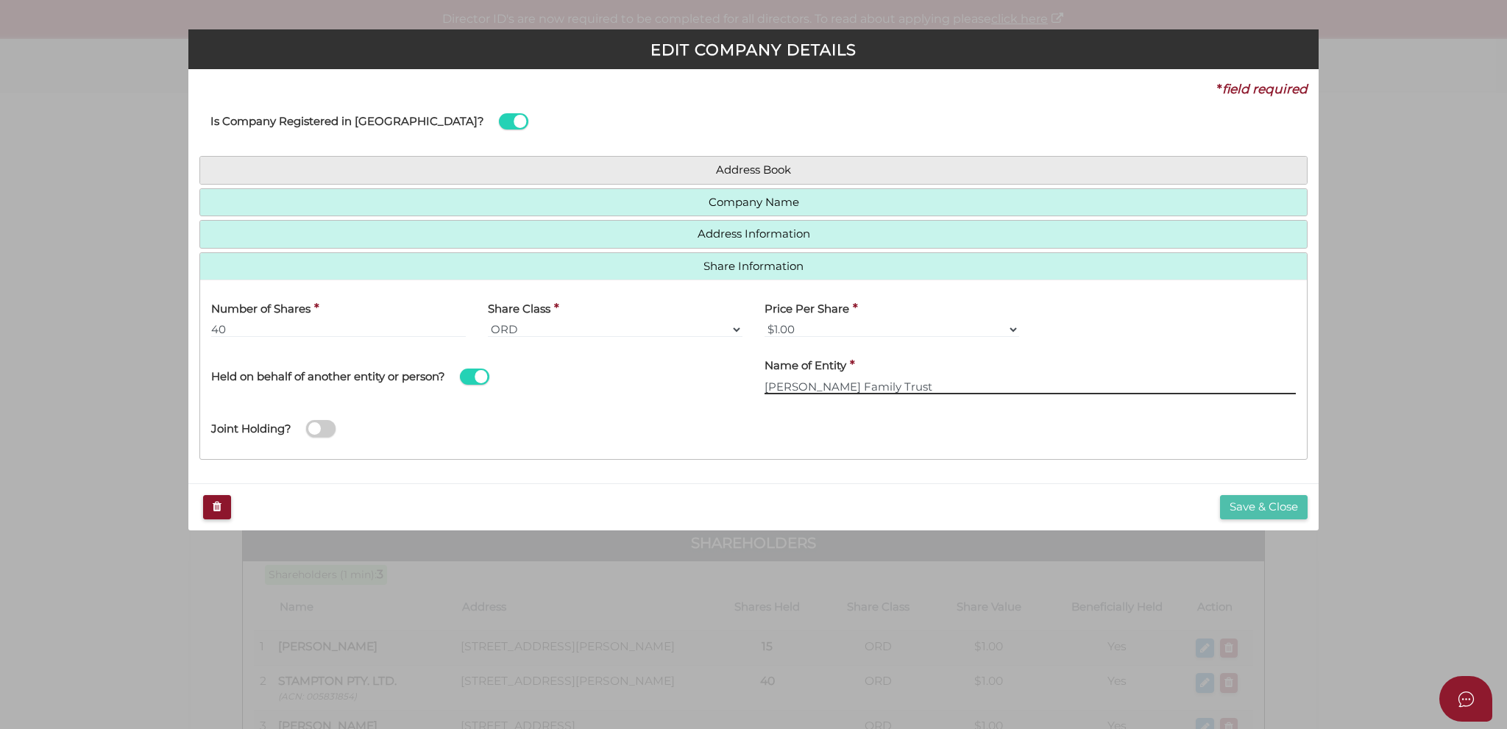
type input "[PERSON_NAME] Family Trust"
click at [1256, 503] on button "Save & Close" at bounding box center [1264, 507] width 88 height 24
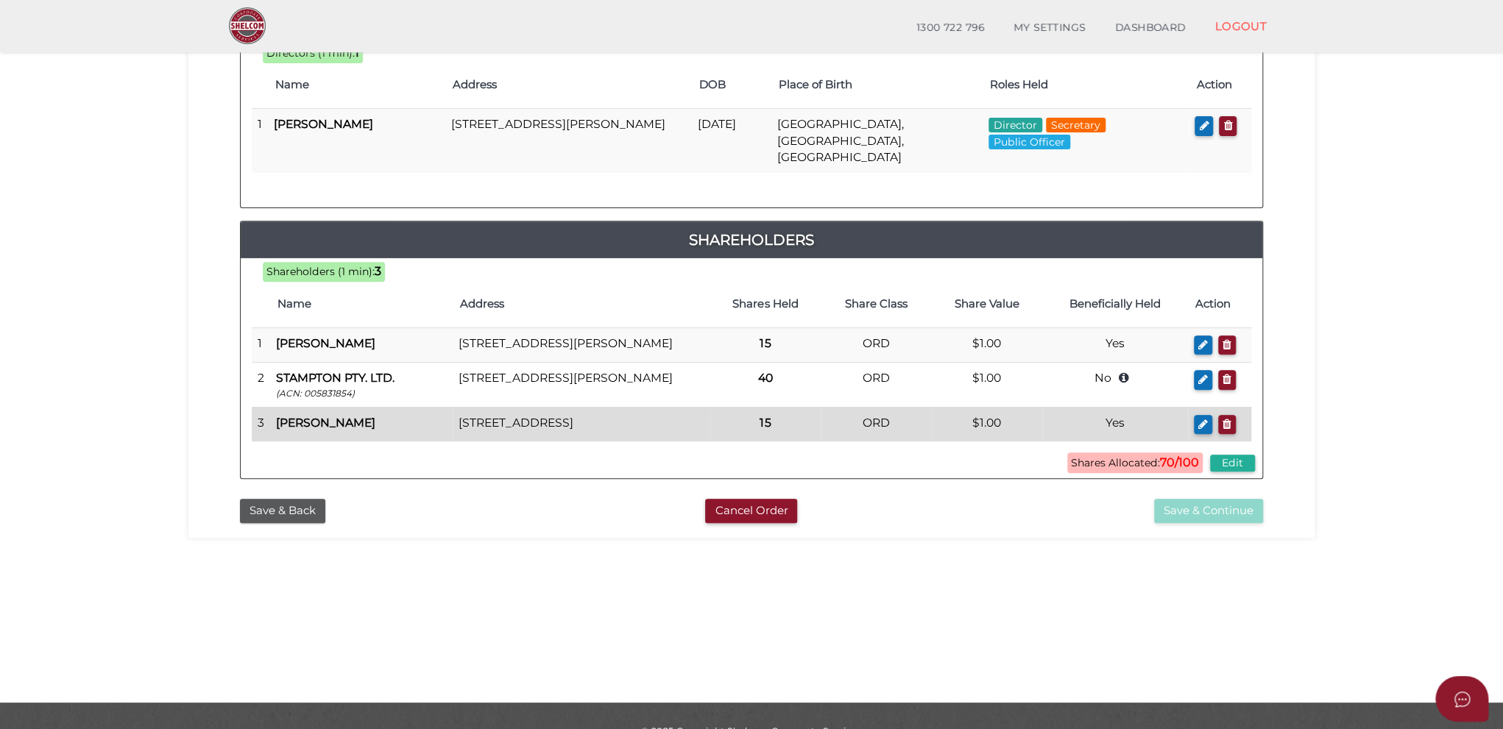
scroll to position [280, 0]
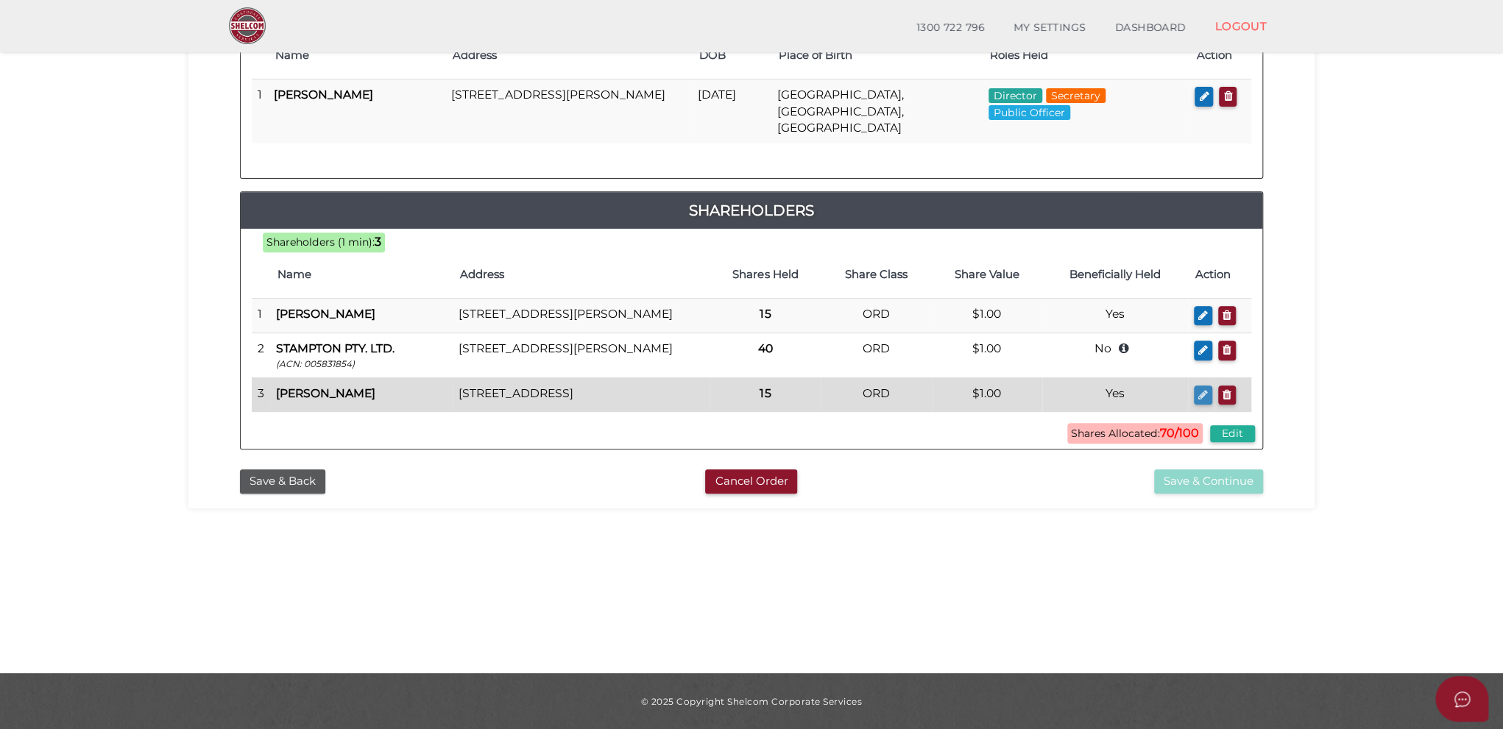
click at [1203, 391] on icon "button" at bounding box center [1203, 394] width 10 height 11
checkbox input "true"
type input "[STREET_ADDRESS]"
type input "[GEOGRAPHIC_DATA]"
type input "3810"
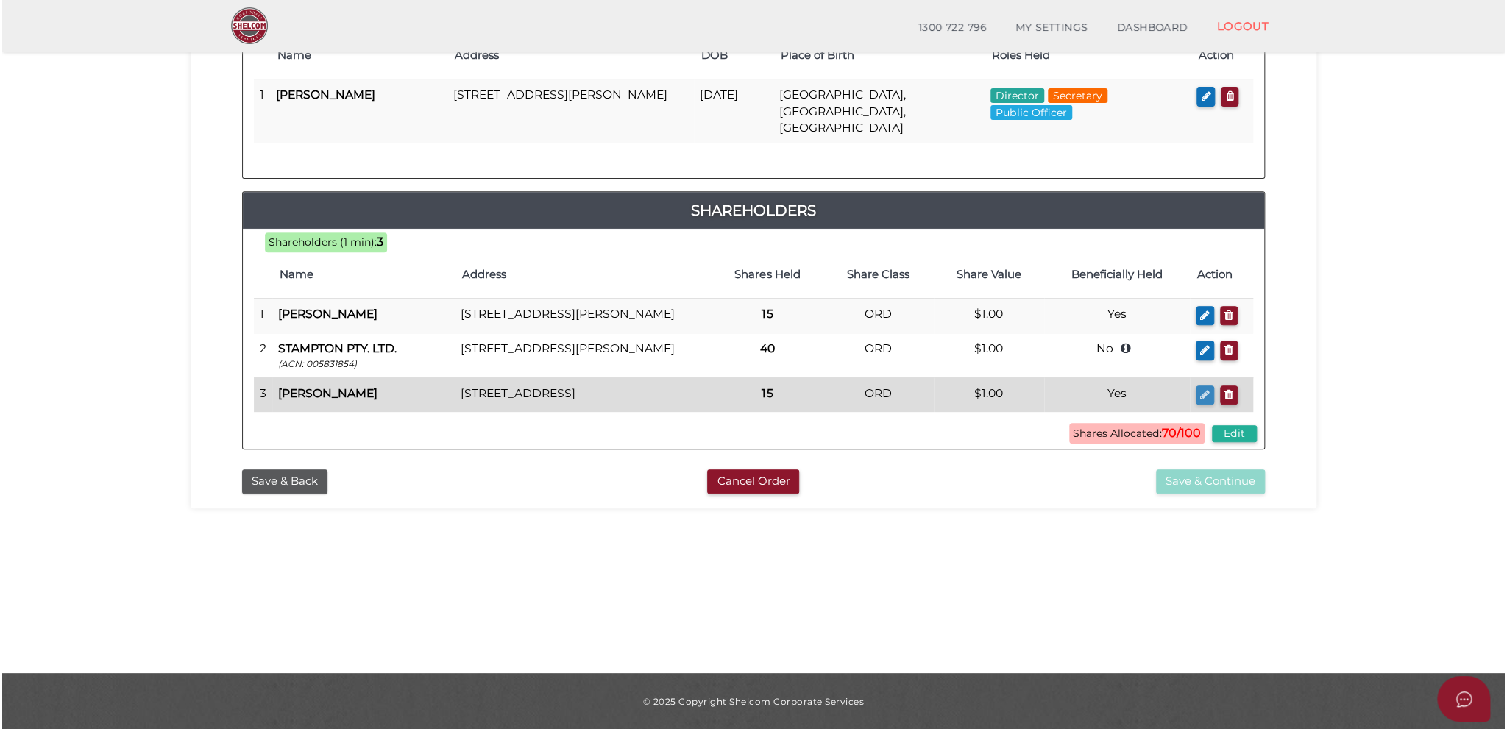
scroll to position [0, 0]
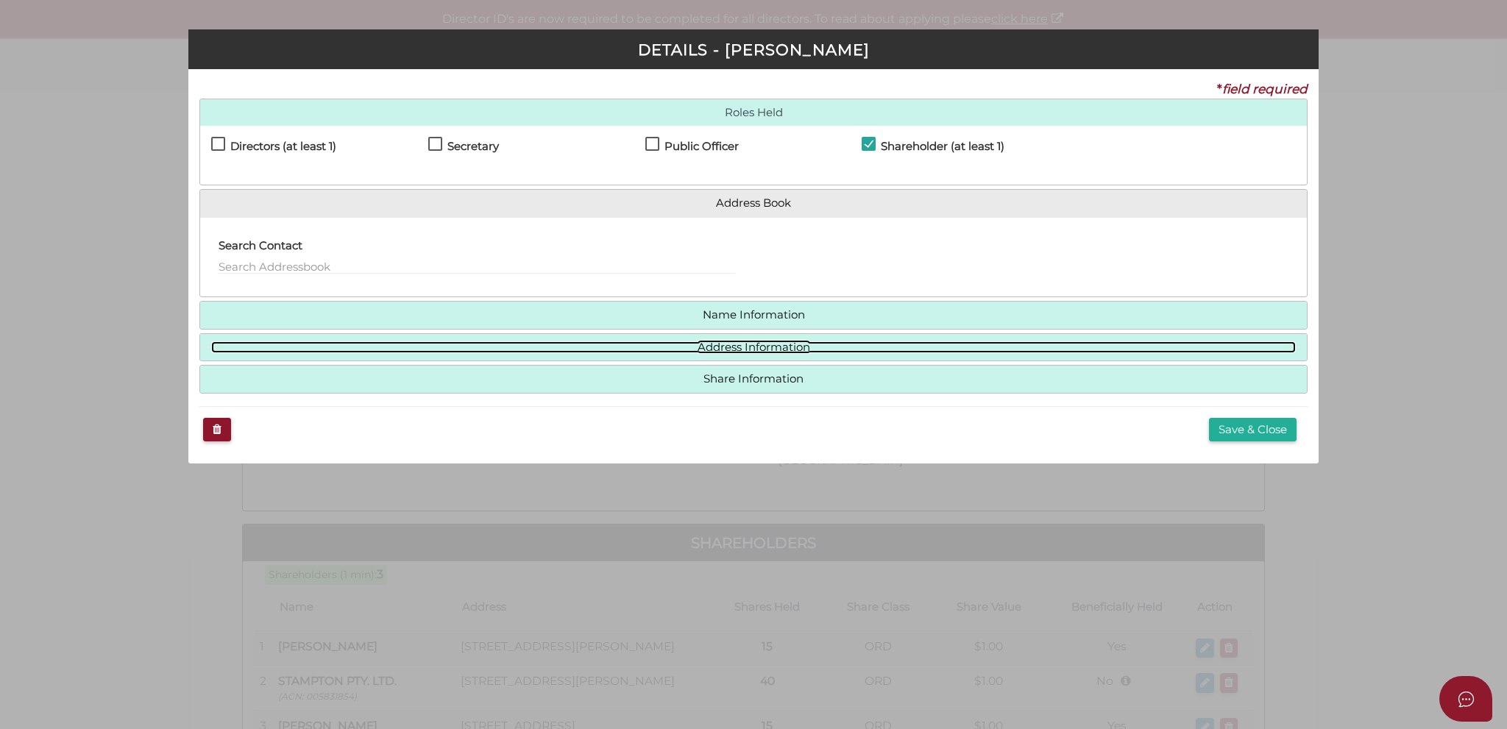
click at [599, 344] on link "Address Information" at bounding box center [753, 347] width 1085 height 13
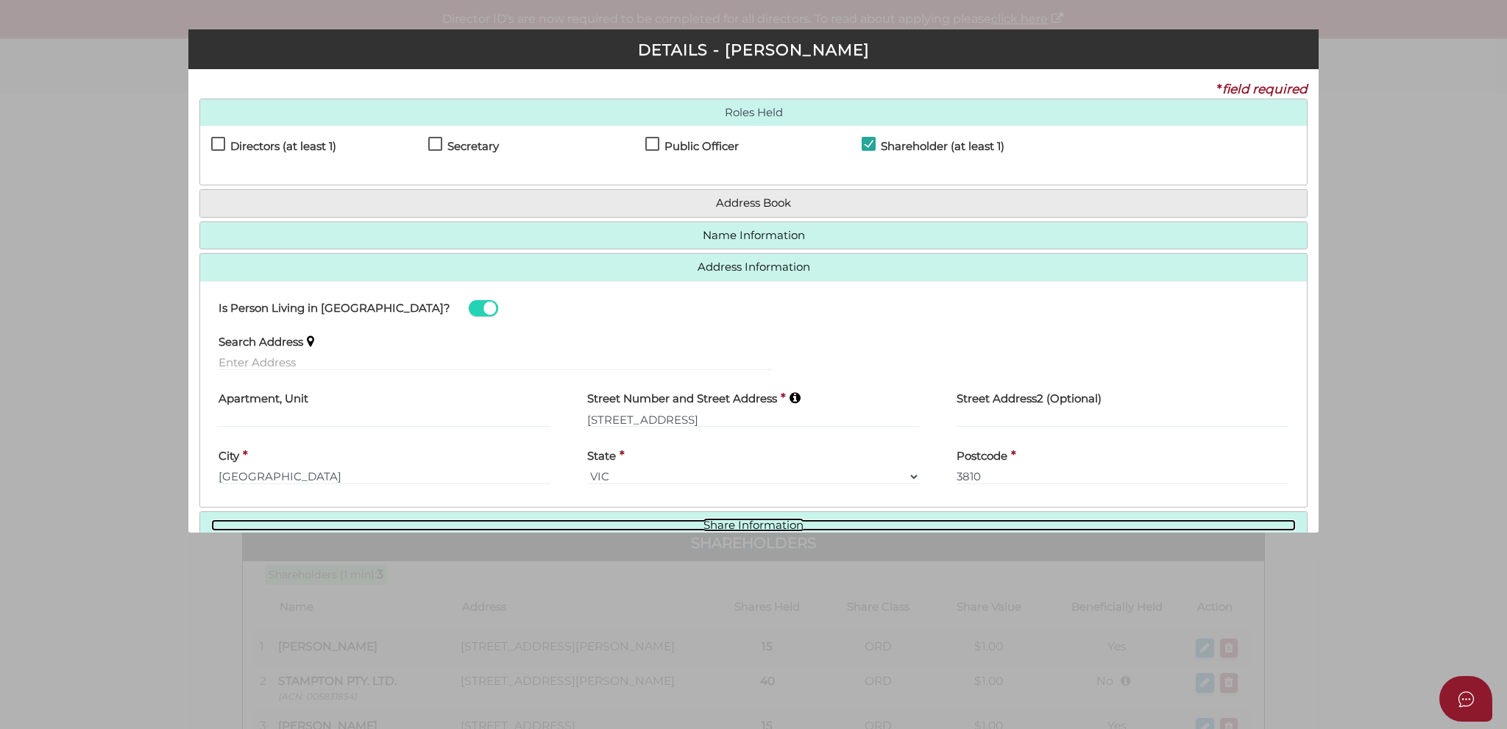
click at [612, 520] on link "Share Information" at bounding box center [753, 526] width 1085 height 13
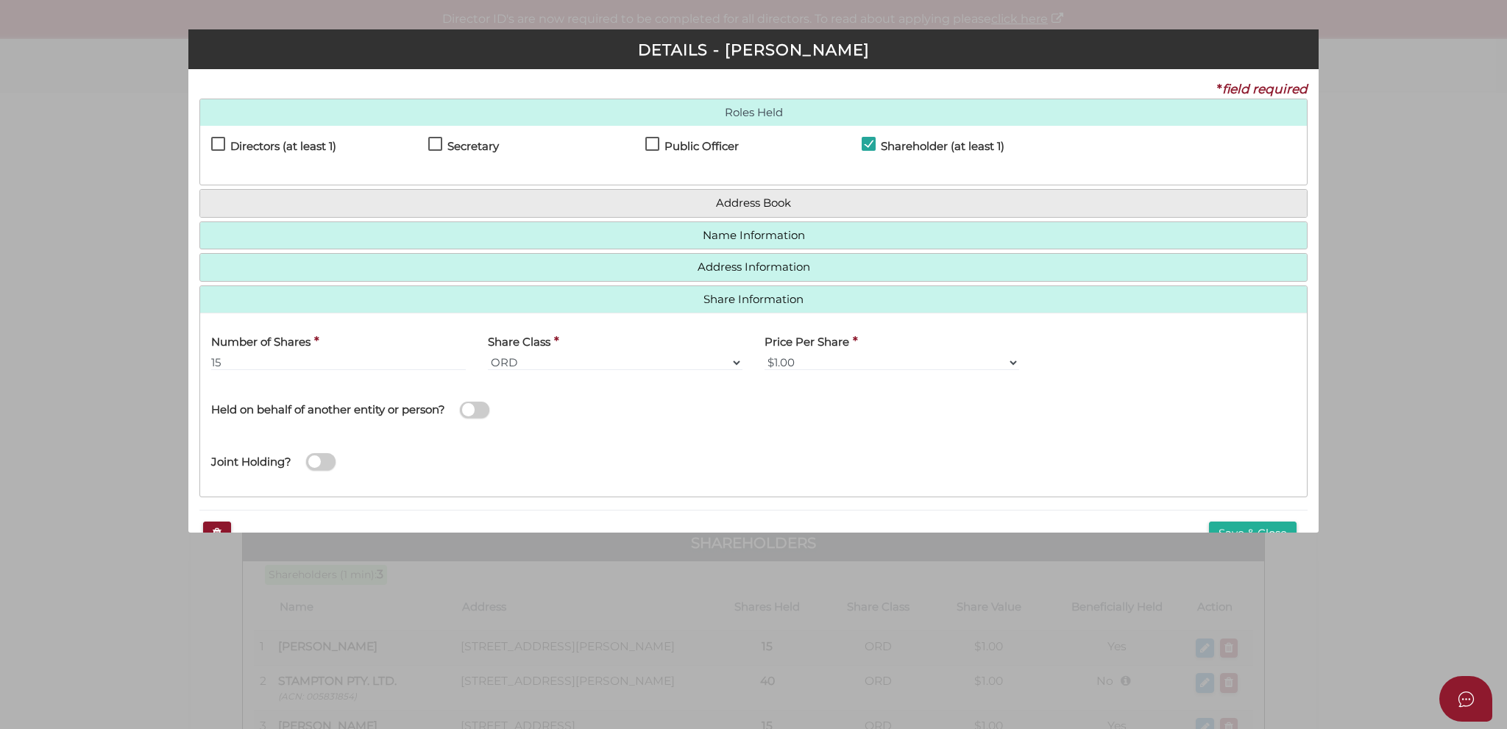
click at [483, 410] on span at bounding box center [474, 410] width 29 height 17
click at [0, 0] on input "checkbox" at bounding box center [0, 0] width 0 height 0
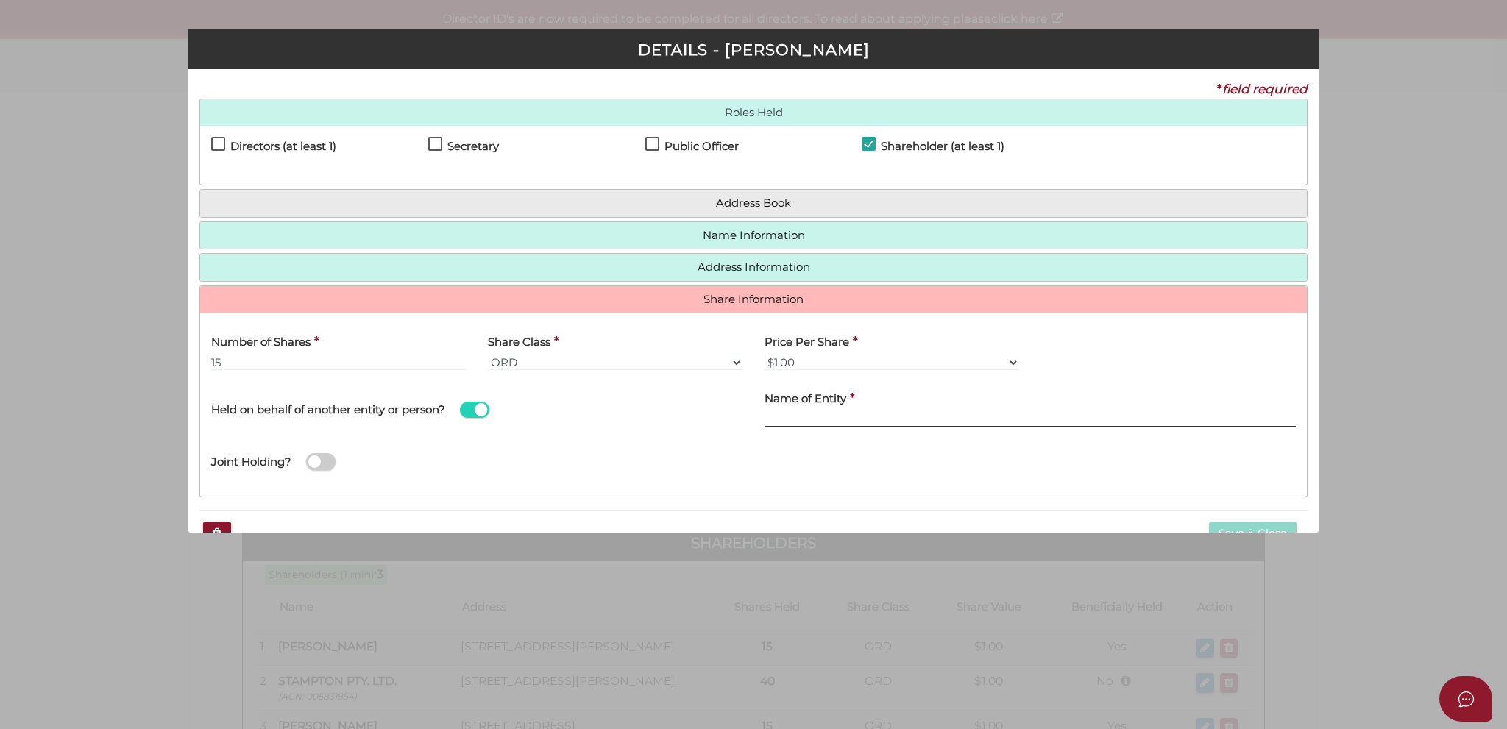
click at [799, 423] on input "text" at bounding box center [1030, 419] width 531 height 16
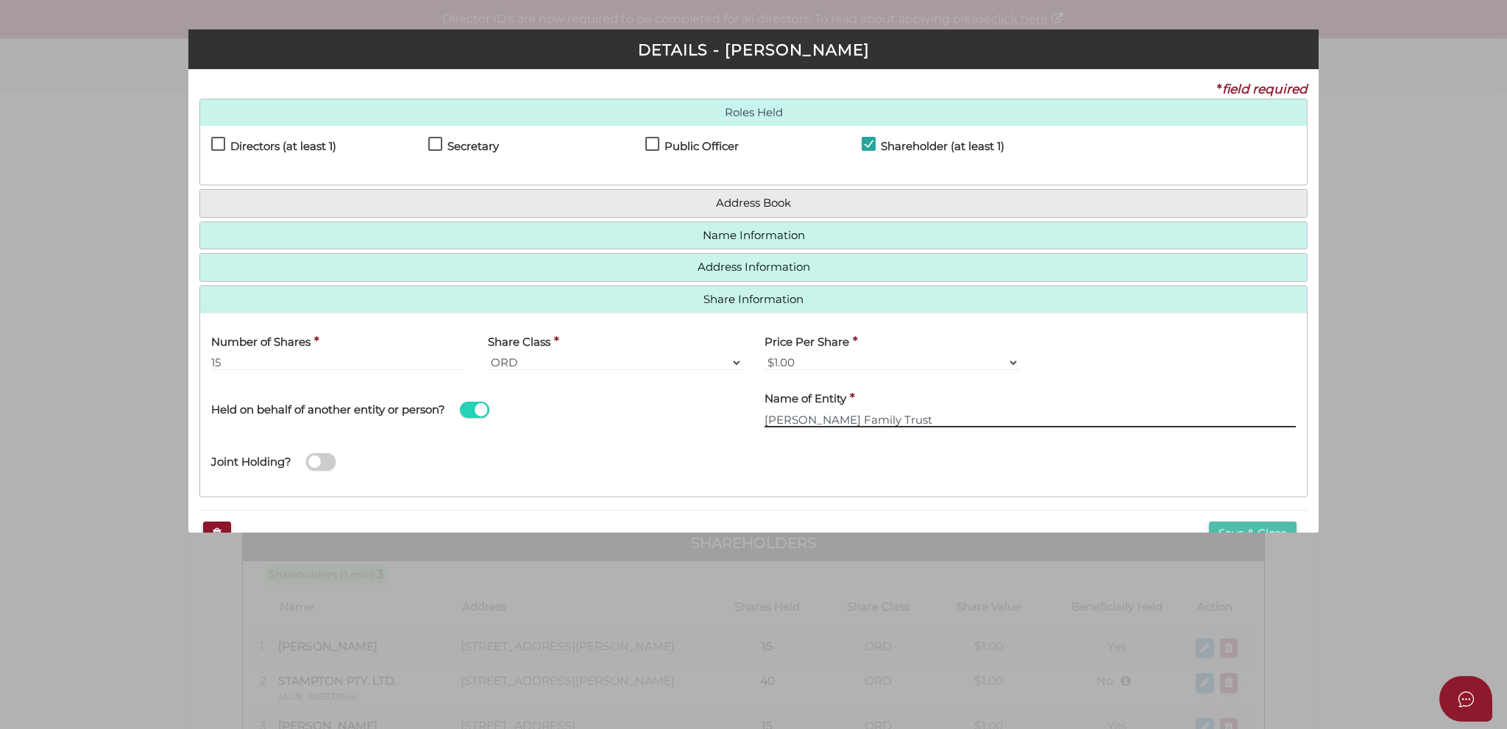
type input "[PERSON_NAME] Family Trust"
click at [1235, 529] on button "Save & Close" at bounding box center [1253, 534] width 88 height 24
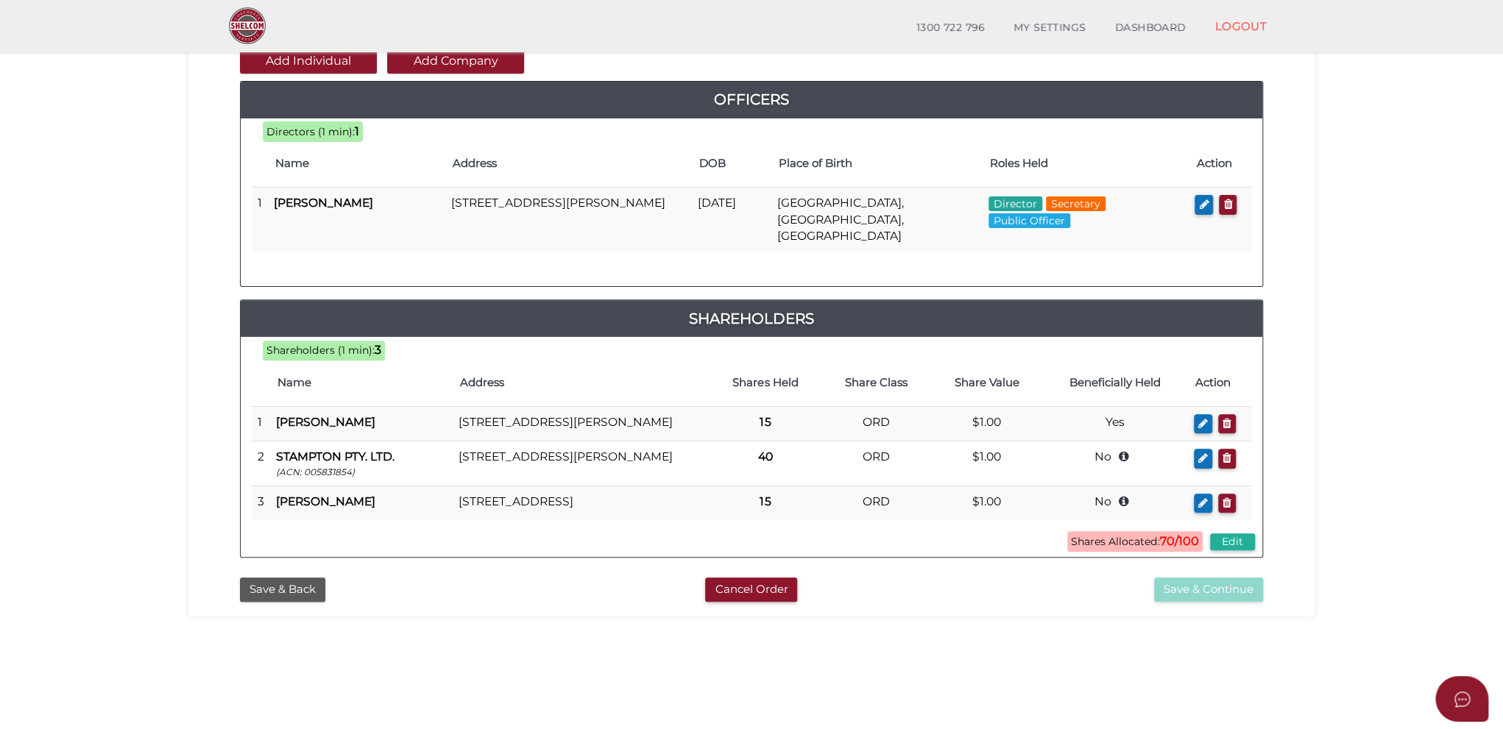
scroll to position [147, 0]
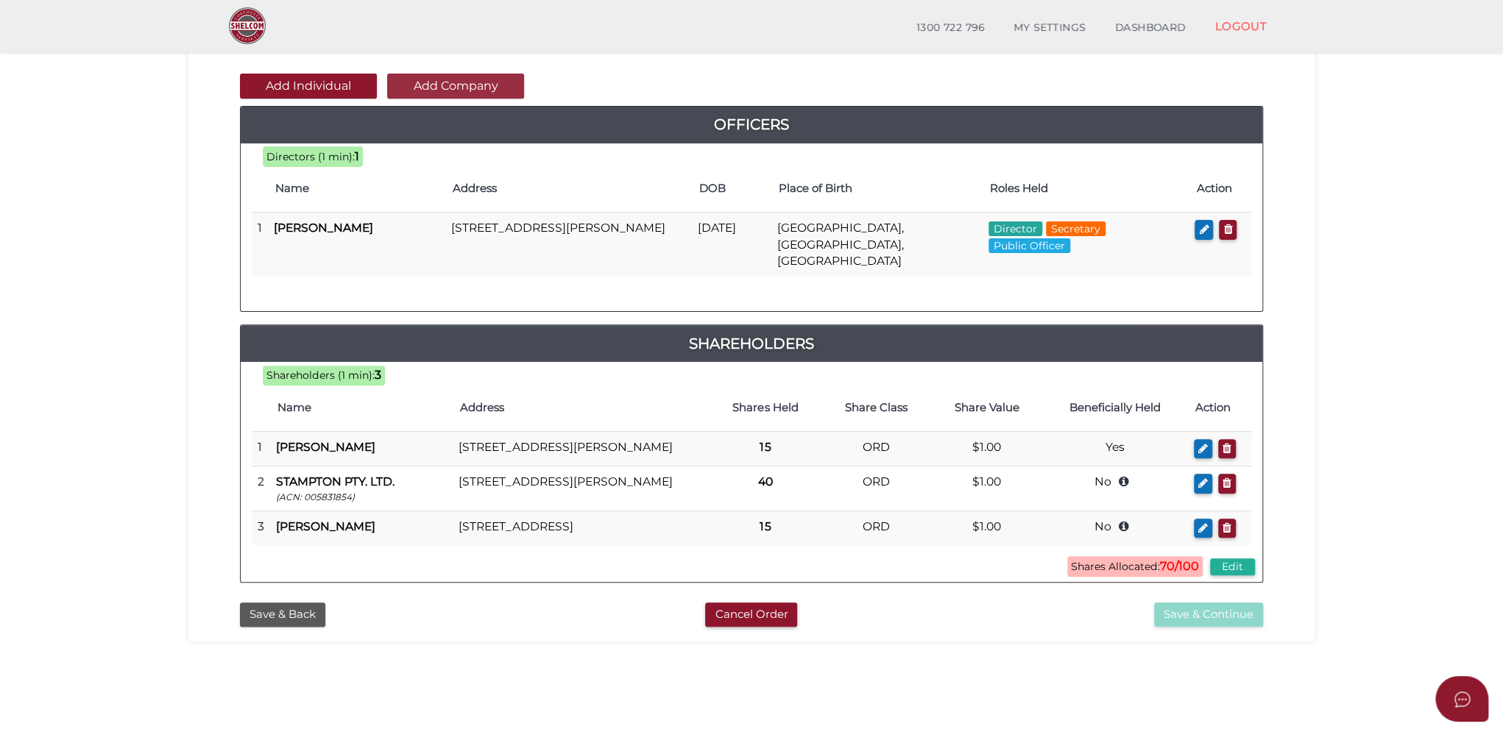
click at [428, 91] on button "Add Company" at bounding box center [455, 86] width 137 height 25
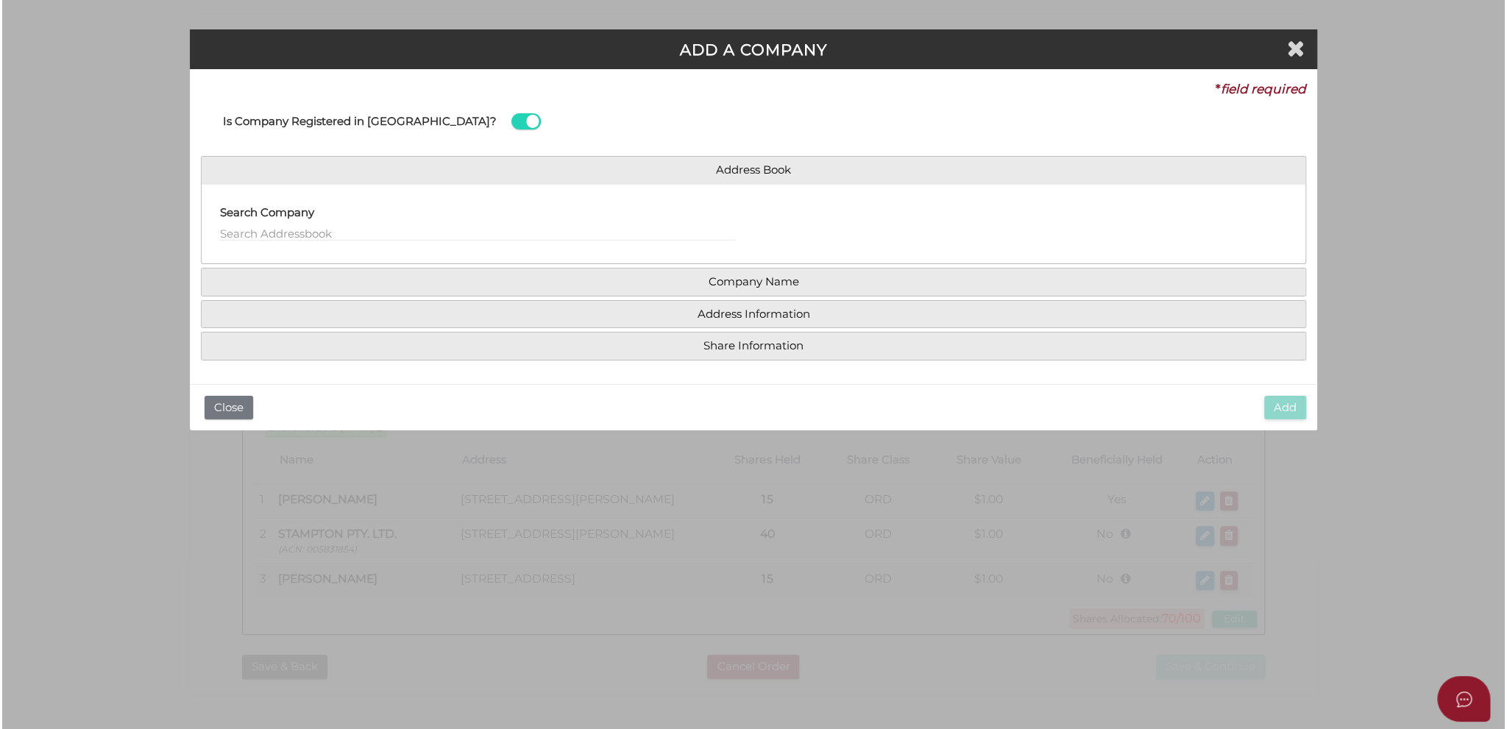
scroll to position [0, 0]
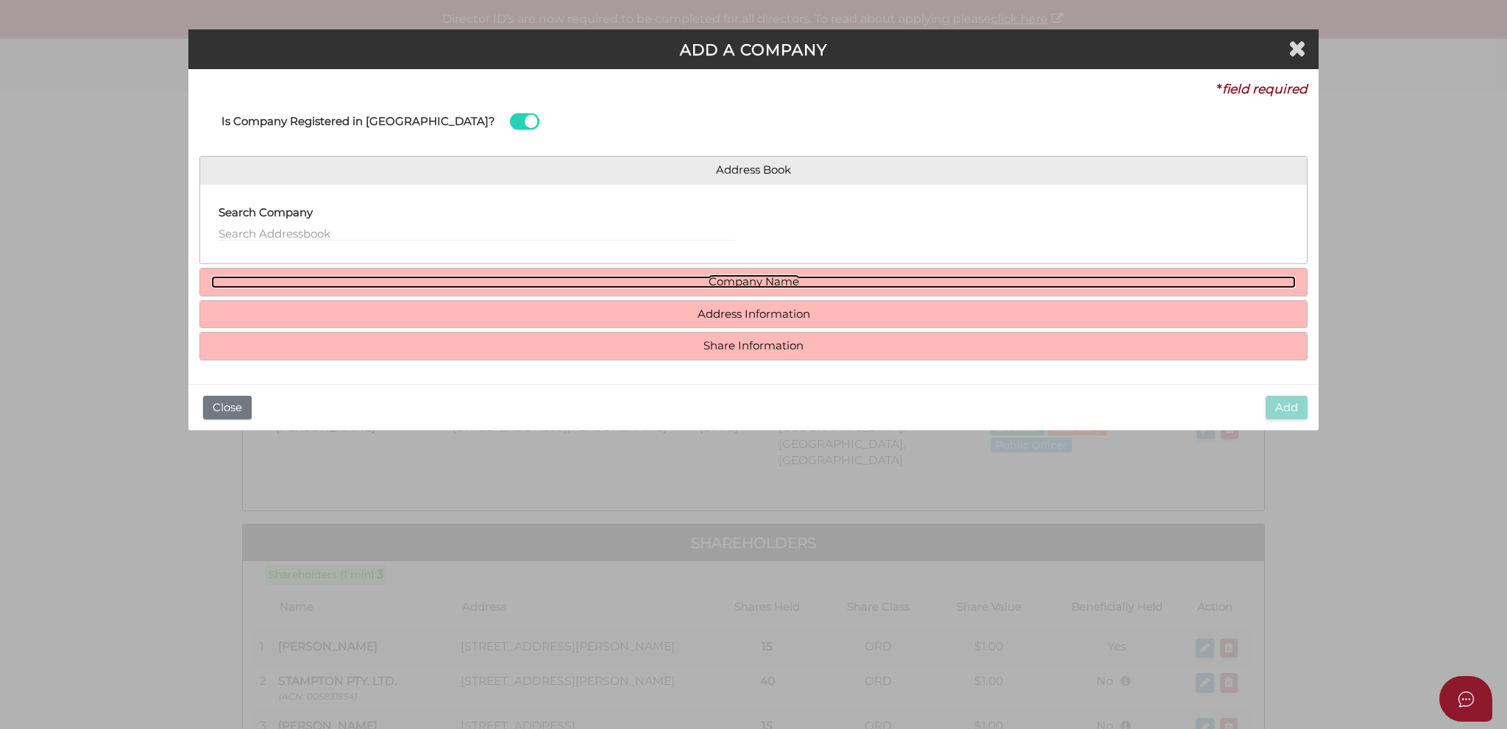
click at [519, 279] on link "Company Name" at bounding box center [753, 282] width 1085 height 13
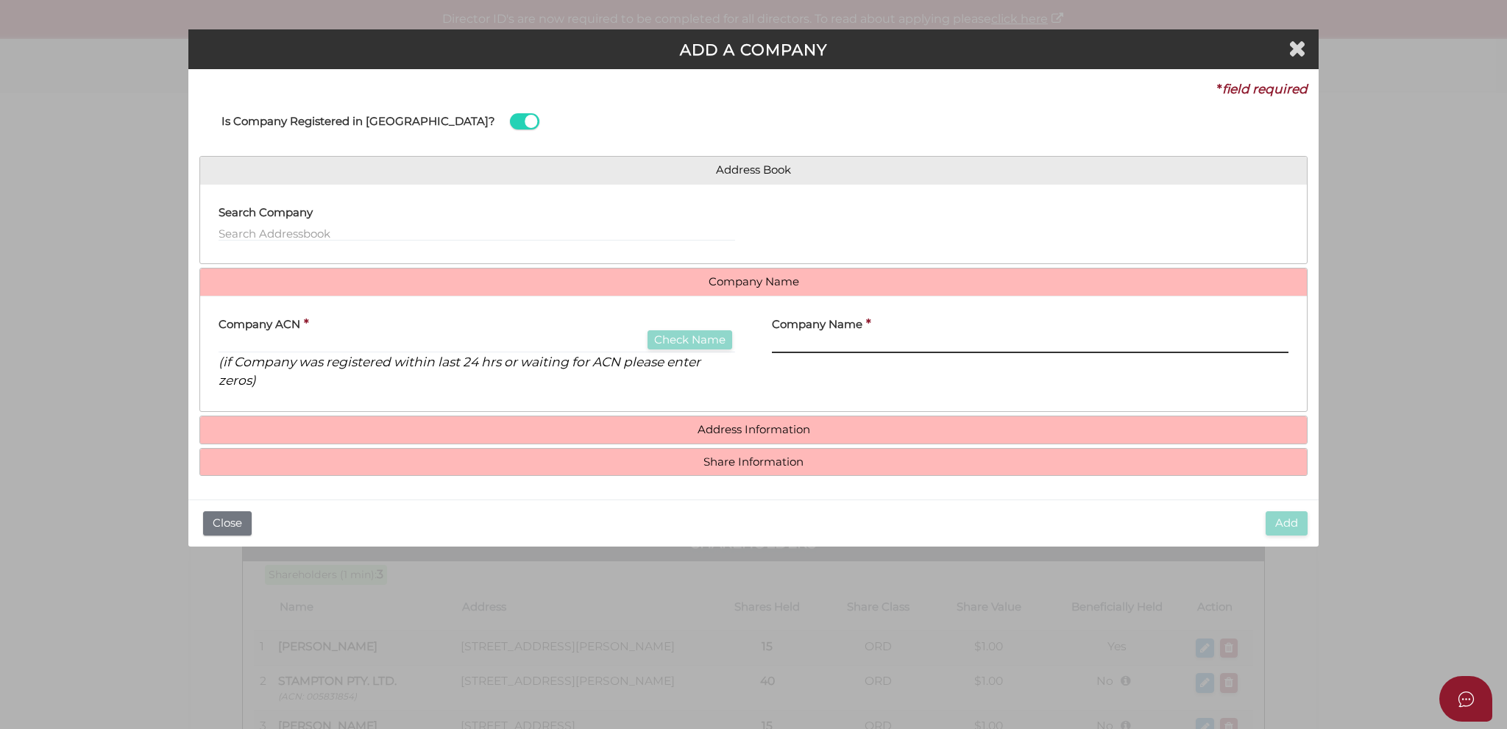
click at [776, 344] on input "text" at bounding box center [1030, 345] width 517 height 16
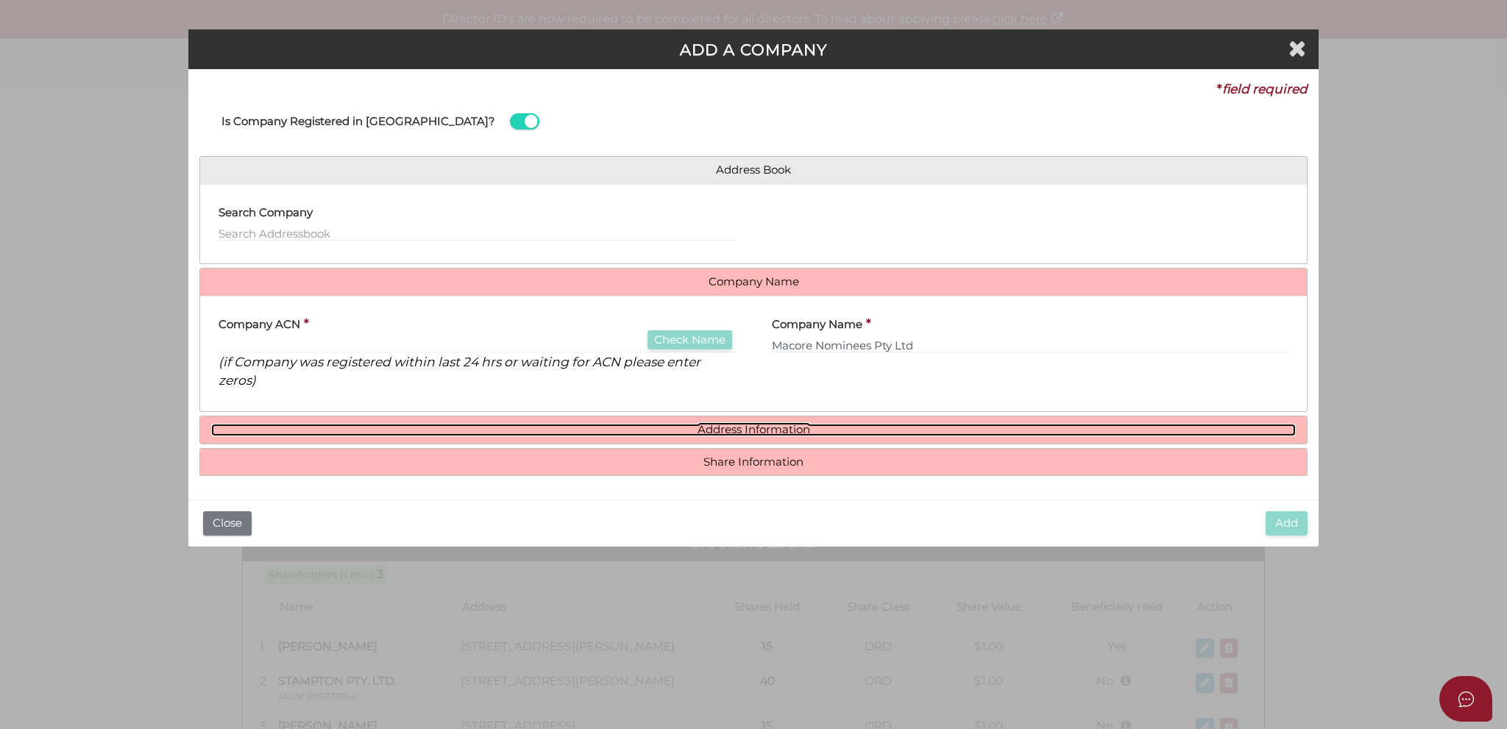
click at [665, 429] on link "Address Information" at bounding box center [753, 430] width 1085 height 13
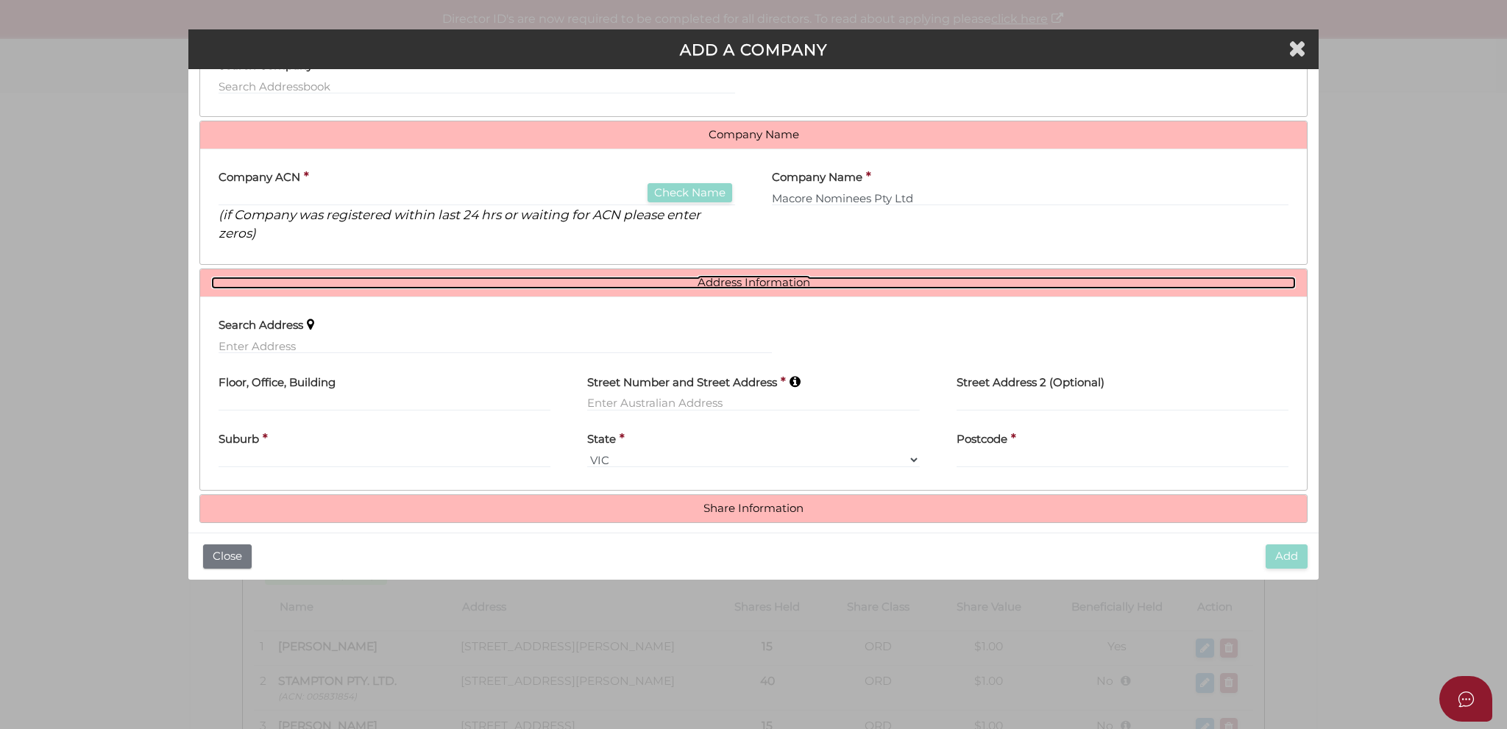
scroll to position [159, 0]
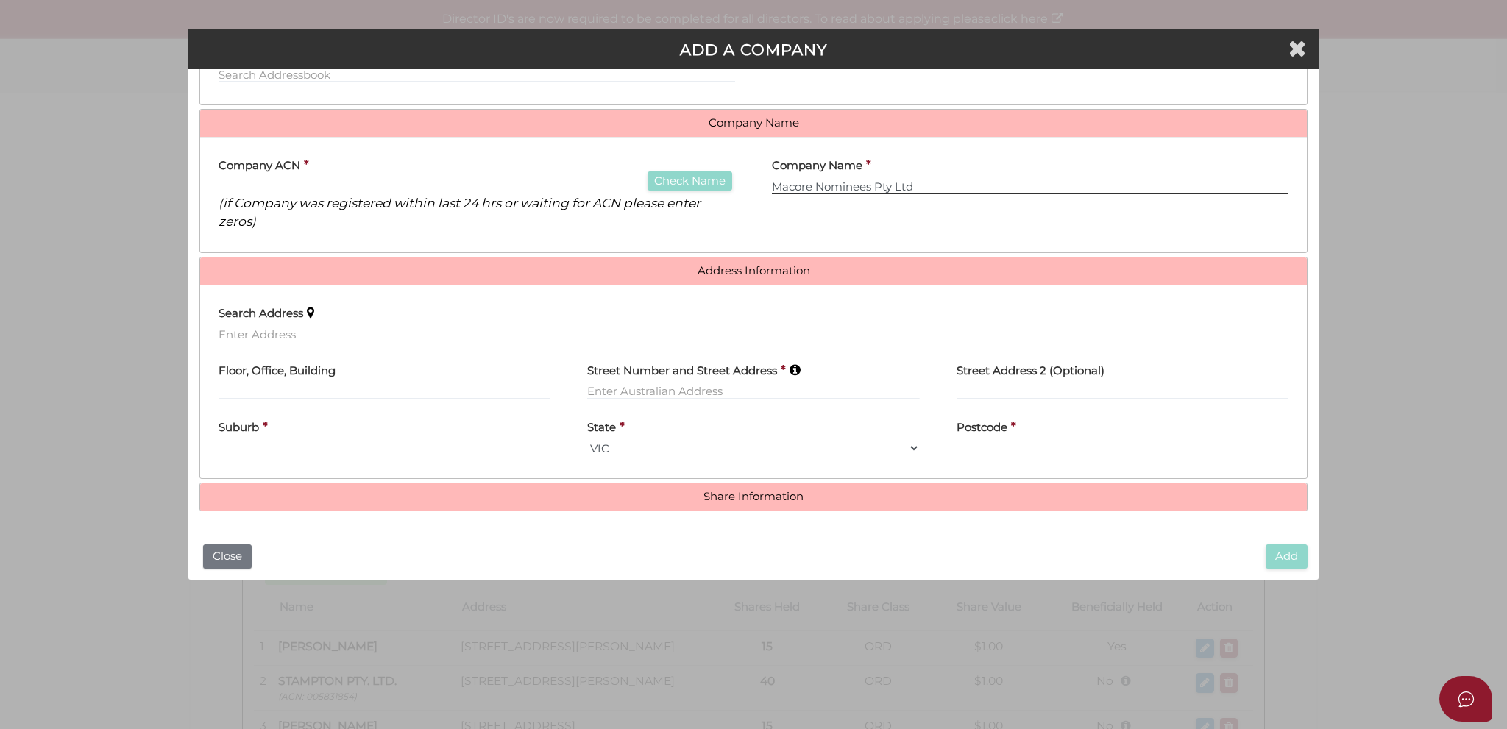
drag, startPoint x: 770, startPoint y: 182, endPoint x: 954, endPoint y: 184, distance: 184.0
click at [954, 184] on input "Macore Nominees Pty Ltd" at bounding box center [1030, 186] width 517 height 16
paste input "ACORE NOMINEES PTY. LTD."
type input "MACORE NOMINEES PTY. LTD."
click at [804, 244] on div "Company ACN * Check Name (if Company was registered within last 24 hrs or waiti…" at bounding box center [753, 195] width 1107 height 116
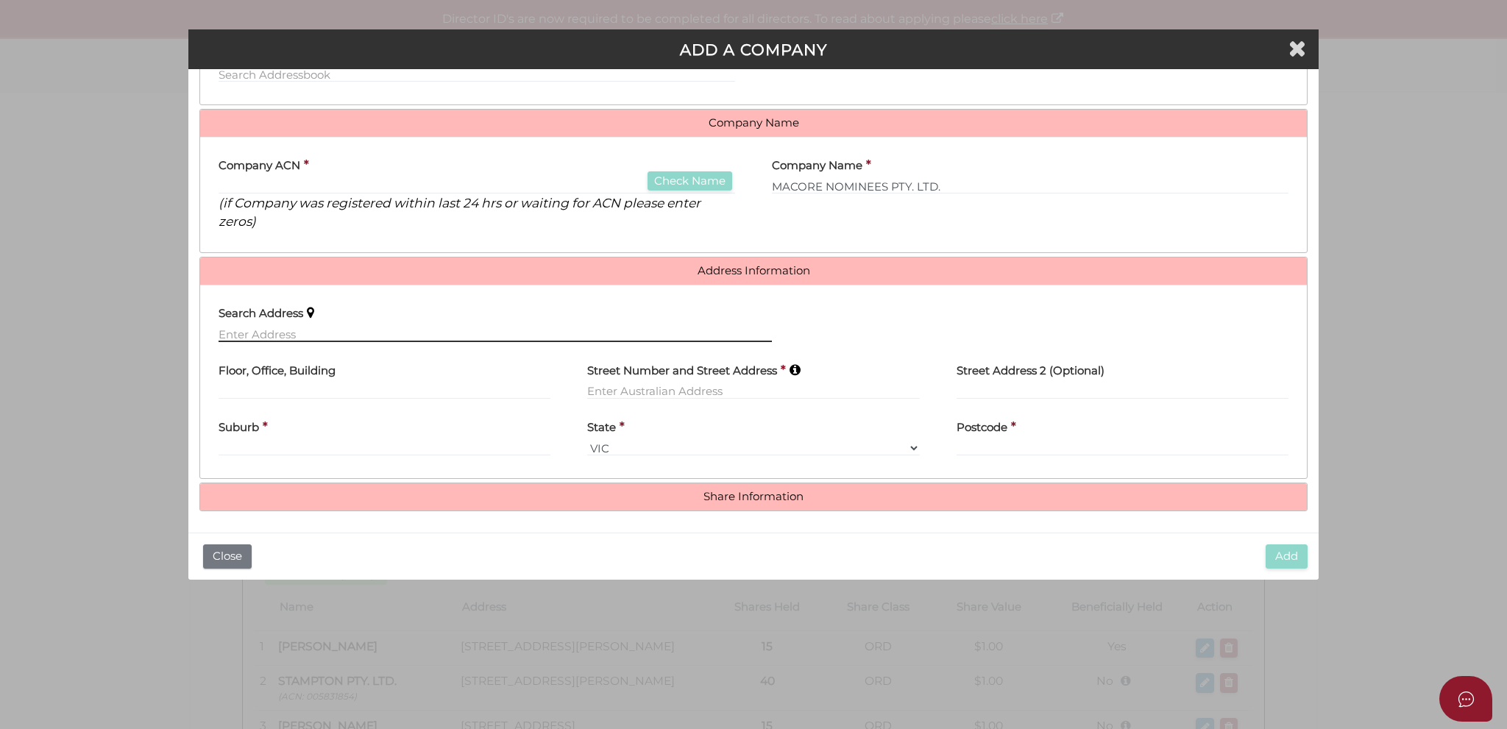
click at [658, 326] on input "text" at bounding box center [495, 334] width 553 height 16
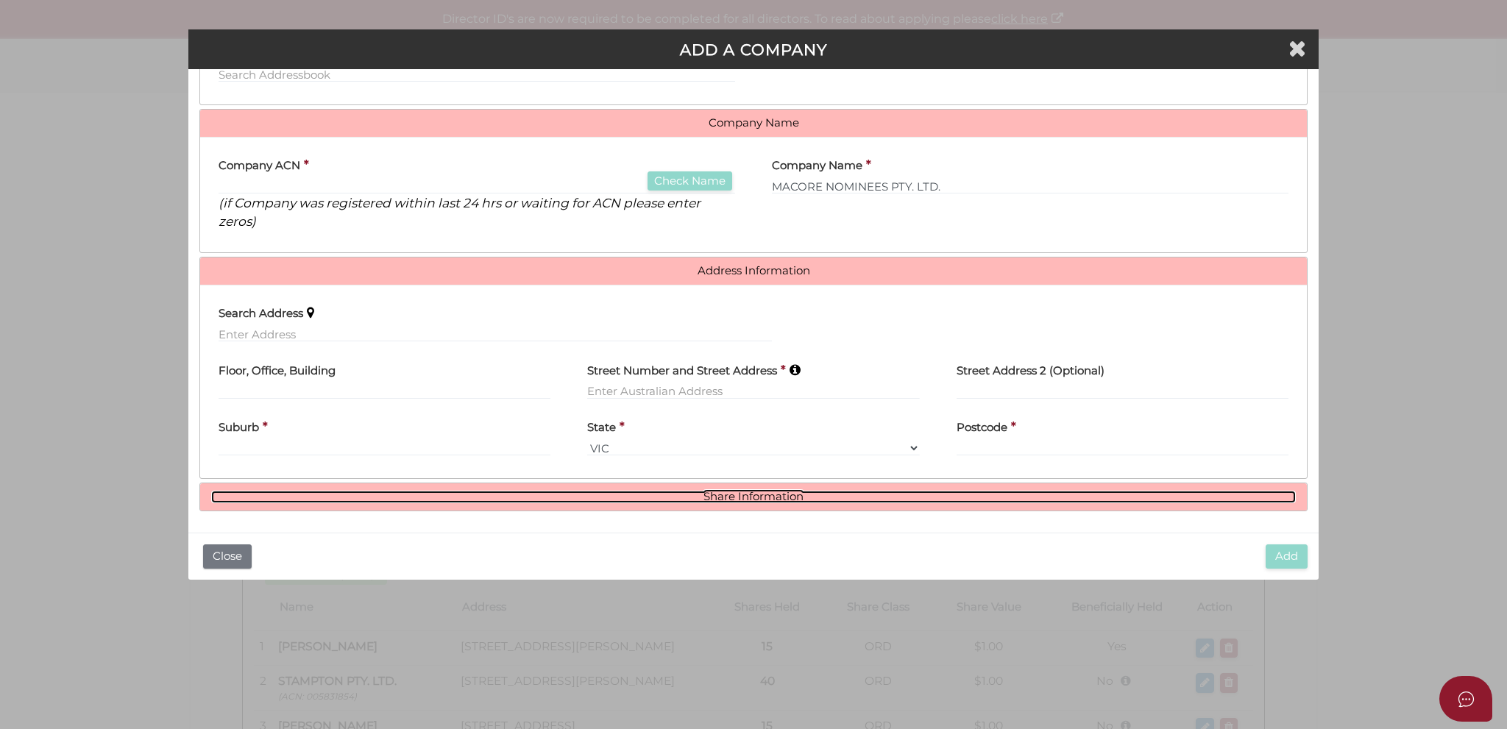
click at [701, 500] on link "Share Information" at bounding box center [753, 497] width 1085 height 13
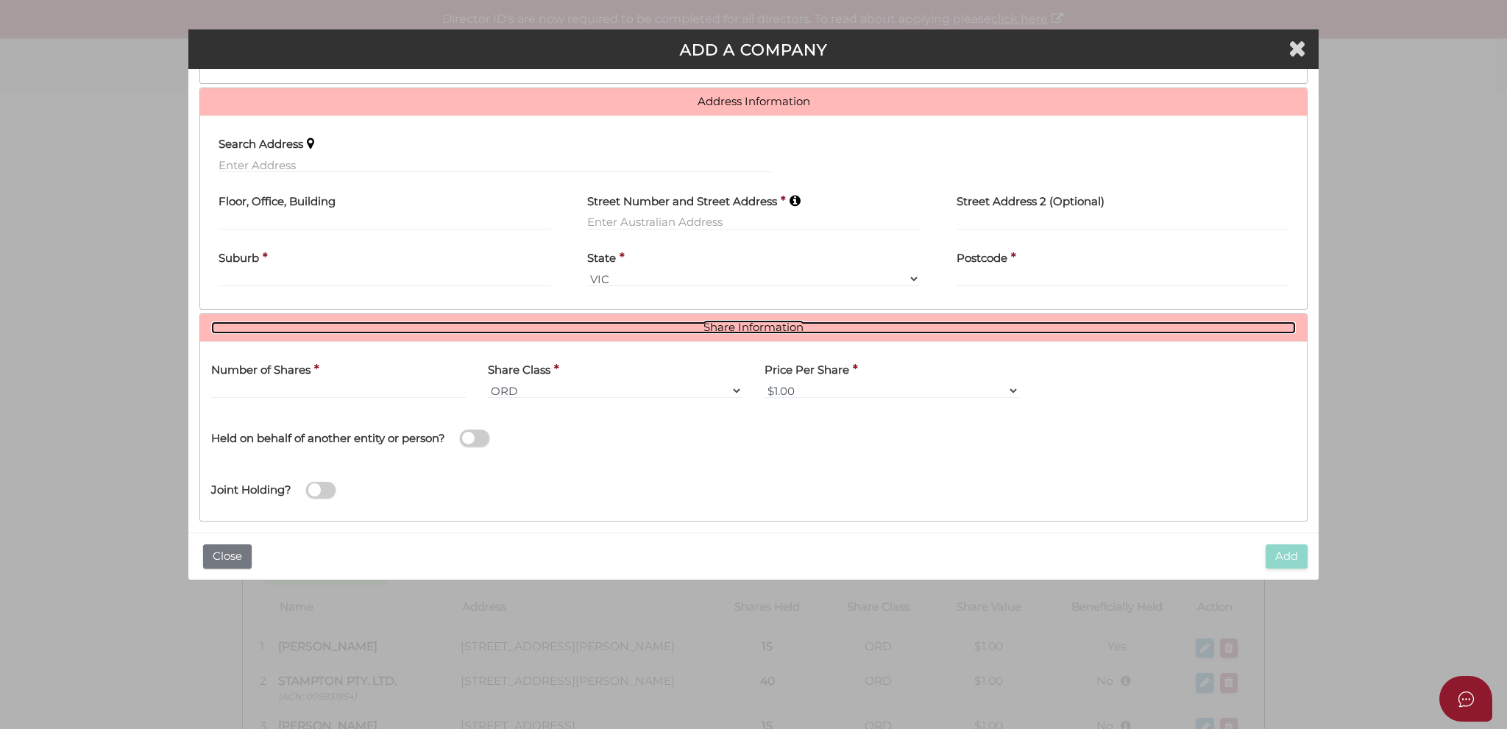
scroll to position [339, 0]
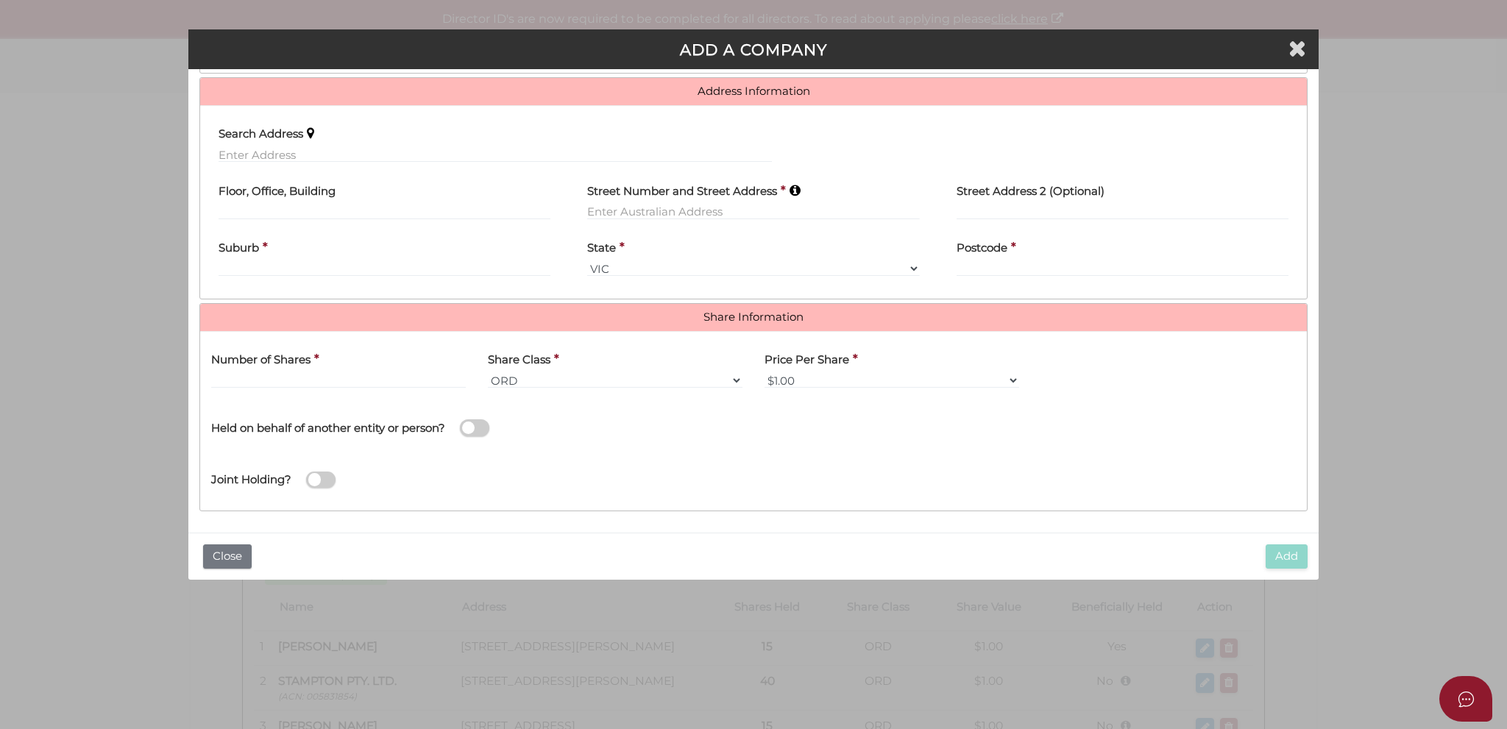
click at [308, 368] on label "Number of Shares" at bounding box center [260, 358] width 99 height 30
click at [307, 370] on label "Number of Shares" at bounding box center [260, 358] width 99 height 30
click at [305, 376] on input "text" at bounding box center [338, 380] width 255 height 16
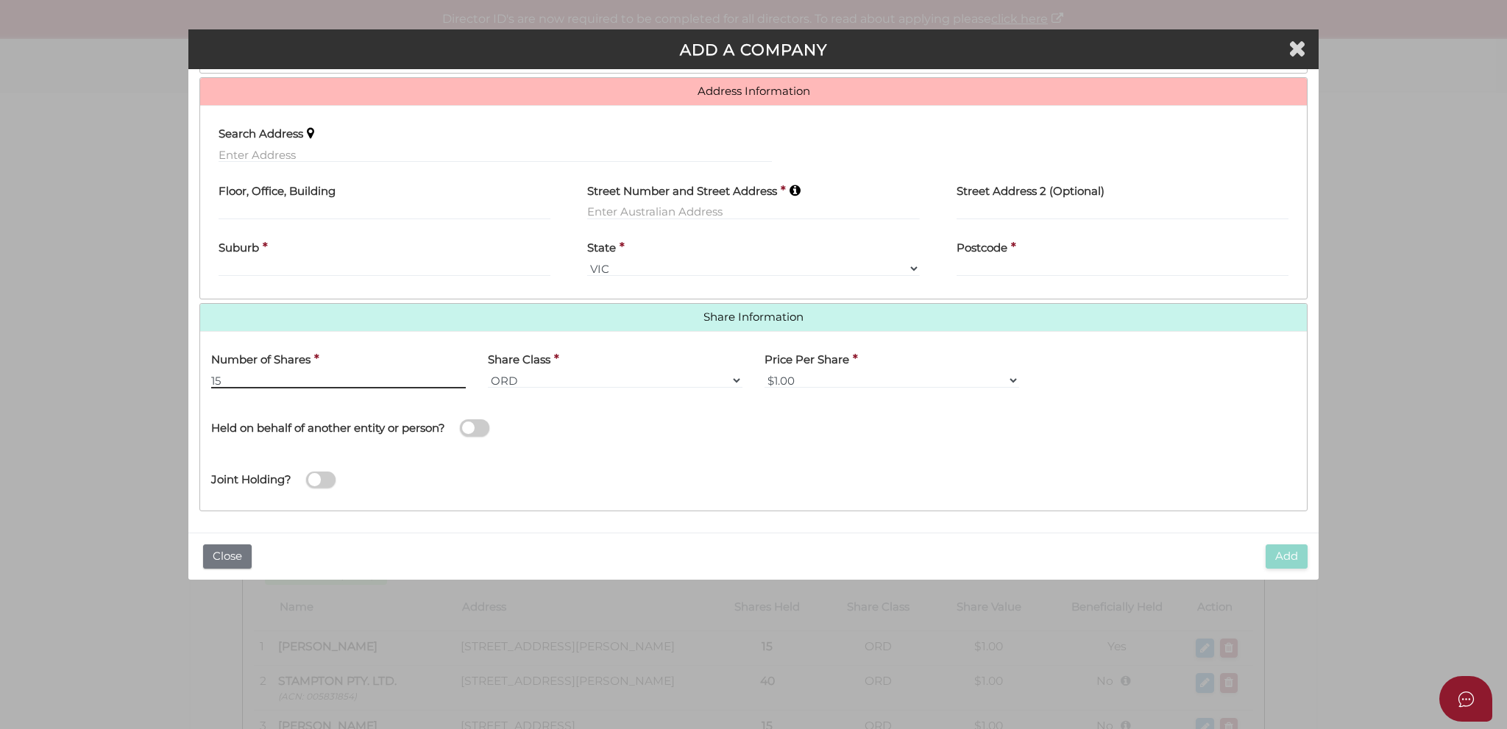
type input "15"
click at [469, 422] on span at bounding box center [474, 428] width 29 height 17
click at [0, 0] on input "checkbox" at bounding box center [0, 0] width 0 height 0
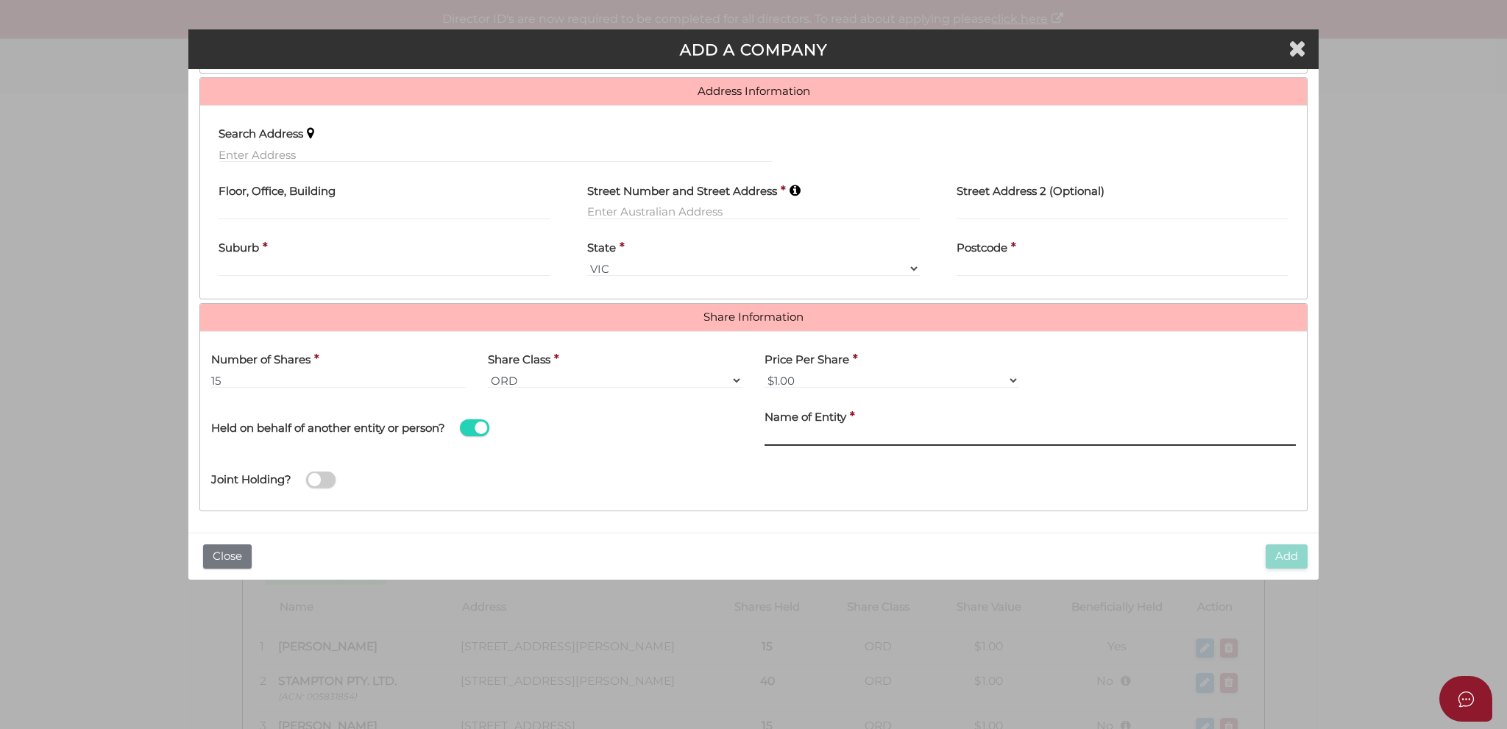
click at [804, 430] on input "text" at bounding box center [1030, 438] width 531 height 16
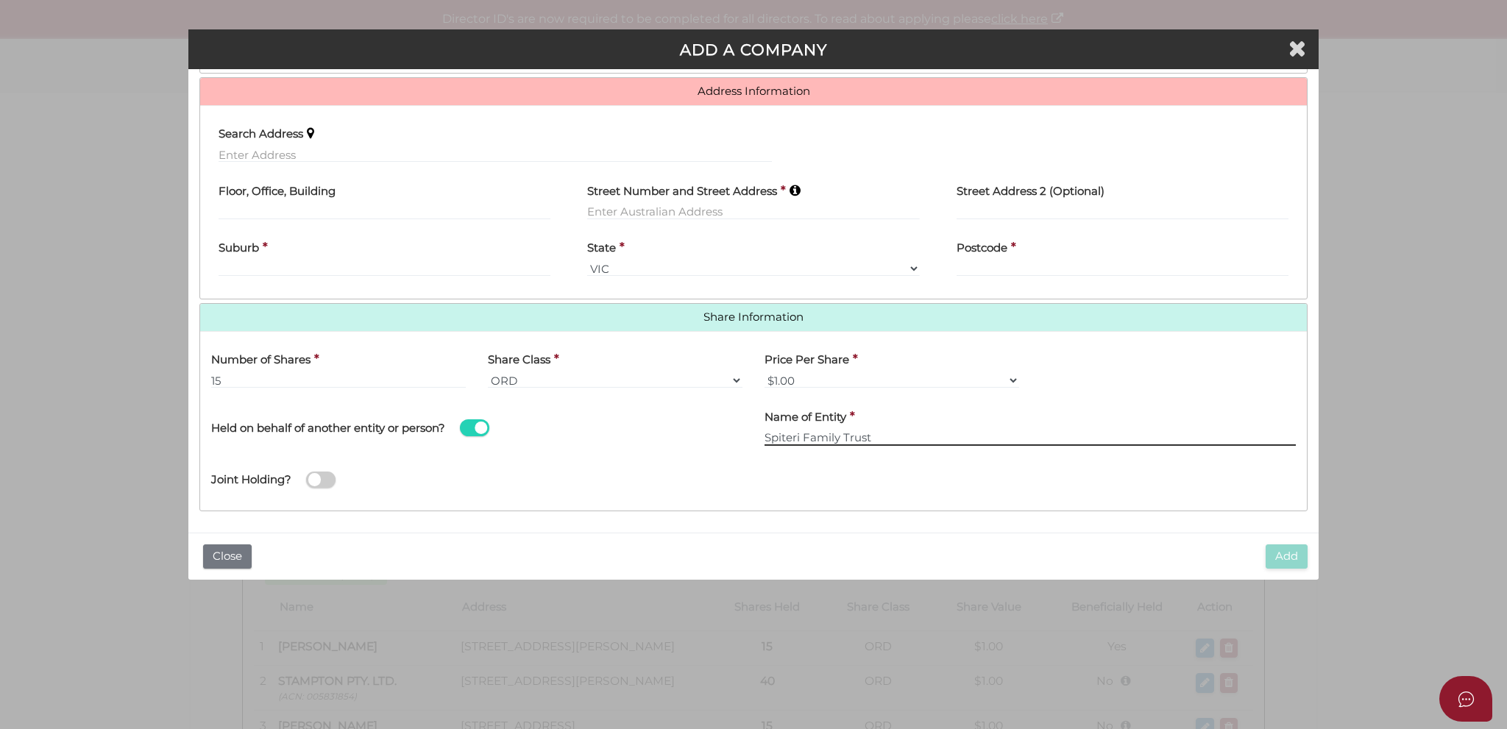
type input "Spiteri Family Trust"
click at [876, 471] on div "Joint Holding?" at bounding box center [753, 476] width 1107 height 48
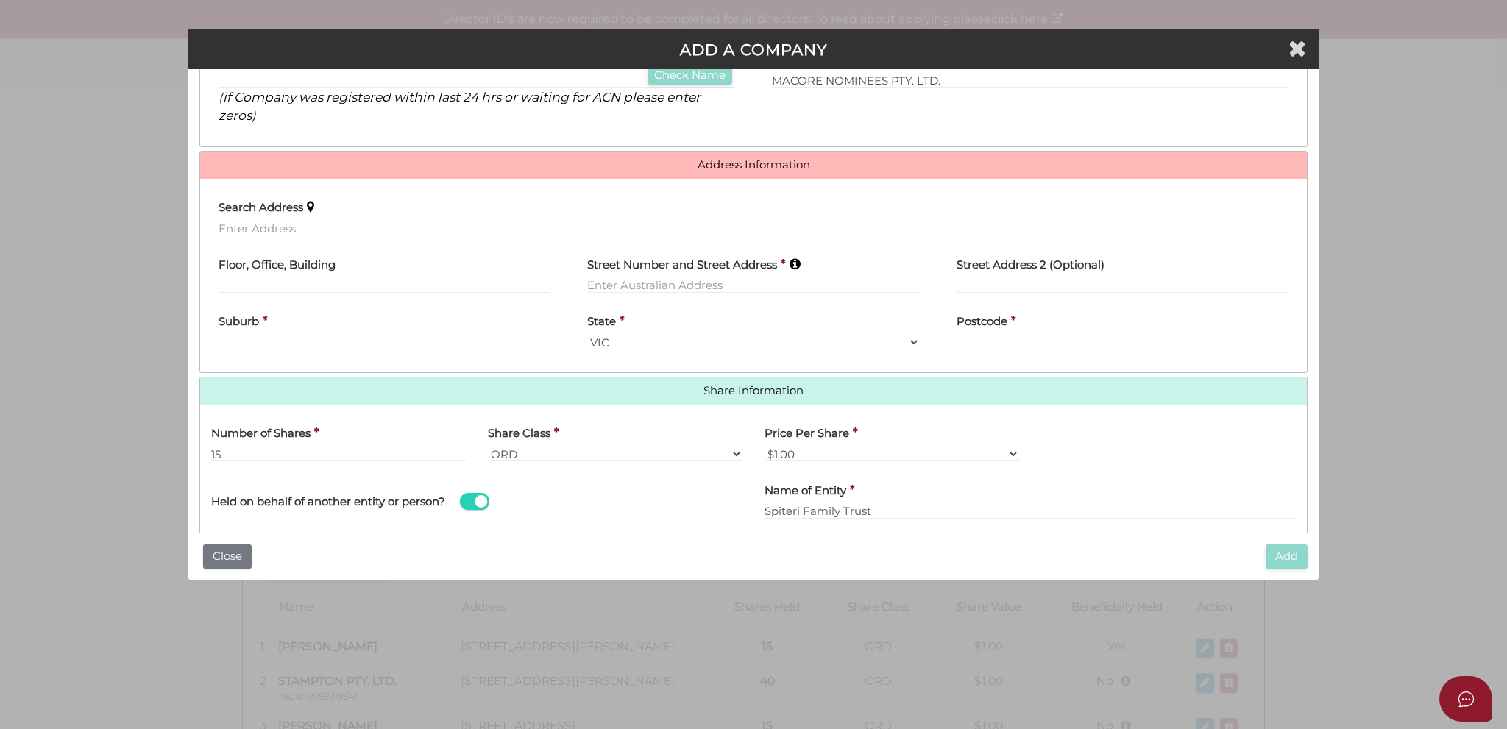
scroll to position [265, 0]
click at [518, 368] on div "Search Address Floor, Office, Building Street Number and Street Address * Stree…" at bounding box center [753, 276] width 1107 height 194
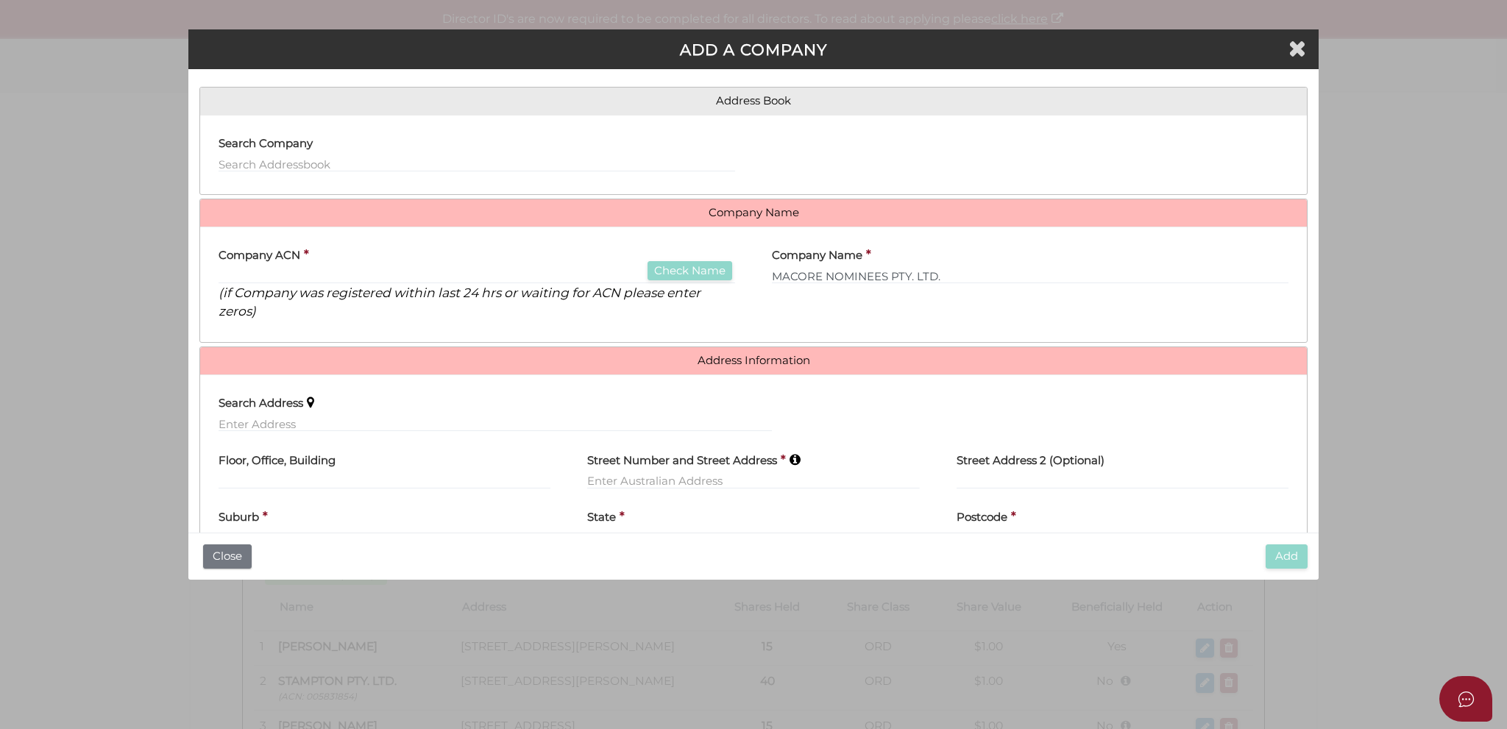
scroll to position [44, 0]
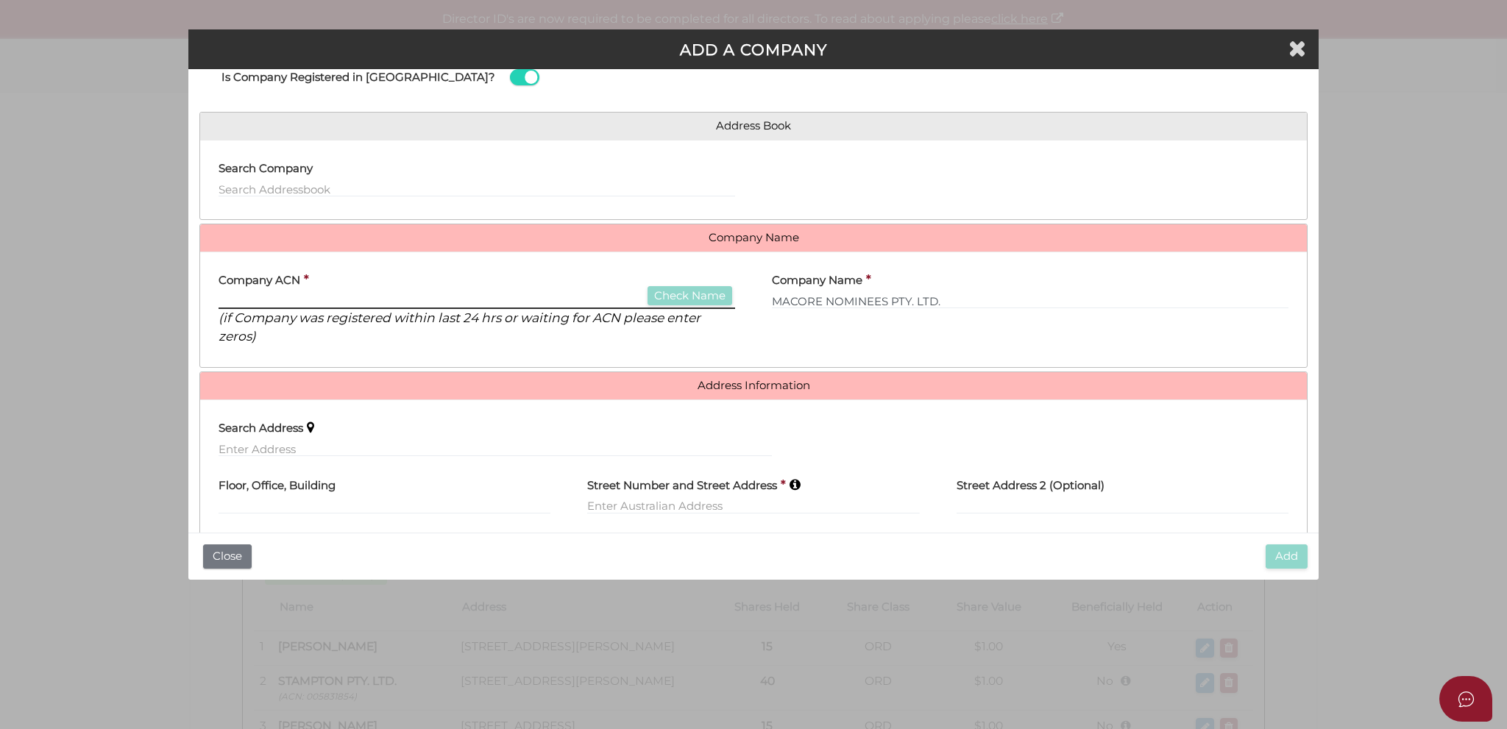
click at [521, 304] on input "text" at bounding box center [477, 301] width 517 height 16
drag, startPoint x: 388, startPoint y: 291, endPoint x: 334, endPoint y: 300, distance: 54.6
click at [334, 300] on input "text" at bounding box center [477, 301] width 517 height 16
paste input "160024911"
type input "160024911"
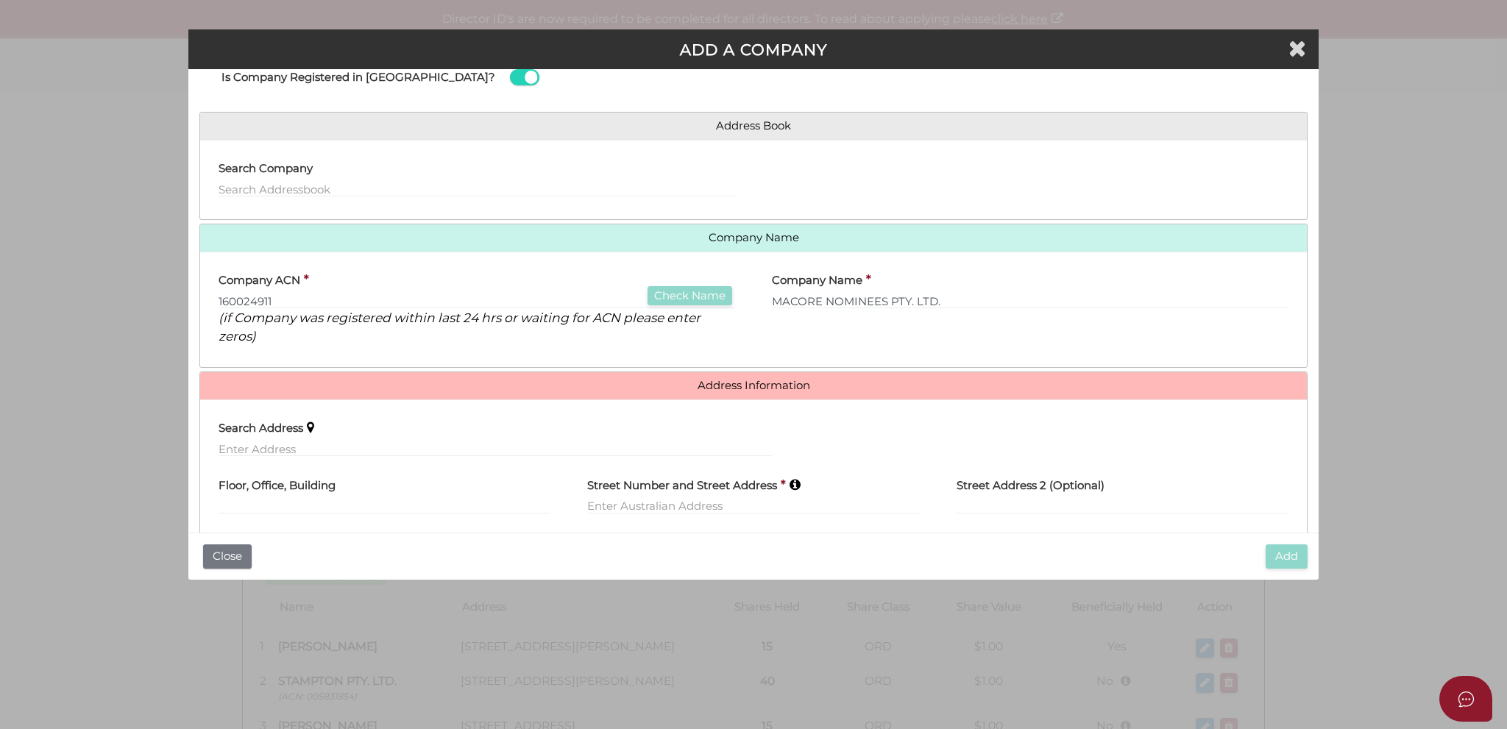
click at [533, 333] on p "(if Company was registered within last 24 hrs or waiting for ACN please enter z…" at bounding box center [477, 327] width 517 height 36
click at [503, 295] on input "160024911" at bounding box center [477, 301] width 517 height 16
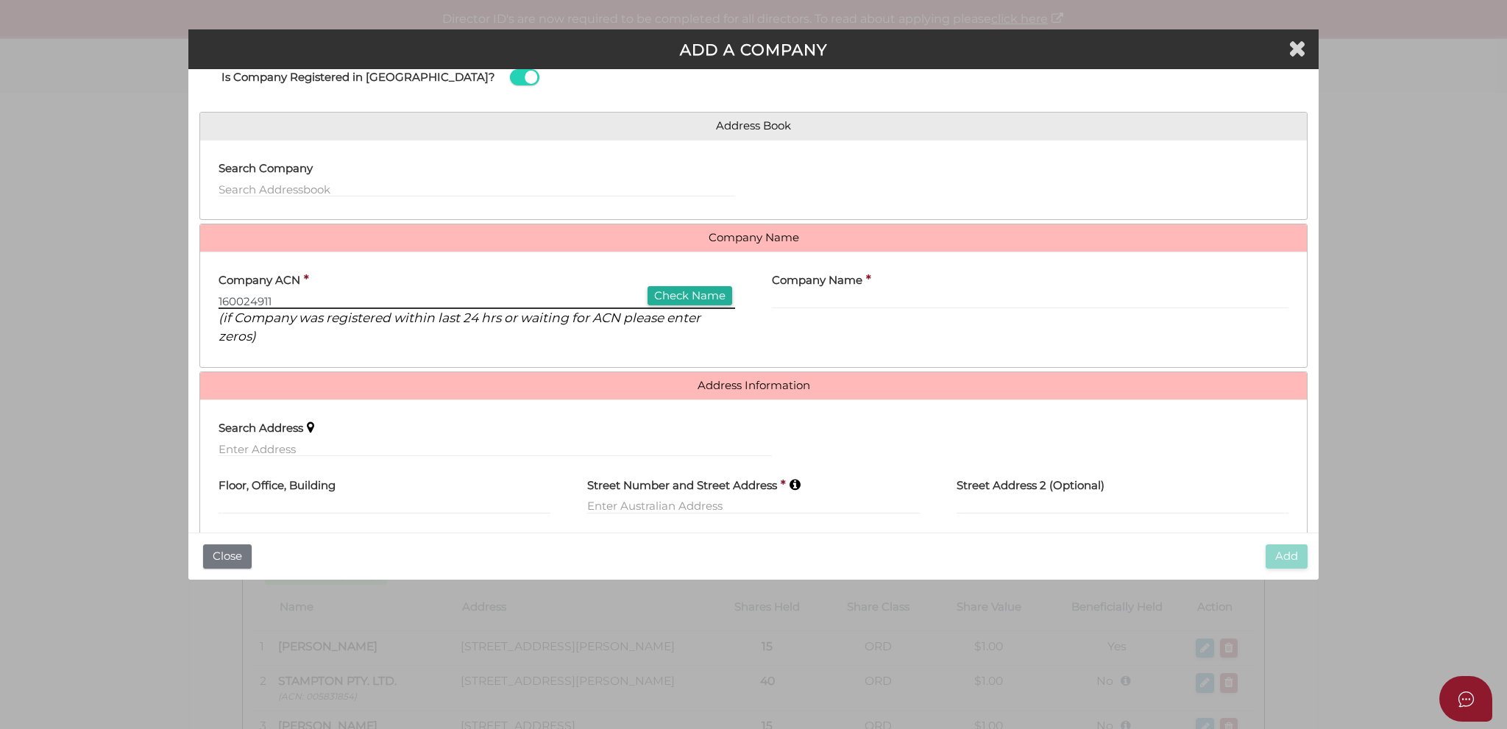
click at [503, 295] on input "160024911" at bounding box center [477, 301] width 517 height 16
type input "MACORE NOMINEES PTY. LTD."
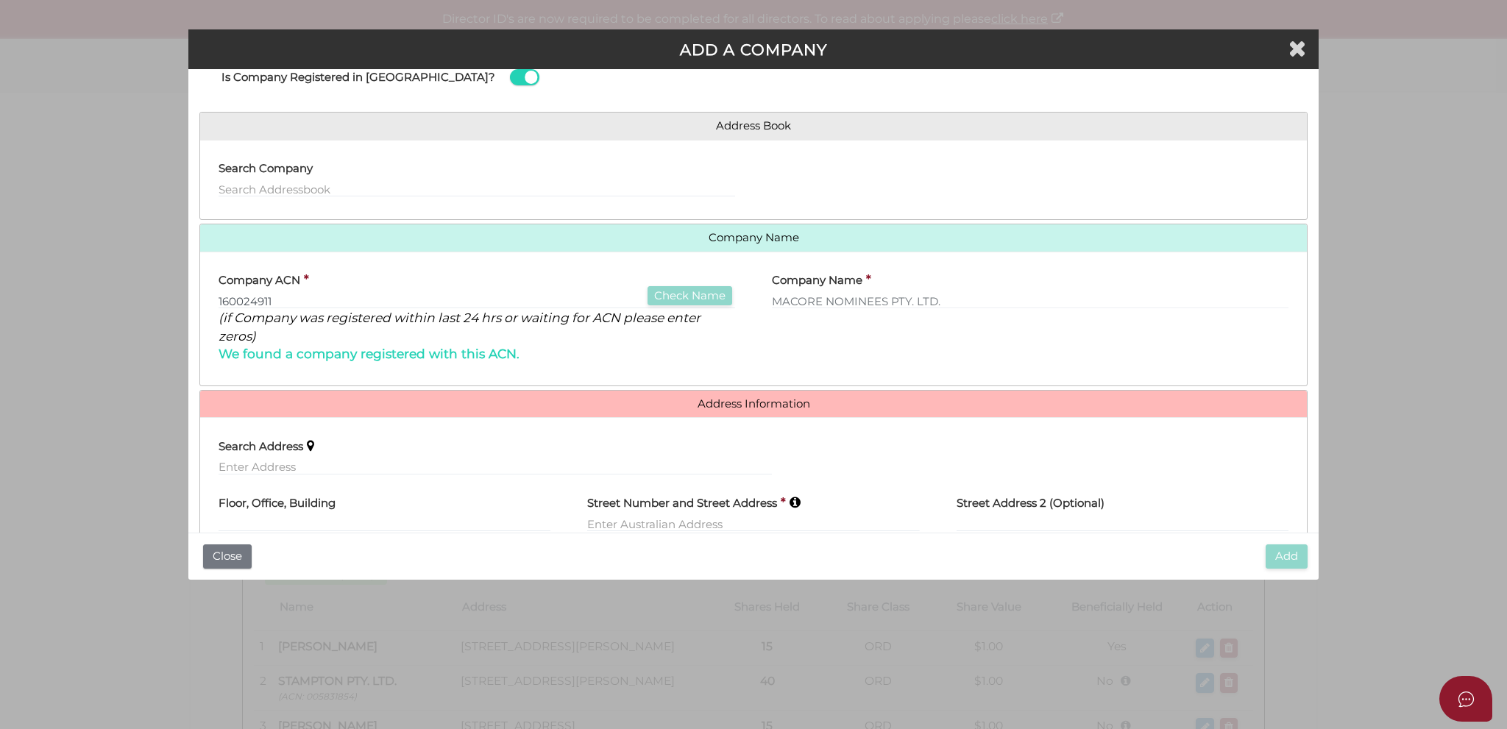
click at [577, 350] on div "Company ACN * 160024911 Check Name (if Company was registered within last 24 hr…" at bounding box center [477, 313] width 517 height 100
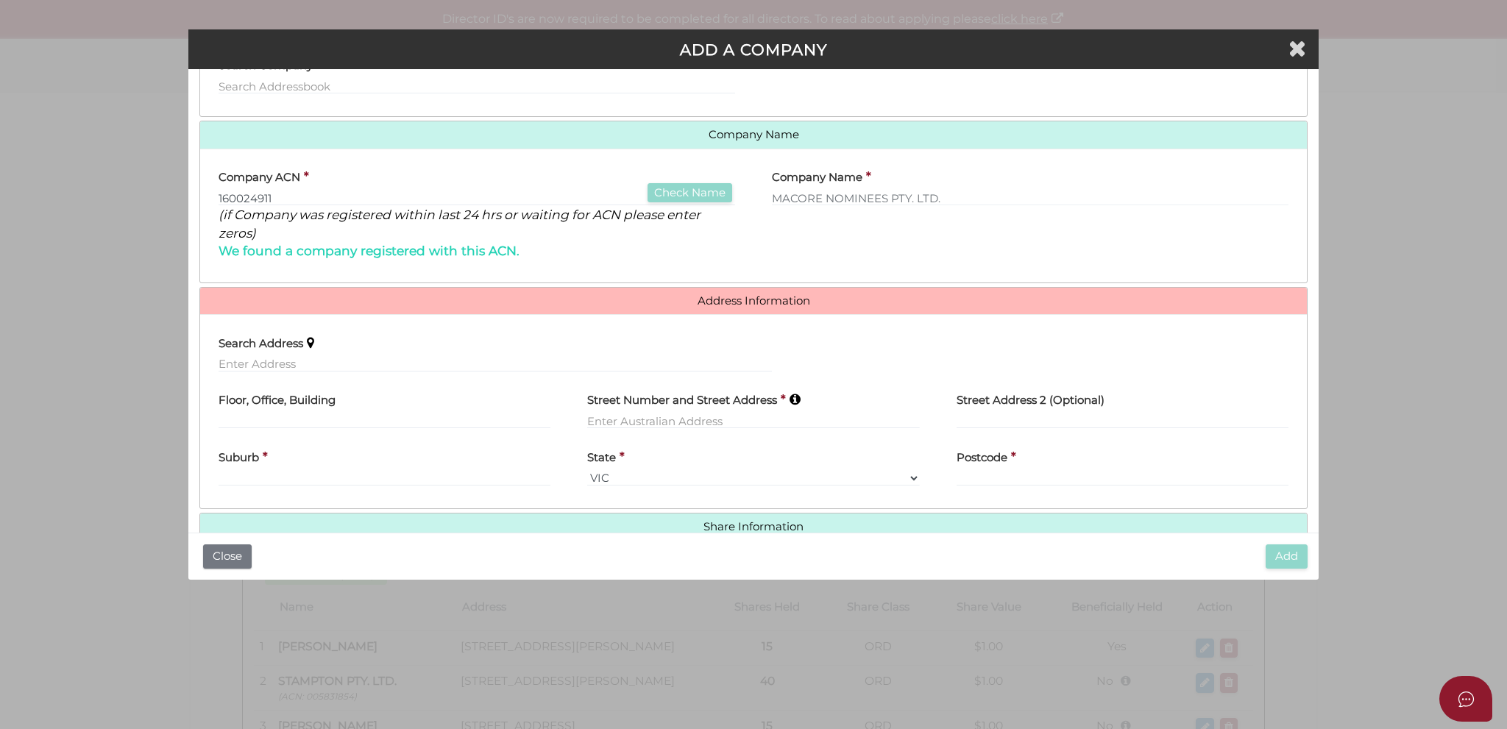
scroll to position [356, 0]
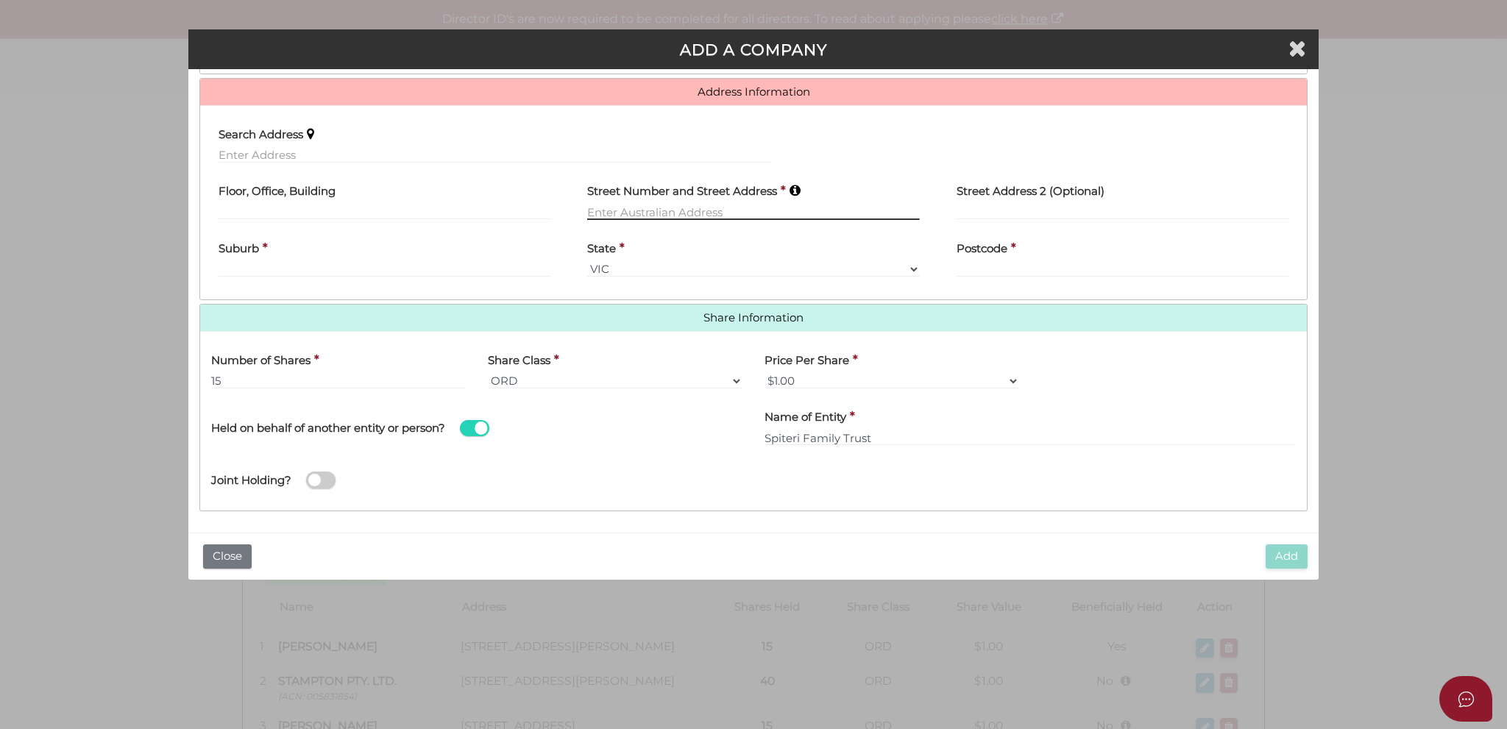
click at [737, 208] on input "text" at bounding box center [753, 212] width 332 height 16
click at [1098, 167] on div "Search Address" at bounding box center [753, 145] width 1107 height 57
click at [709, 452] on div "Joint Holding?" at bounding box center [753, 476] width 1107 height 48
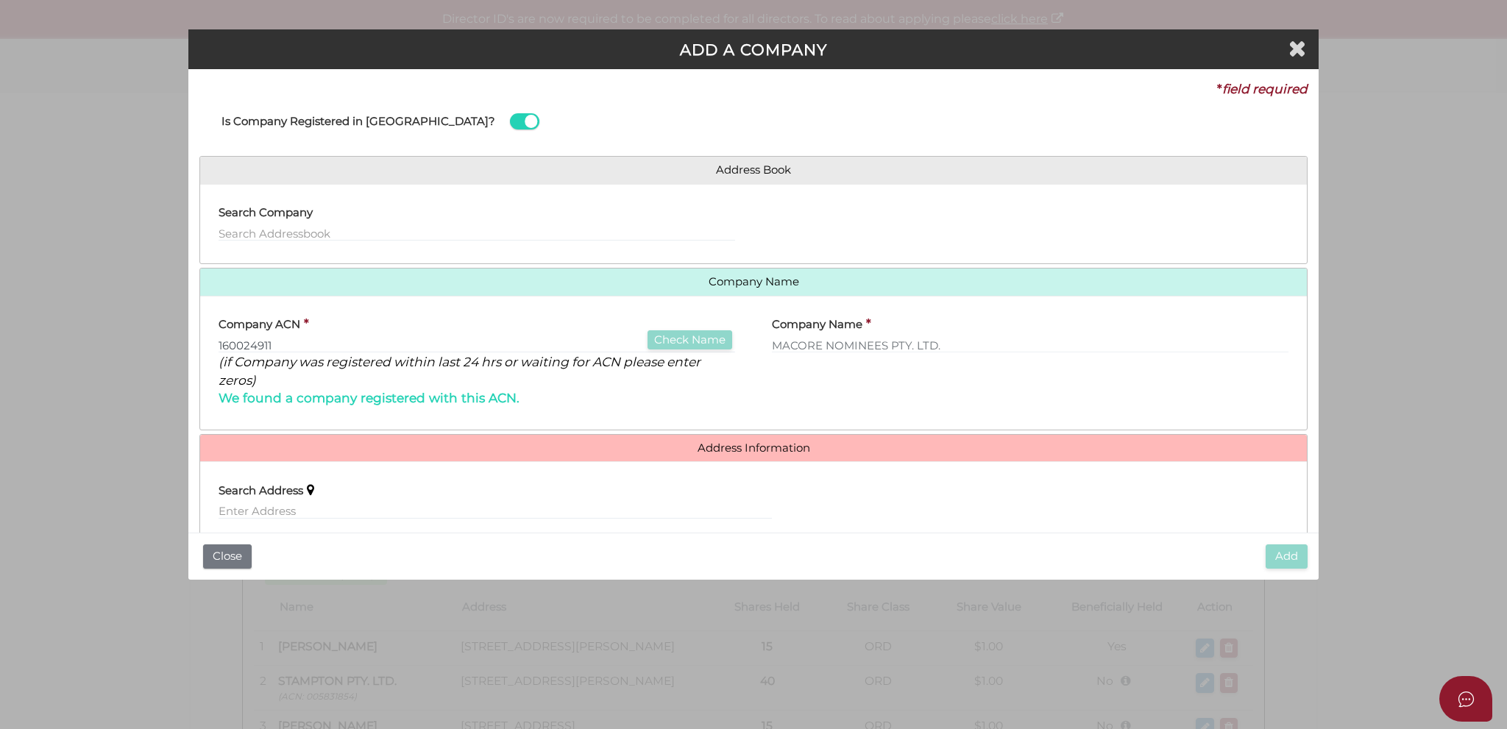
scroll to position [221, 0]
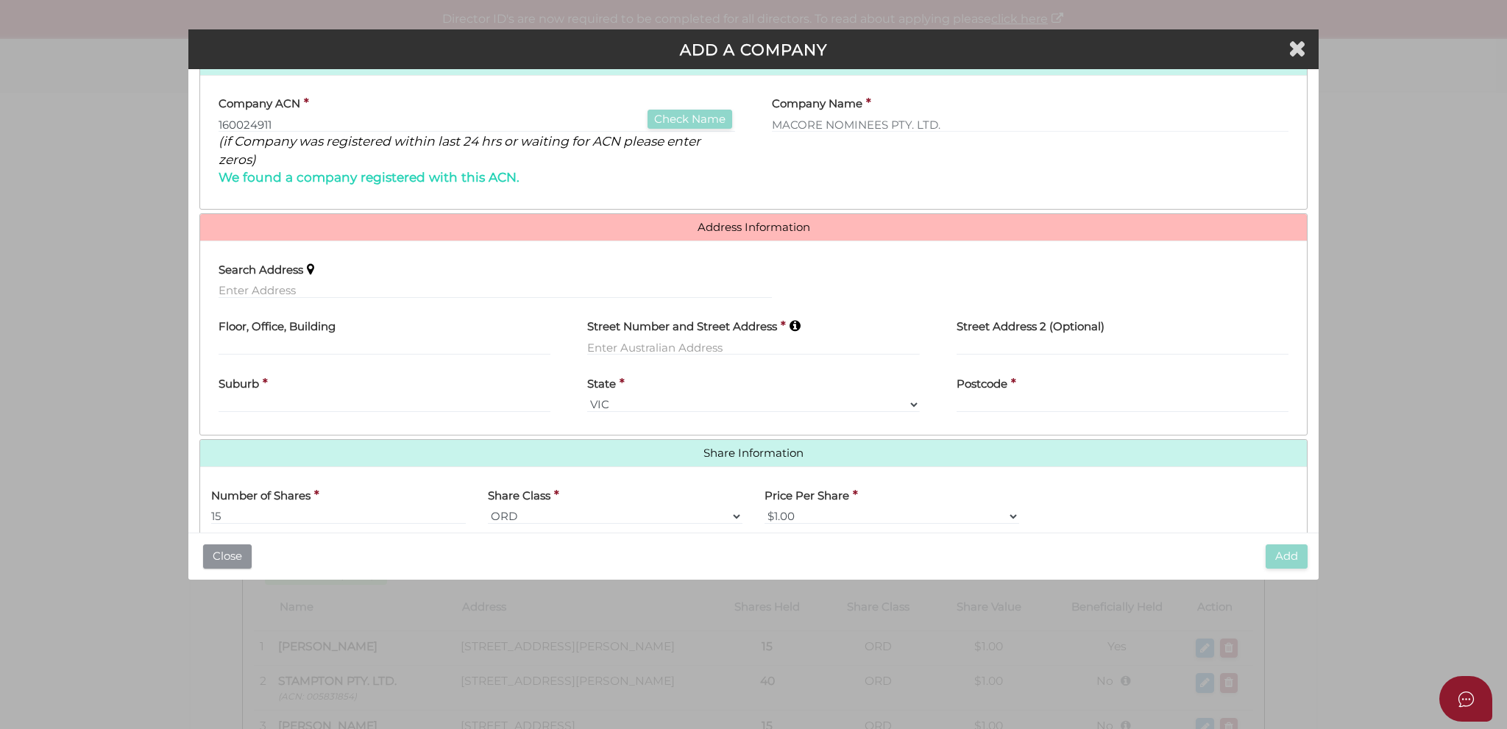
click at [238, 555] on button "Close" at bounding box center [227, 557] width 49 height 24
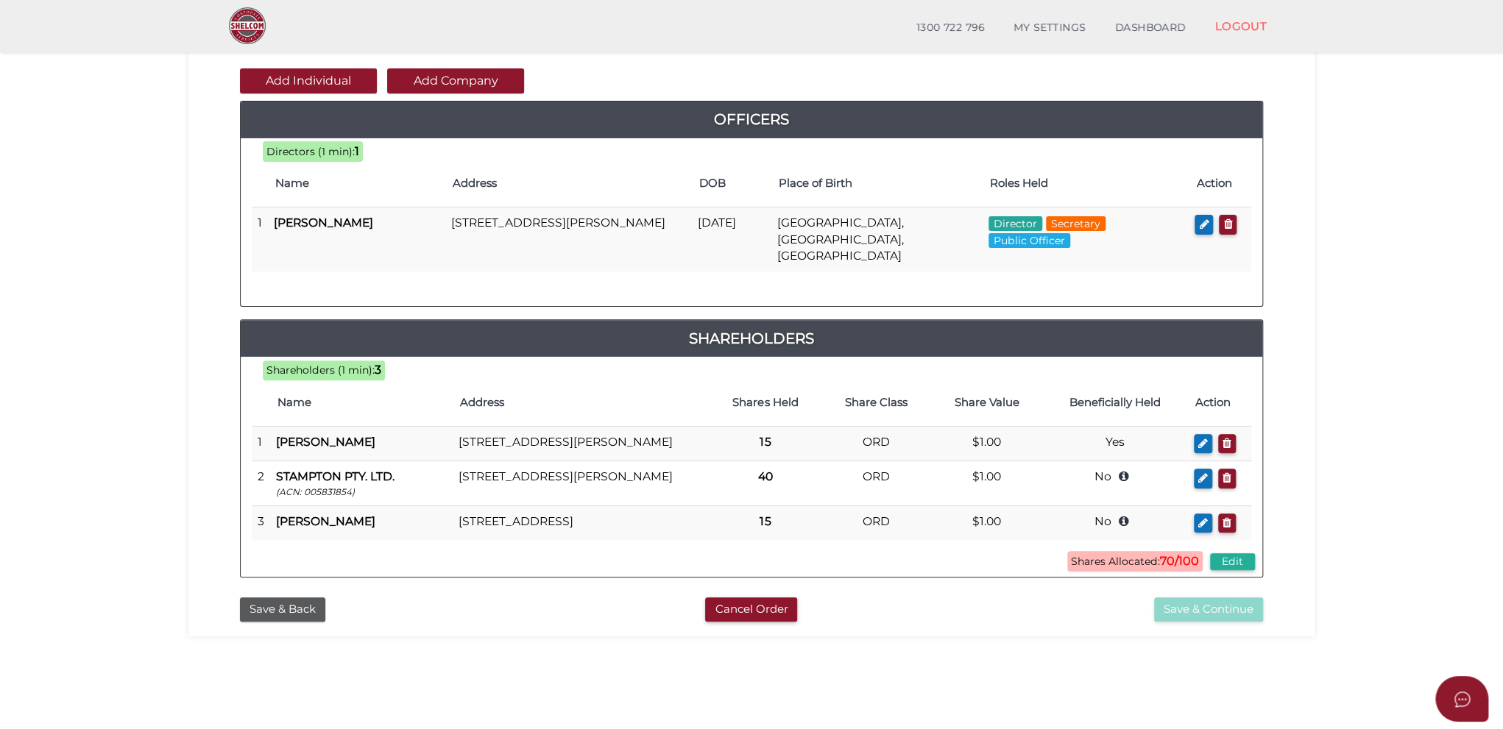
scroll to position [221, 0]
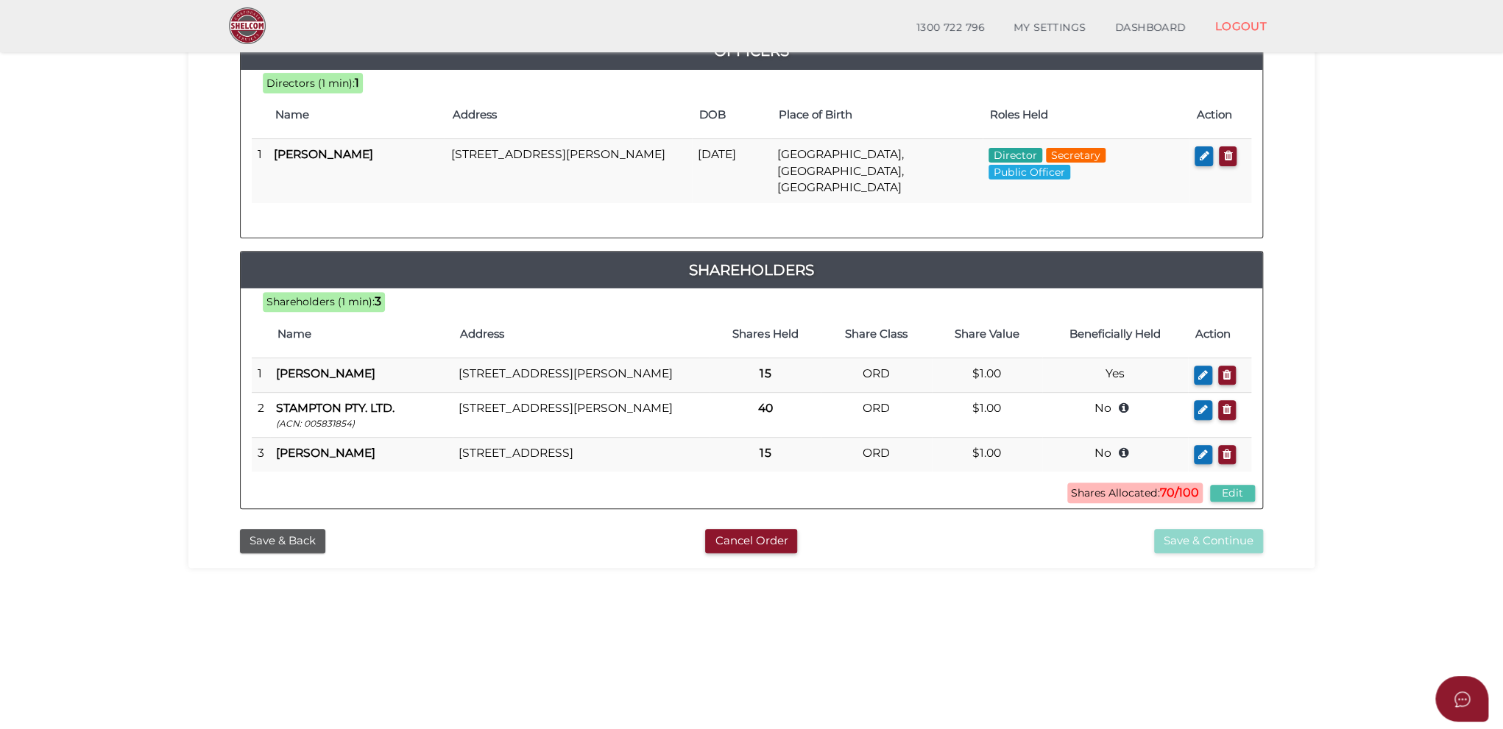
click at [1226, 502] on button "Edit" at bounding box center [1232, 493] width 45 height 17
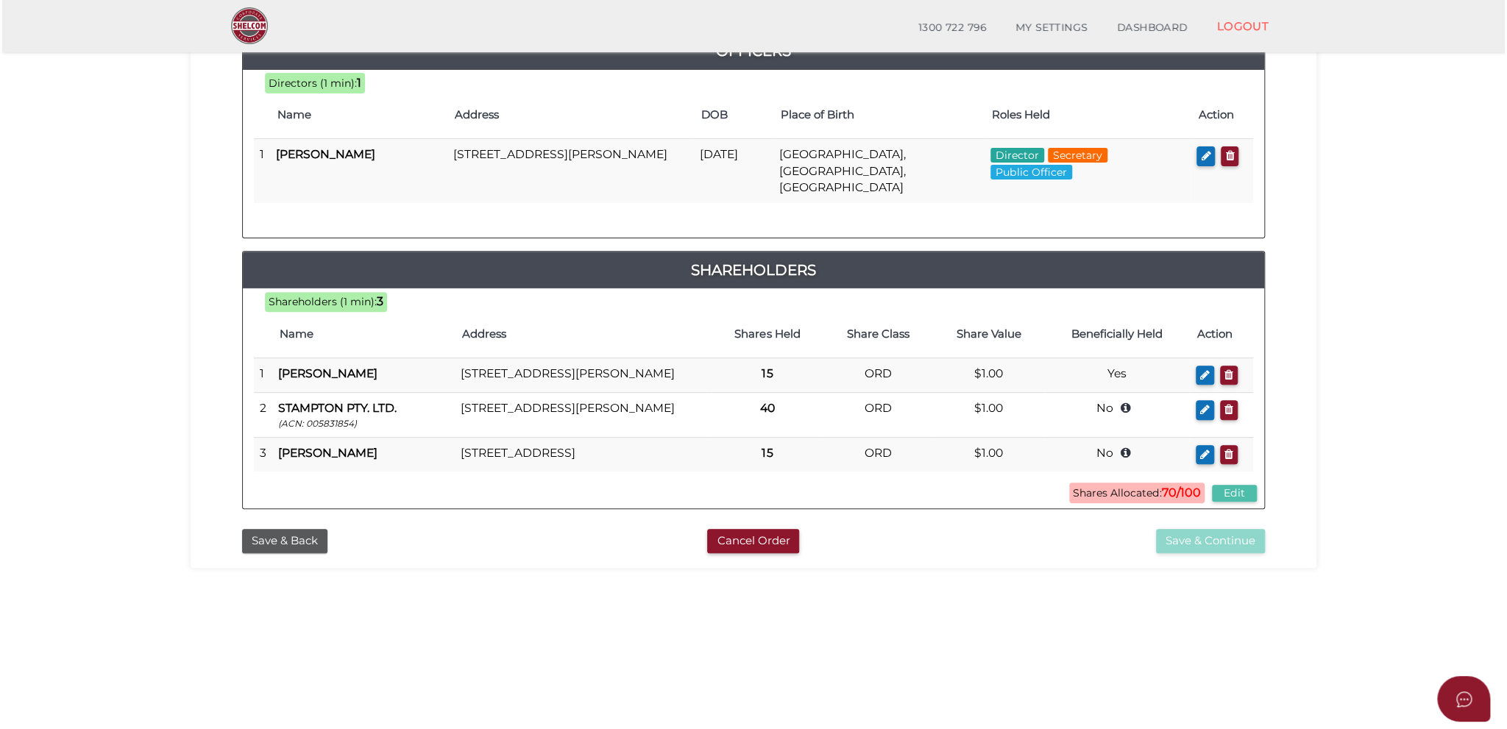
scroll to position [0, 0]
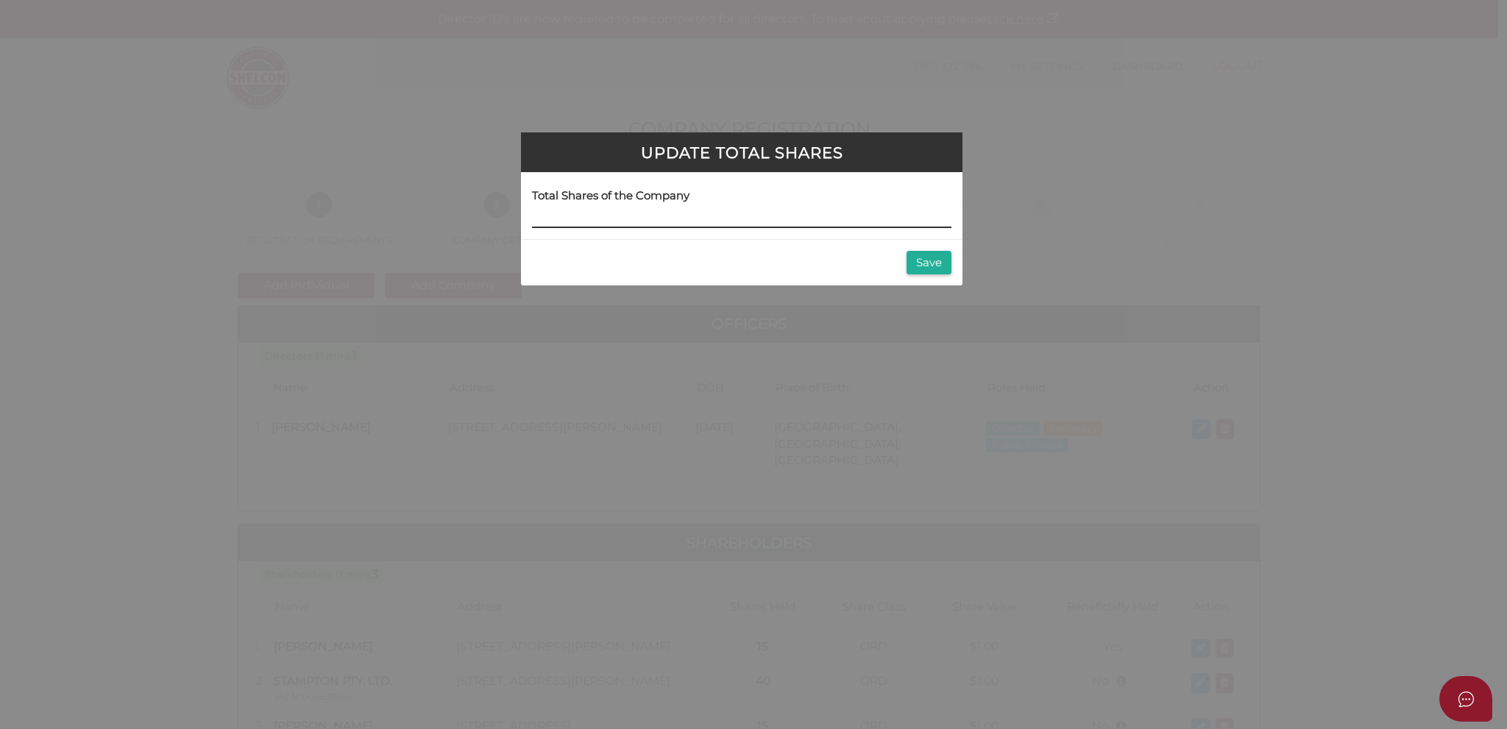
click at [565, 219] on input at bounding box center [742, 220] width 420 height 16
type input "15"
click at [924, 263] on button "Save" at bounding box center [929, 263] width 45 height 24
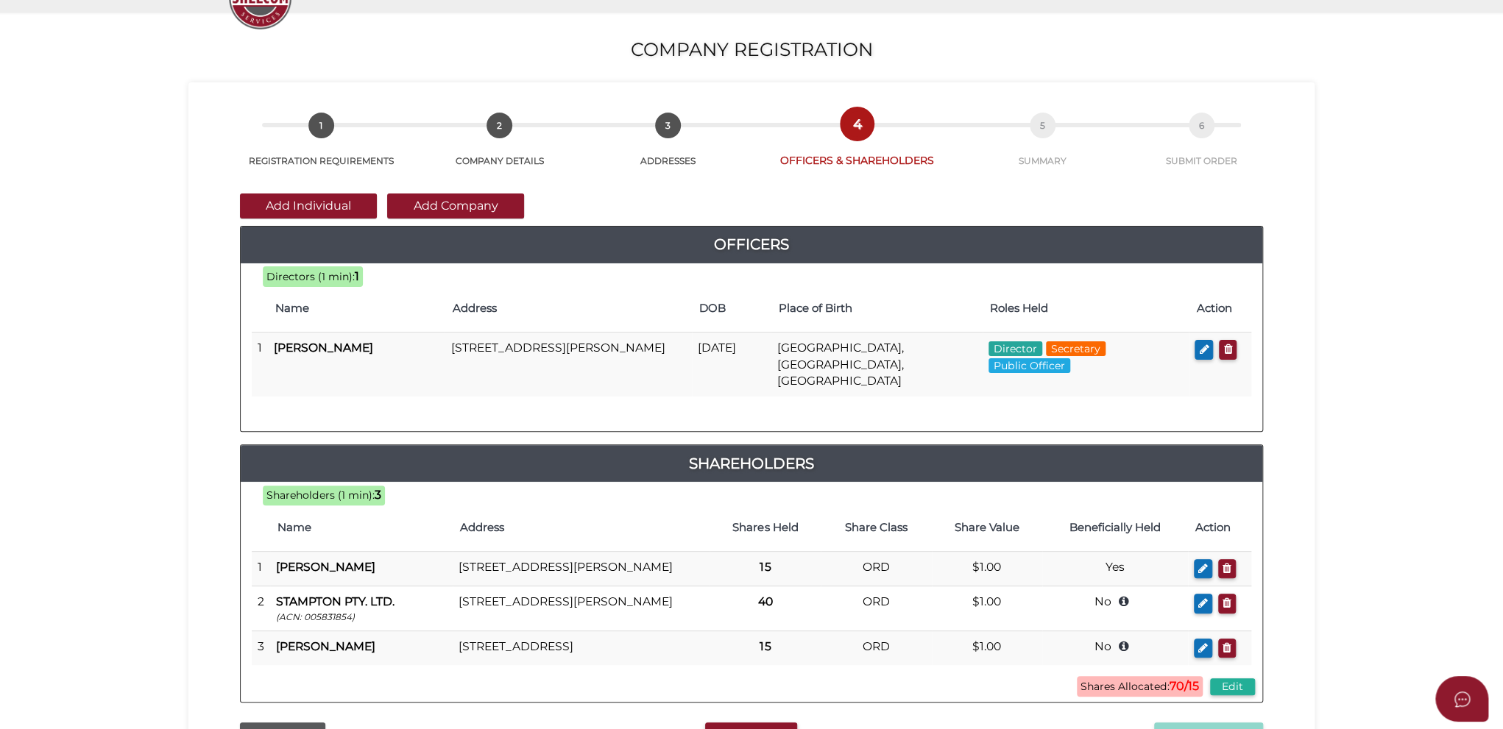
scroll to position [221, 0]
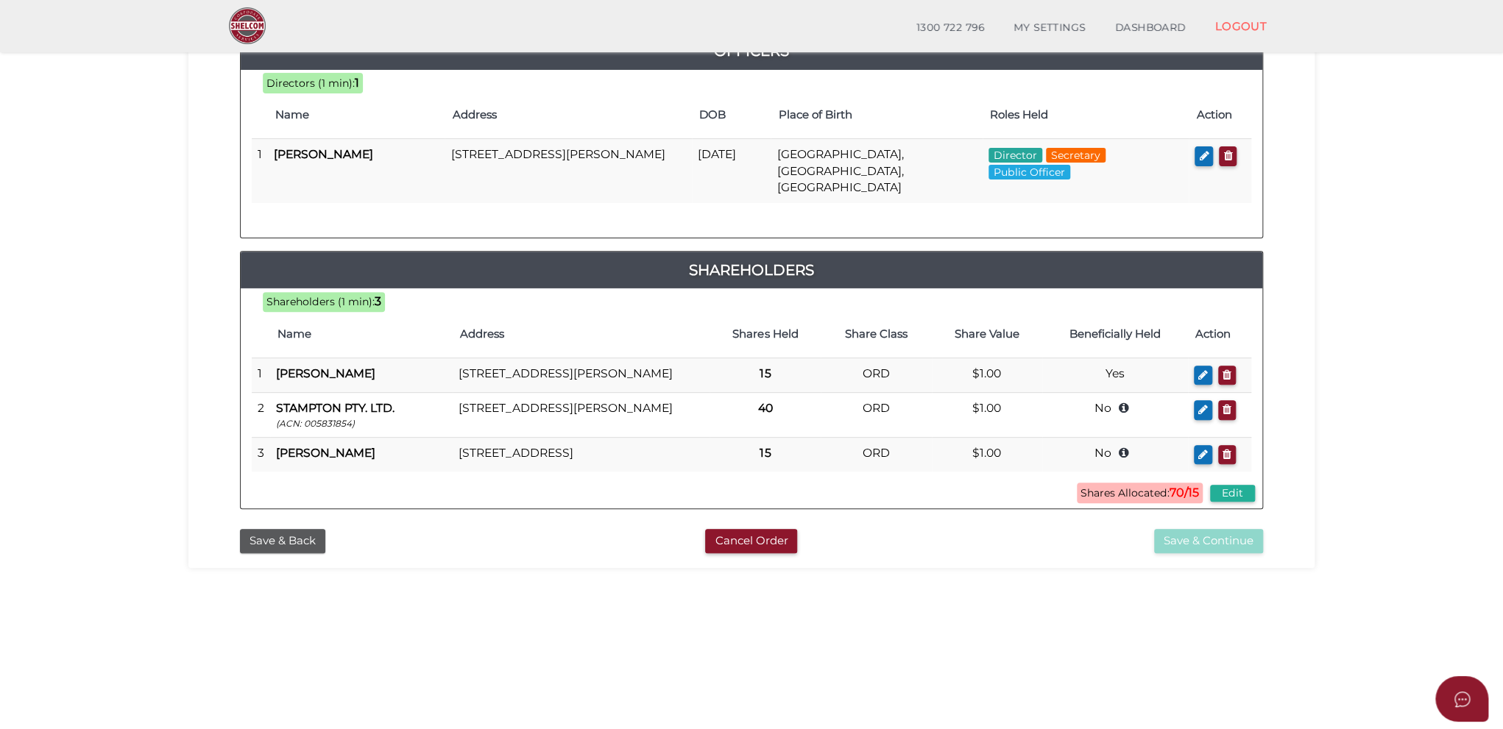
click at [673, 498] on div "Shareholders (1 min): 3 Shares Allocated: 70/15 Edit Name Address Shares Held S…" at bounding box center [752, 399] width 1022 height 198
click at [929, 544] on div "Save & Back Cancel Order Save & Continue" at bounding box center [751, 538] width 1104 height 32
click at [929, 544] on div "Save & Continue" at bounding box center [1100, 541] width 348 height 24
drag, startPoint x: 1423, startPoint y: 269, endPoint x: 1308, endPoint y: 204, distance: 132.2
click at [1308, 204] on section "Company Registration 8e394c47fe7b4db67736e8555ce44996 1 REGISTRATION REQUIREMEN…" at bounding box center [751, 275] width 1503 height 915
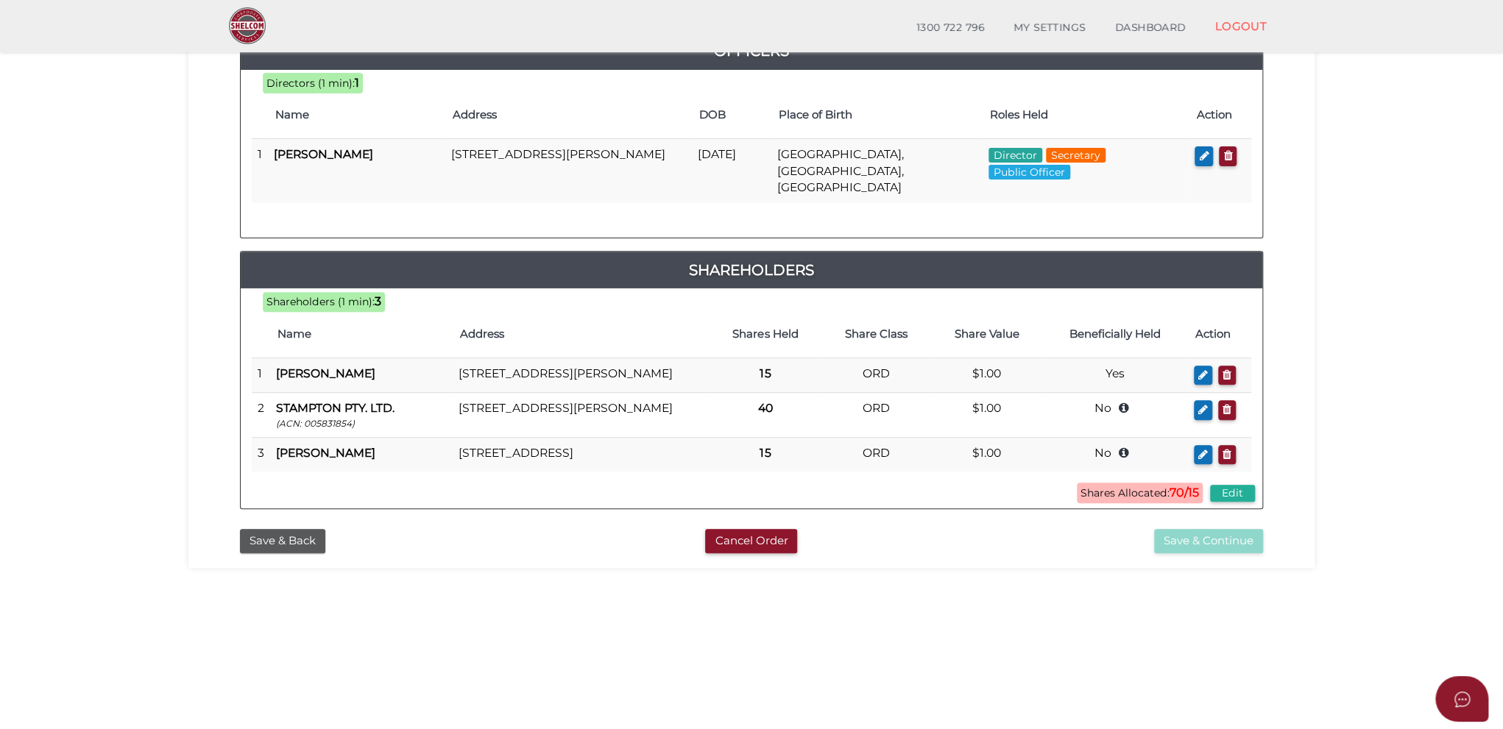
click at [1301, 255] on div "Add Individual Add Company Officers 15 72c1dd7f1b06b6ed81df831cf5a01fb5 8e394c4…" at bounding box center [751, 248] width 1104 height 548
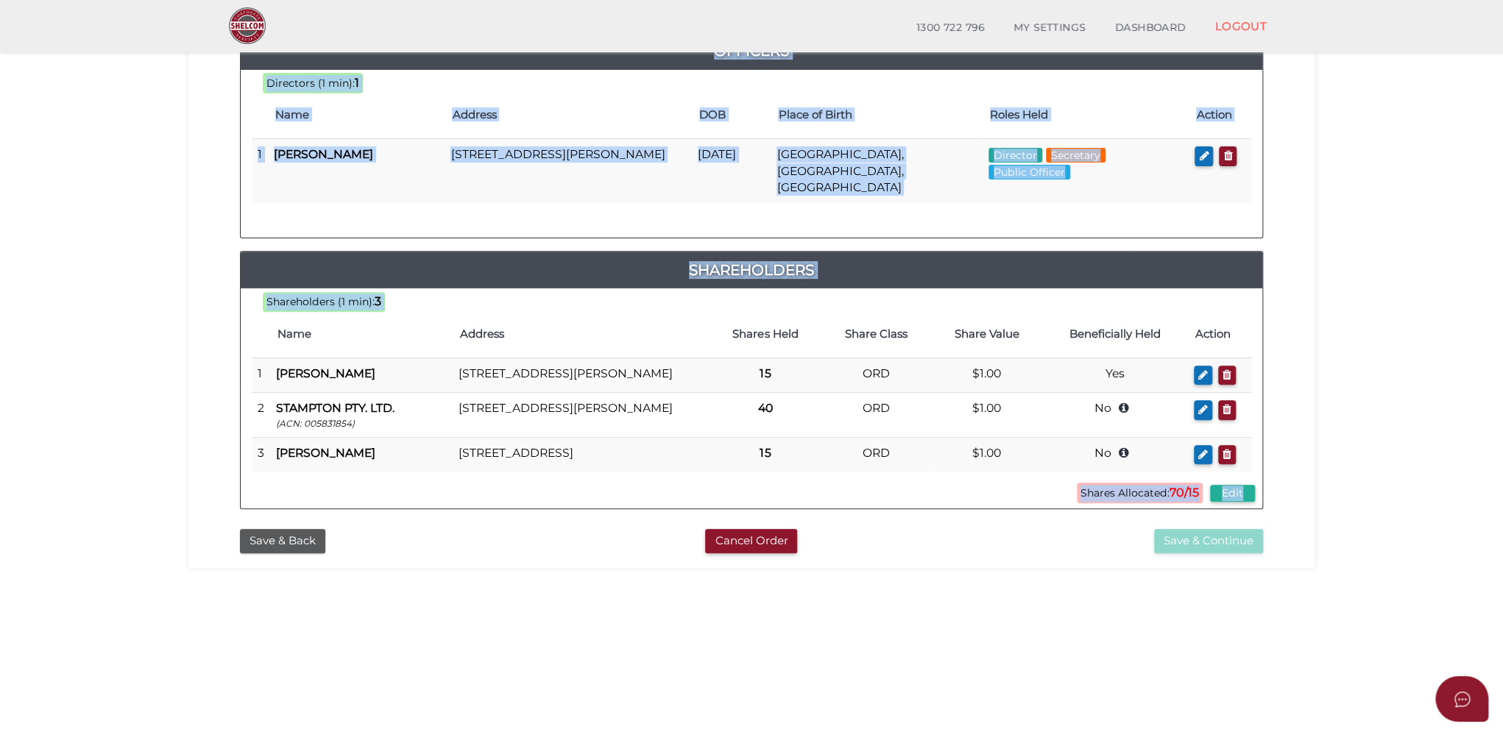
drag, startPoint x: 1301, startPoint y: 335, endPoint x: 1387, endPoint y: 322, distance: 86.3
click at [1406, 314] on section "Company Registration 8e394c47fe7b4db67736e8555ce44996 1 REGISTRATION REQUIREMEN…" at bounding box center [751, 275] width 1503 height 915
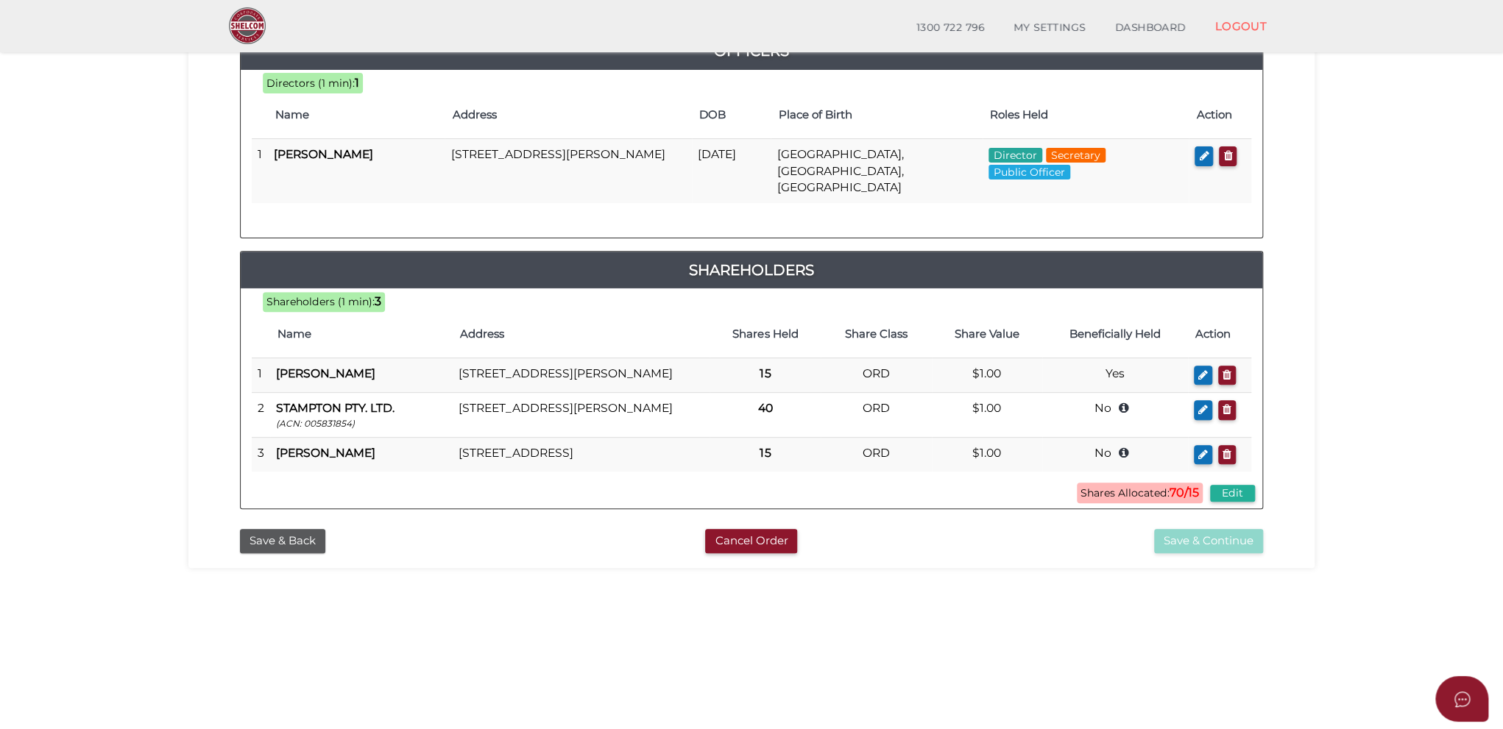
click at [1329, 350] on section "Company Registration 8e394c47fe7b4db67736e8555ce44996 1 REGISTRATION REQUIREMEN…" at bounding box center [751, 275] width 1503 height 915
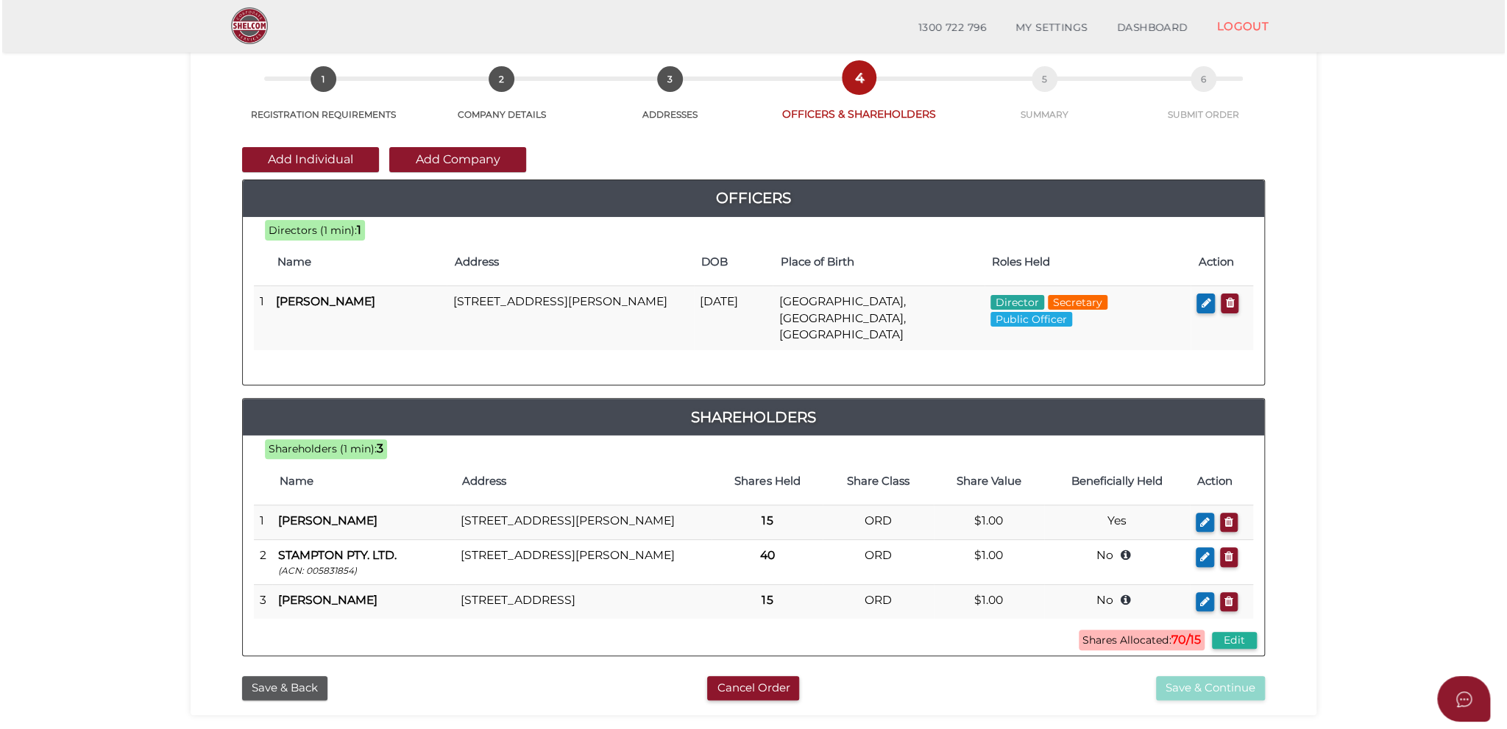
scroll to position [0, 0]
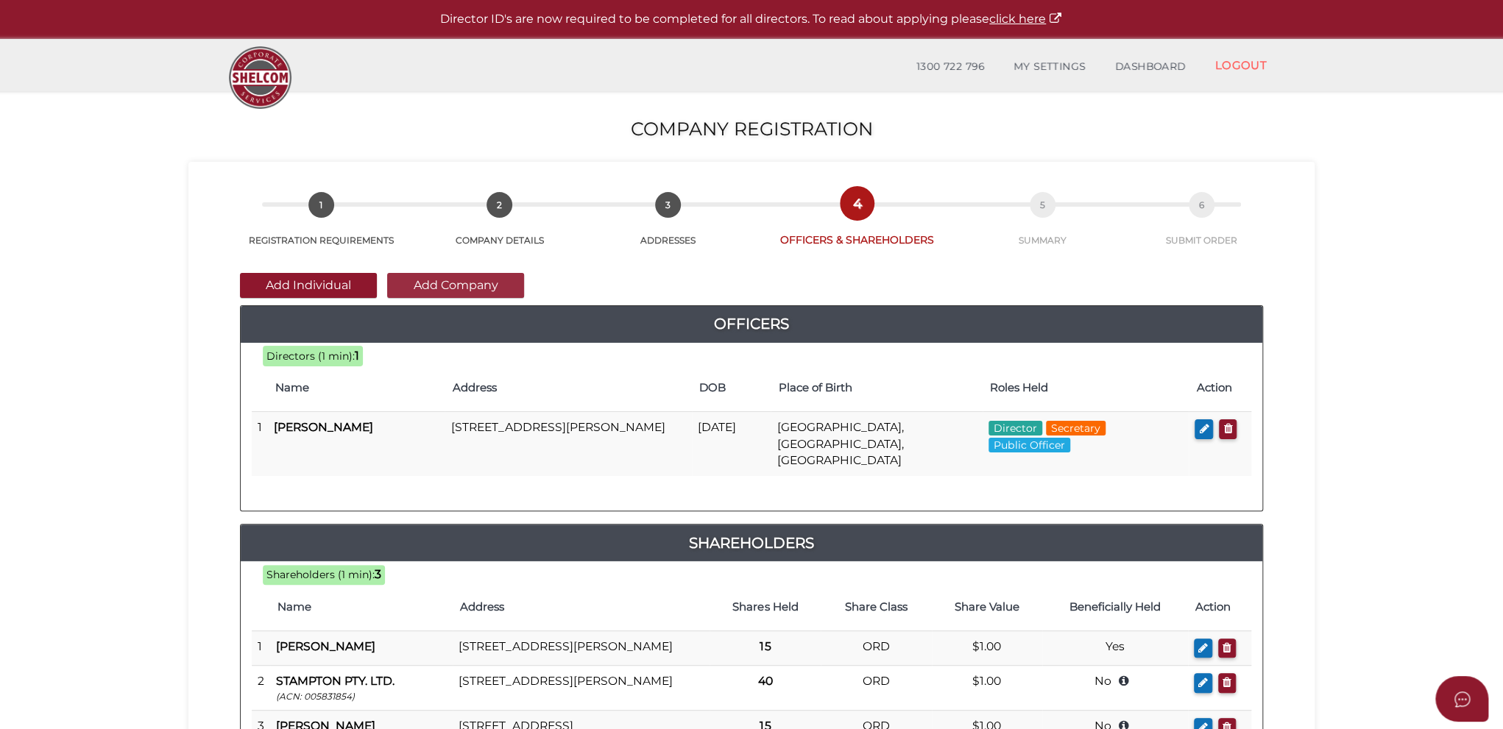
click at [424, 281] on button "Add Company" at bounding box center [455, 285] width 137 height 25
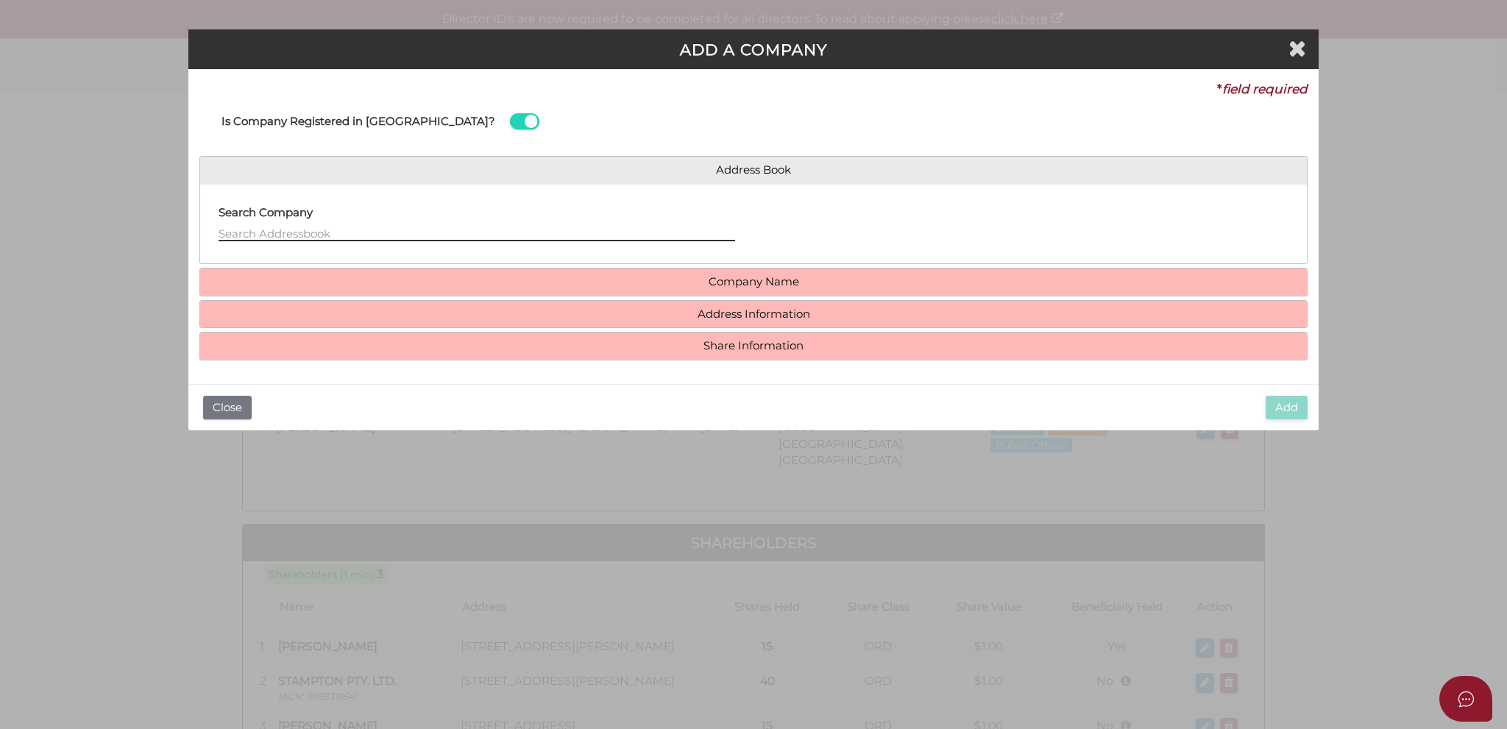
click at [353, 226] on input "text" at bounding box center [477, 233] width 517 height 16
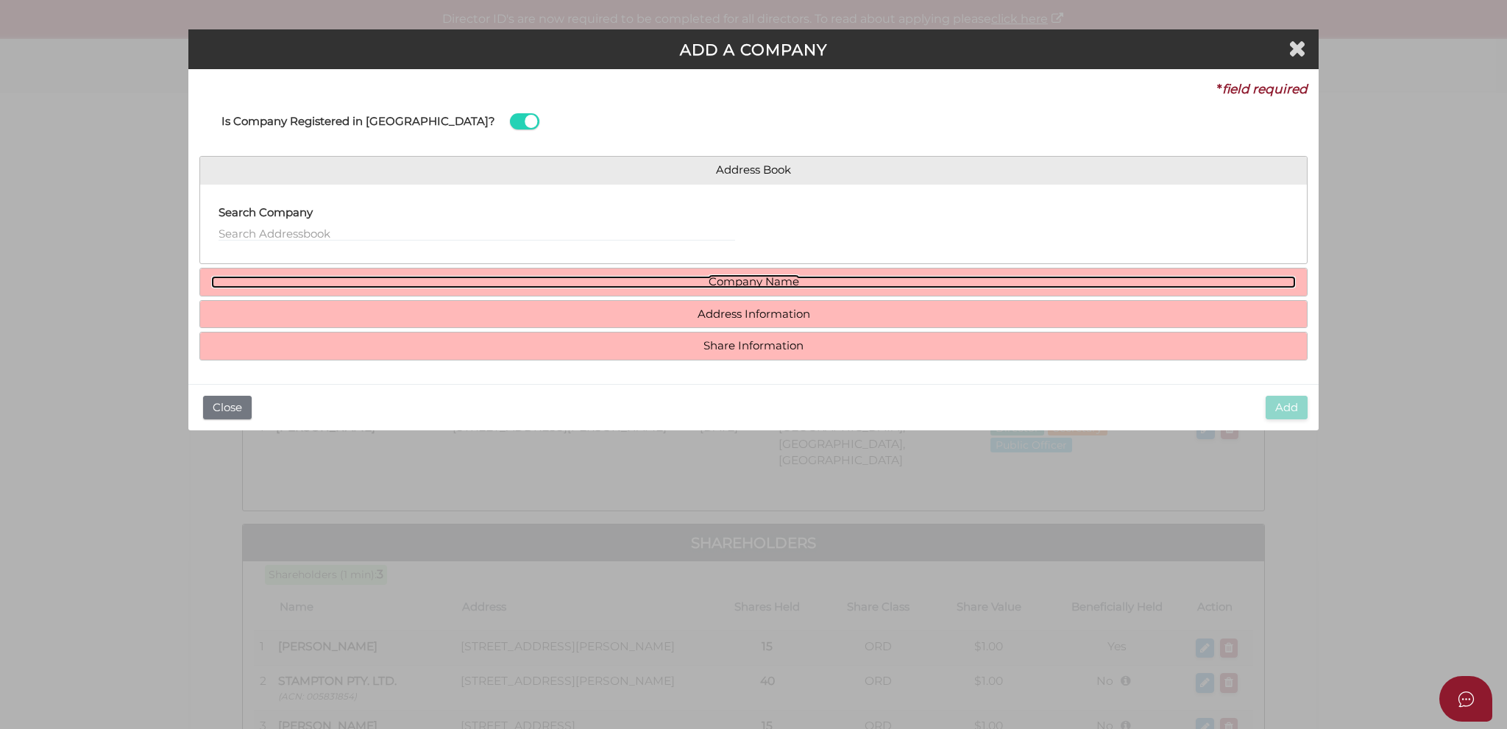
click at [651, 278] on link "Company Name" at bounding box center [753, 282] width 1085 height 13
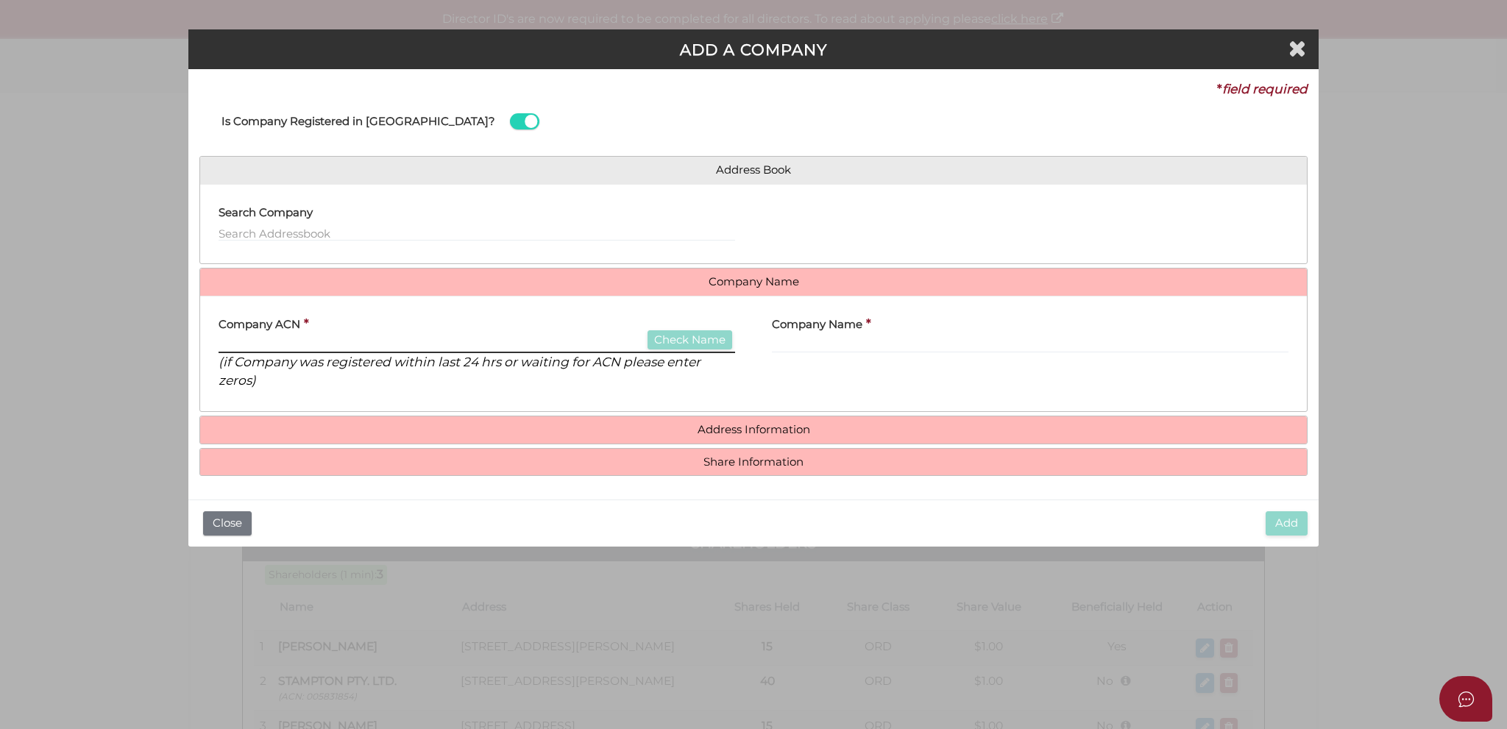
click at [330, 344] on input "text" at bounding box center [477, 345] width 517 height 16
paste input "160024911"
type input "160024911"
click at [686, 336] on button "Check Name" at bounding box center [690, 340] width 85 height 20
type input "MACORE NOMINEES PTY. LTD."
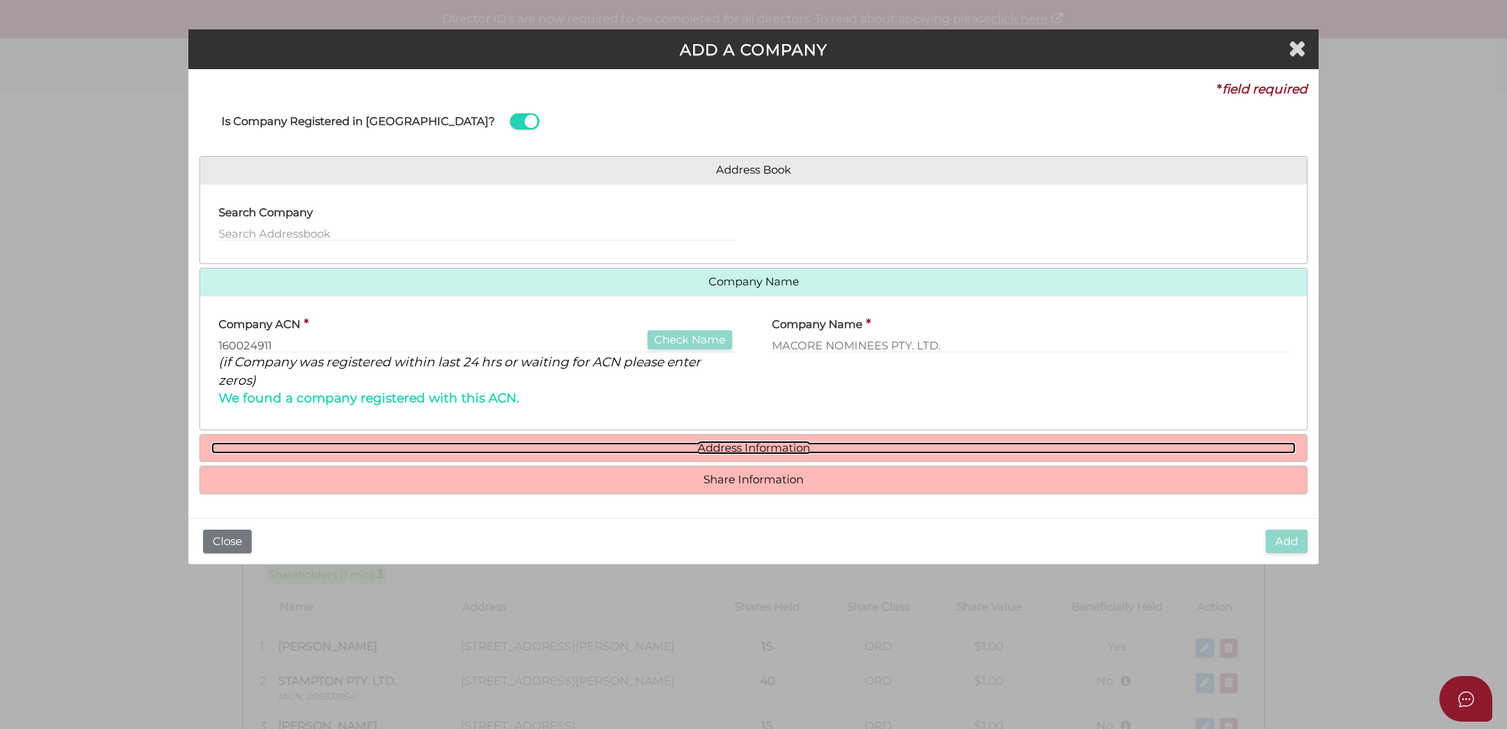
click at [632, 444] on link "Address Information" at bounding box center [753, 448] width 1085 height 13
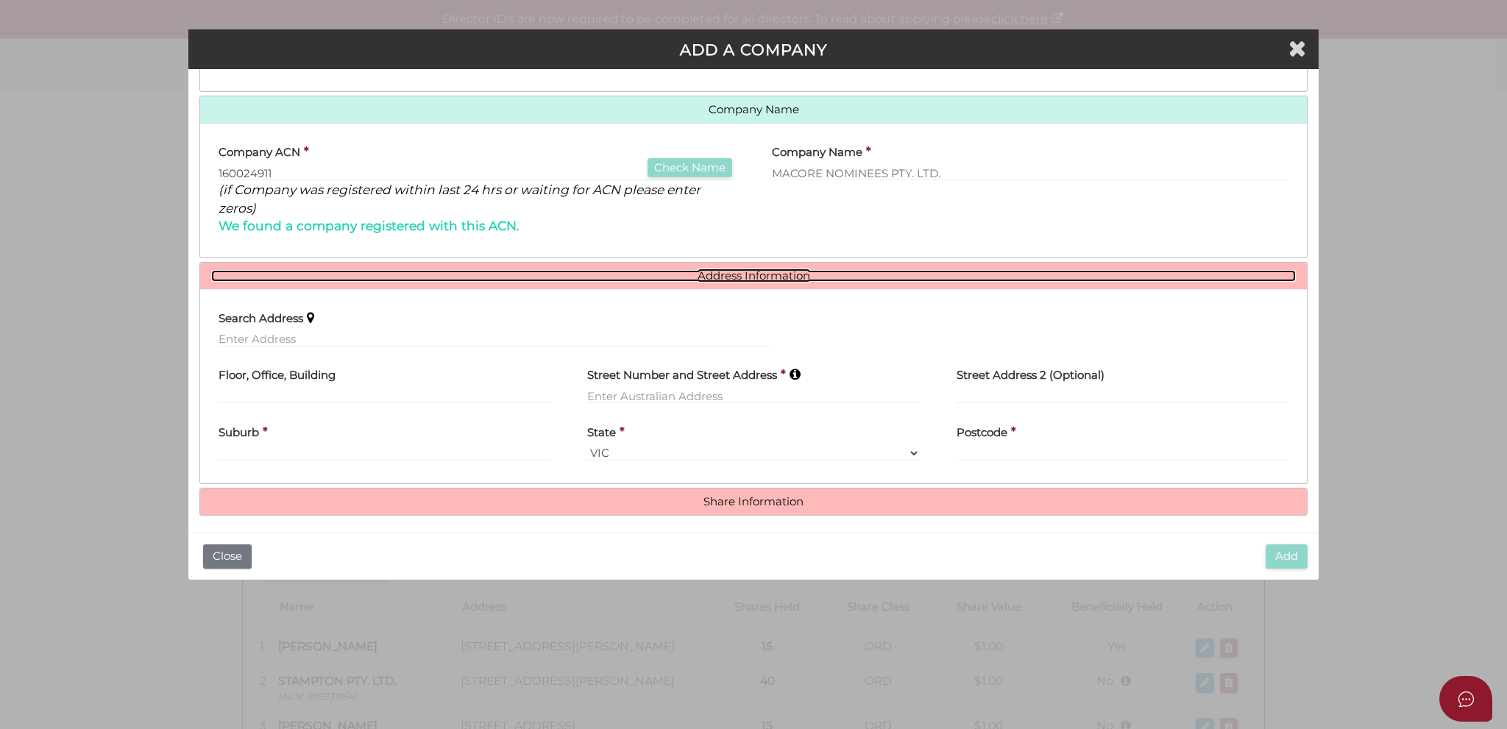
scroll to position [177, 0]
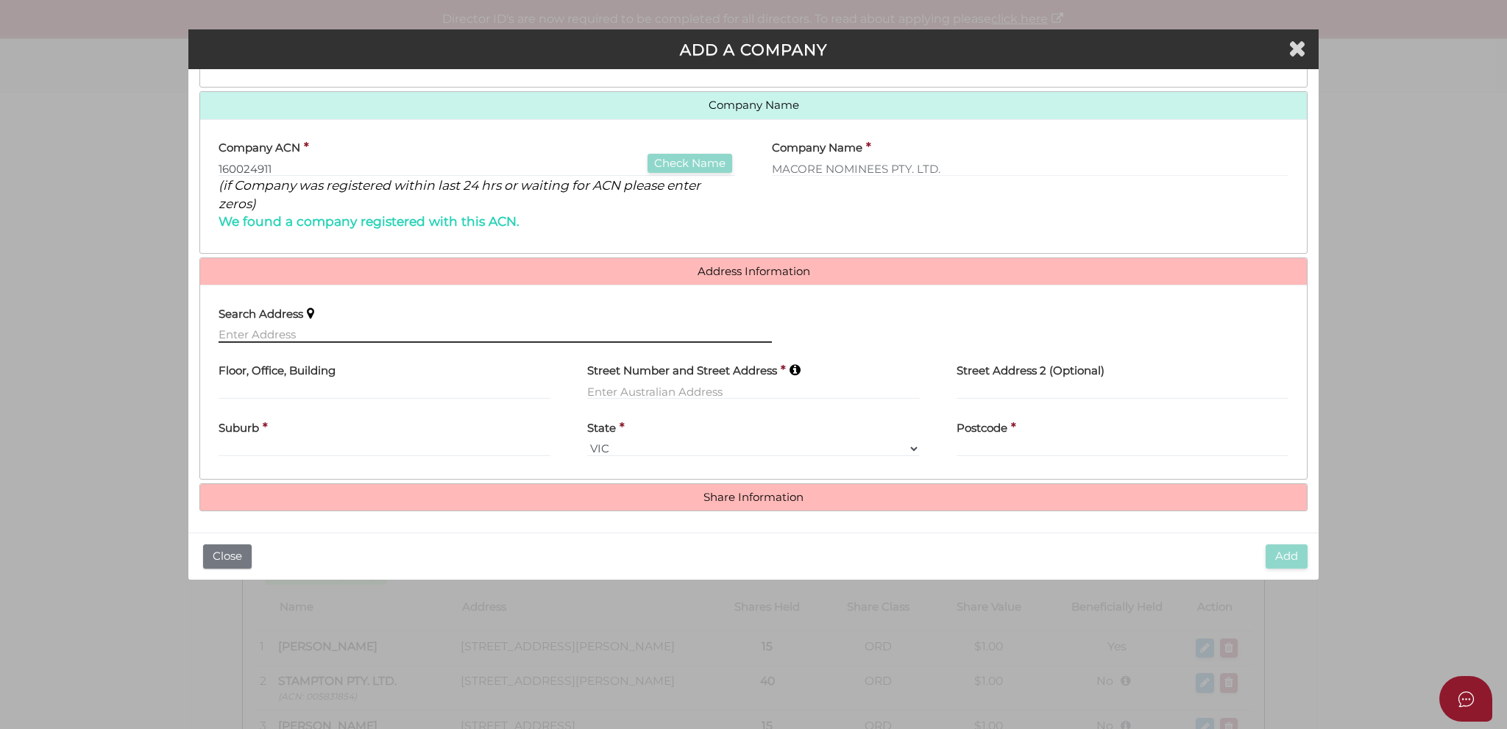
click at [324, 332] on input "text" at bounding box center [495, 335] width 553 height 16
paste input "72 Steele Creek Drive, KEILOR EAST VIC 3033"
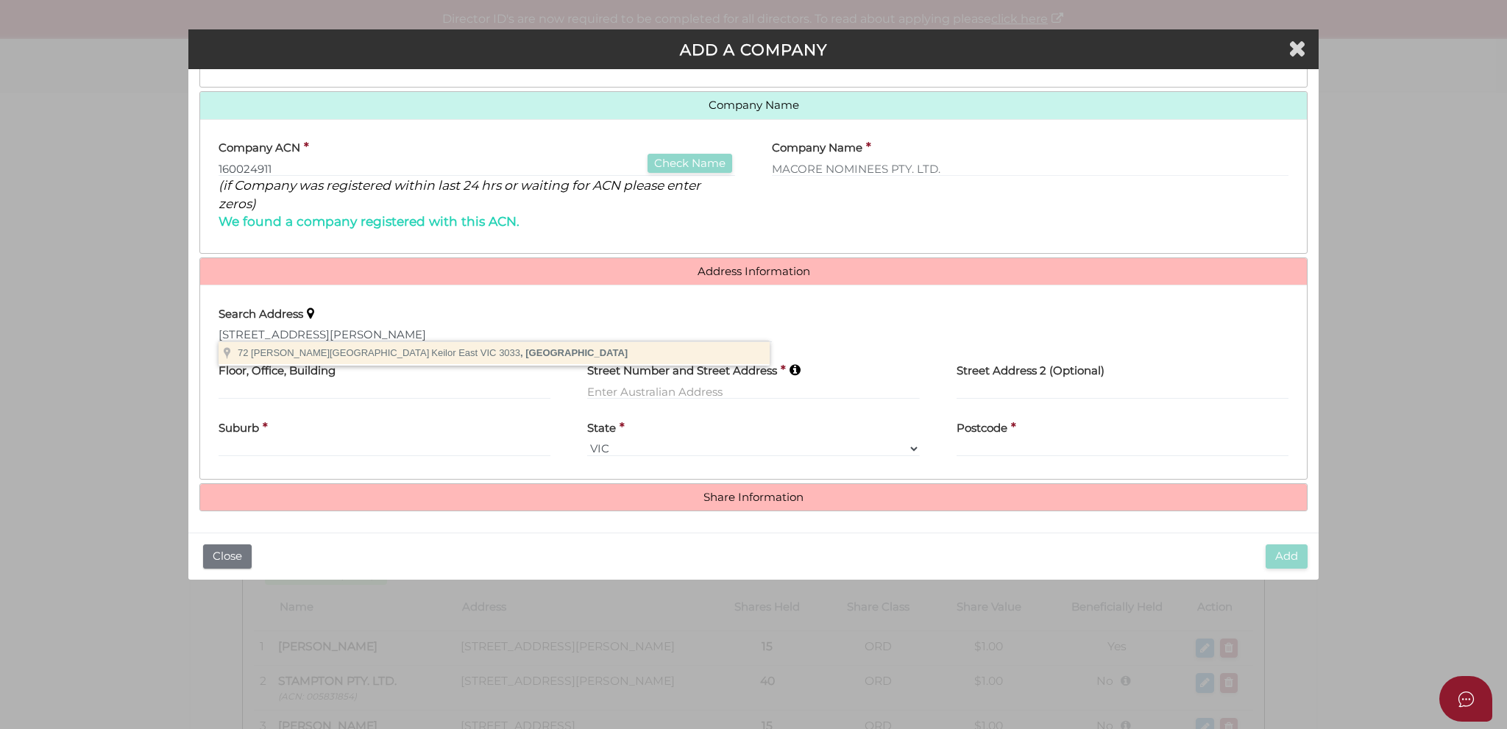
type input "72 Steele Creek Drive, Keilor East VIC 3033, Australia"
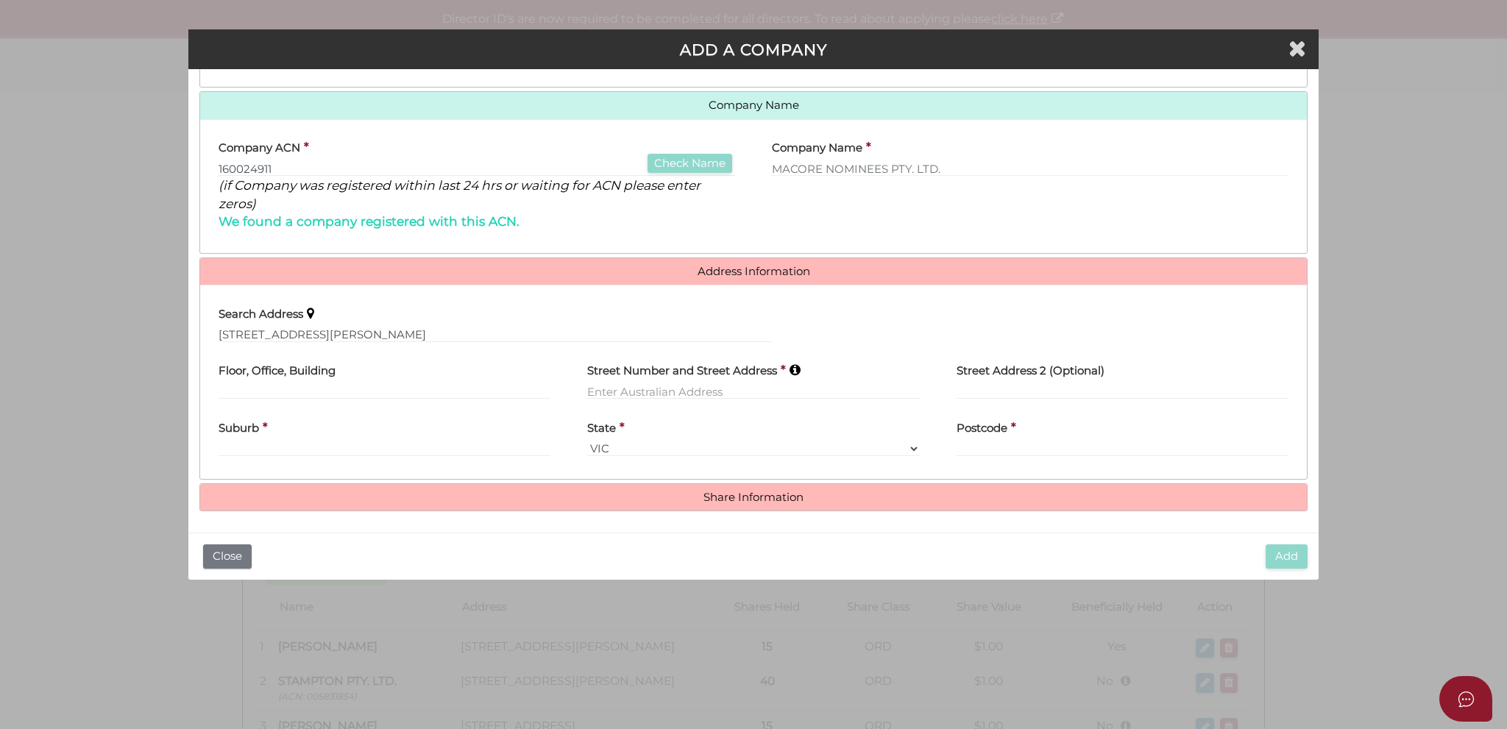
type input "72 Steele Creek Drive"
type input "Keilor East"
select select "VIC"
type input "3033"
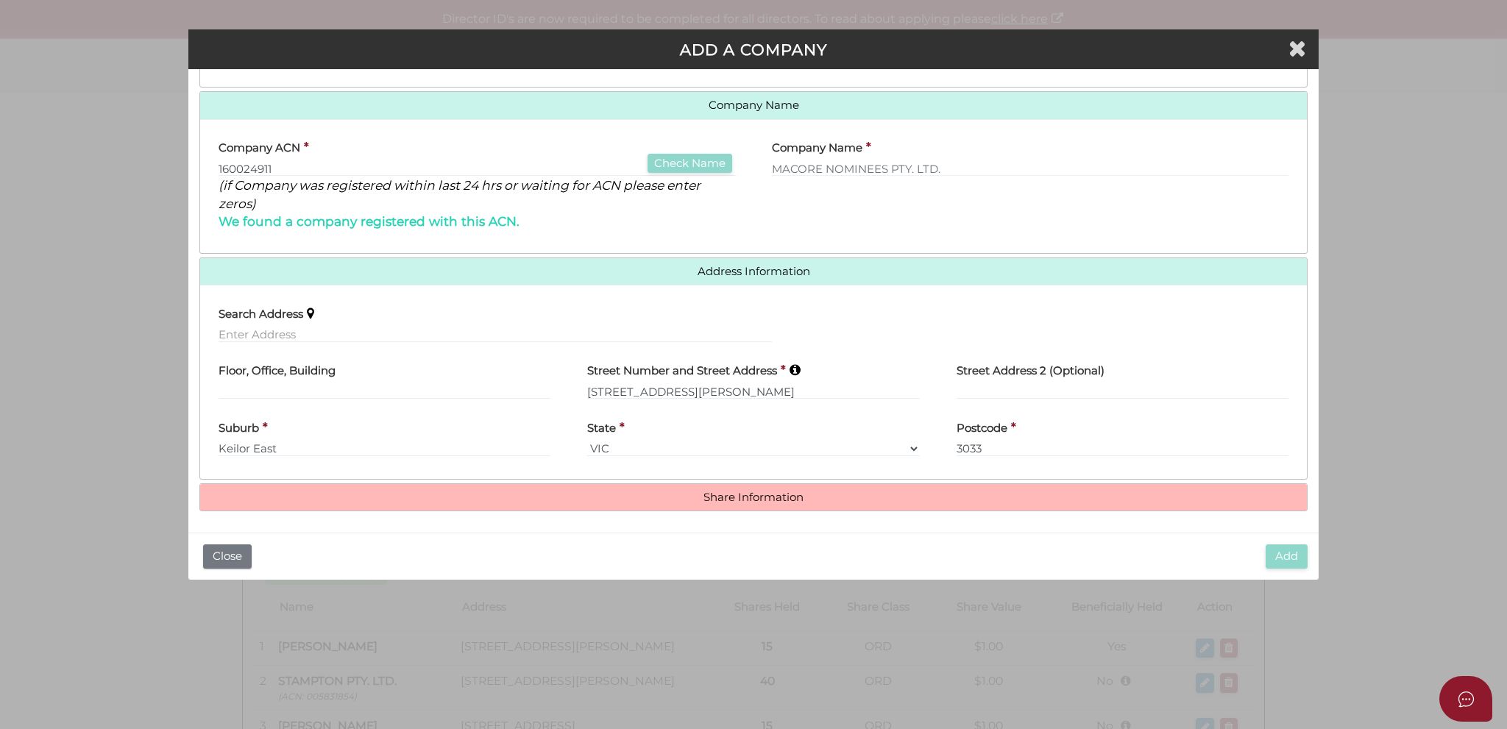
click at [757, 502] on h4 "Share Information" at bounding box center [753, 497] width 1107 height 27
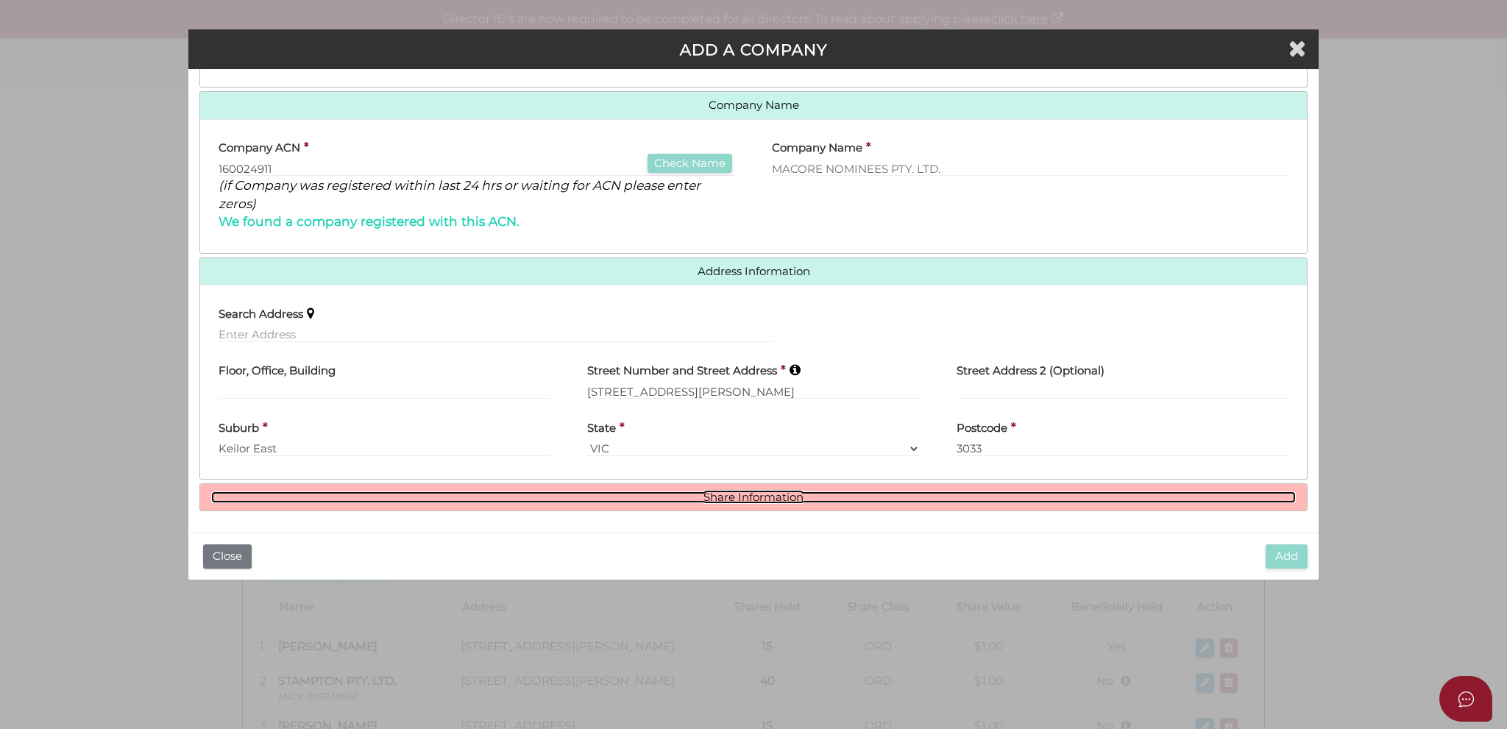
click at [743, 498] on link "Share Information" at bounding box center [753, 498] width 1085 height 13
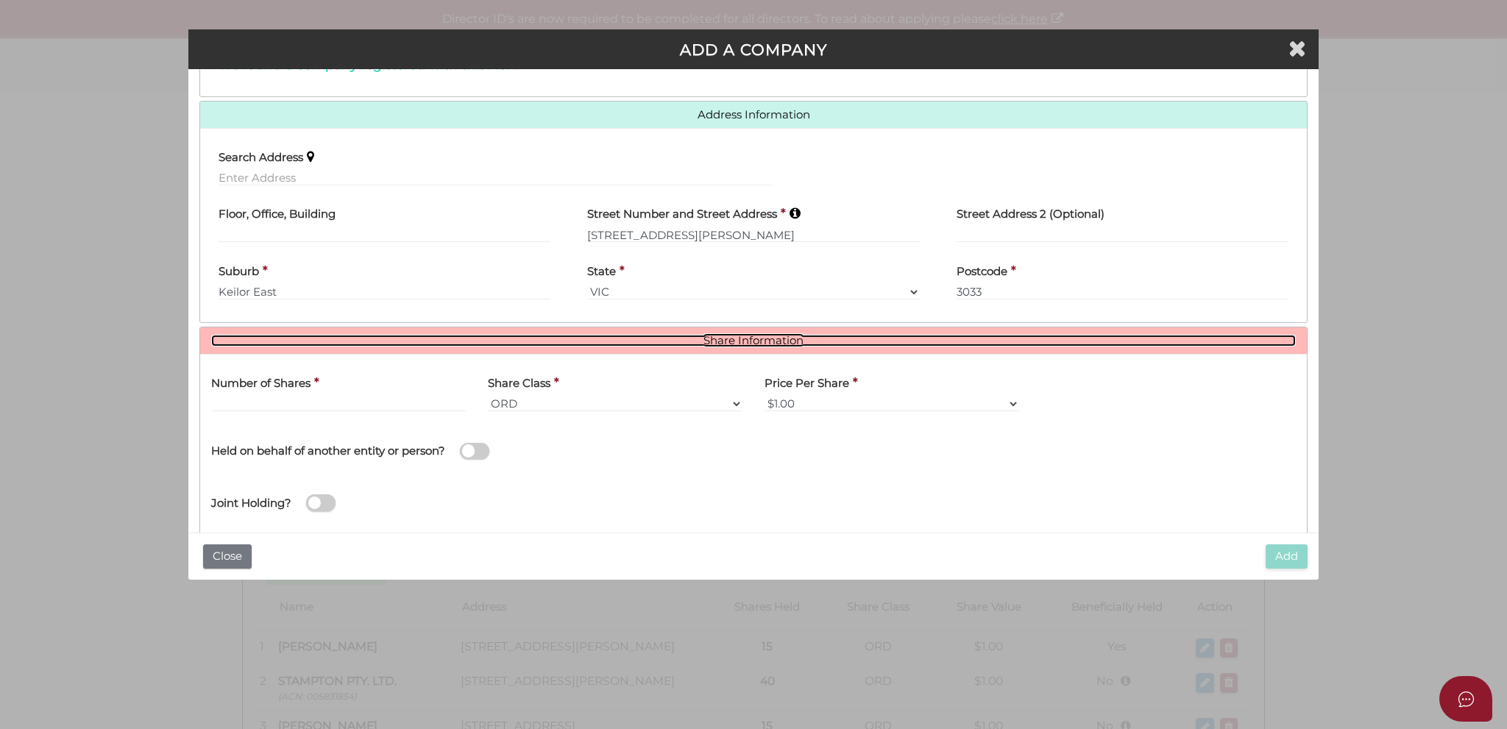
scroll to position [356, 0]
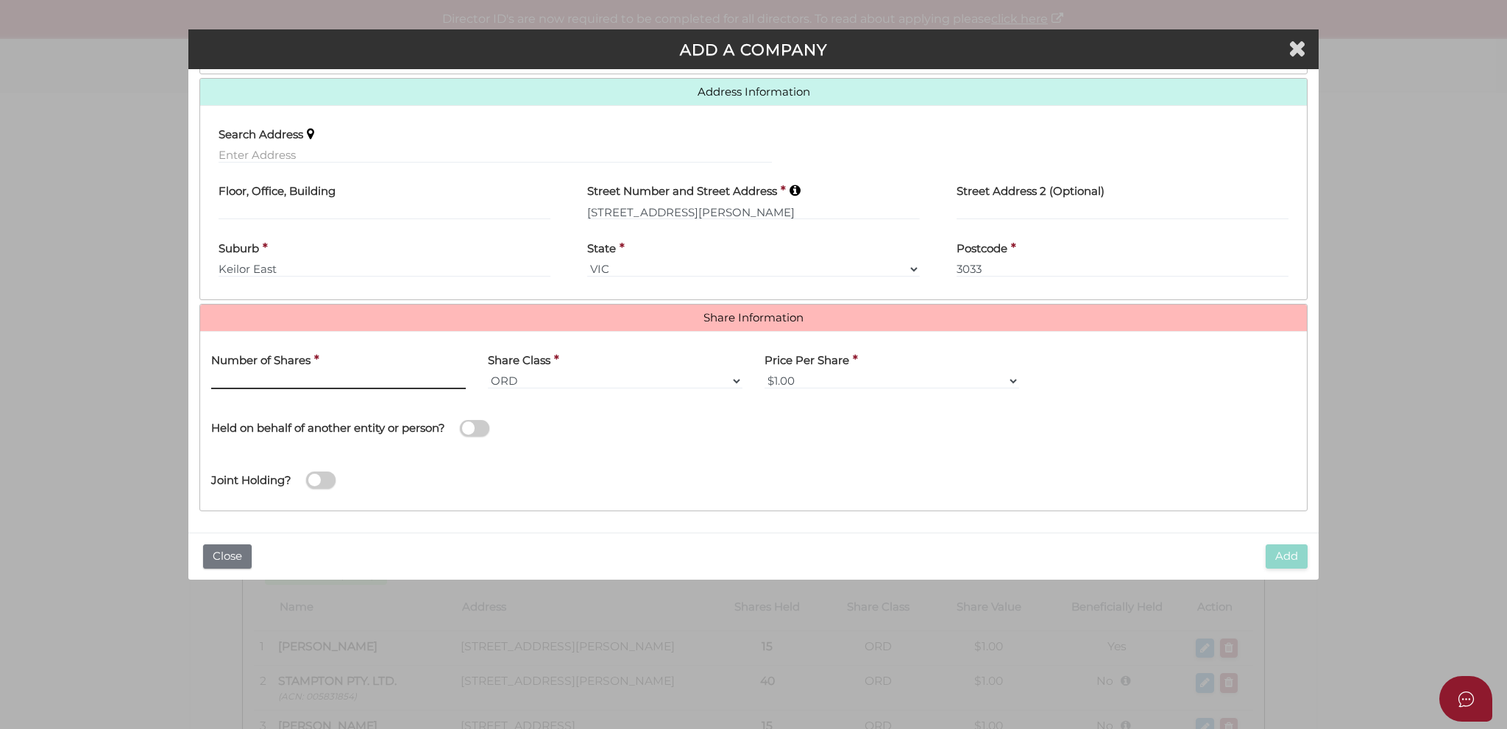
click at [365, 373] on input "text" at bounding box center [338, 381] width 255 height 16
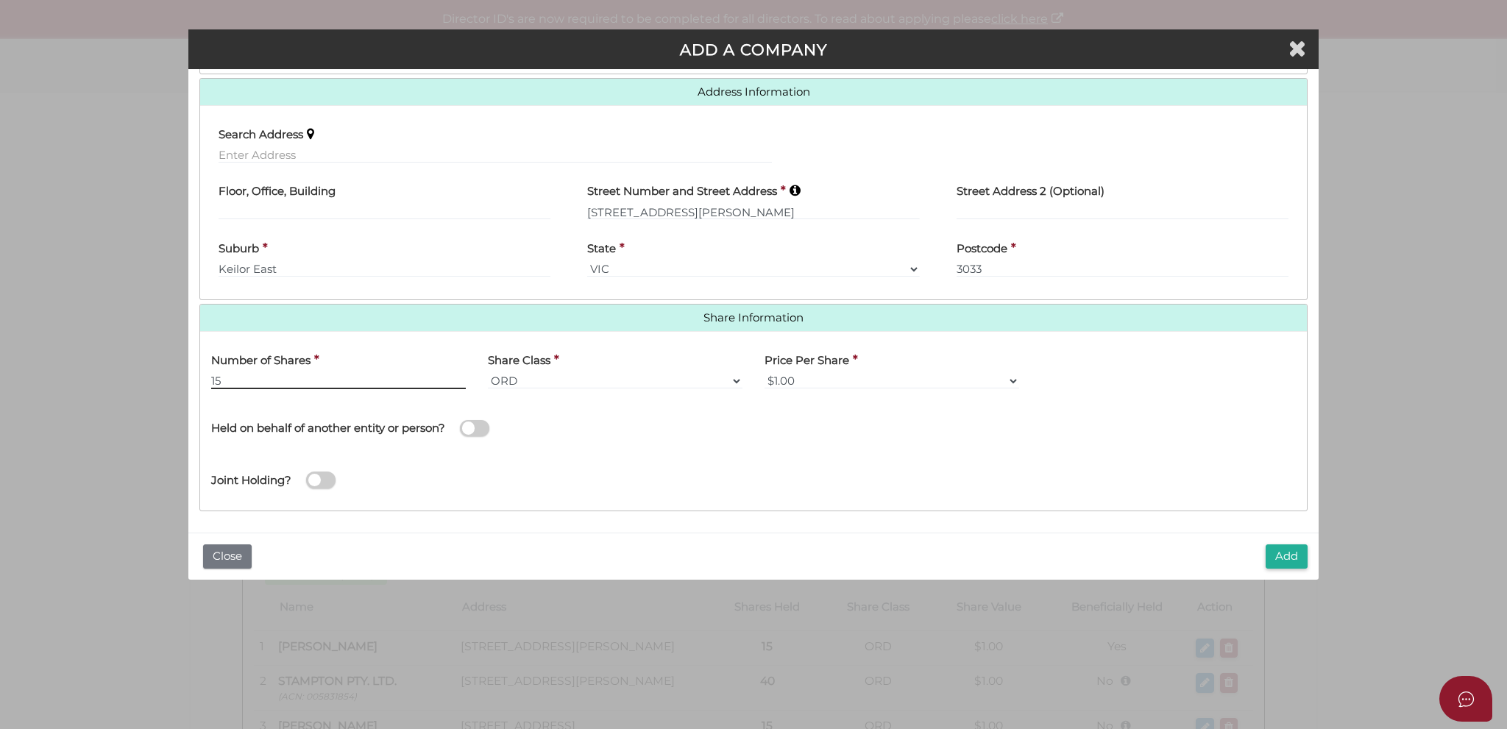
type input "15"
click at [474, 426] on span at bounding box center [474, 428] width 29 height 17
click at [0, 0] on input "checkbox" at bounding box center [0, 0] width 0 height 0
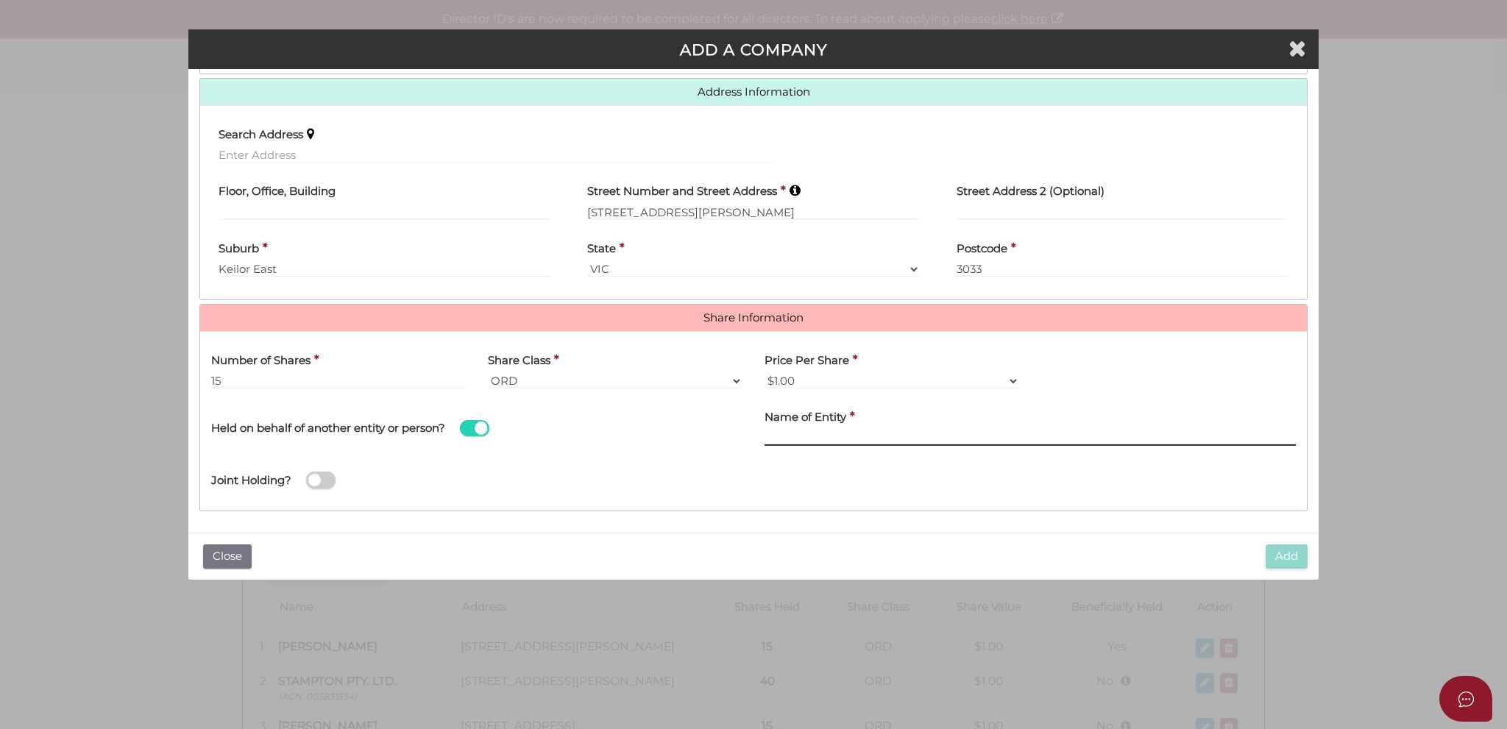
click at [809, 439] on input "text" at bounding box center [1030, 438] width 531 height 16
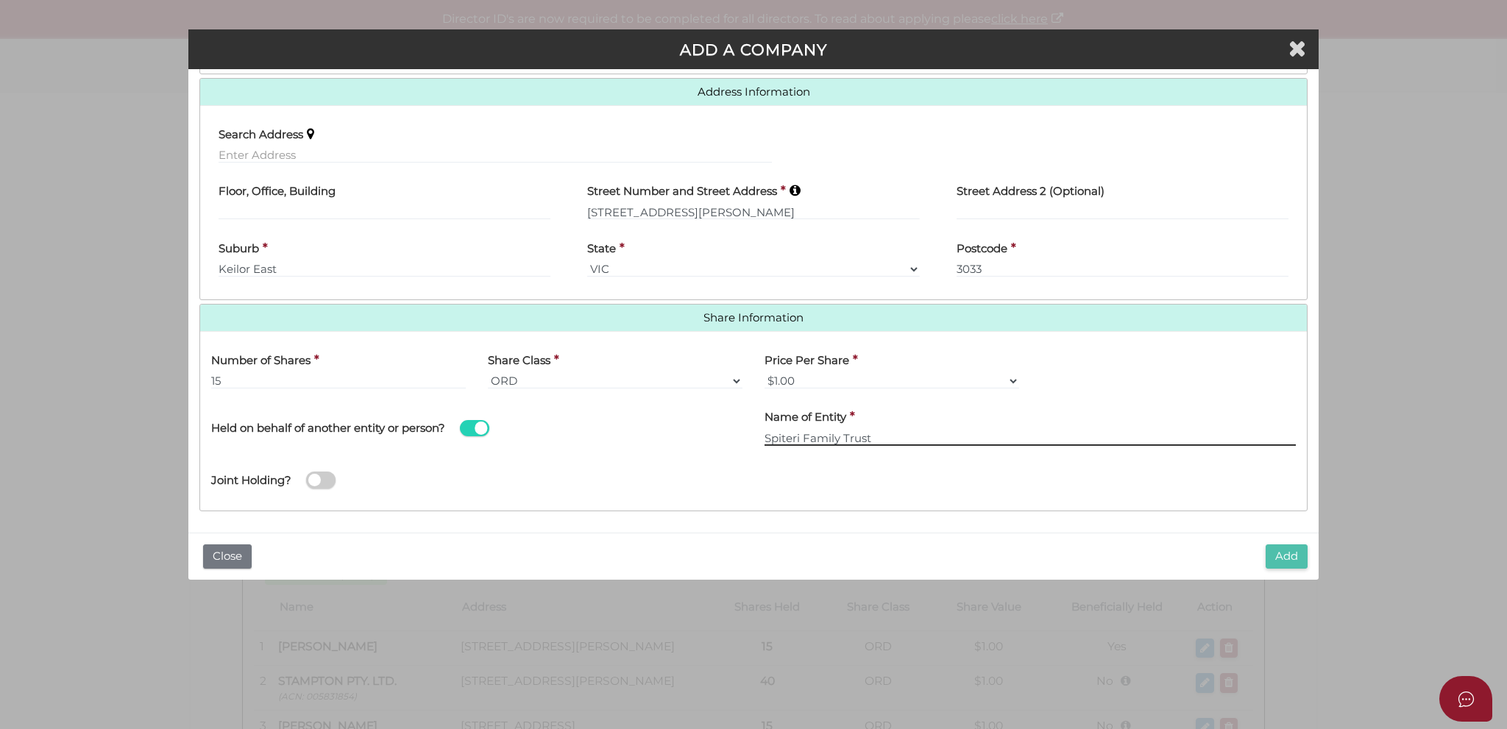
type input "Spiteri Family Trust"
click at [1278, 553] on button "Add" at bounding box center [1287, 557] width 42 height 24
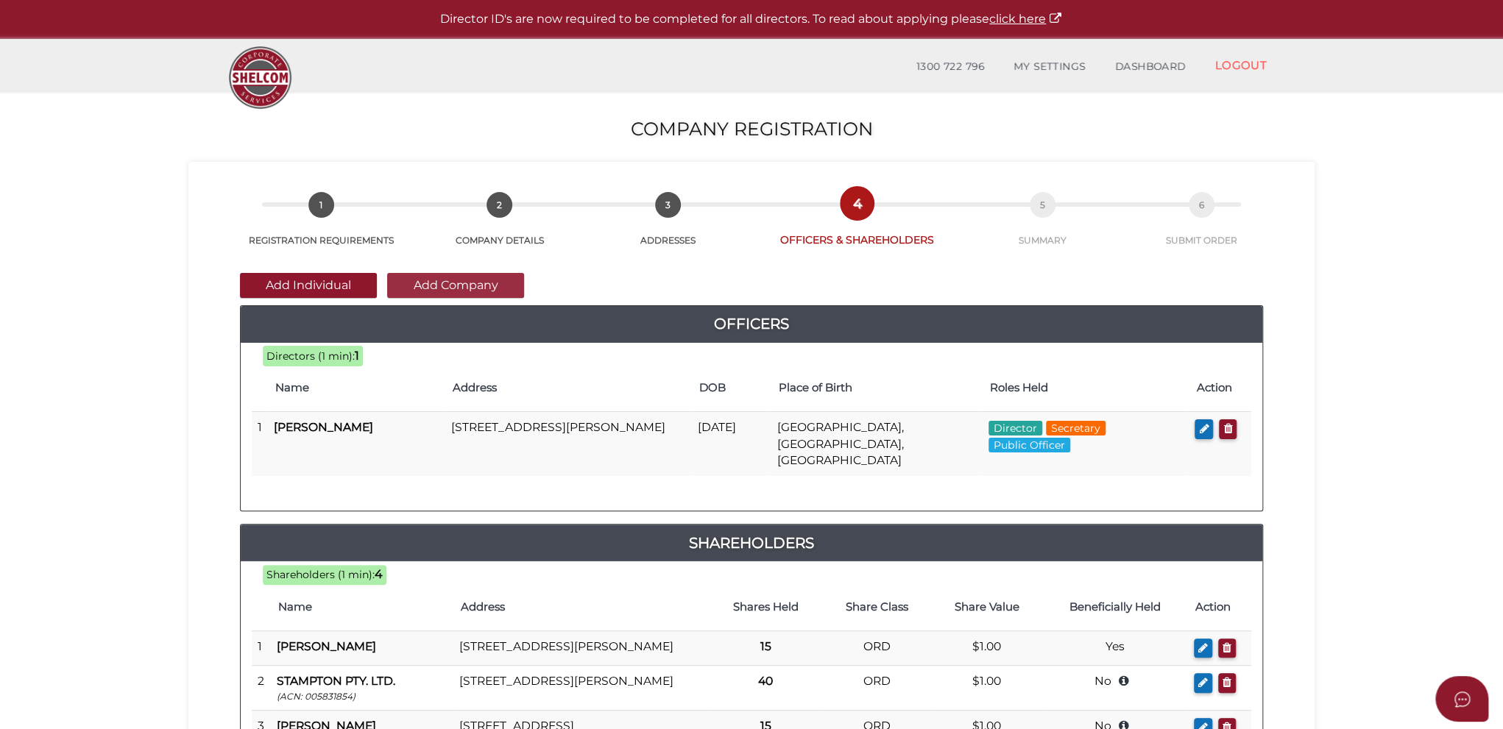
click at [470, 290] on button "Add Company" at bounding box center [455, 285] width 137 height 25
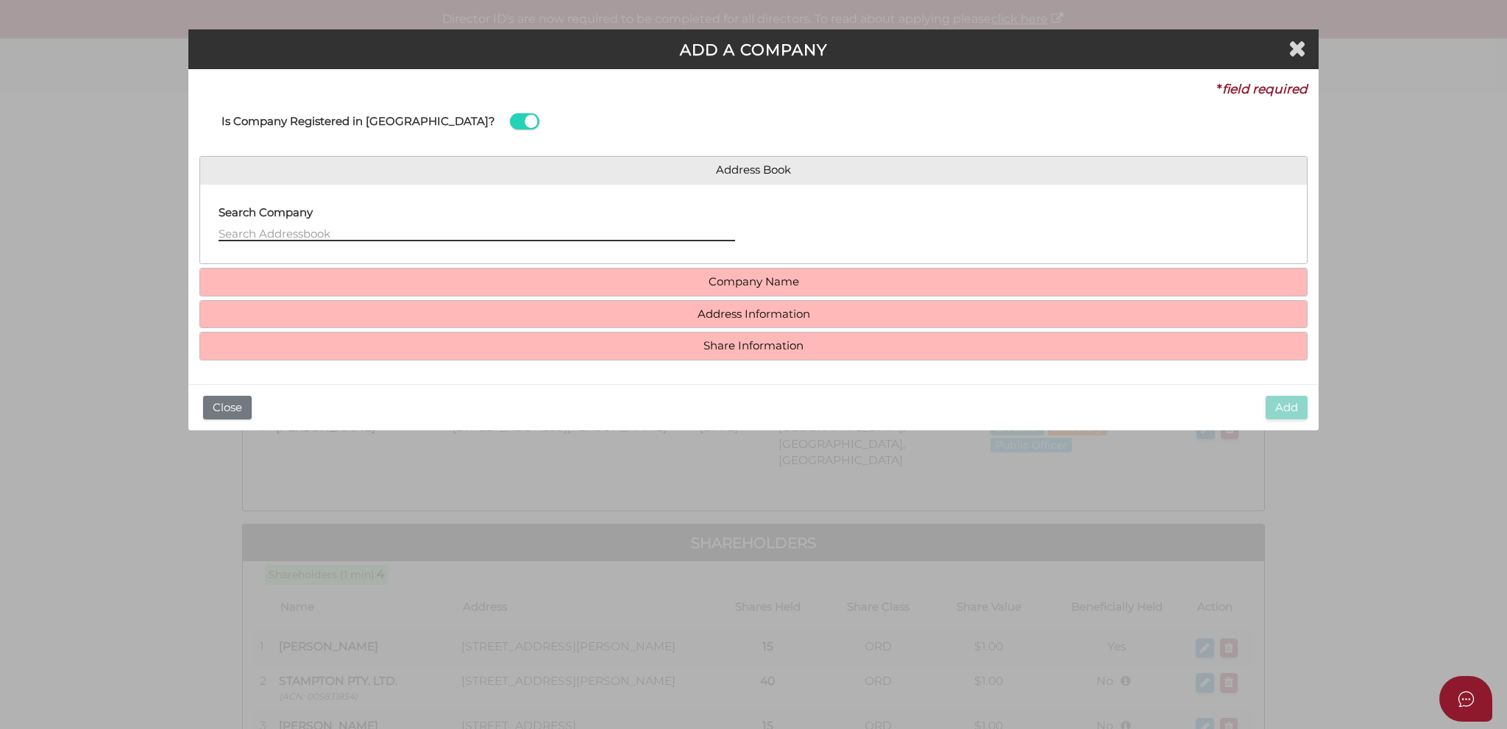
click at [627, 235] on input "text" at bounding box center [477, 233] width 517 height 16
paste input "[PERSON_NAME] INVESTMENTS PTY LTD"
type input "[PERSON_NAME] INVESTMENTS PTY LTD"
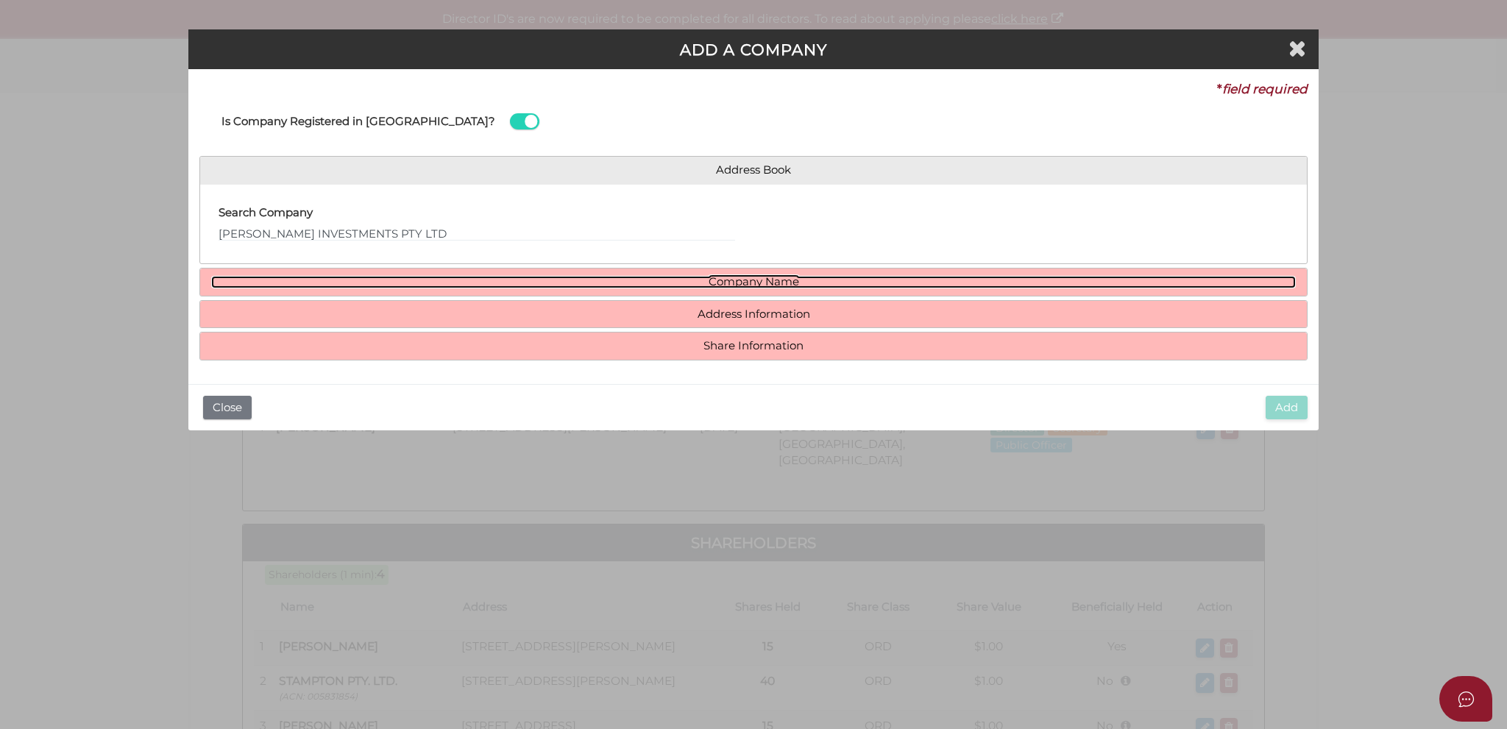
click at [536, 279] on link "Company Name" at bounding box center [753, 282] width 1085 height 13
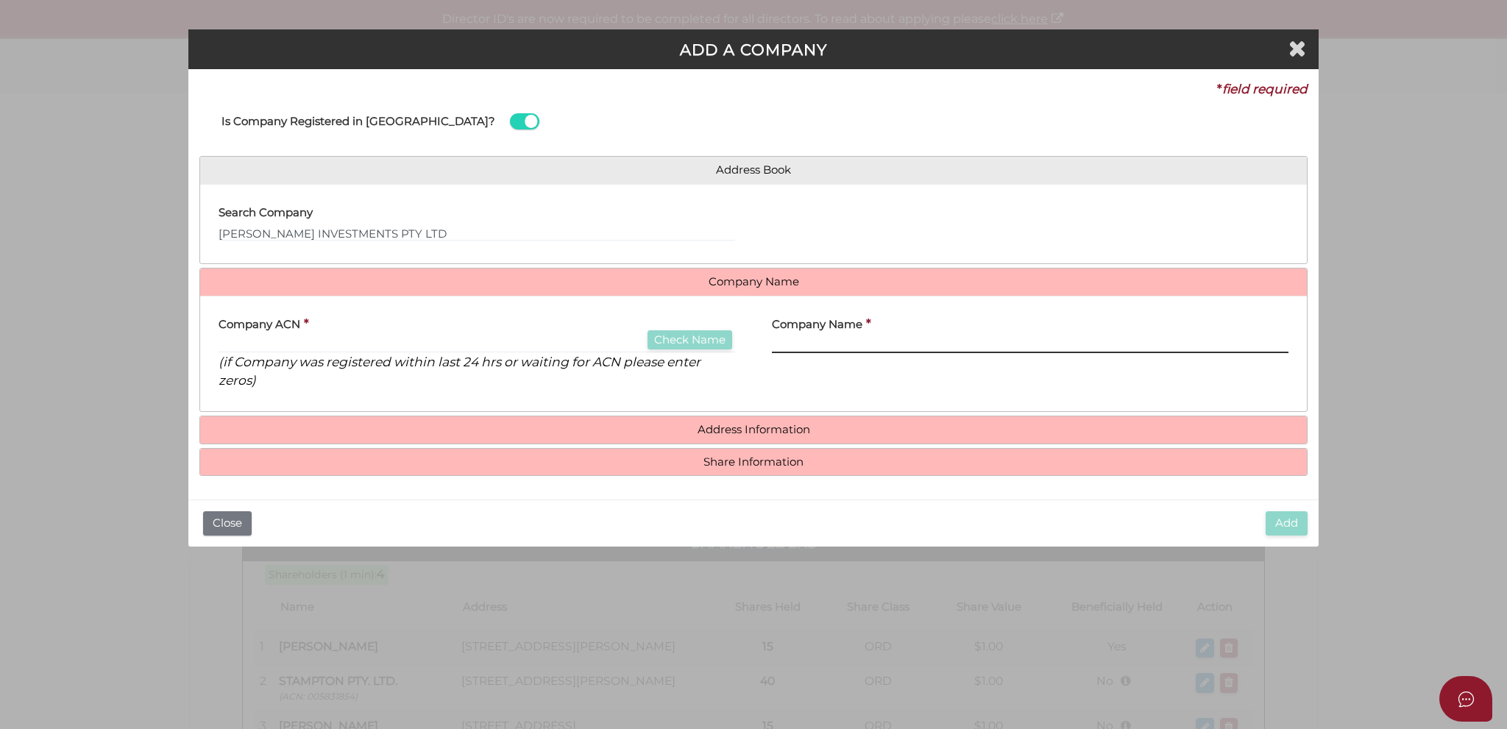
click at [812, 345] on input "text" at bounding box center [1030, 345] width 517 height 16
paste input "[PERSON_NAME] INVESTMENTS PTY LTD"
type input "[PERSON_NAME] INVESTMENTS PTY LTD"
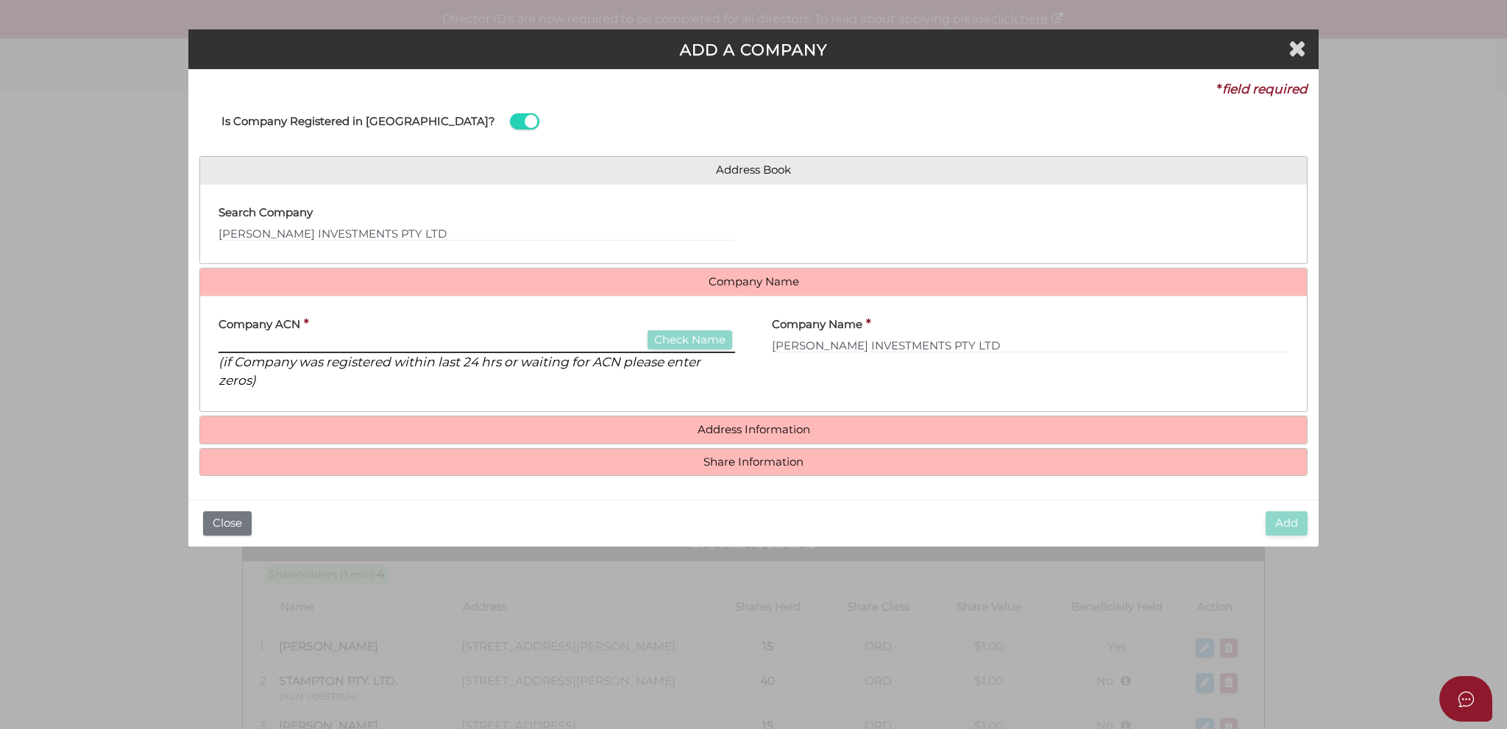
click at [489, 344] on input "text" at bounding box center [477, 345] width 517 height 16
paste input "080985477"
type input "080985477"
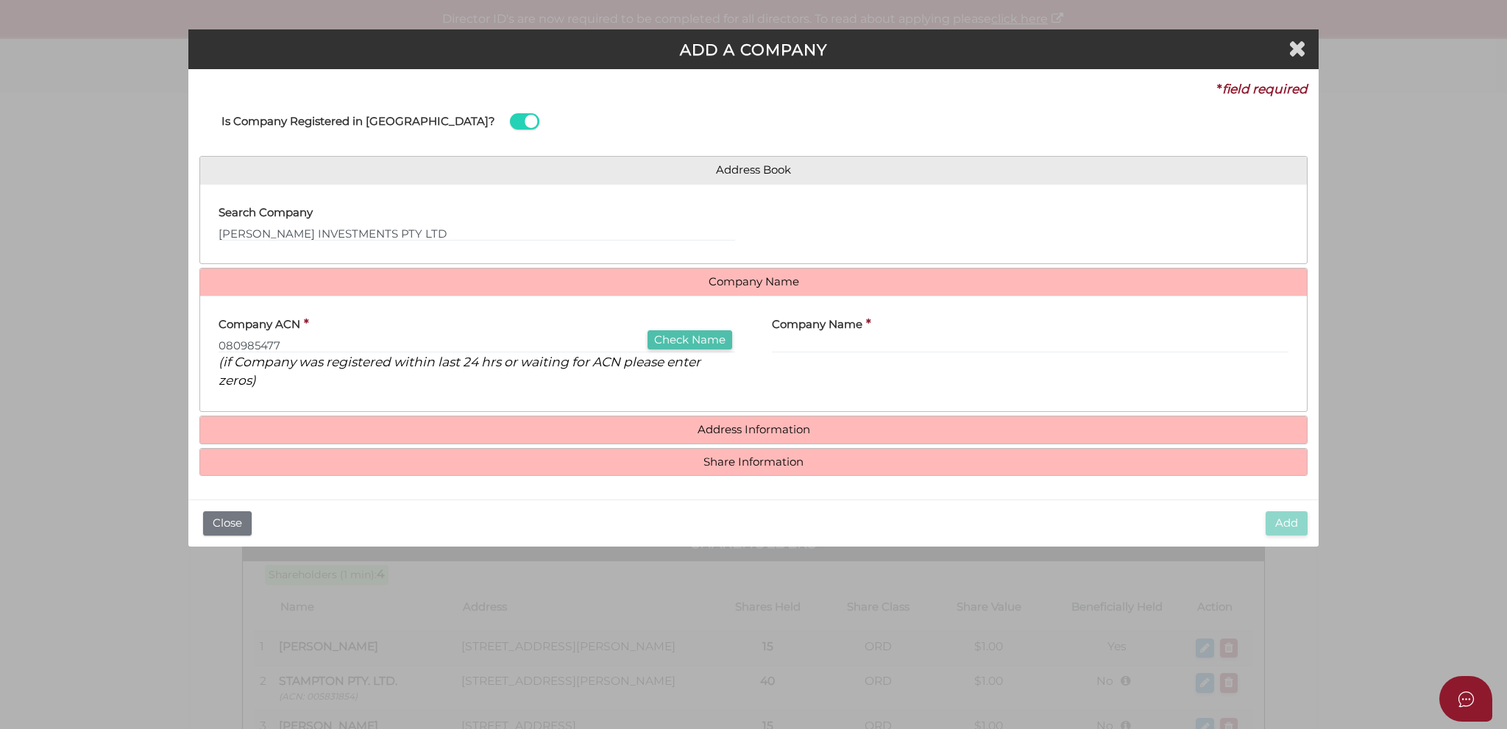
click at [674, 341] on button "Check Name" at bounding box center [690, 340] width 85 height 20
type input "[PERSON_NAME] INVESTMENTS PTY LTD"
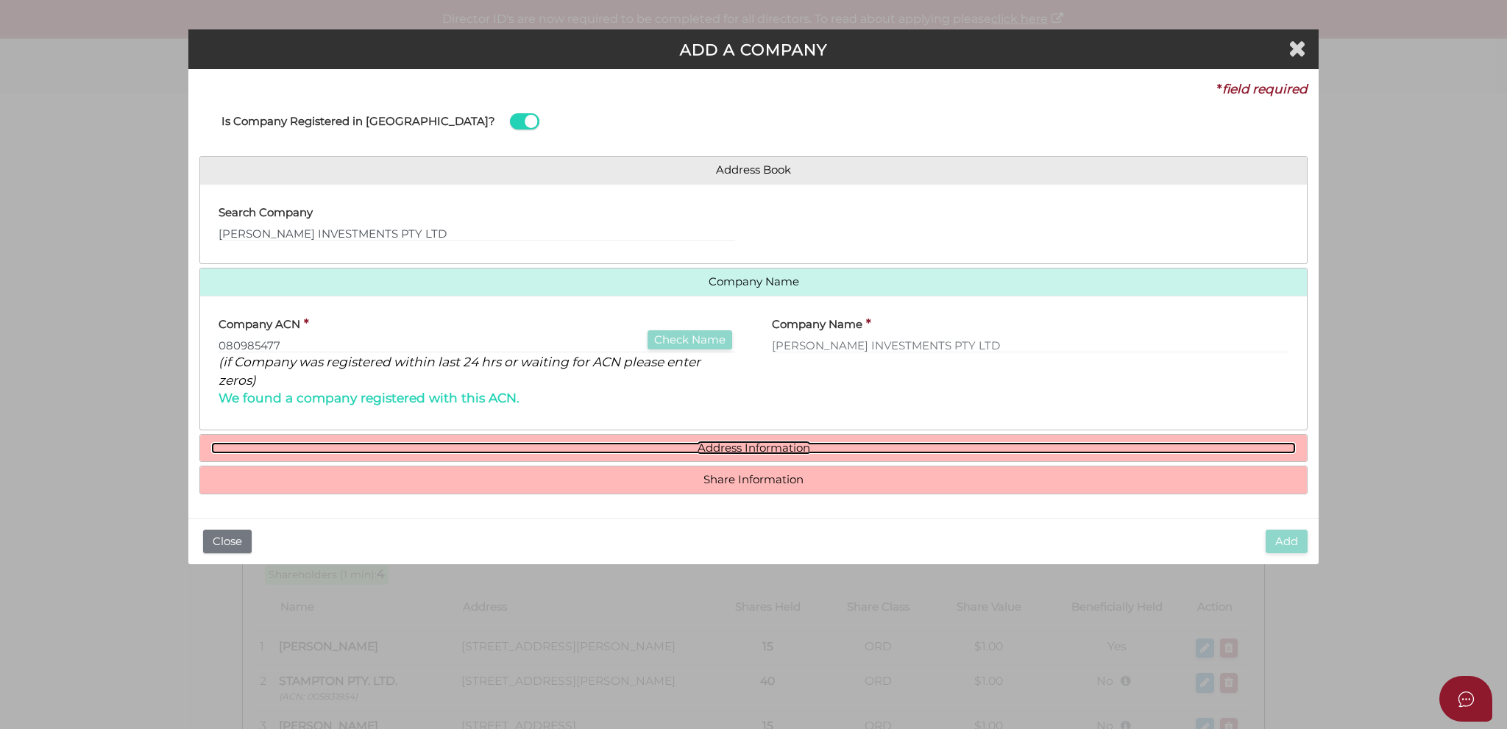
click at [698, 442] on link "Address Information" at bounding box center [753, 448] width 1085 height 13
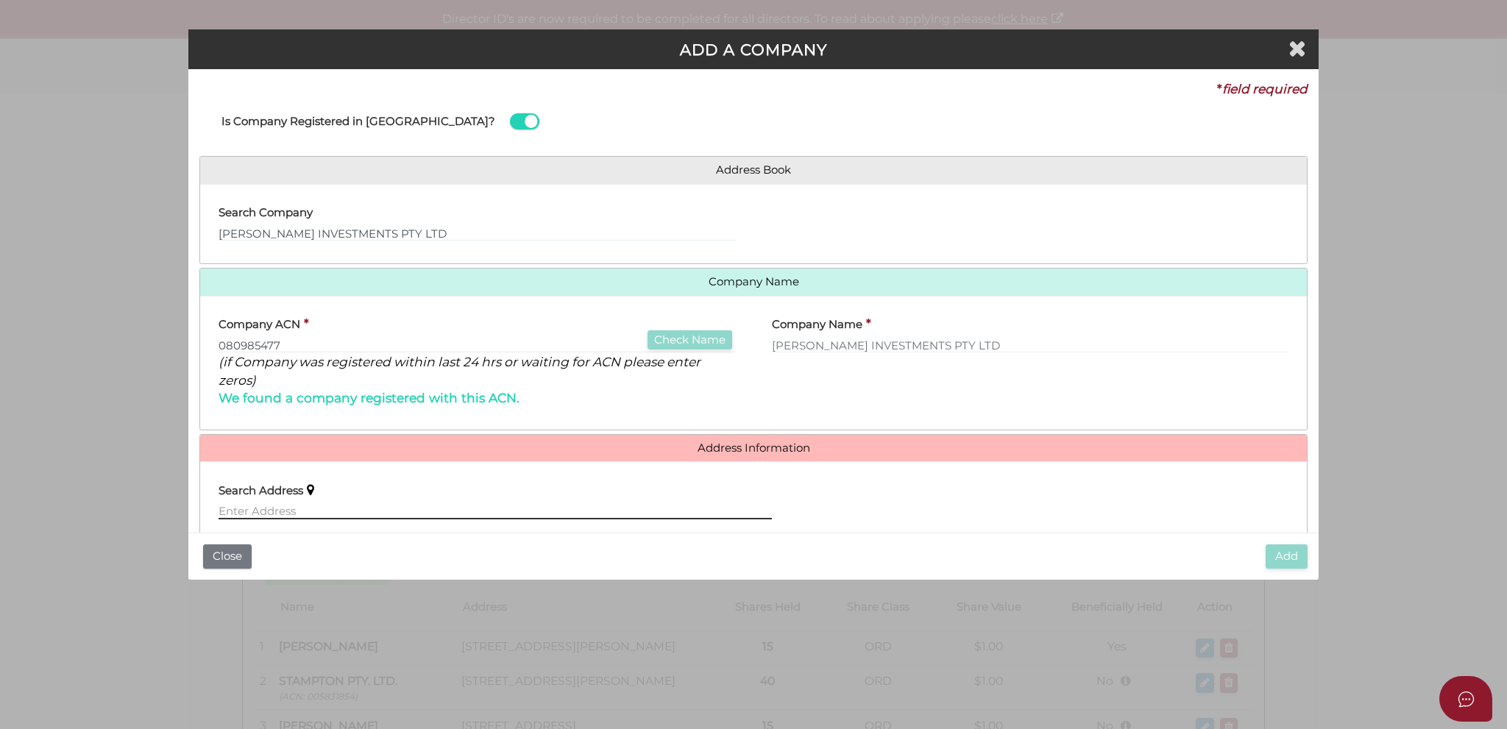
click at [416, 504] on input "text" at bounding box center [495, 511] width 553 height 16
paste input "24 Yarra Court, OAKLEIGH SOUTH VIC 3167"
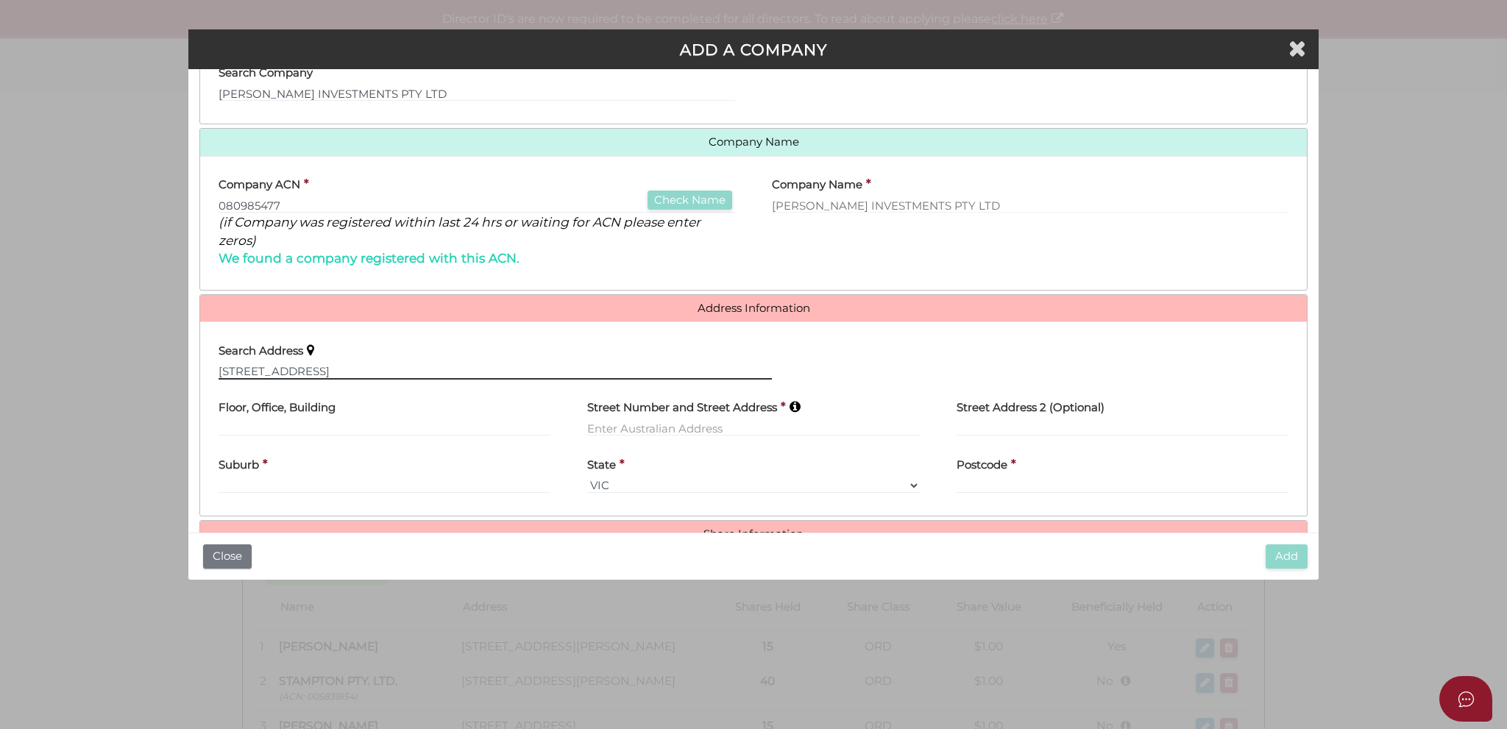
scroll to position [147, 0]
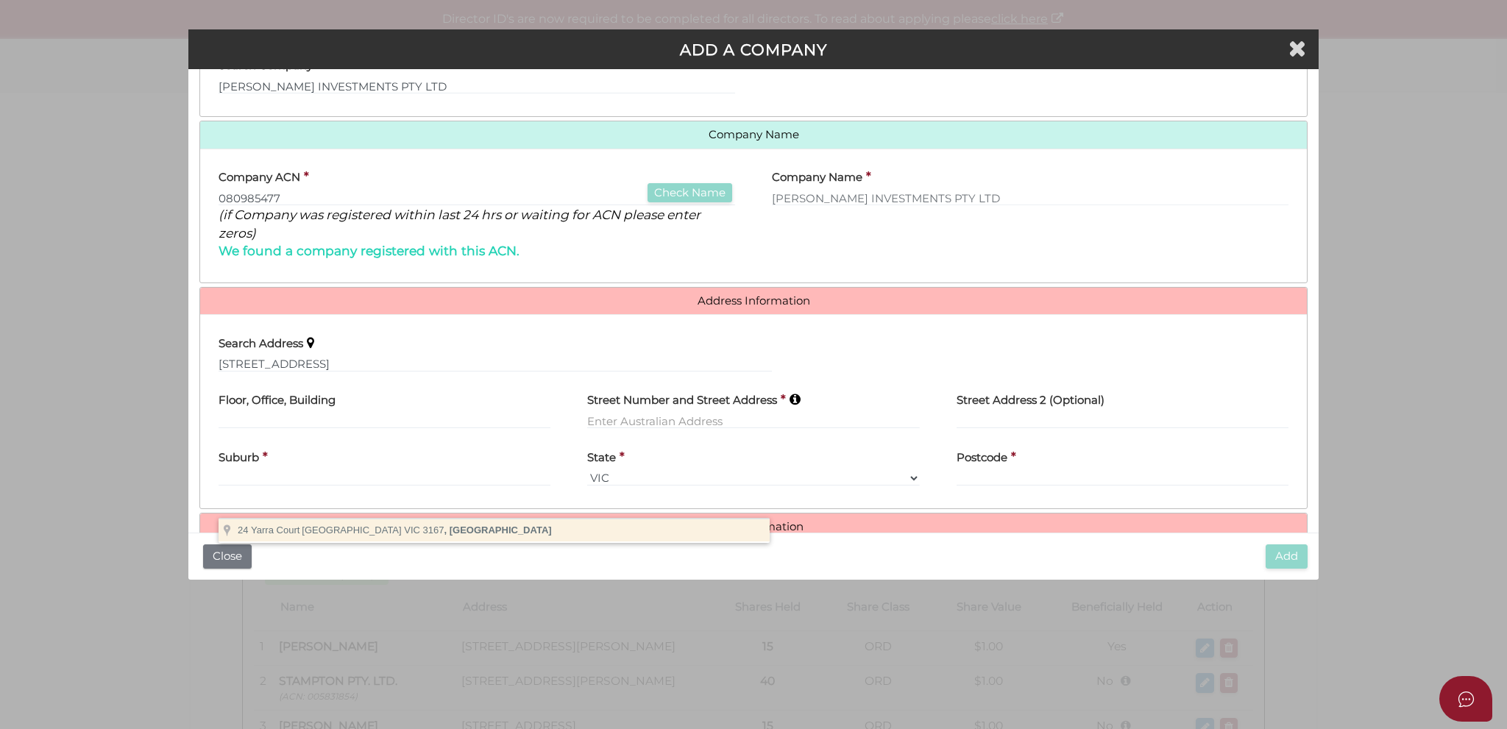
type input "24 Yarra Court, Oakleigh South VIC 3167, Australia"
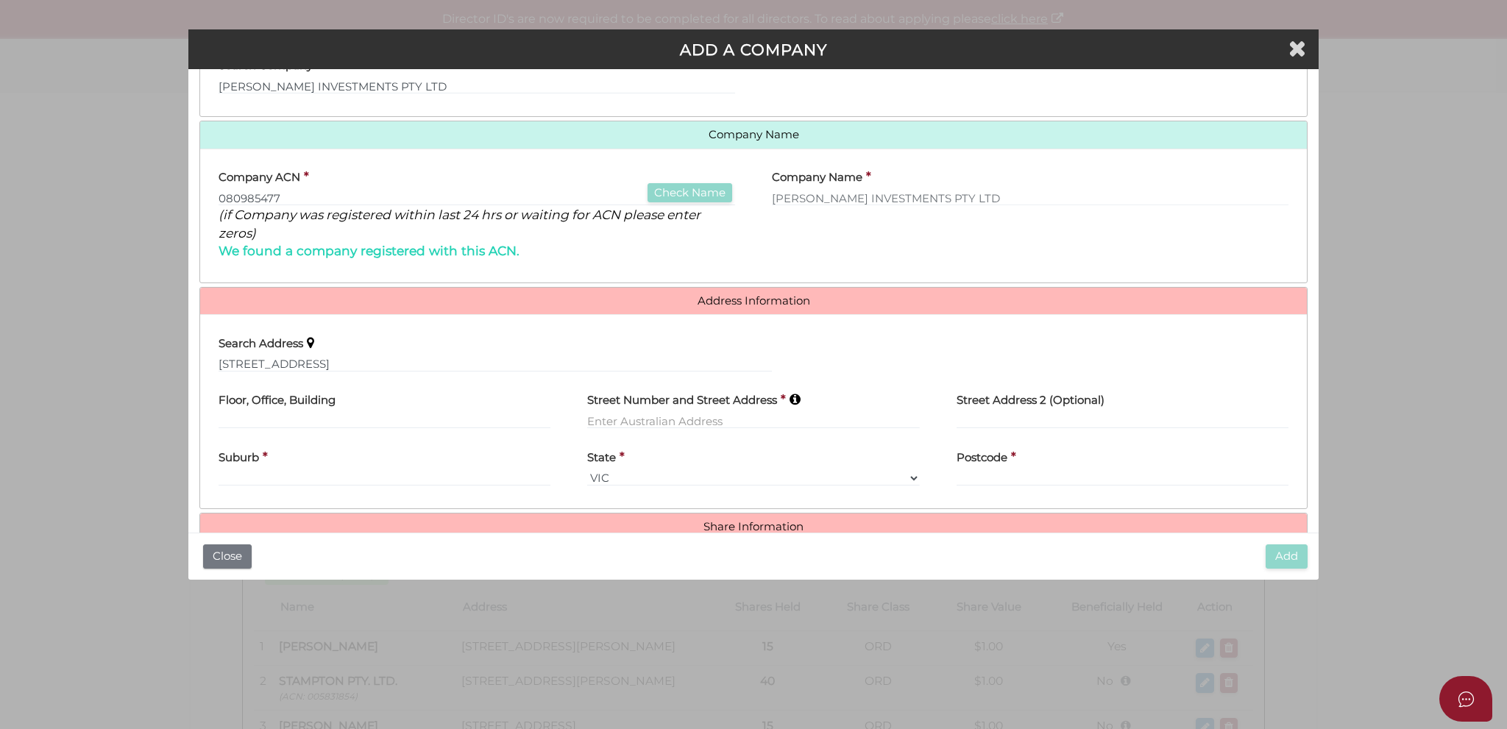
type input "24 Yarra Court"
type input "Oakleigh South"
select select "VIC"
type input "3167"
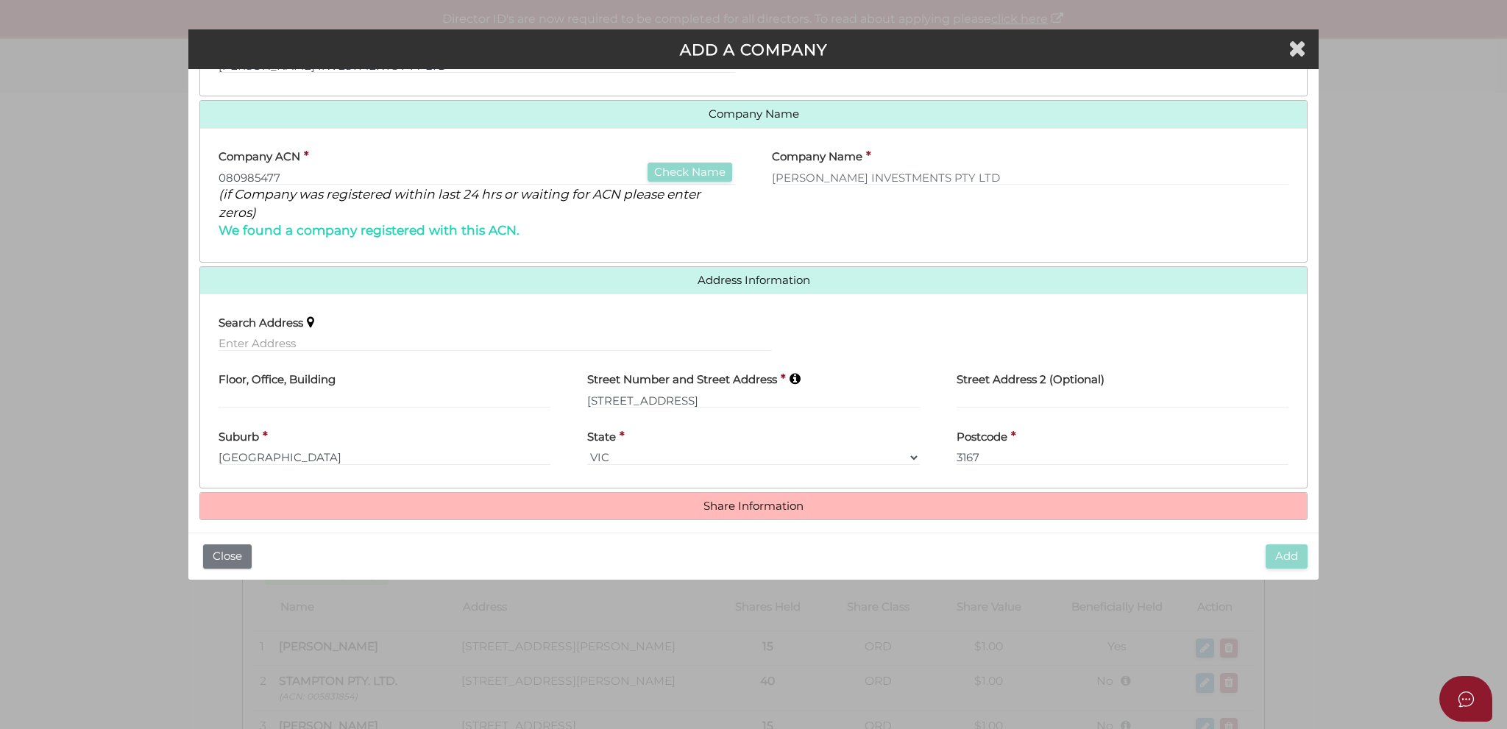
scroll to position [177, 0]
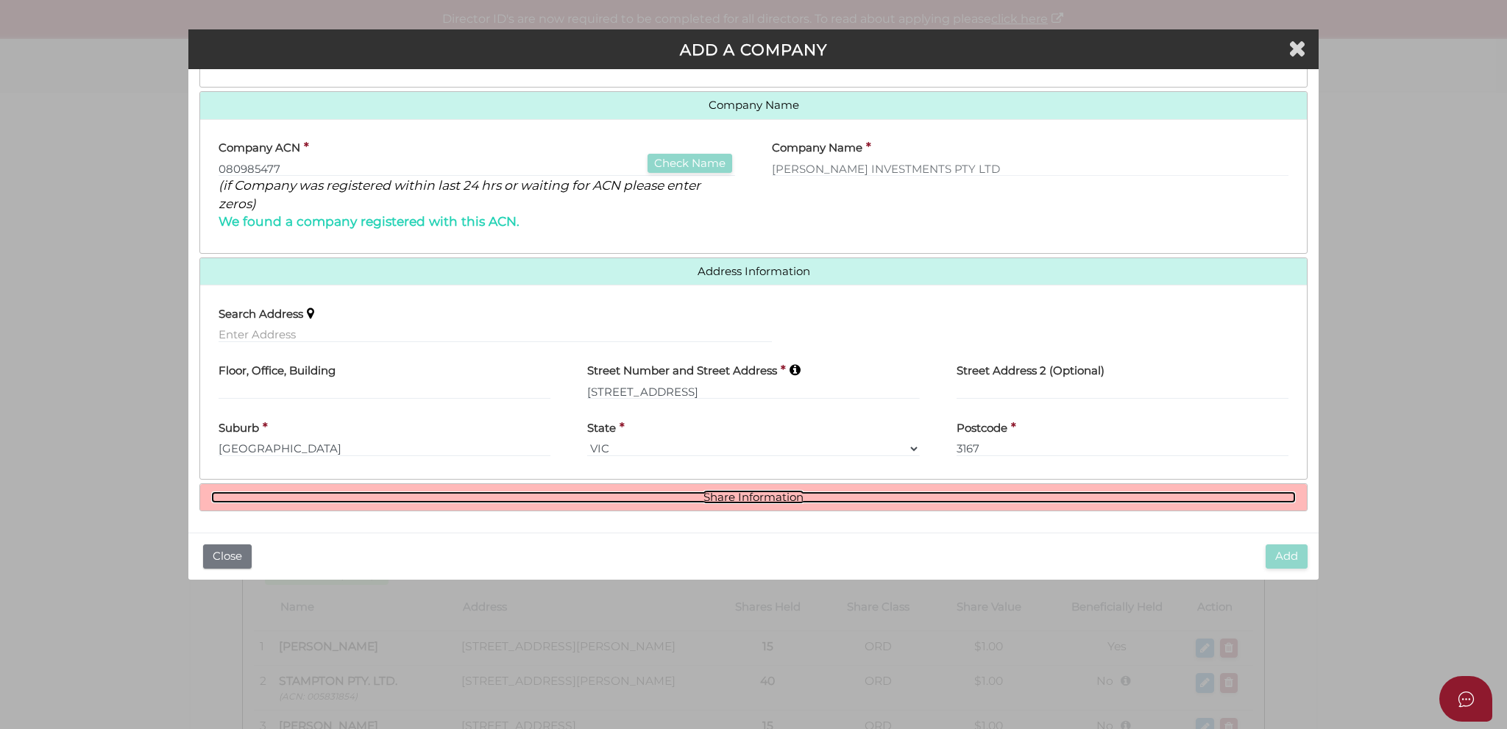
click at [623, 492] on link "Share Information" at bounding box center [753, 498] width 1085 height 13
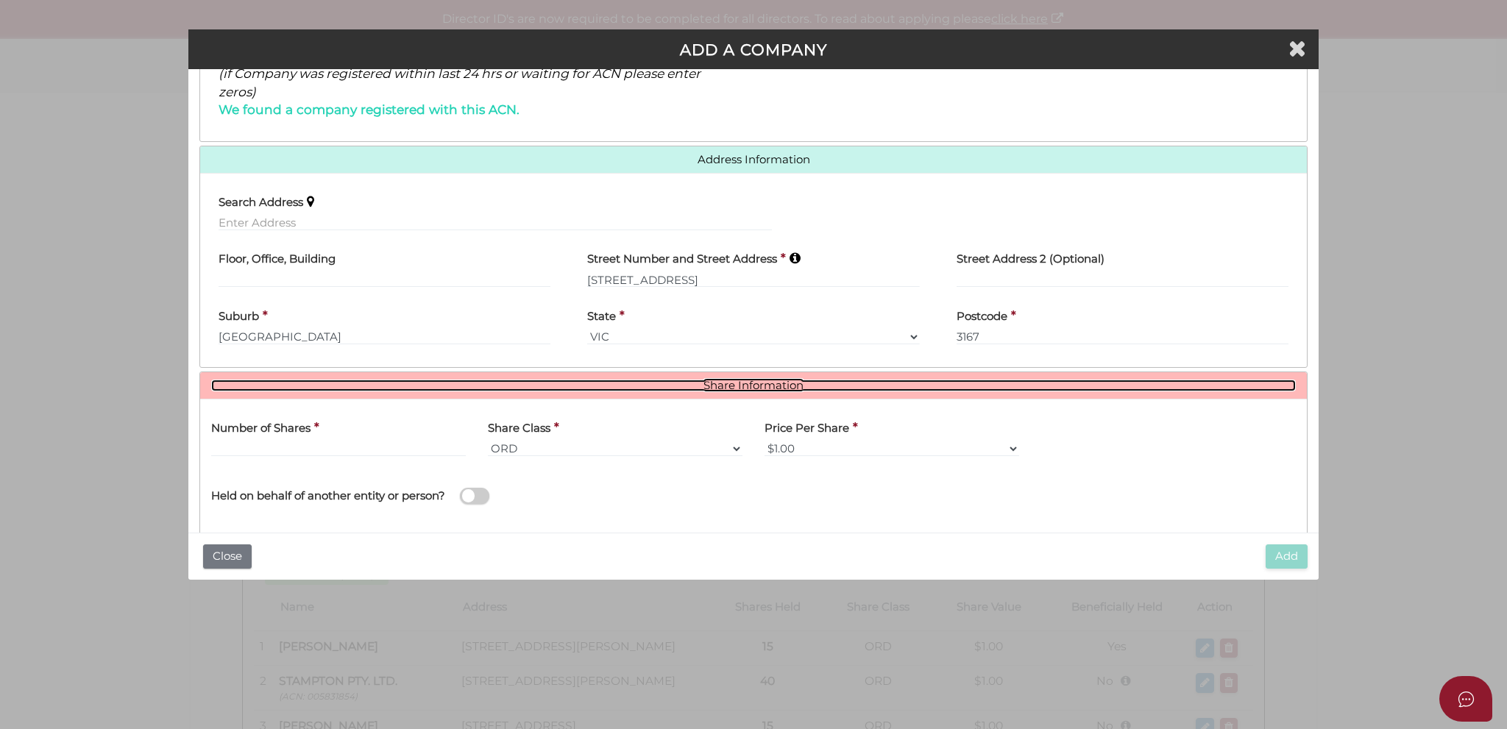
scroll to position [356, 0]
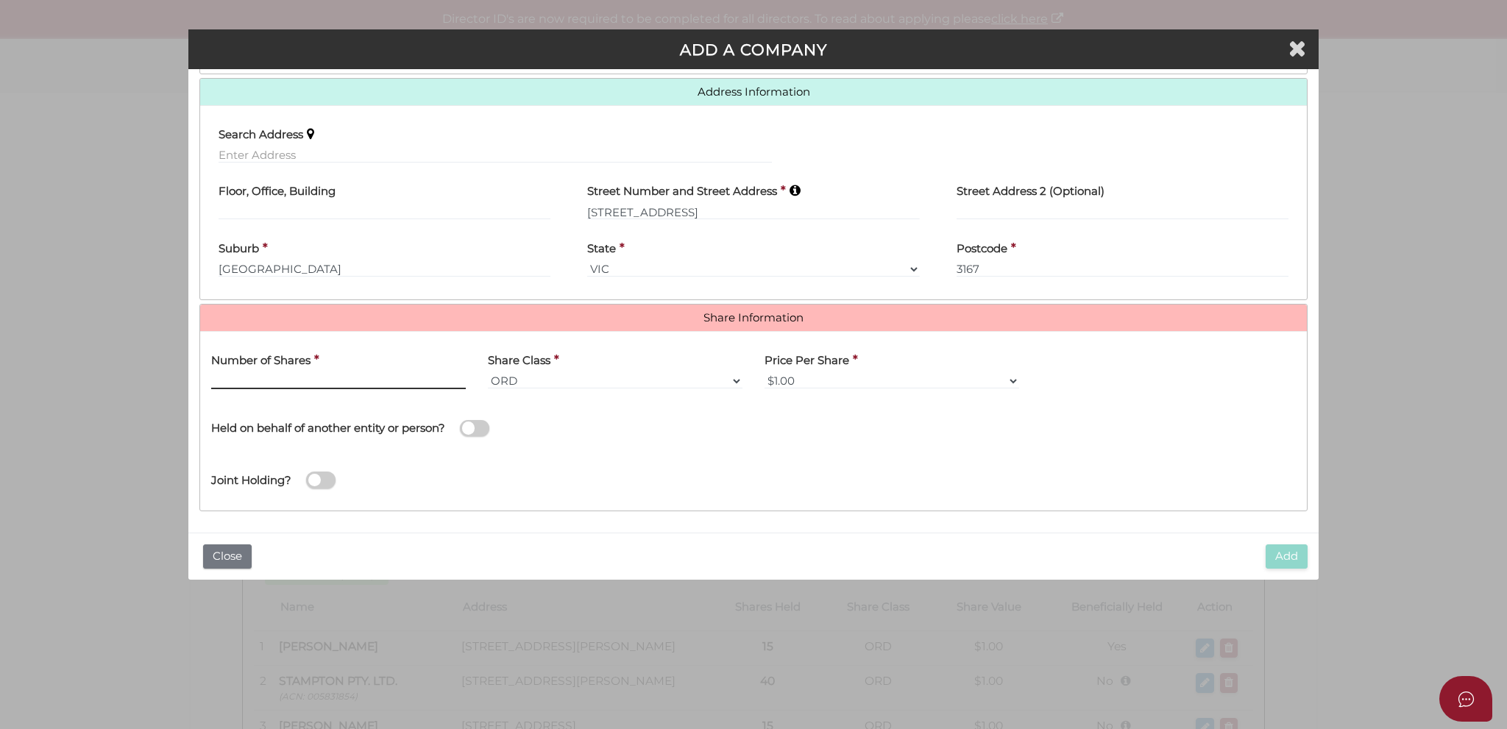
click at [330, 380] on input "text" at bounding box center [338, 381] width 255 height 16
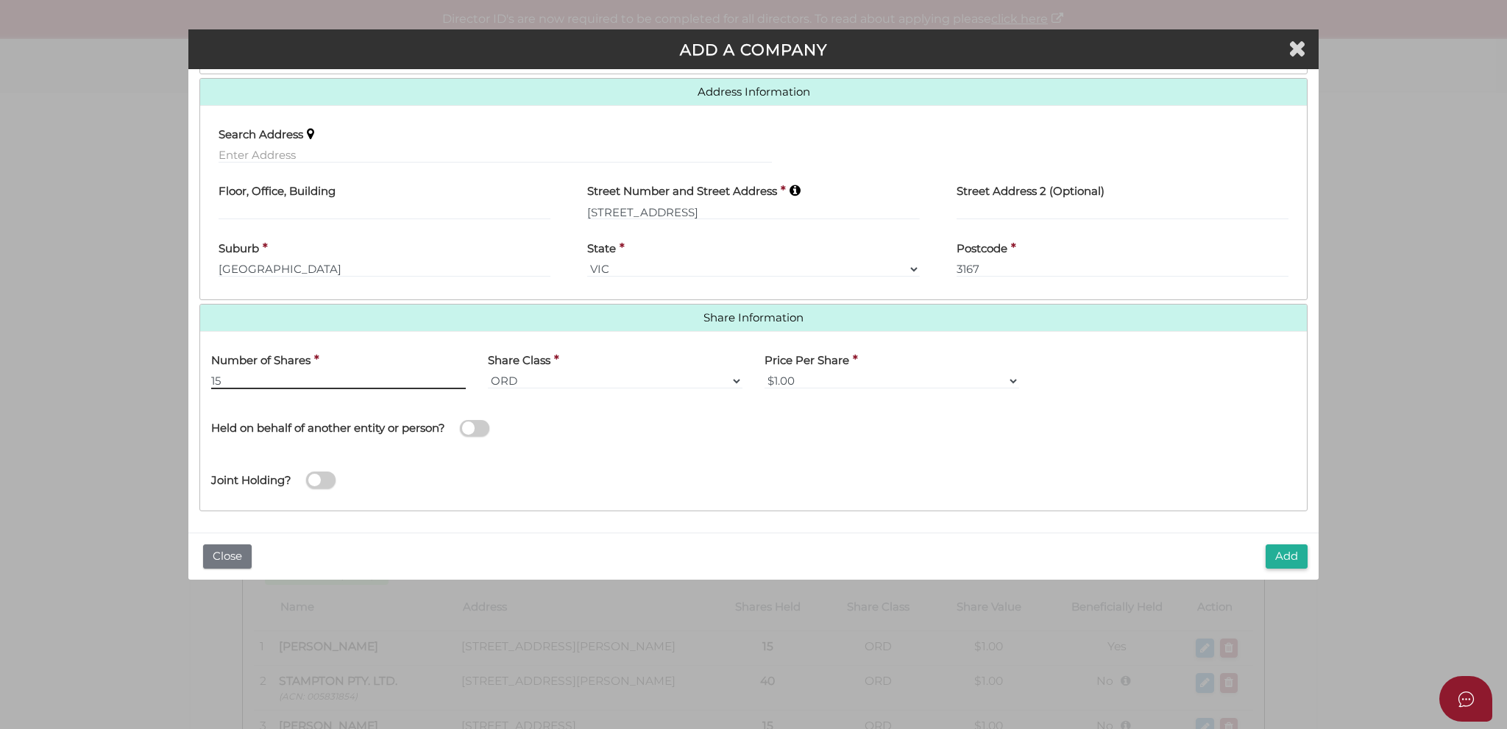
type input "15"
click at [467, 423] on span at bounding box center [474, 428] width 29 height 17
click at [0, 0] on input "checkbox" at bounding box center [0, 0] width 0 height 0
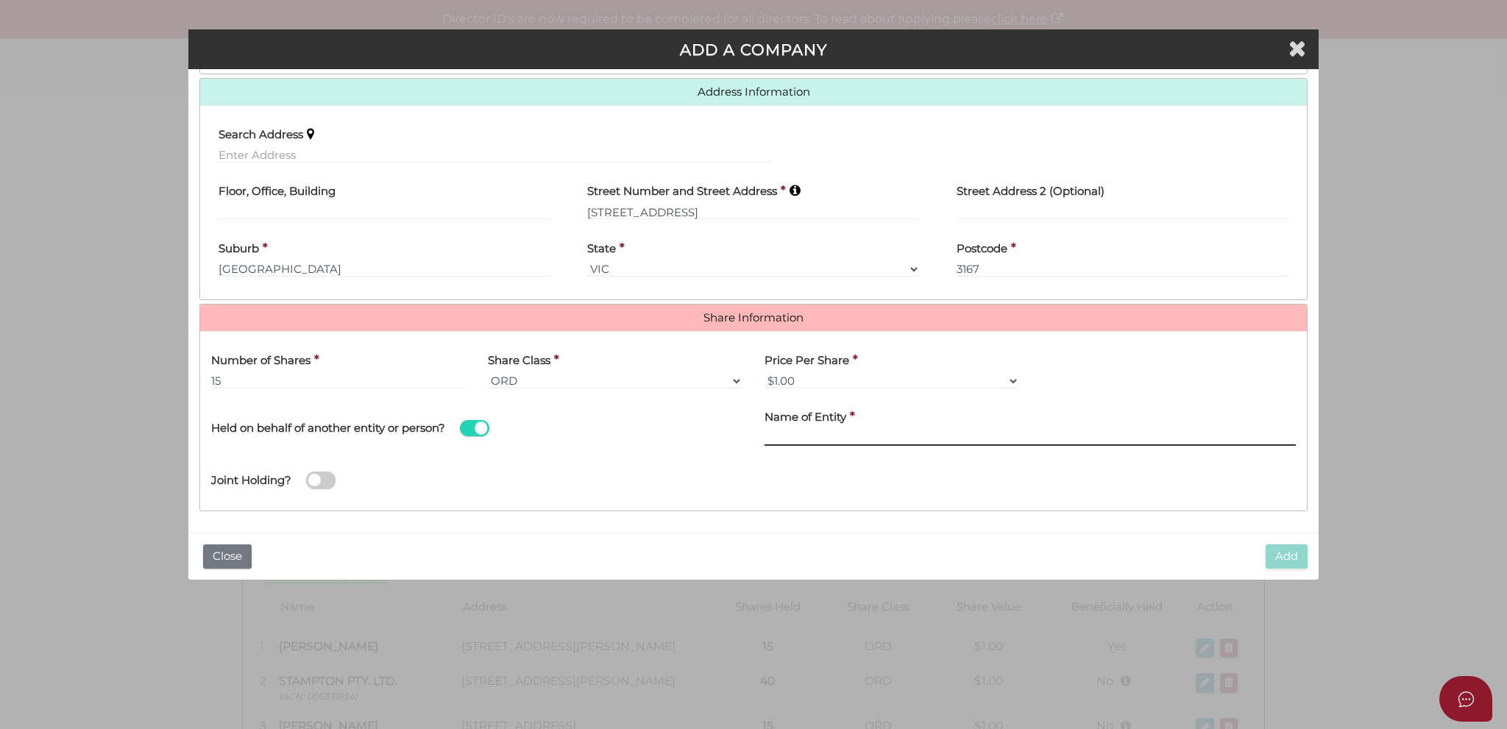
click at [852, 436] on input "text" at bounding box center [1030, 438] width 531 height 16
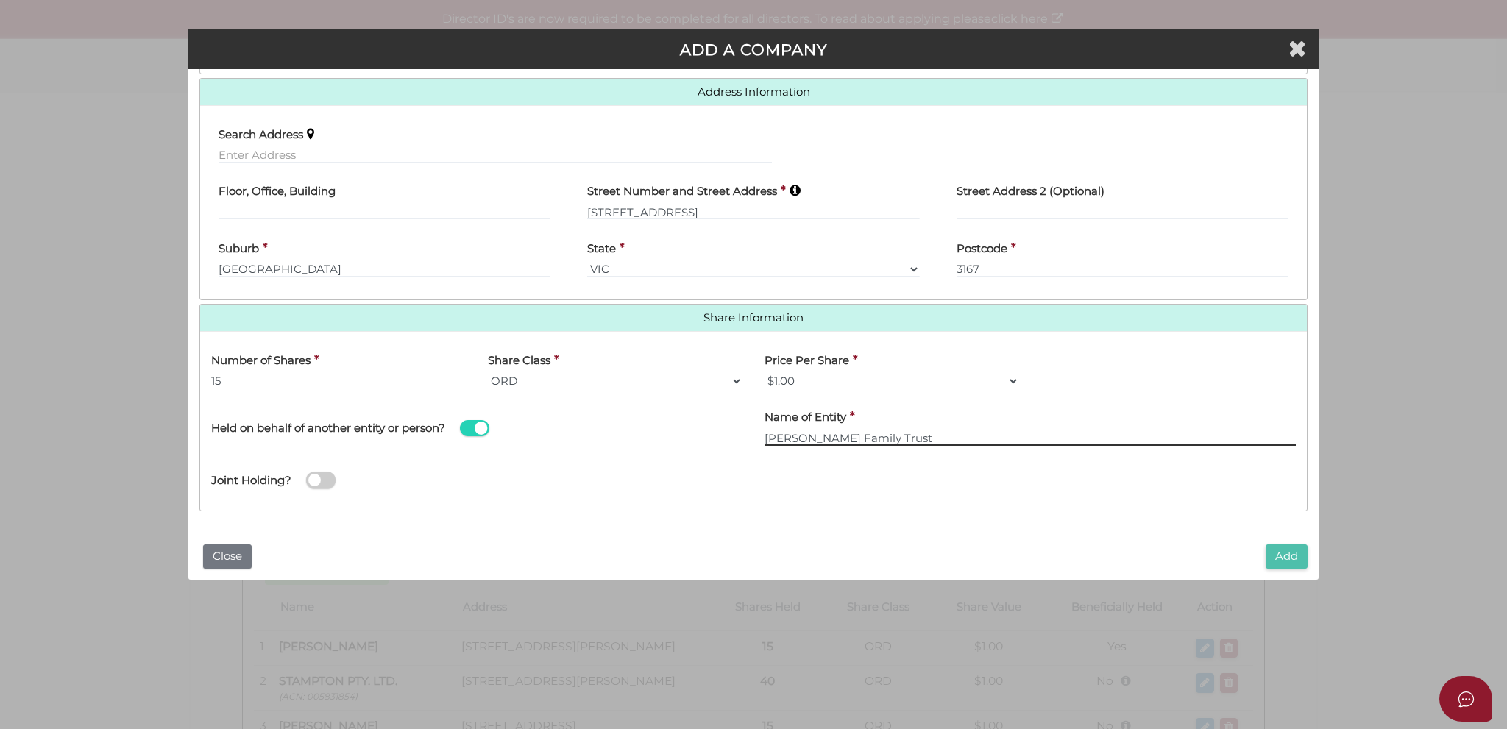
type input "Mark Langworthy Family Trust"
click at [1292, 559] on button "Add" at bounding box center [1287, 557] width 42 height 24
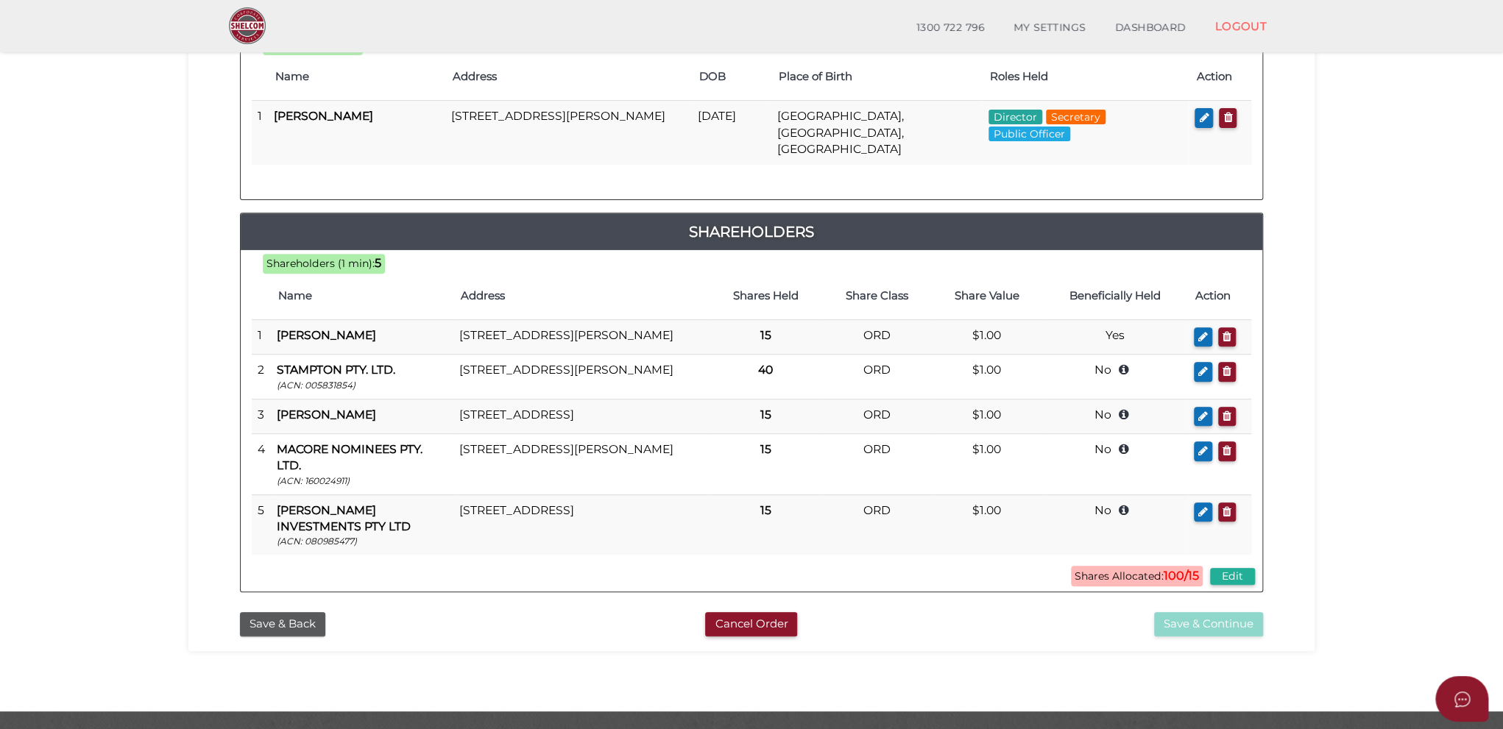
scroll to position [236, 0]
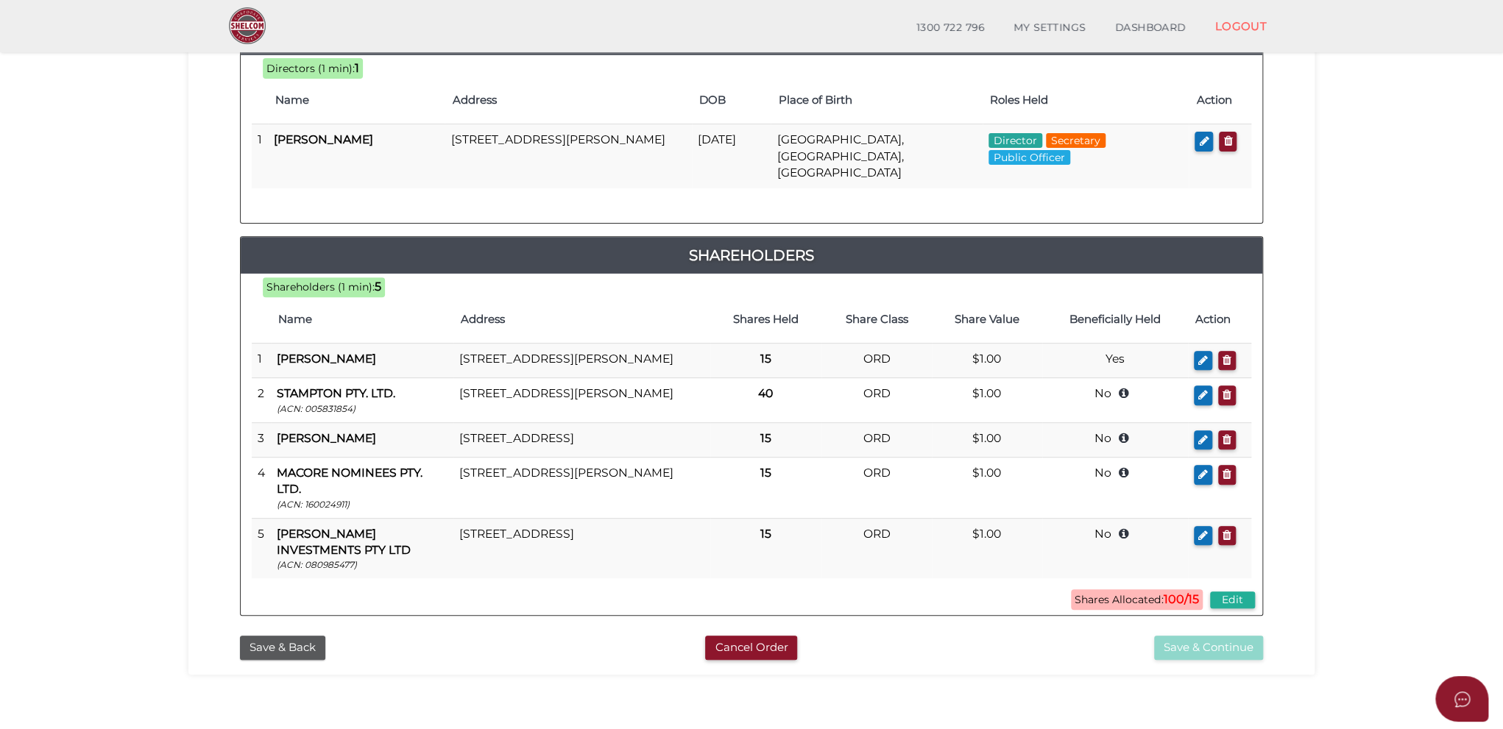
click at [1048, 644] on div "Save & Back Cancel Order Save & Continue" at bounding box center [751, 645] width 1104 height 32
click at [918, 641] on div "Save & Back Cancel Order Save & Continue" at bounding box center [751, 645] width 1104 height 32
drag, startPoint x: 1281, startPoint y: 441, endPoint x: 1285, endPoint y: 497, distance: 56.1
click at [1285, 497] on div "Add Individual Add Company Officers 15 72c1dd7f1b06b6ed81df831cf5a01fb5 8e394c4…" at bounding box center [751, 295] width 1104 height 670
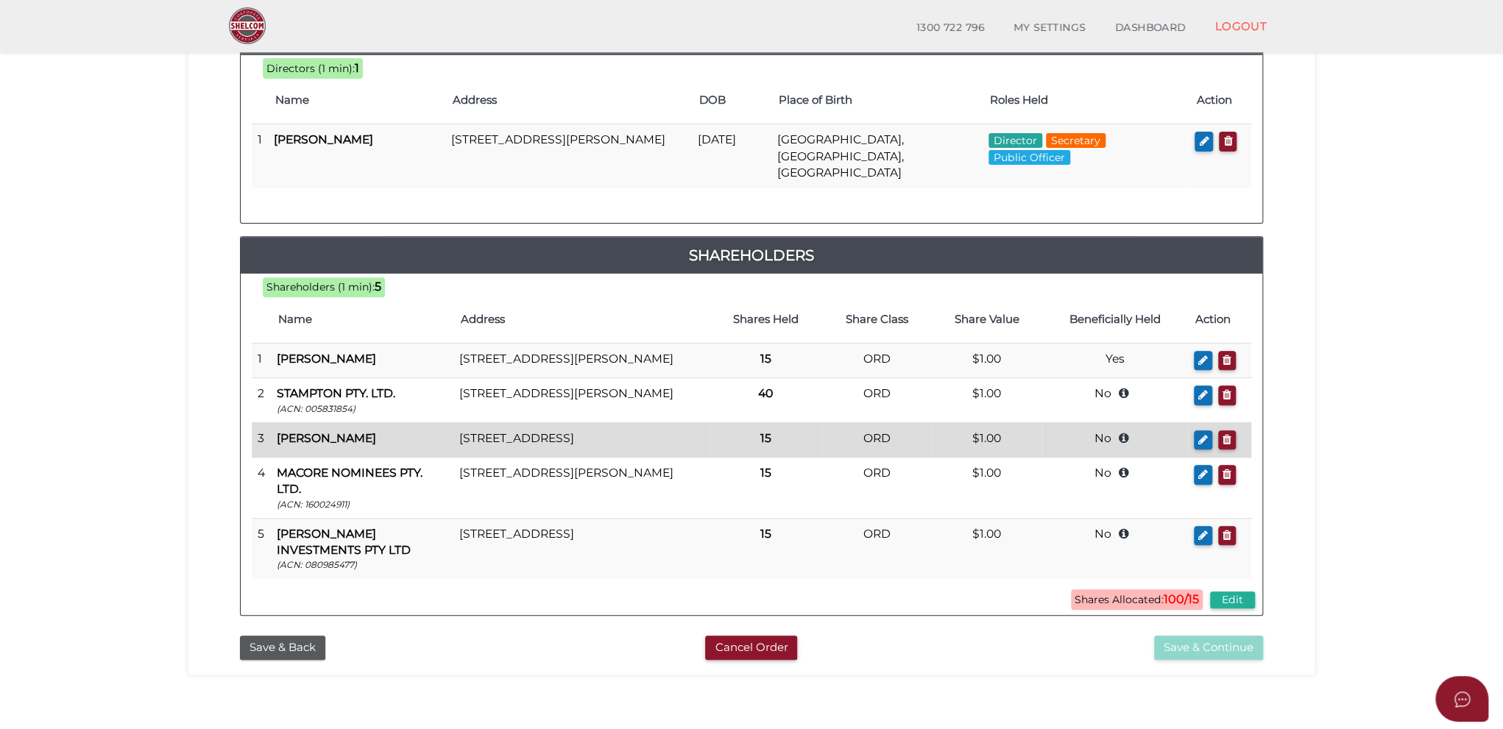
click at [712, 457] on td "15" at bounding box center [765, 439] width 111 height 35
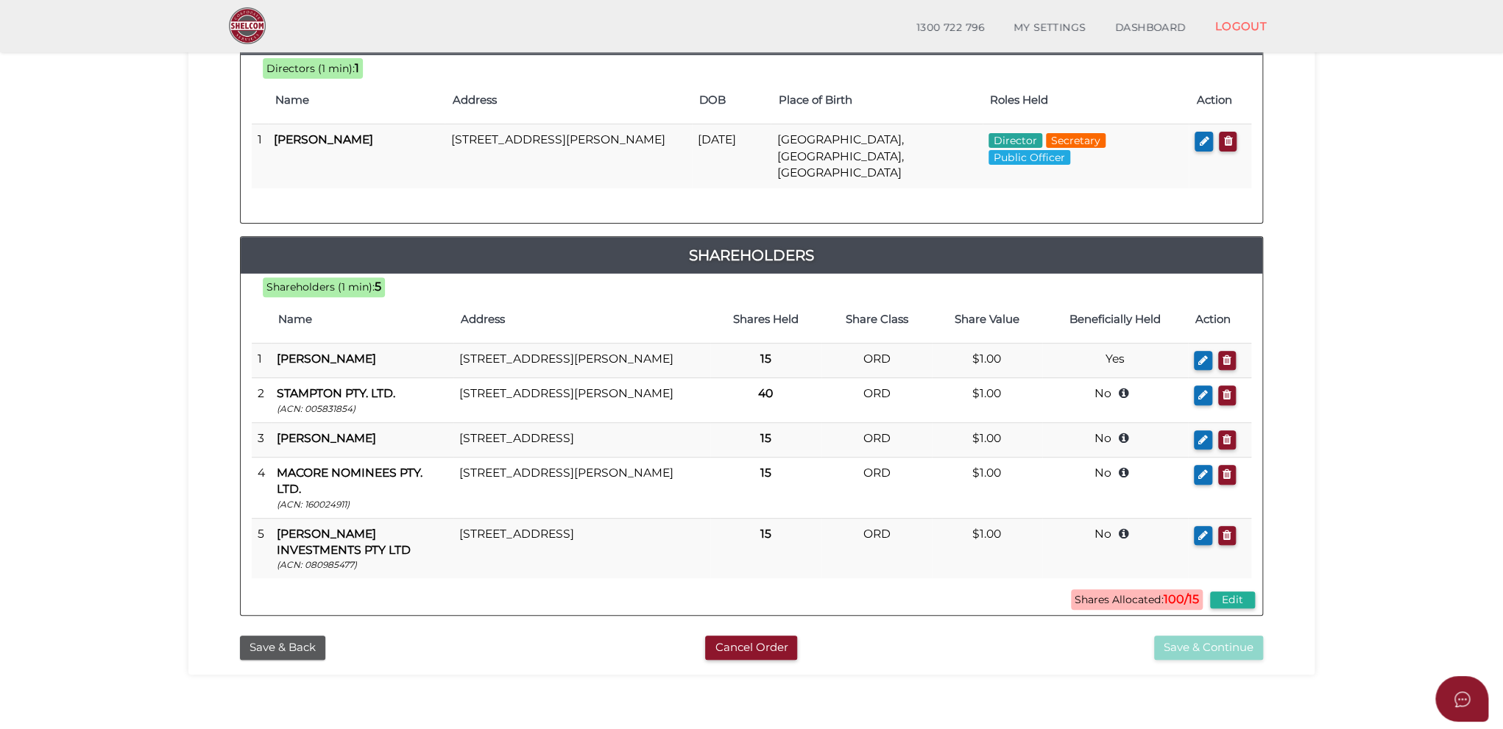
click at [1194, 442] on button "button" at bounding box center [1203, 441] width 18 height 20
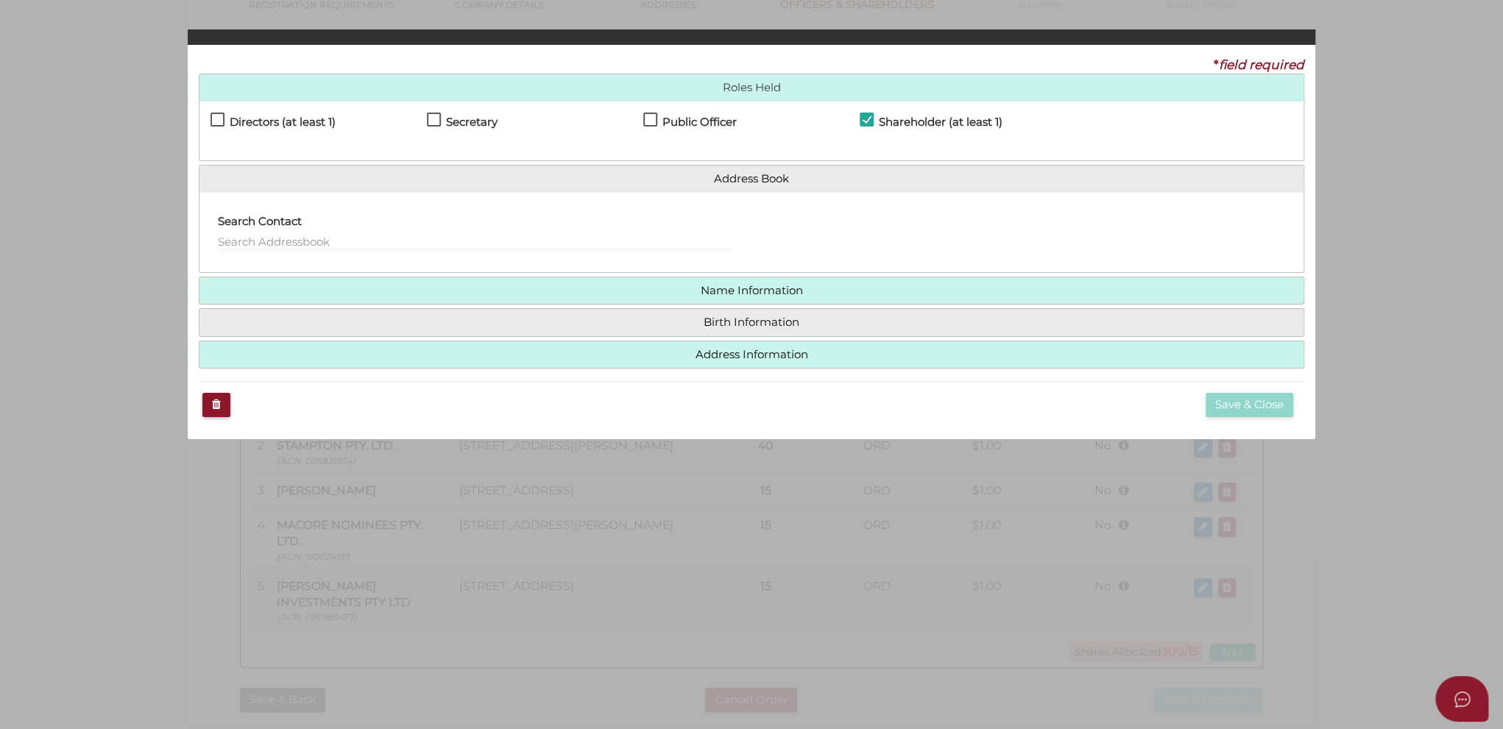
checkbox input "true"
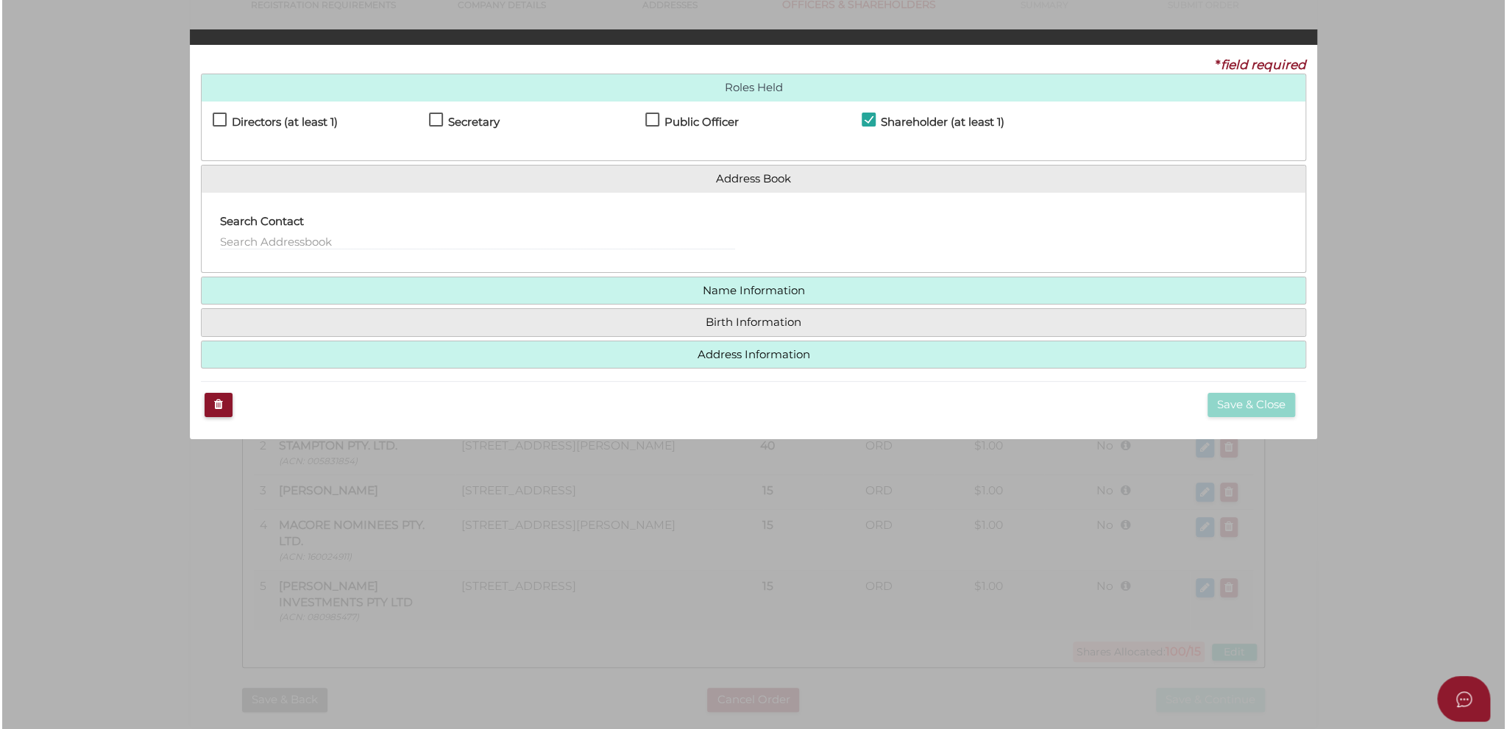
scroll to position [0, 0]
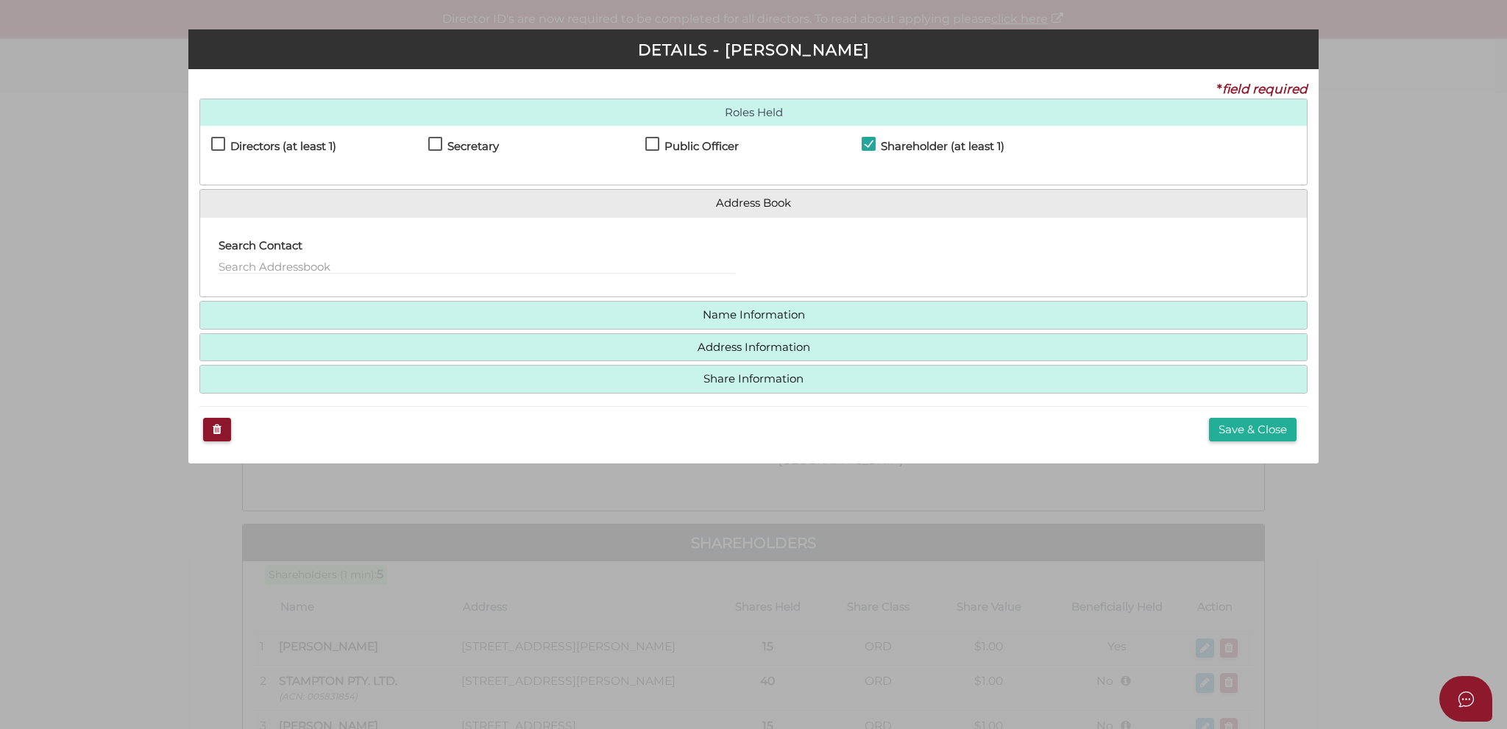
click at [741, 353] on h4 "Address Information" at bounding box center [753, 347] width 1107 height 27
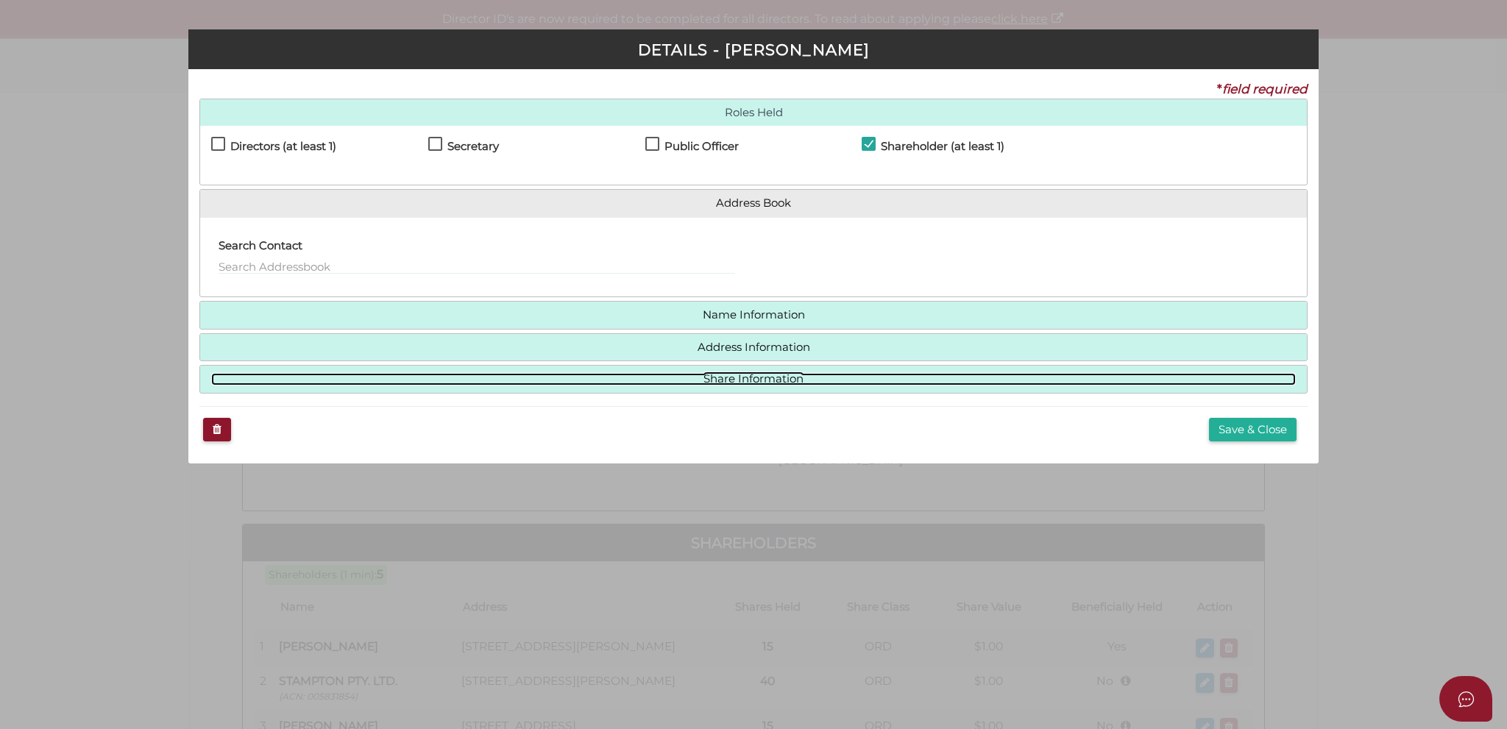
click at [737, 383] on link "Share Information" at bounding box center [753, 379] width 1085 height 13
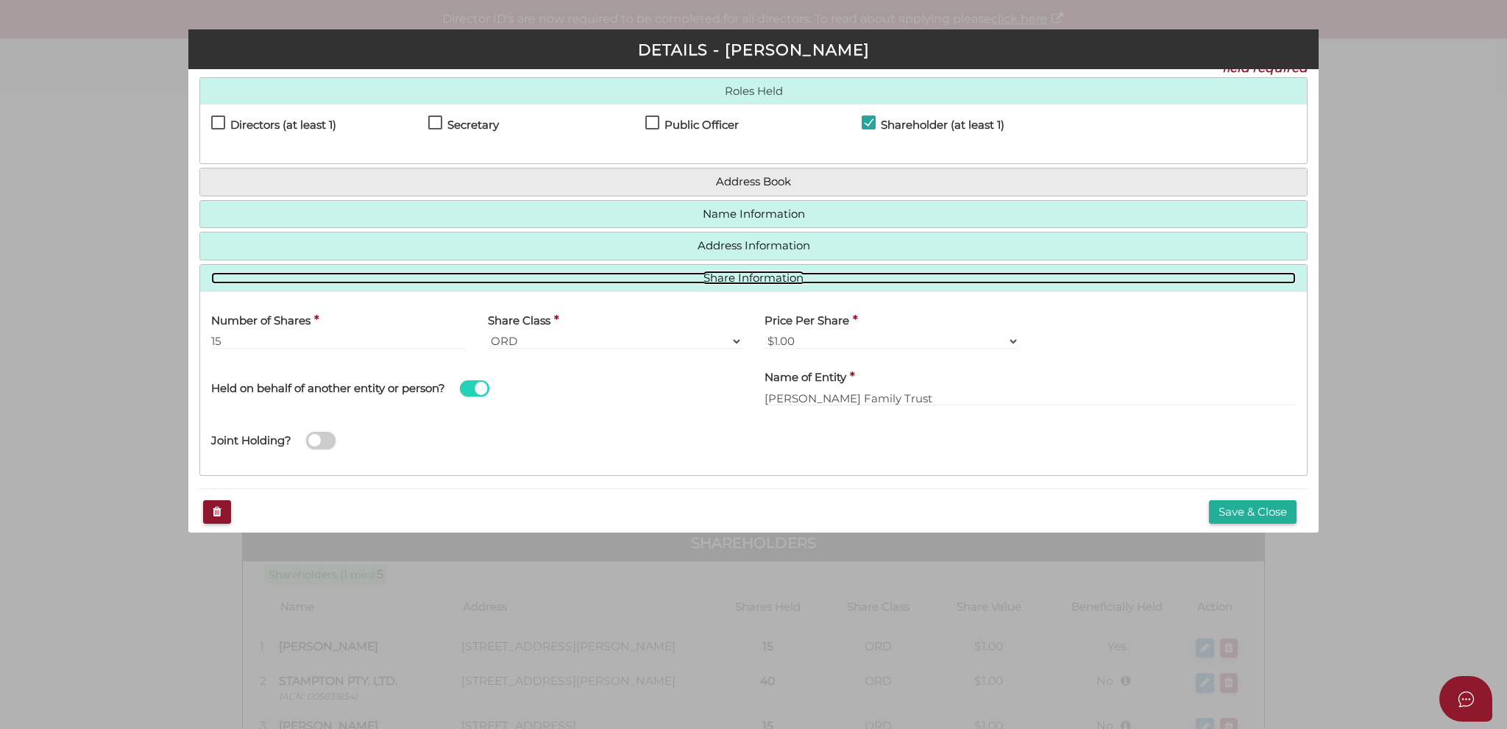
scroll to position [32, 0]
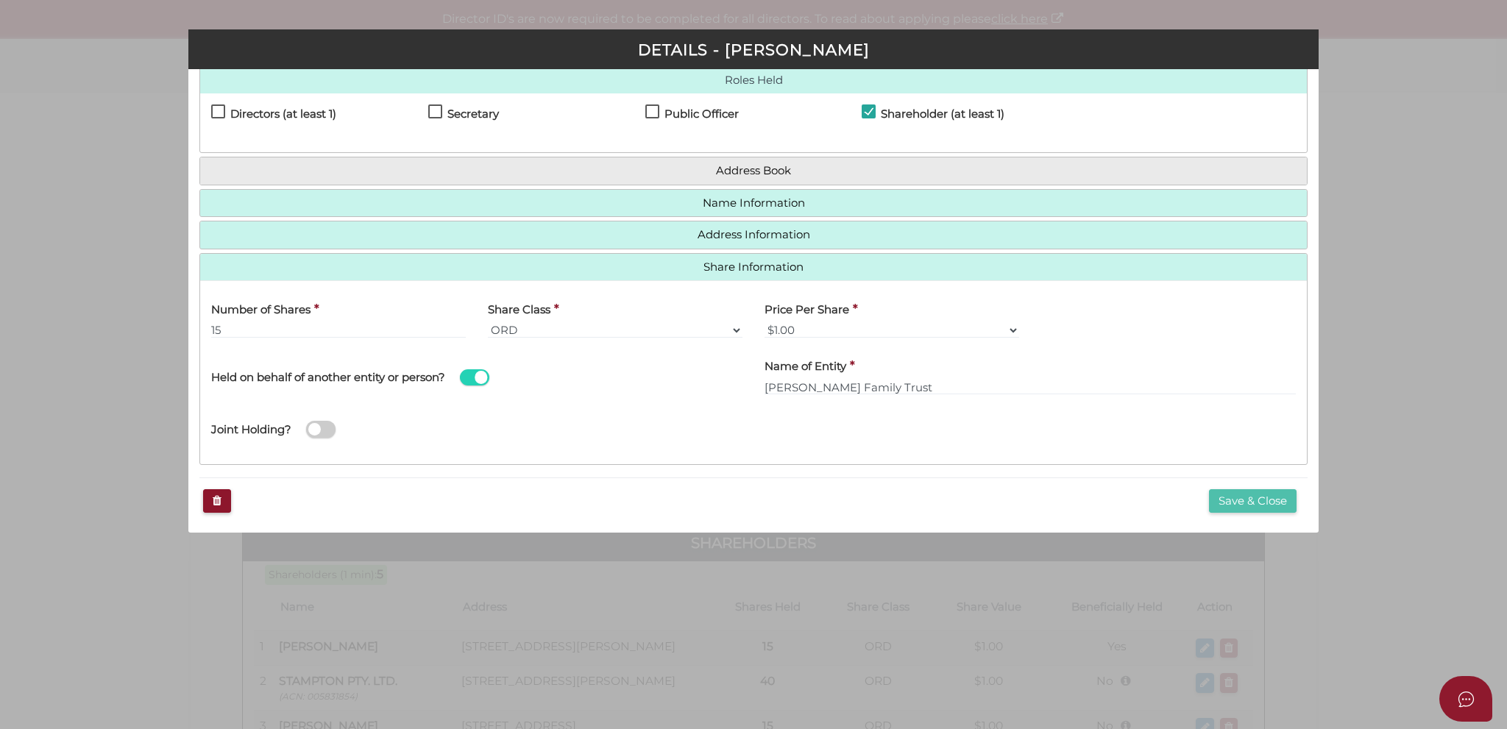
click at [1241, 497] on button "Save & Close" at bounding box center [1253, 501] width 88 height 24
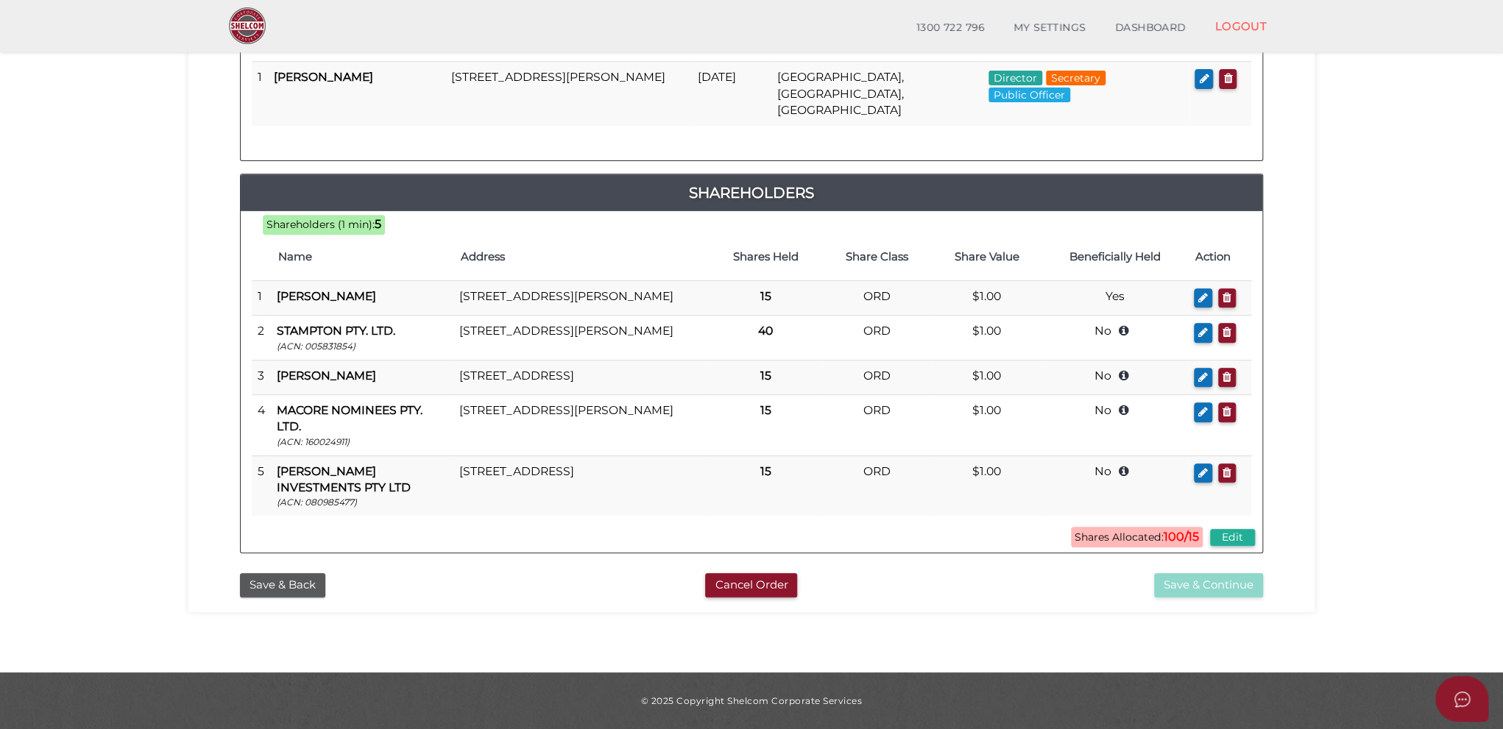
scroll to position [309, 0]
click at [1231, 538] on button "Edit" at bounding box center [1232, 537] width 45 height 17
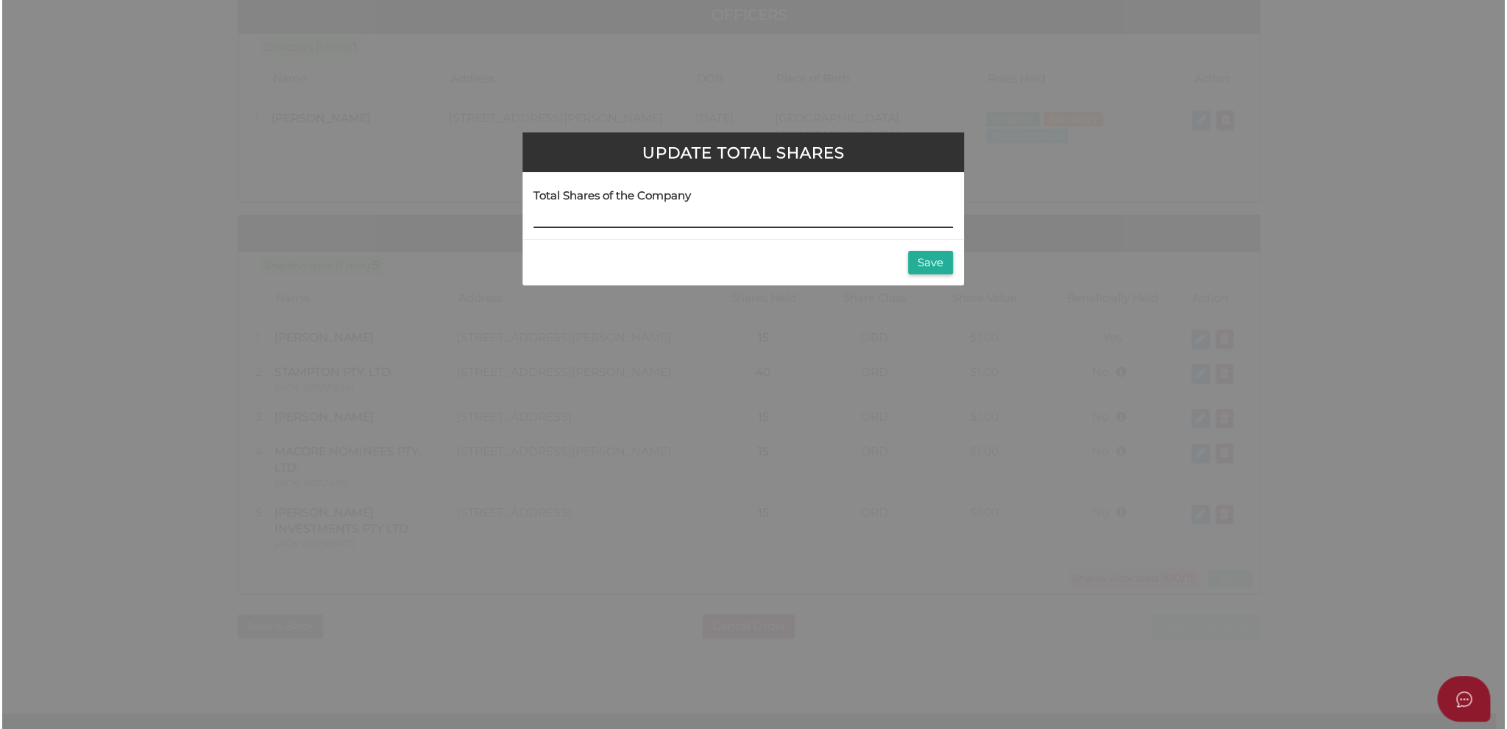
scroll to position [0, 0]
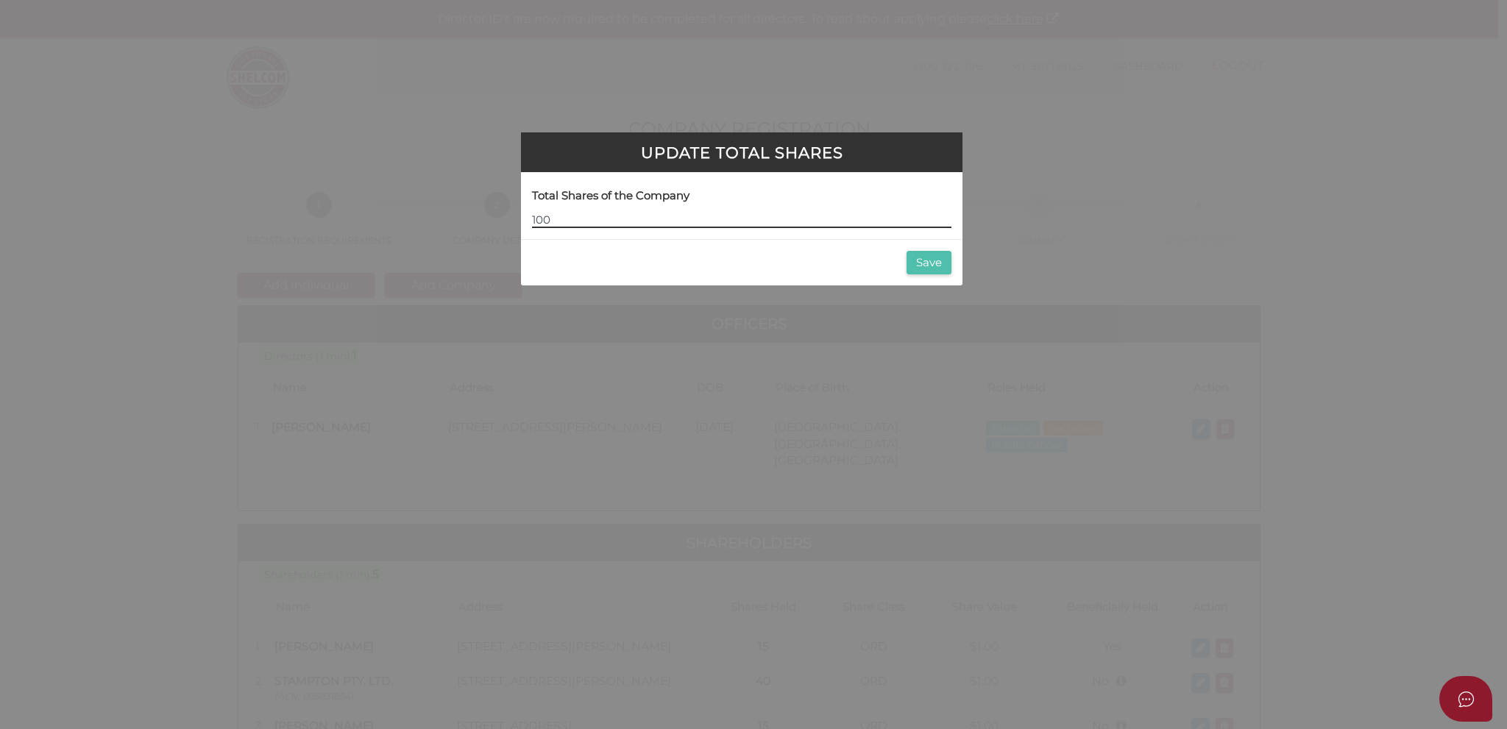
type input "100"
click at [942, 263] on button "Save" at bounding box center [929, 263] width 45 height 24
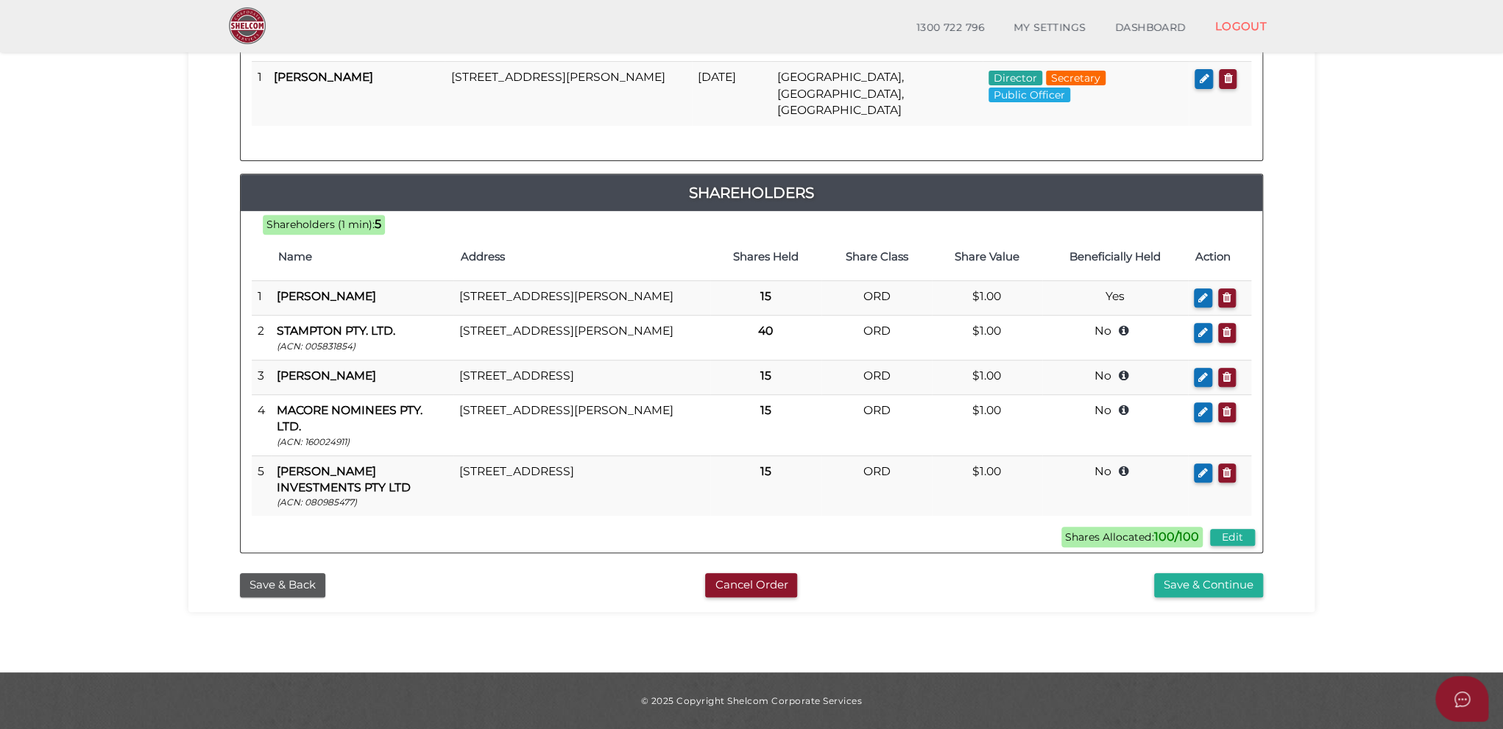
scroll to position [309, 0]
click at [1197, 591] on button "Save & Continue" at bounding box center [1208, 585] width 109 height 24
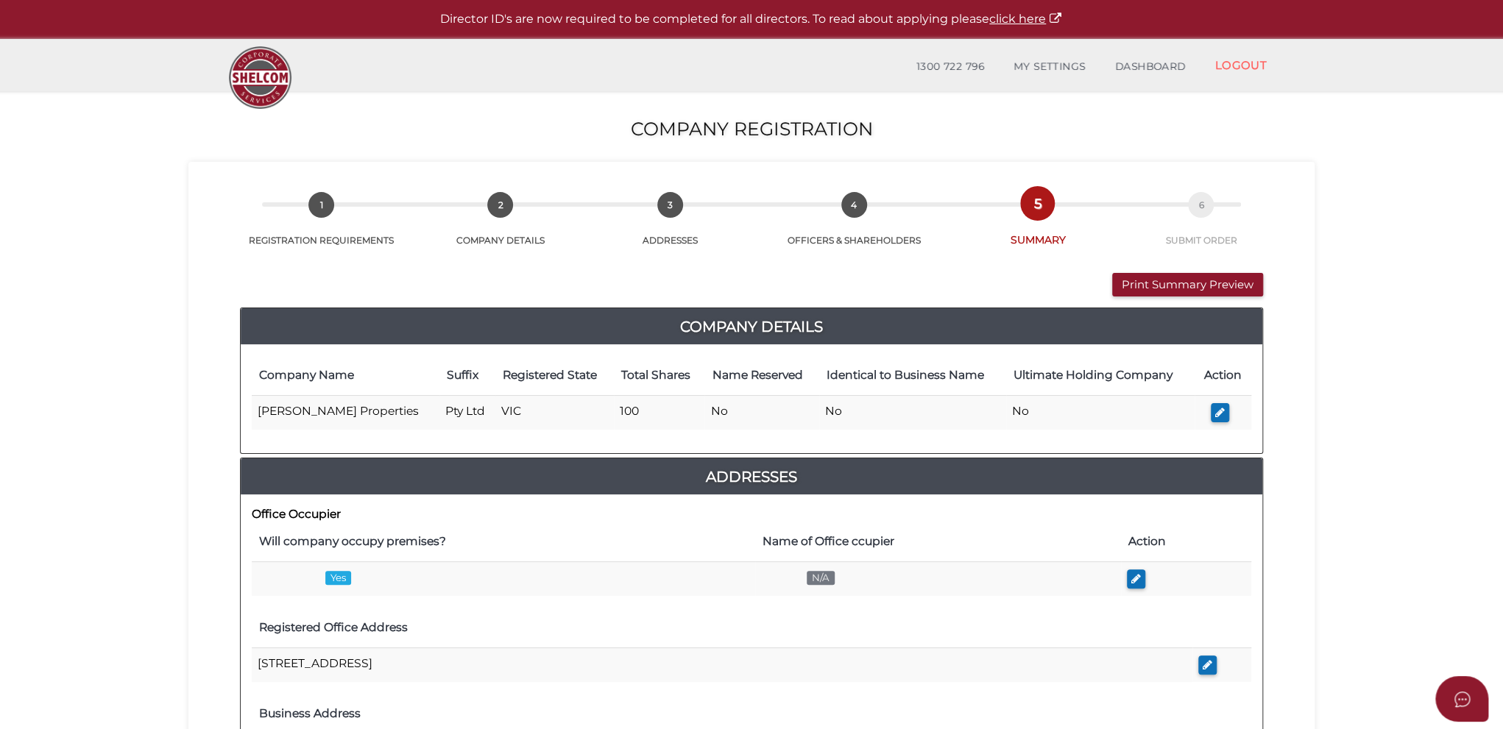
click at [799, 490] on div "Addresses" at bounding box center [752, 477] width 1022 height 36
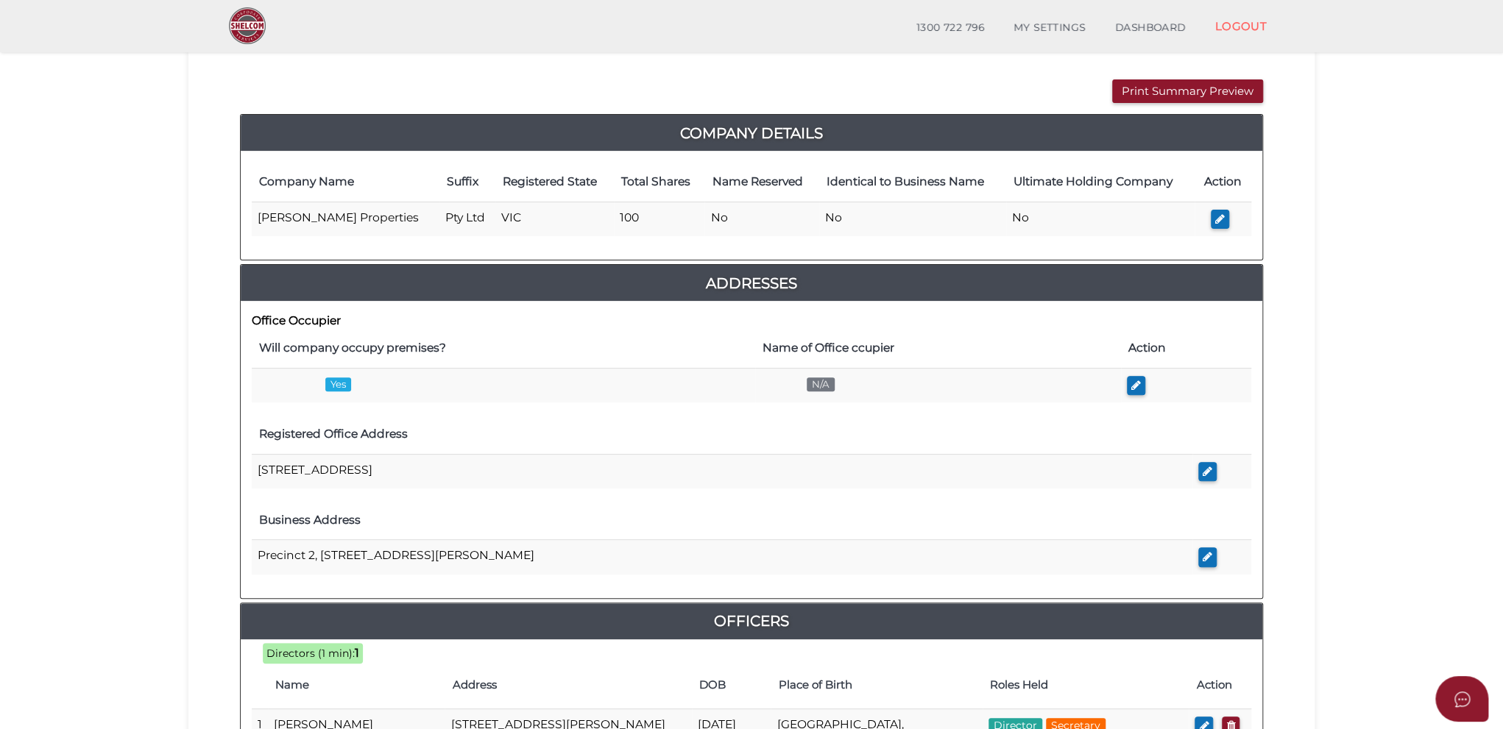
scroll to position [147, 0]
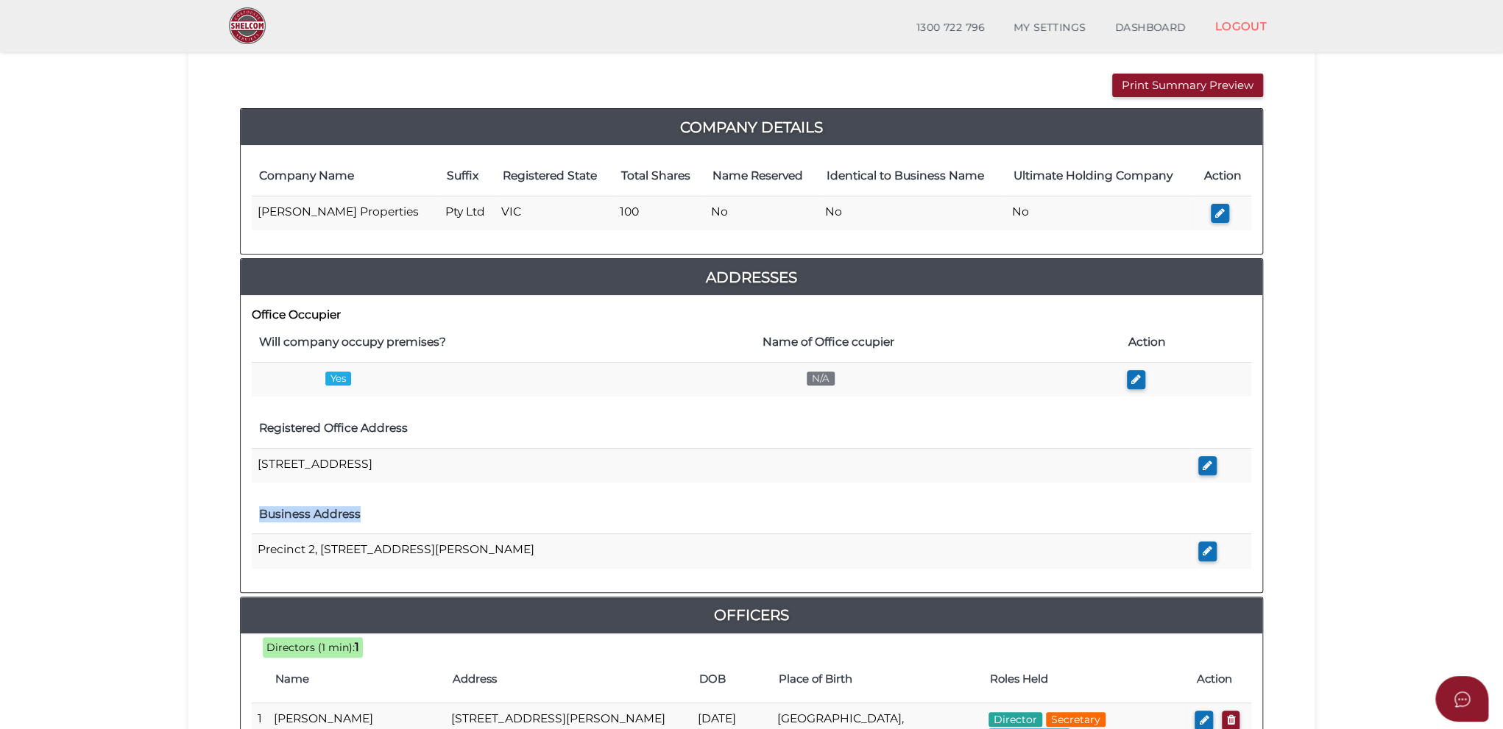
click at [797, 494] on div "Office Occupier Will company occupy premises? Name of Office ccupier Action Yes…" at bounding box center [752, 443] width 1022 height 297
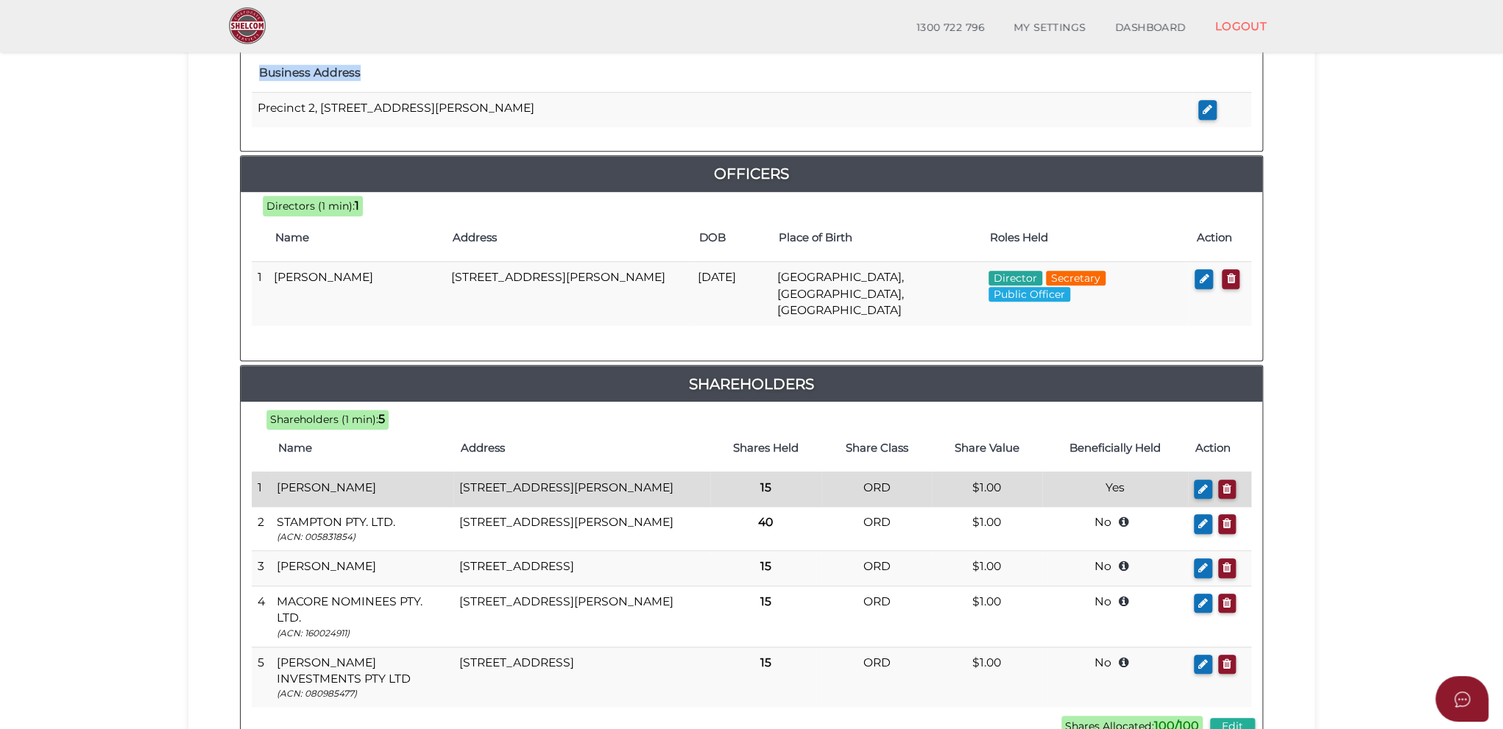
scroll to position [736, 0]
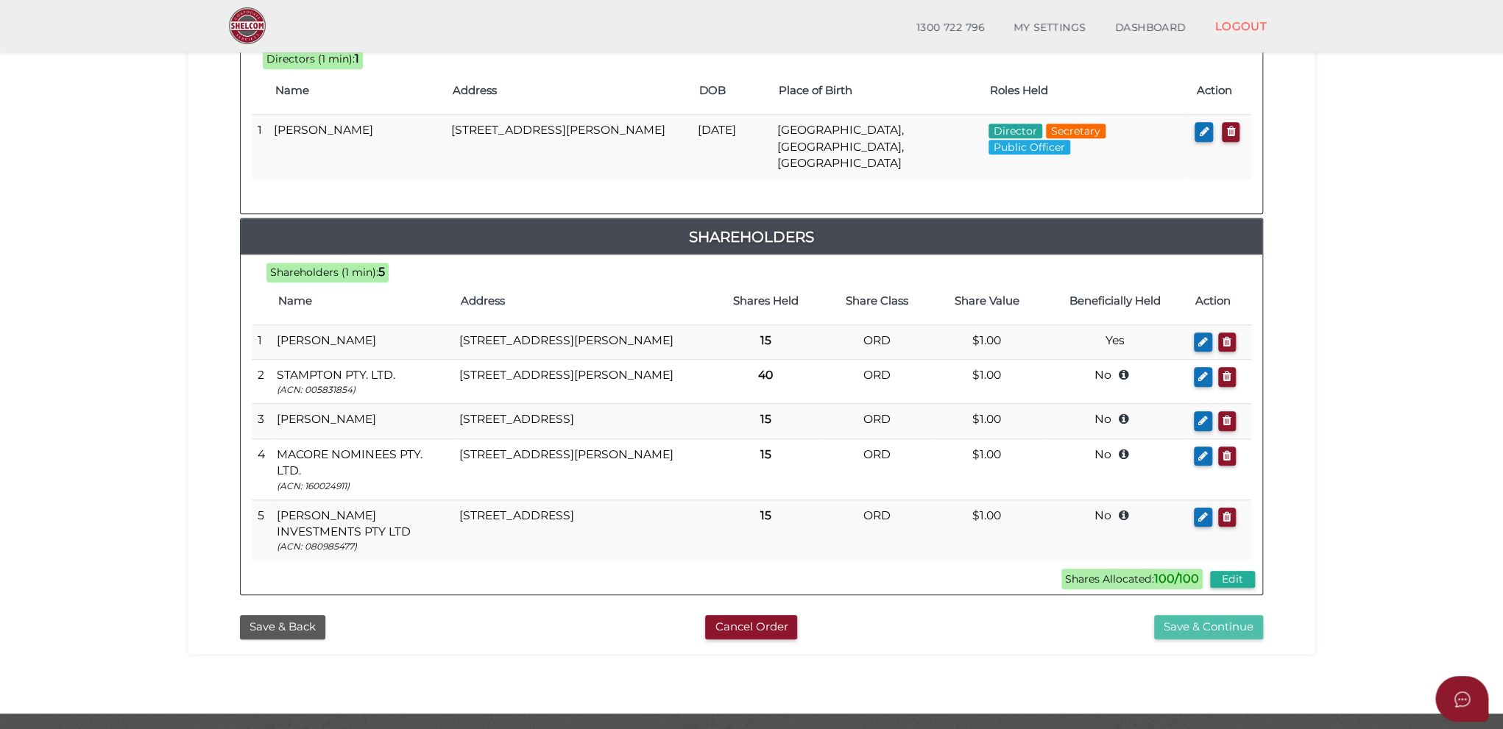
click at [1189, 634] on button "Save & Continue" at bounding box center [1208, 627] width 109 height 24
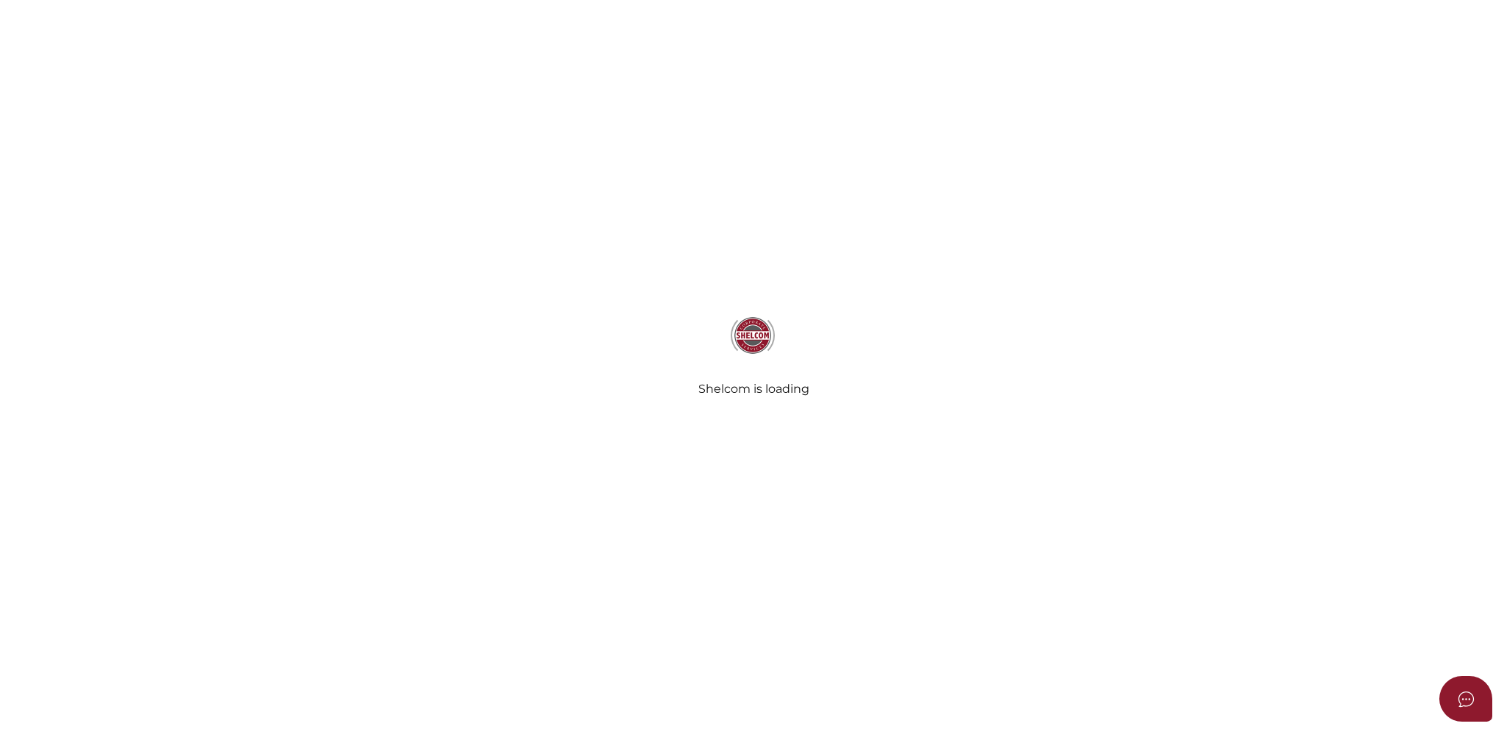
select select "Comb Binding"
radio input "true"
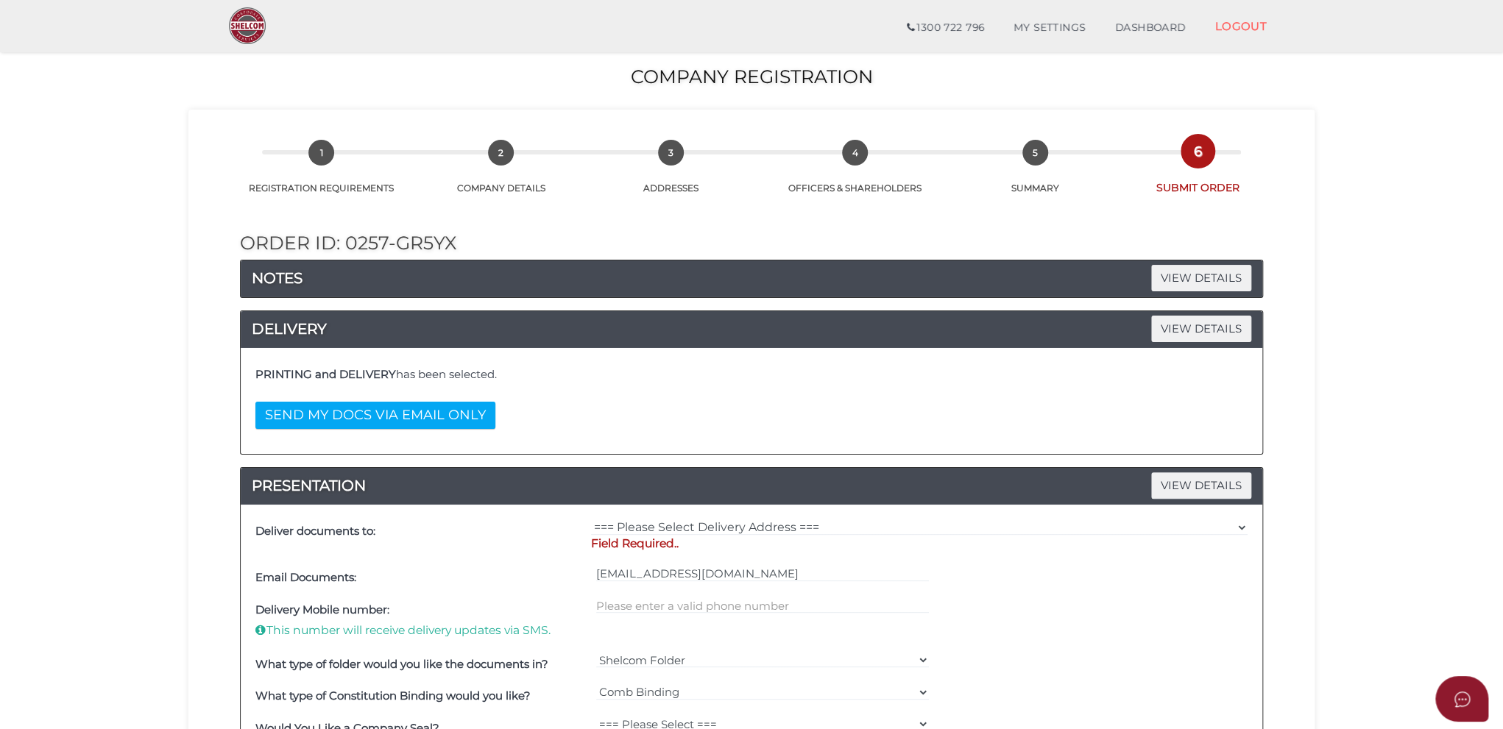
scroll to position [147, 0]
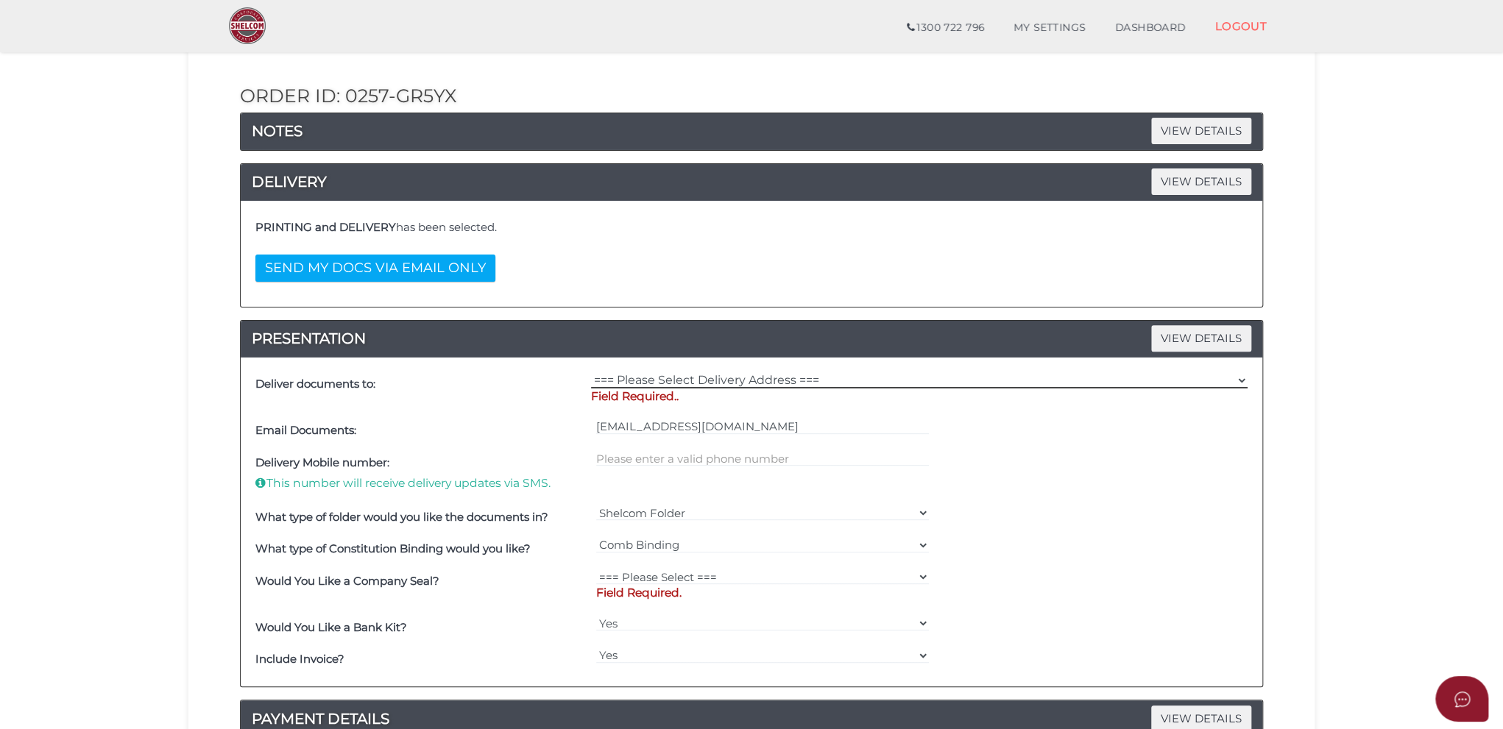
click at [696, 379] on select "=== Please Select Delivery Address === (User Address - [PERSON_NAME]) [STREET_A…" at bounding box center [919, 380] width 657 height 16
select select "0"
click at [591, 372] on select "=== Please Select Delivery Address === (User Address - [PERSON_NAME]) [STREET_A…" at bounding box center [919, 380] width 657 height 16
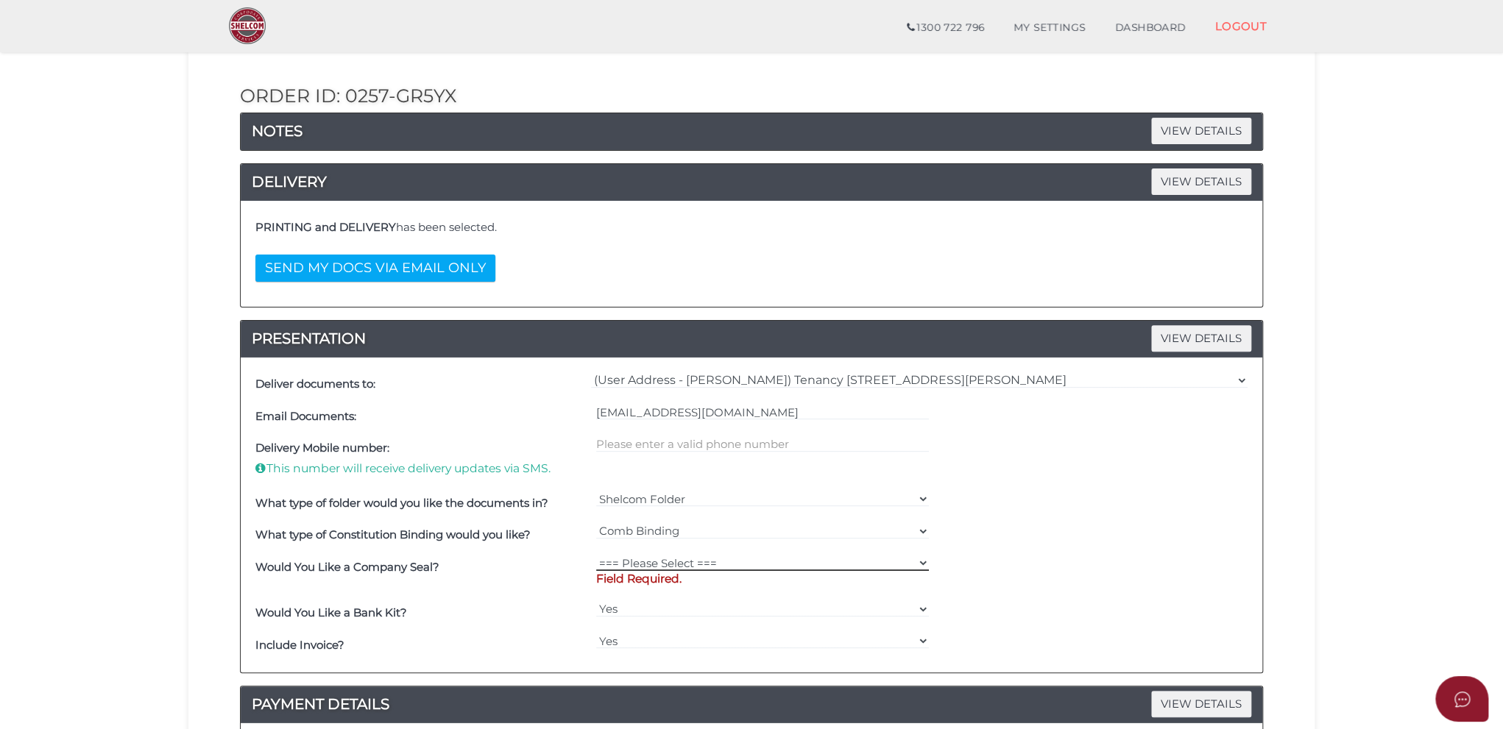
click at [658, 556] on select "=== Please Select === Fold Seal $50 No Seal" at bounding box center [762, 563] width 333 height 16
select select "0"
click at [596, 555] on select "=== Please Select === Fold Seal $50 No Seal" at bounding box center [762, 563] width 333 height 16
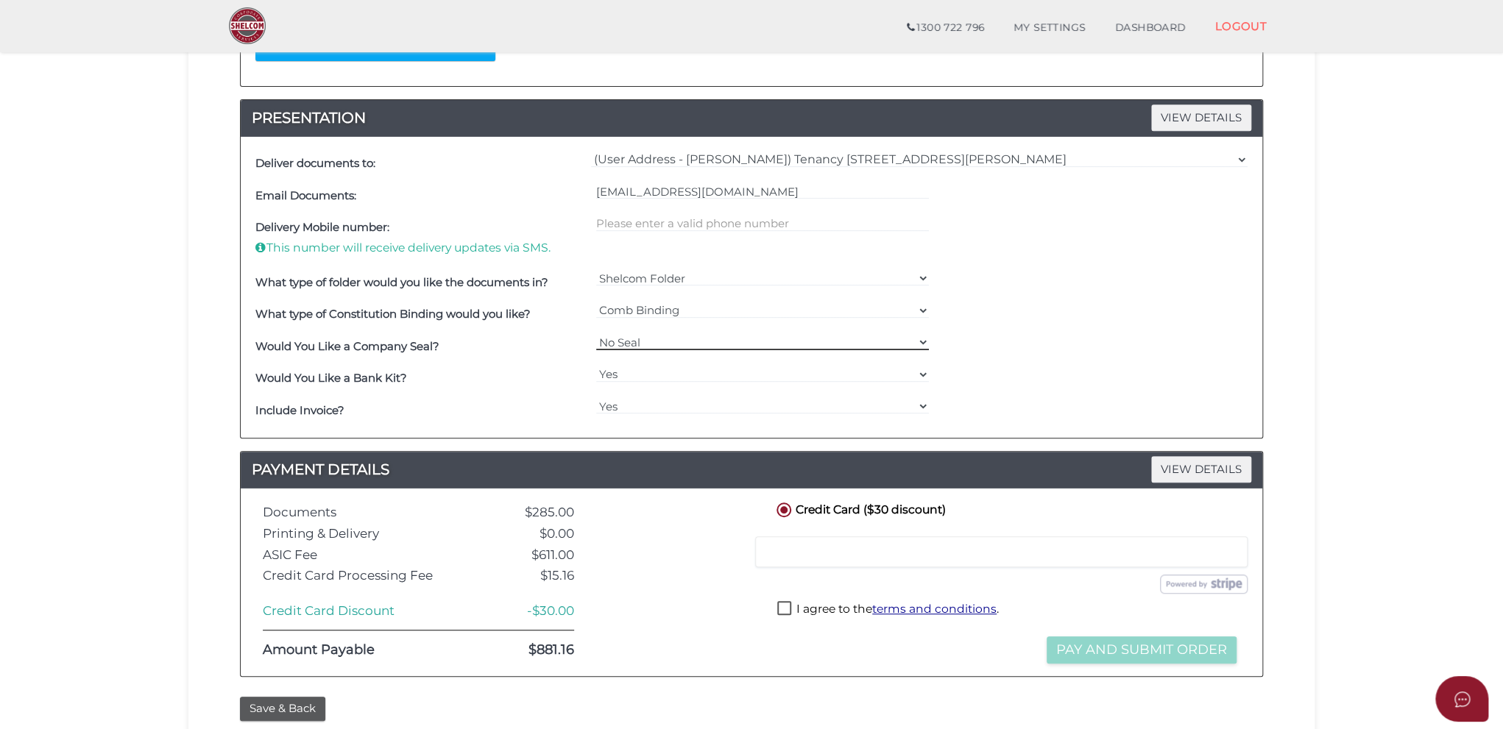
scroll to position [489, 0]
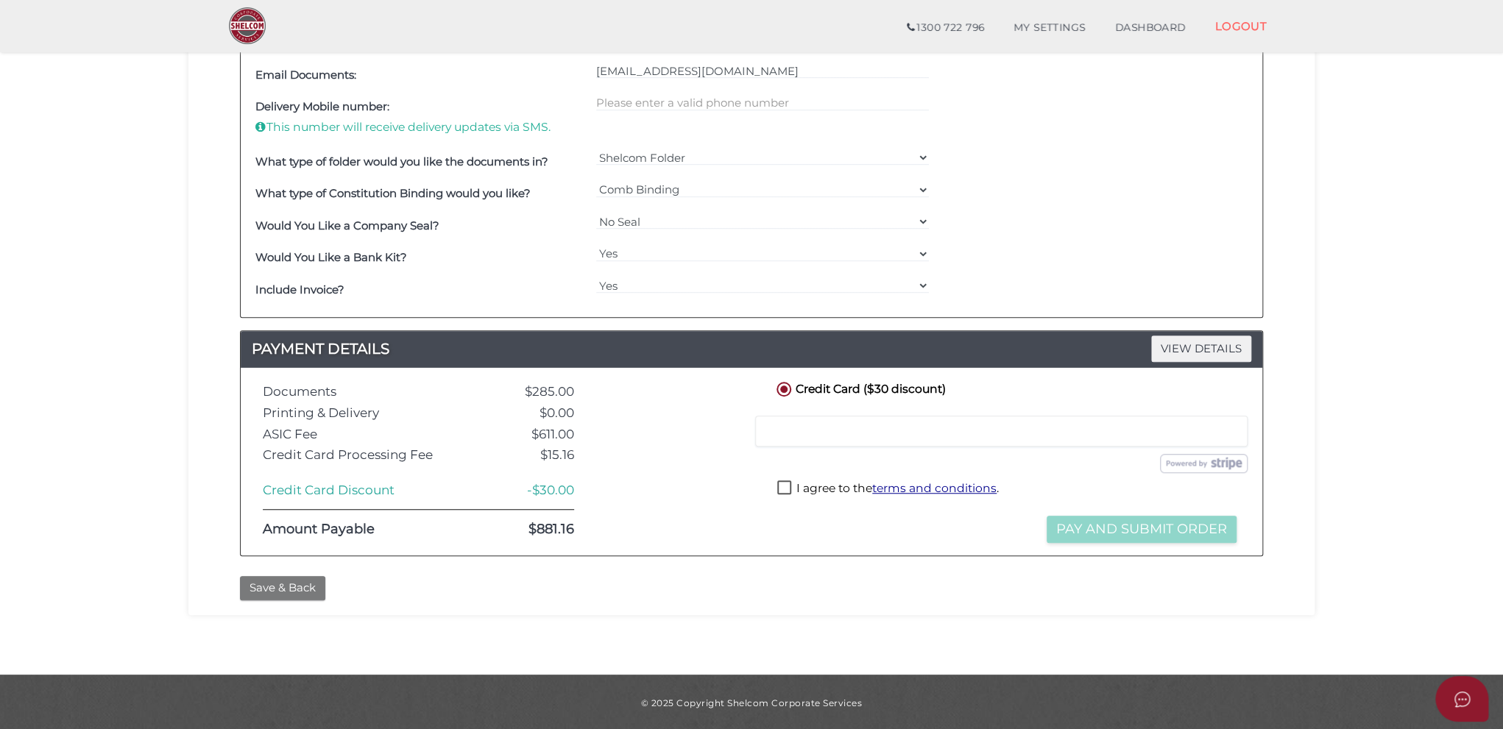
click at [277, 587] on button "Save & Back" at bounding box center [282, 588] width 85 height 24
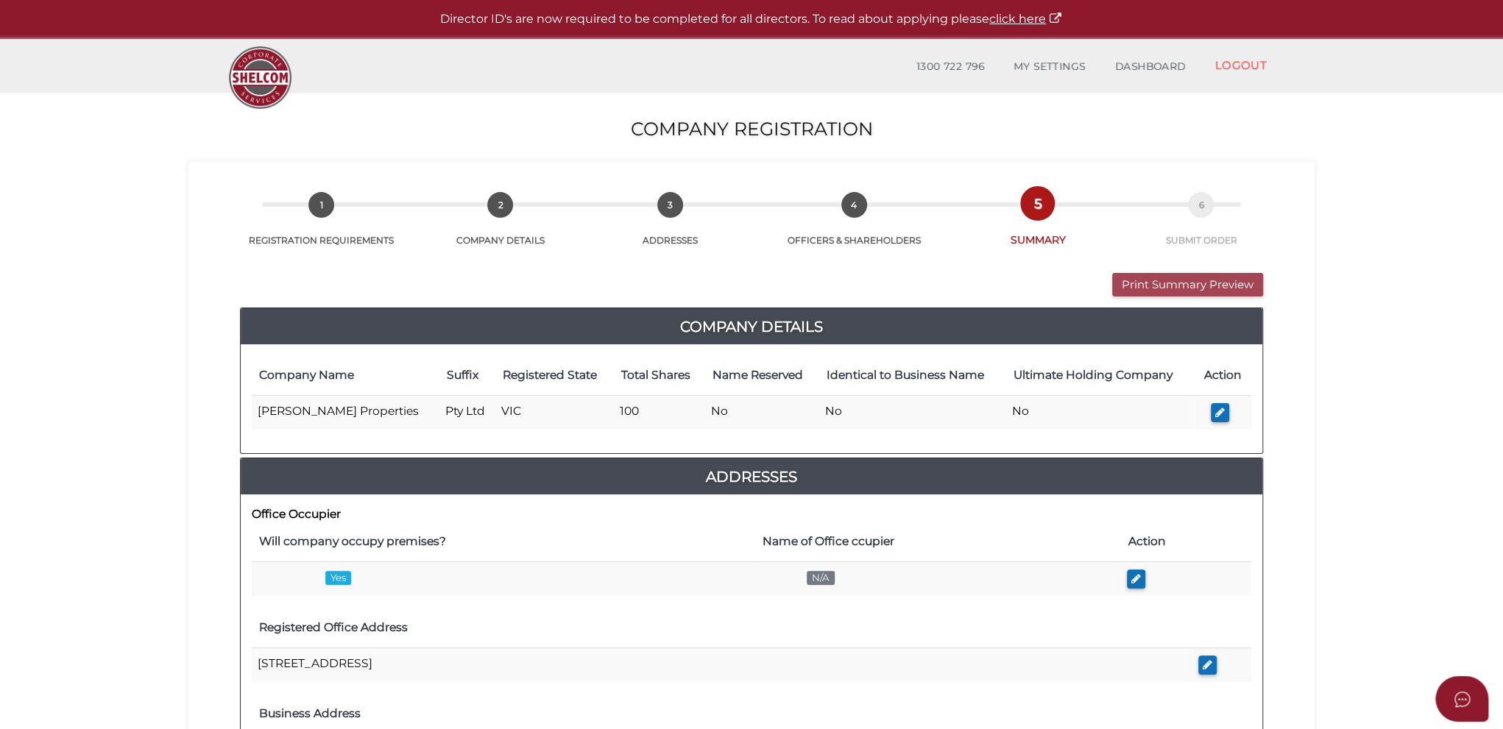
click at [1142, 284] on button "Print Summary Preview" at bounding box center [1187, 285] width 151 height 24
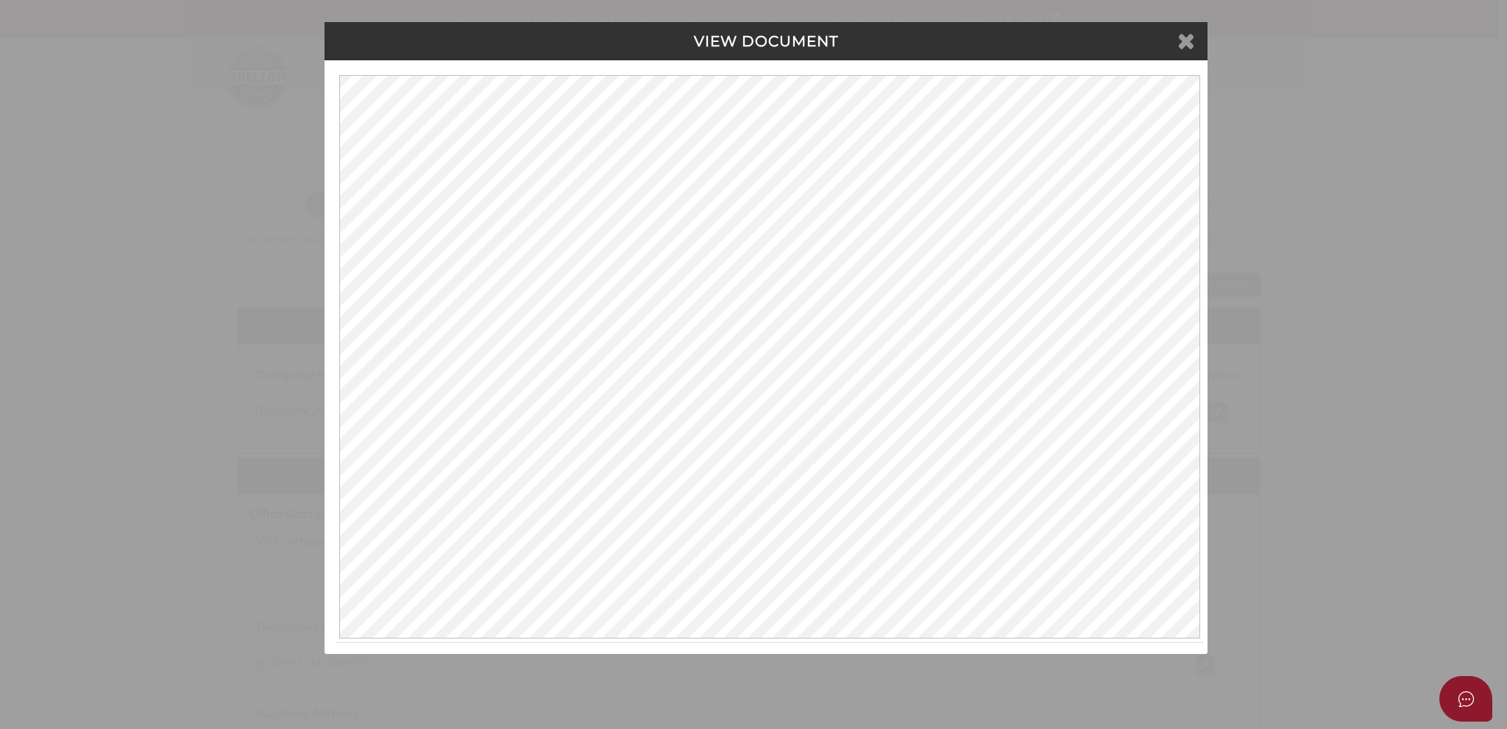
click at [1183, 43] on icon at bounding box center [1187, 40] width 18 height 22
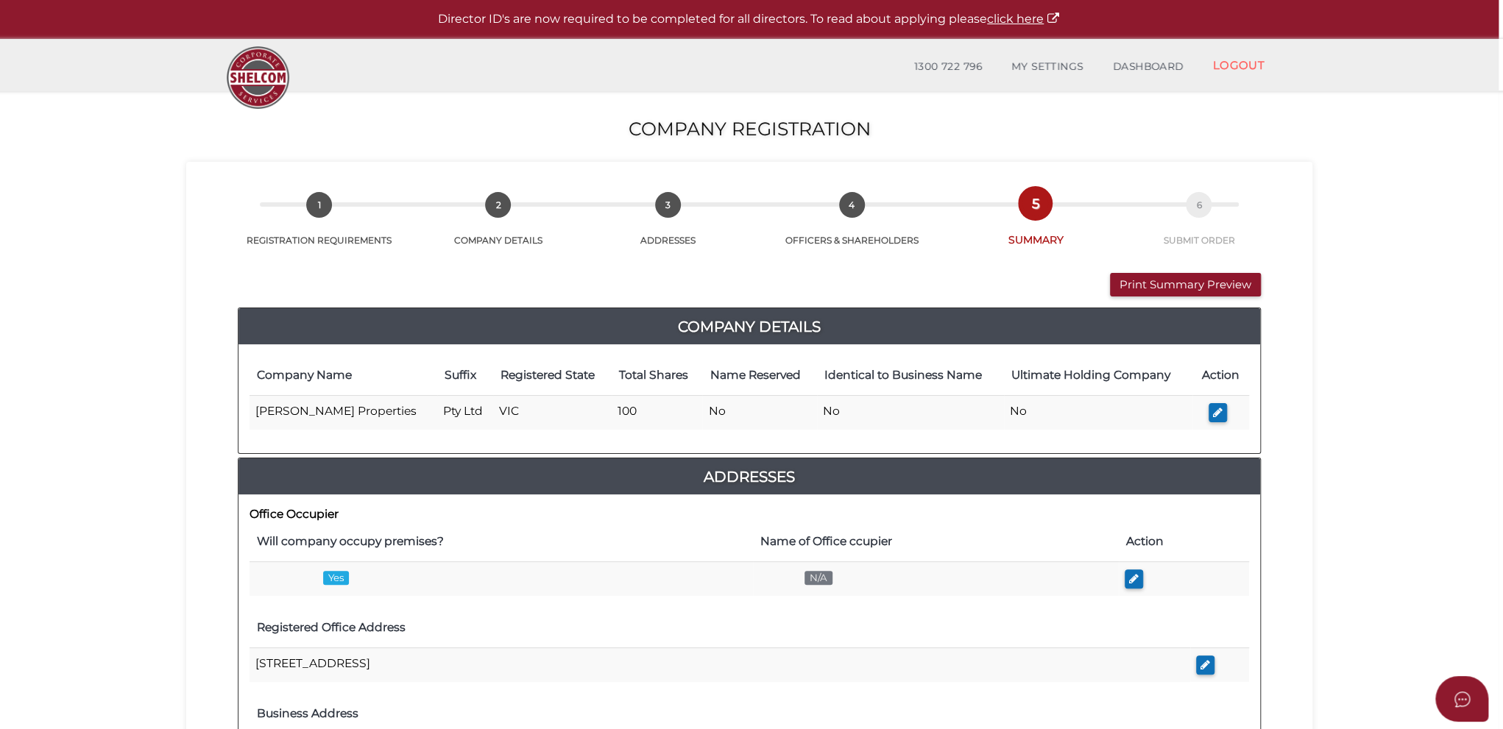
click at [1300, 220] on div "8e394c47fe7b4db67736e8555ce44996 1 REGISTRATION REQUIREMENTS 2 COMPANY DETAILS …" at bounding box center [749, 208] width 1104 height 78
